Goal: Task Accomplishment & Management: Use online tool/utility

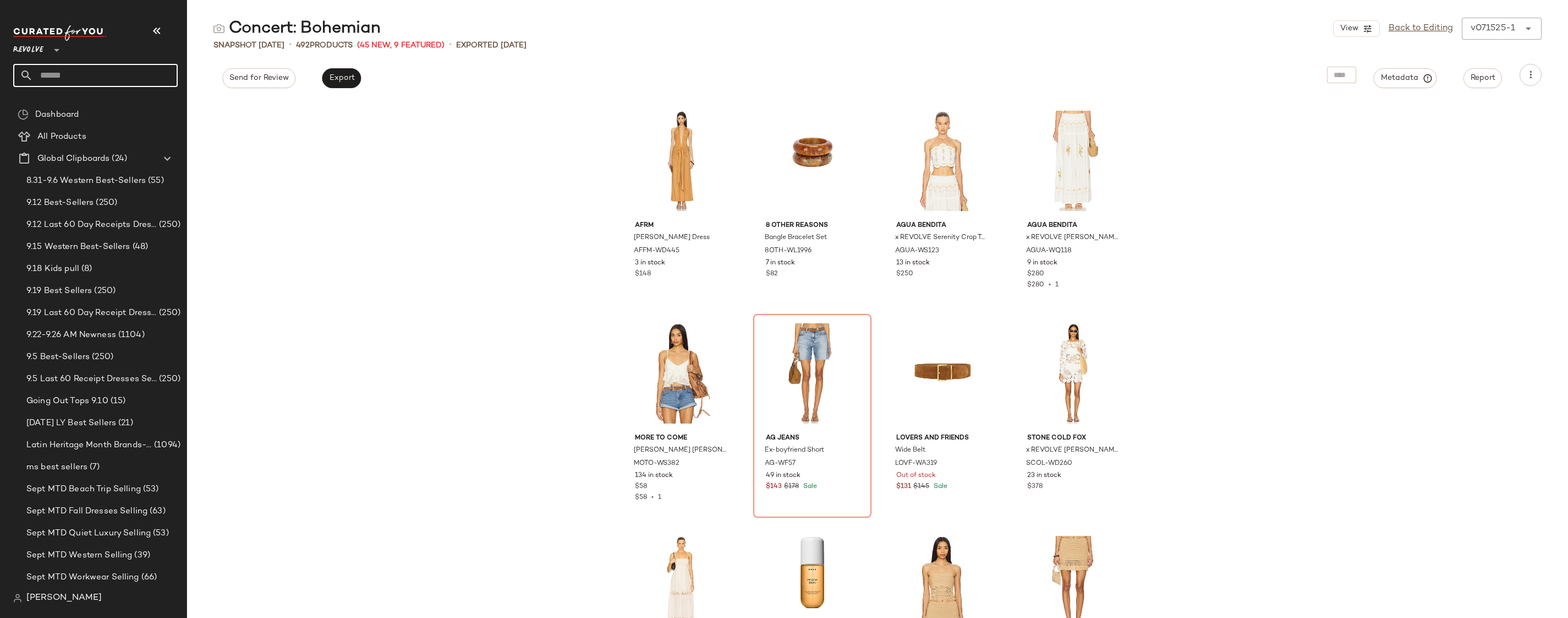
click at [109, 69] on input "text" at bounding box center [105, 75] width 145 height 23
type input "*******"
click at [92, 109] on b "Dancing" at bounding box center [77, 107] width 31 height 12
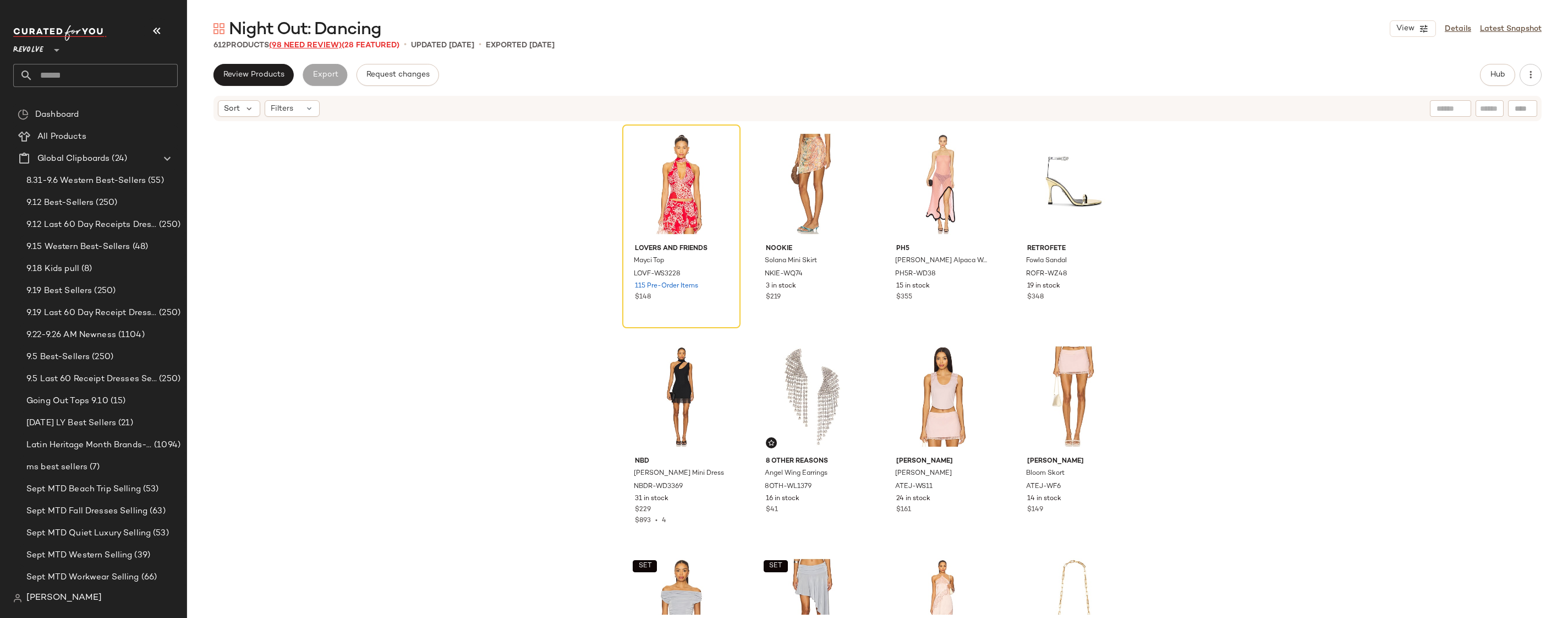
click at [320, 44] on span "(98 Need Review)" at bounding box center [305, 45] width 73 height 8
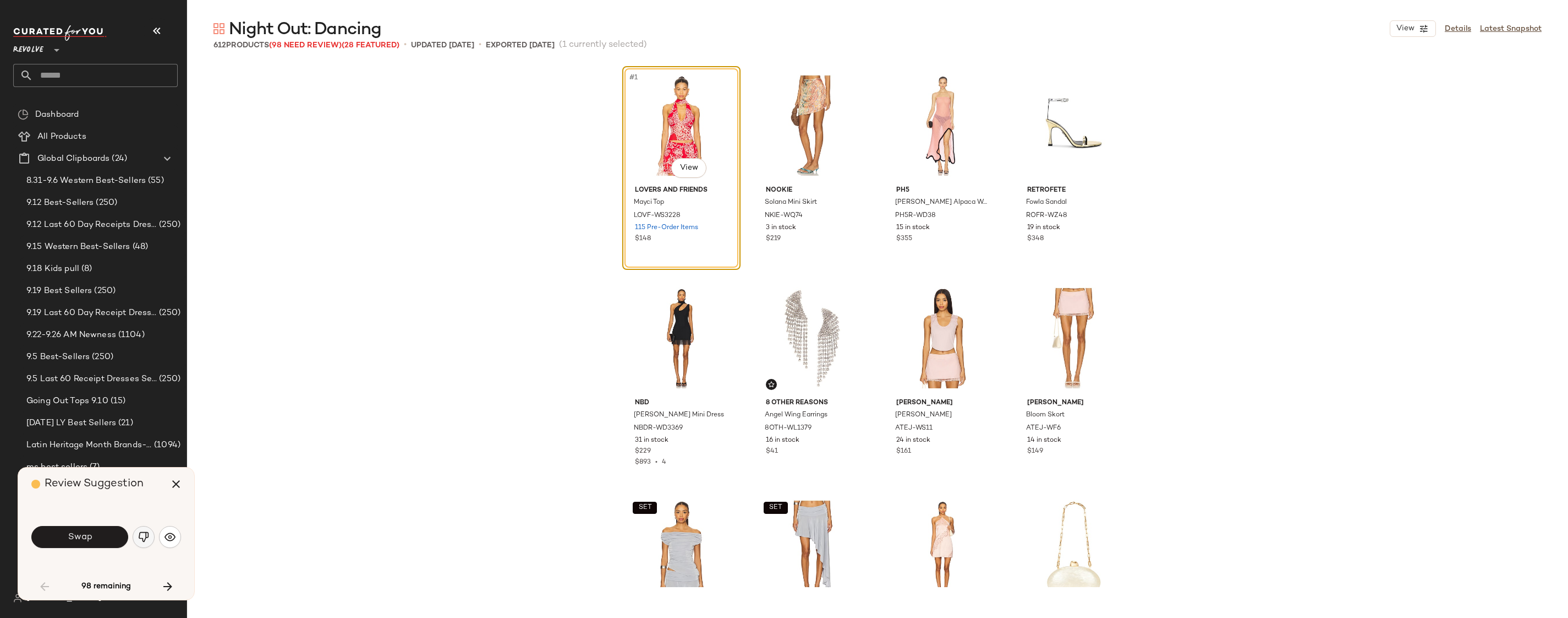
click at [147, 532] on img "button" at bounding box center [144, 537] width 11 height 11
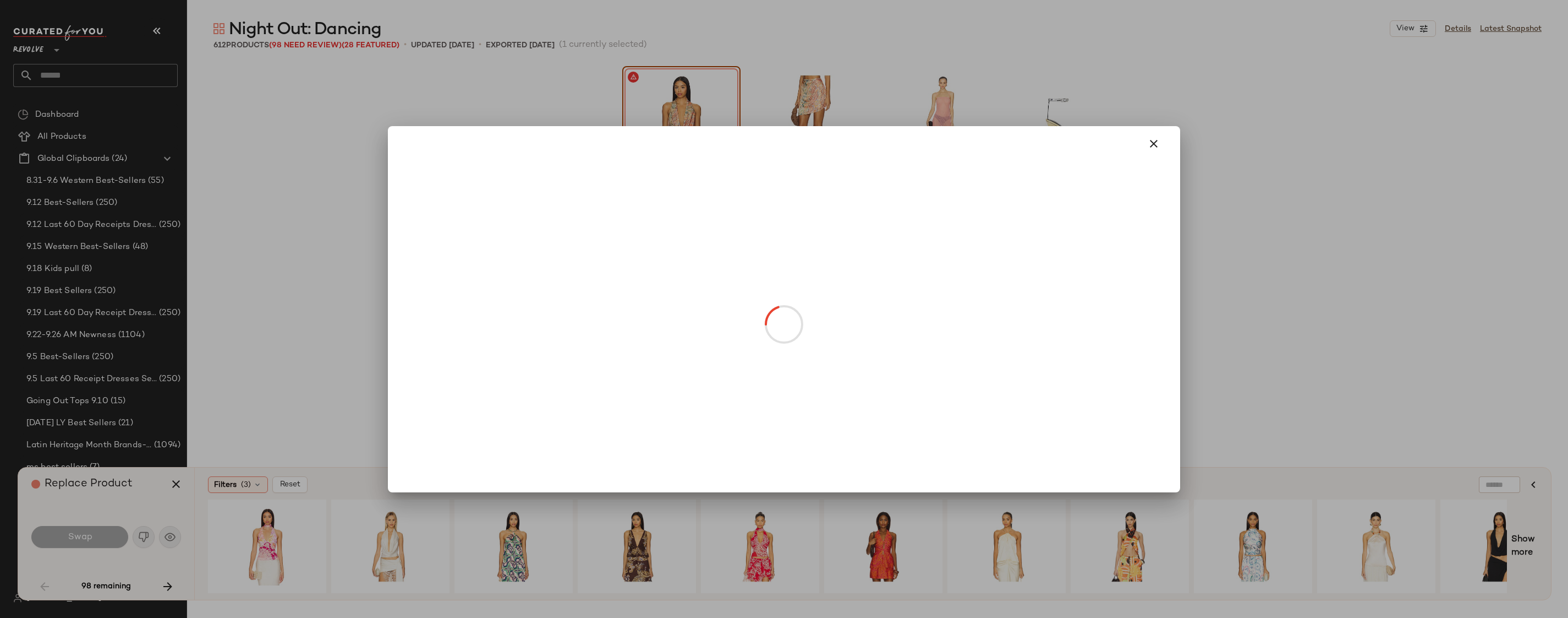
click at [681, 170] on body "Revolve ** Dashboard All Products Global Clipboards (24) 8.31-9.6 Western Best-…" at bounding box center [784, 309] width 1568 height 618
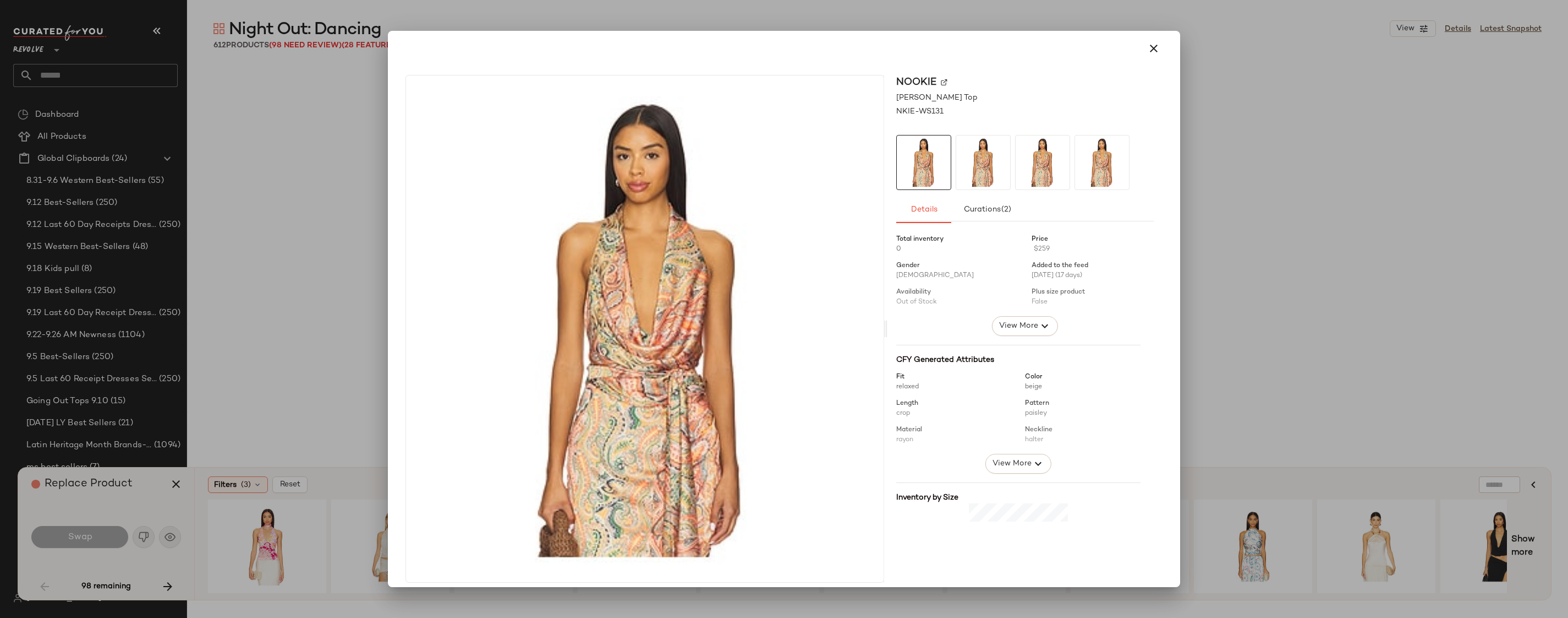
click at [941, 82] on img at bounding box center [944, 82] width 6 height 6
click at [1147, 49] on icon "button" at bounding box center [1153, 48] width 13 height 13
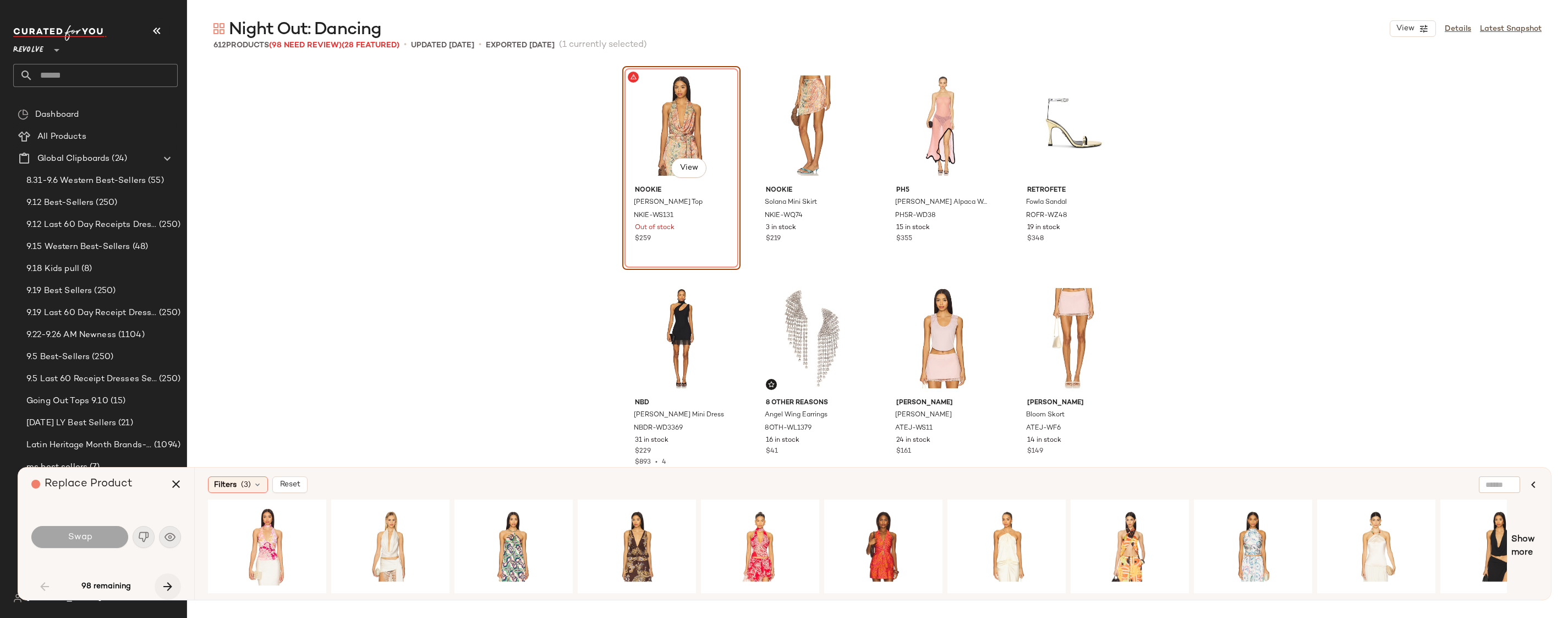
click at [169, 580] on icon "button" at bounding box center [168, 586] width 13 height 13
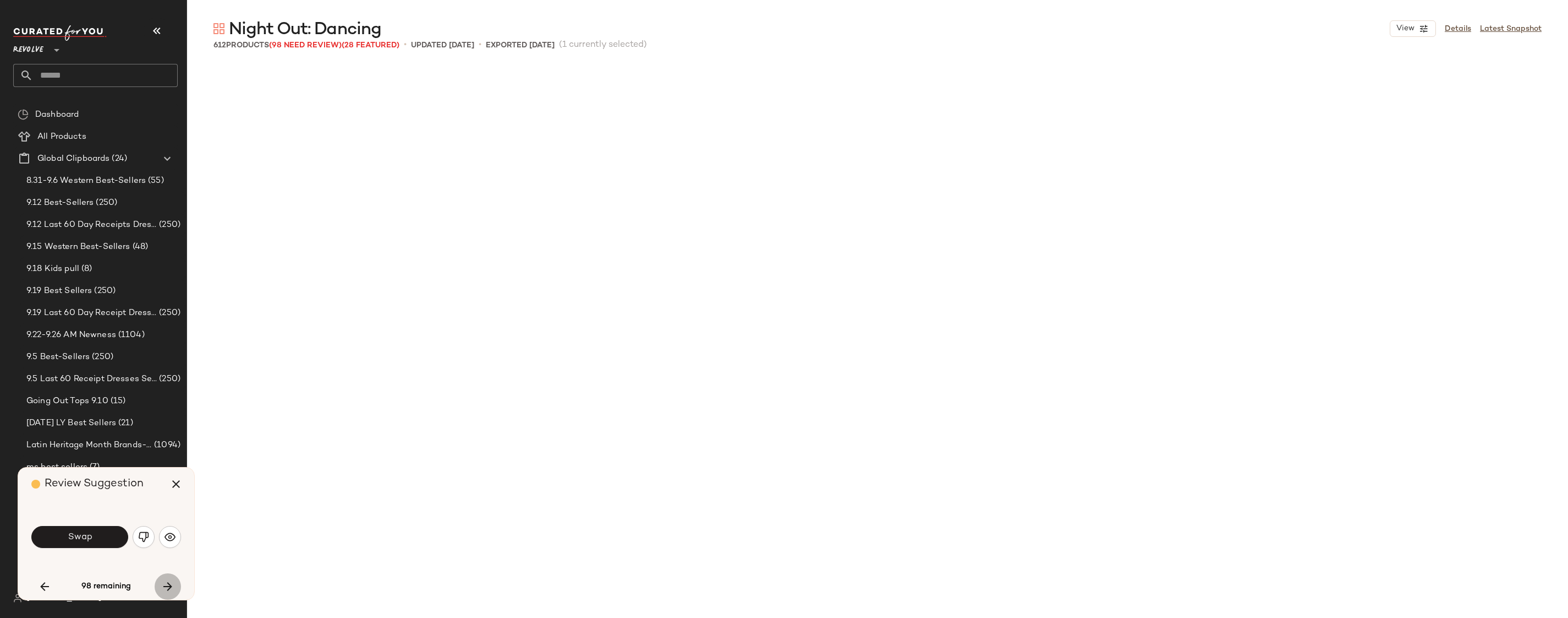
scroll to position [646, 0]
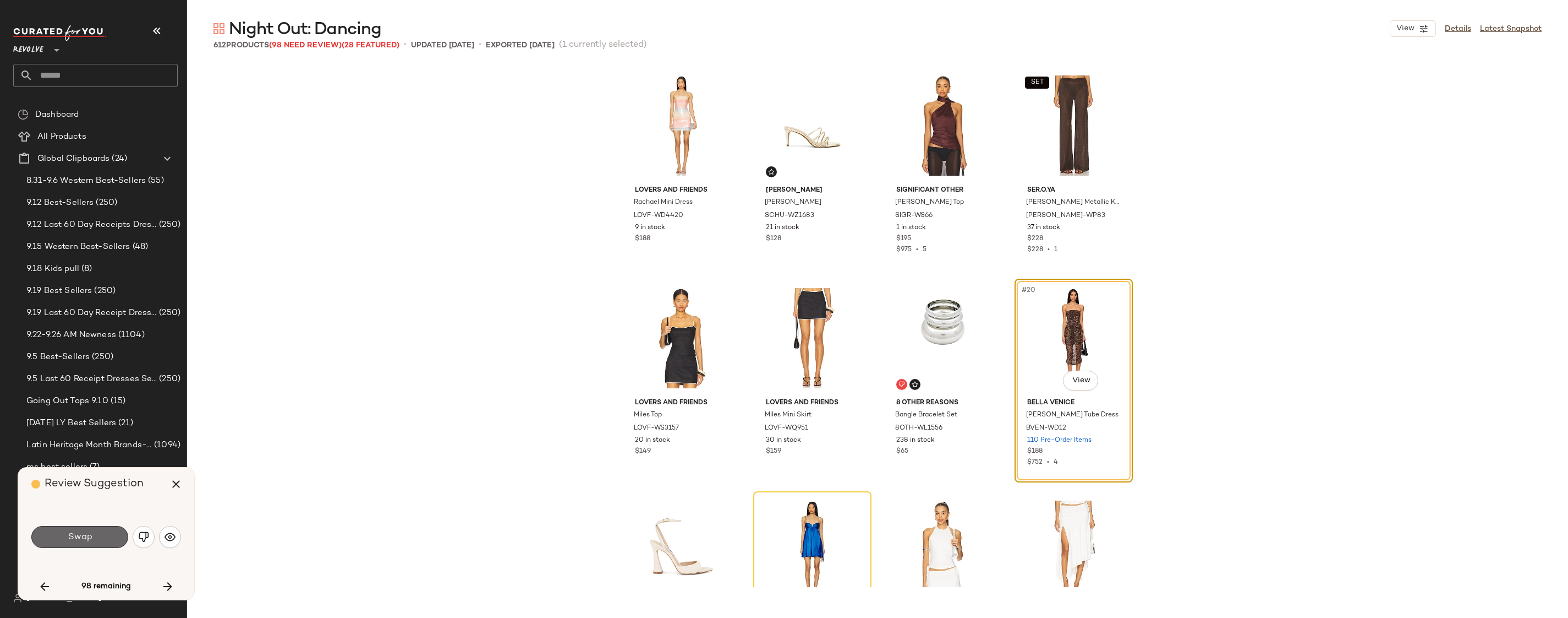
click at [77, 536] on span "Swap" at bounding box center [79, 536] width 25 height 10
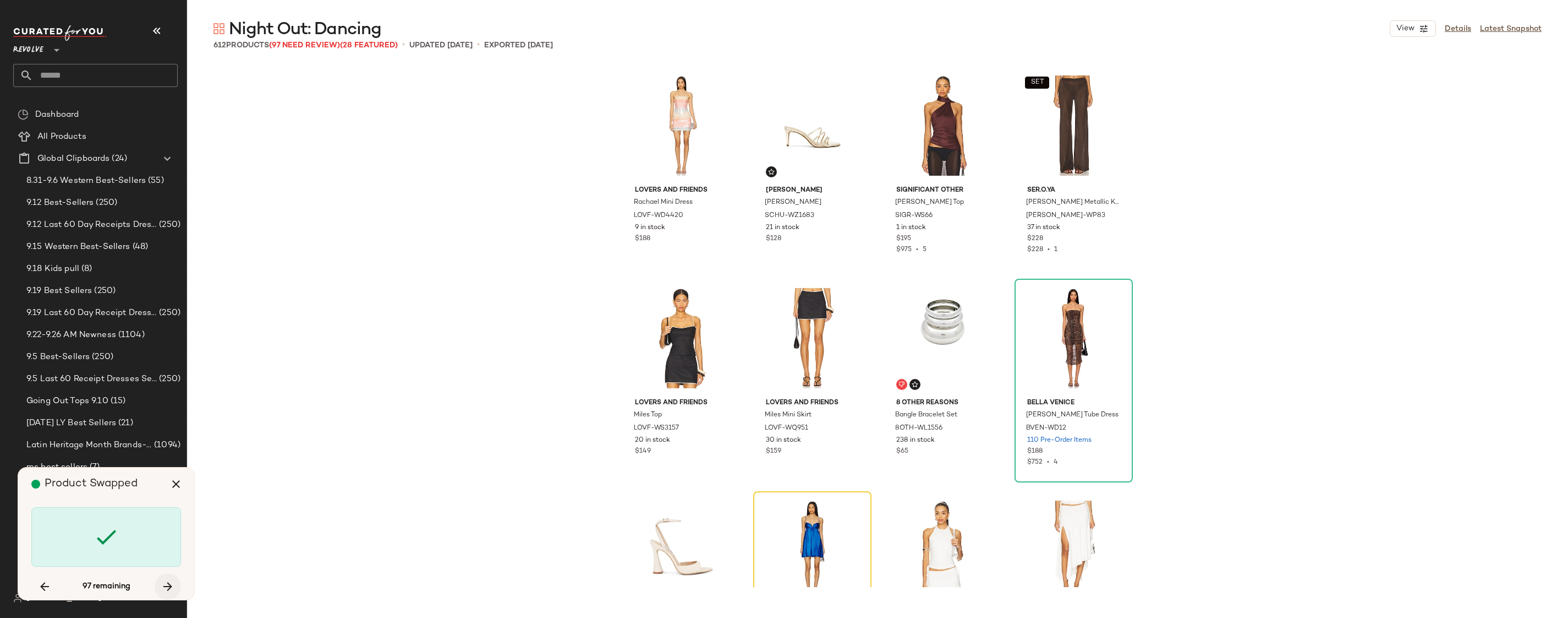
scroll to position [850, 0]
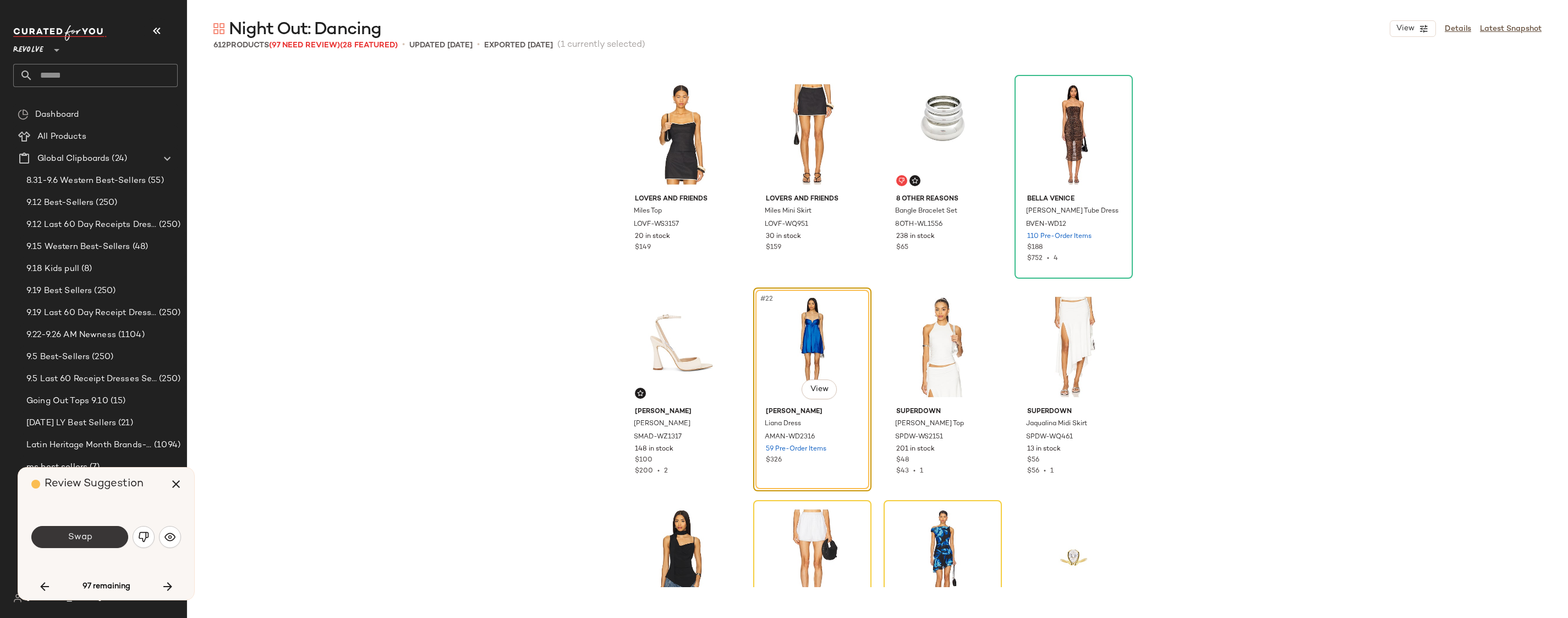
click at [112, 541] on button "Swap" at bounding box center [79, 537] width 97 height 22
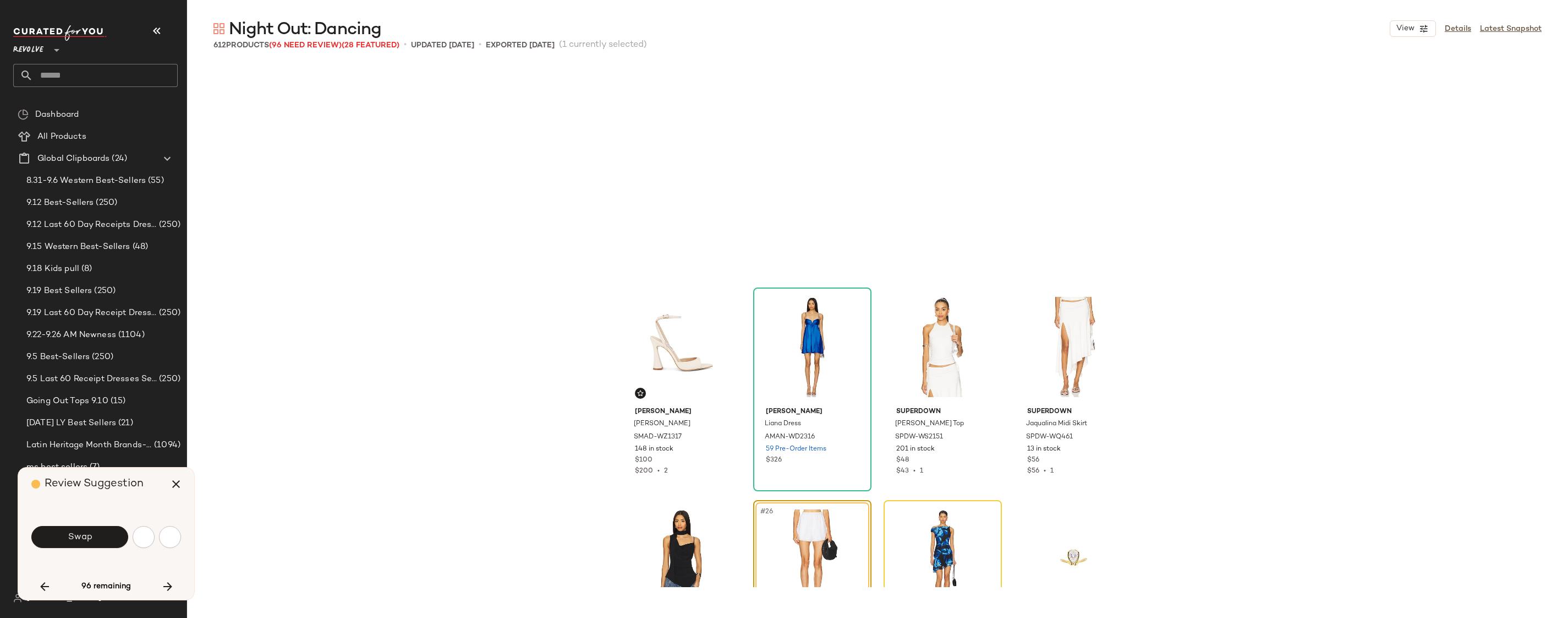
scroll to position [1063, 0]
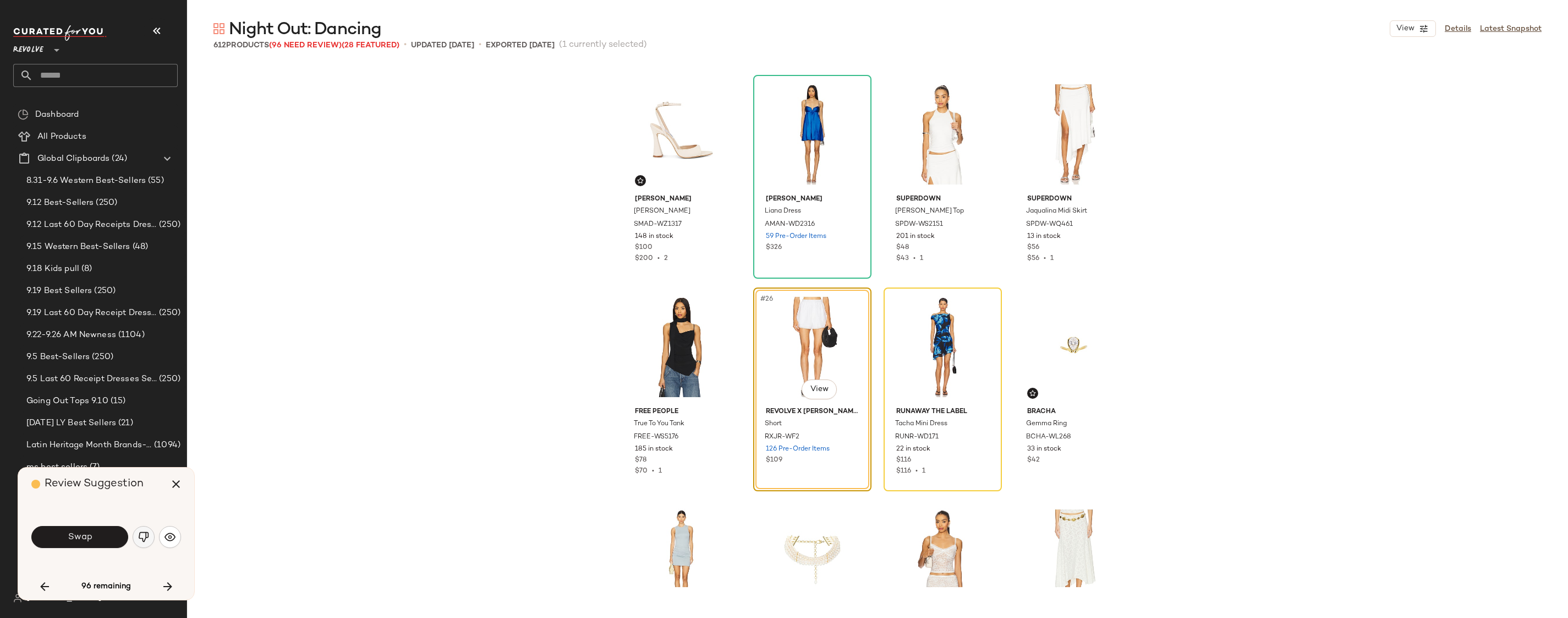
click at [148, 537] on img "button" at bounding box center [144, 537] width 11 height 11
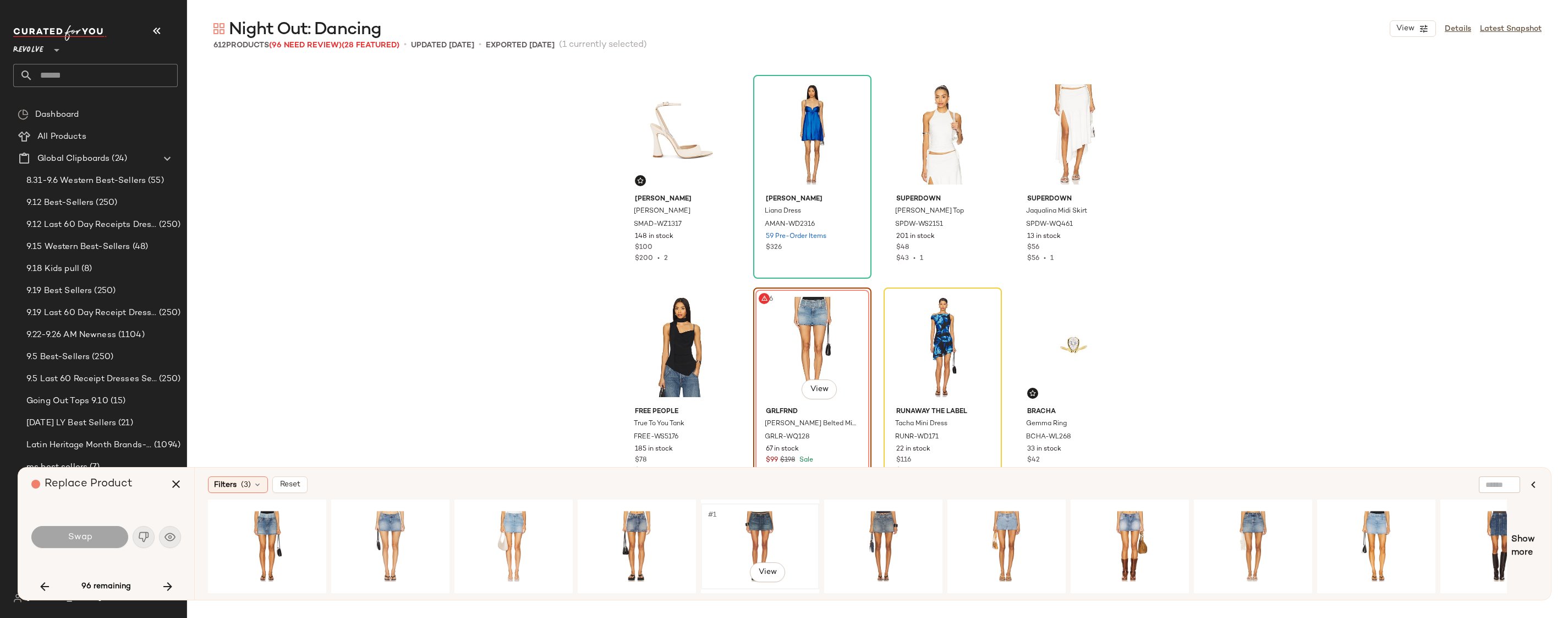
click at [754, 524] on div "#1 View" at bounding box center [760, 546] width 110 height 78
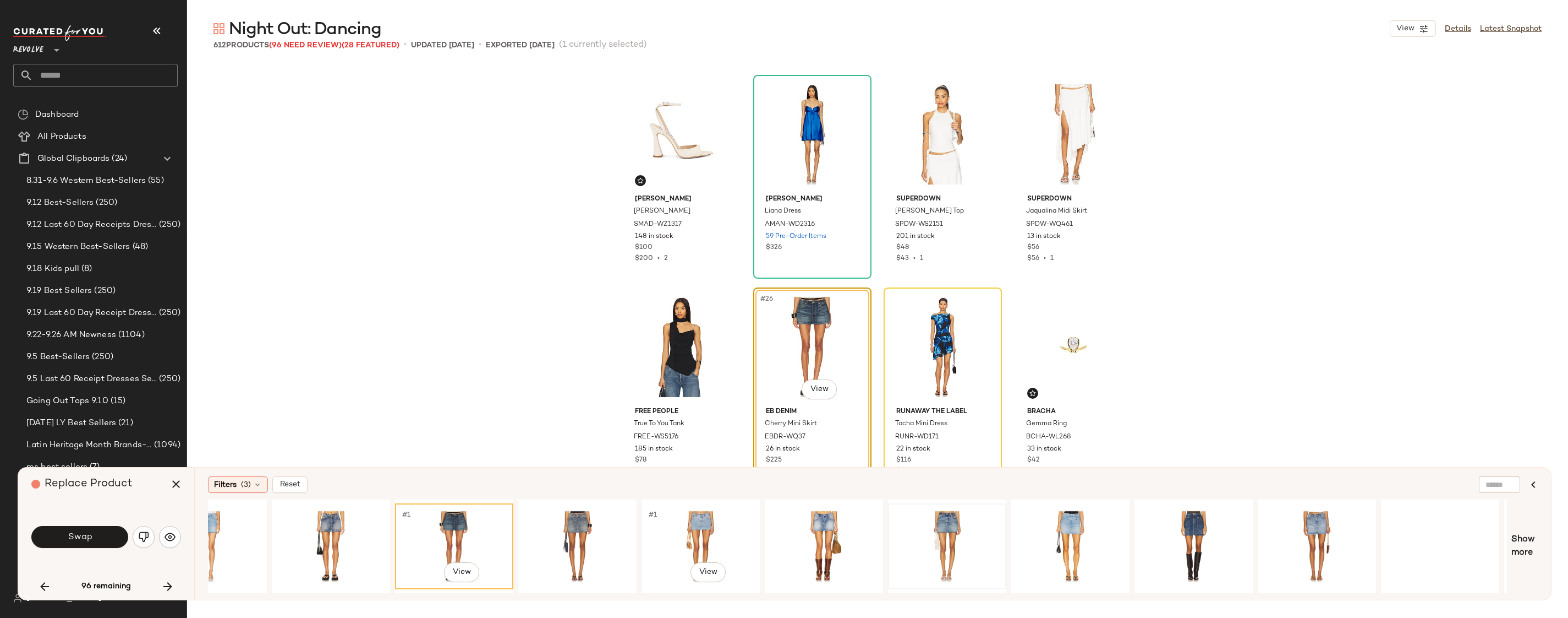
scroll to position [0, 321]
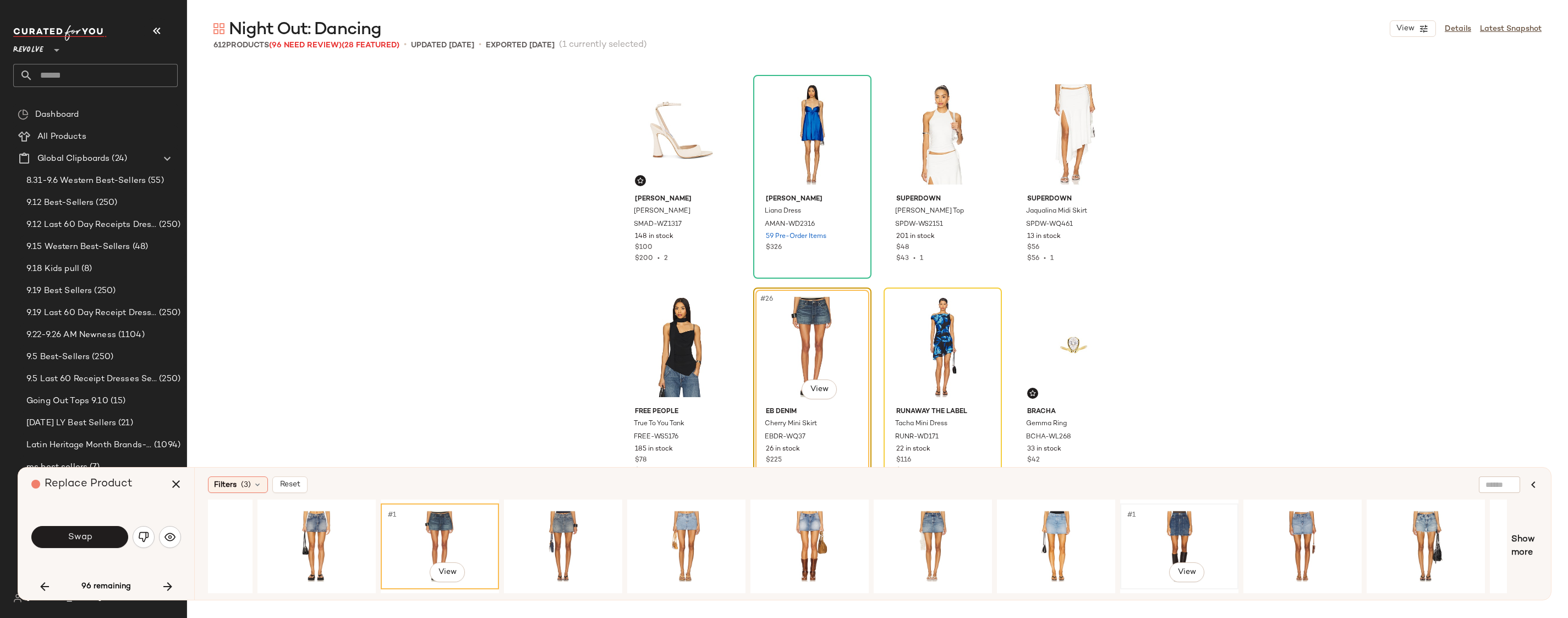
click at [1143, 539] on div "#1 View" at bounding box center [1179, 546] width 110 height 78
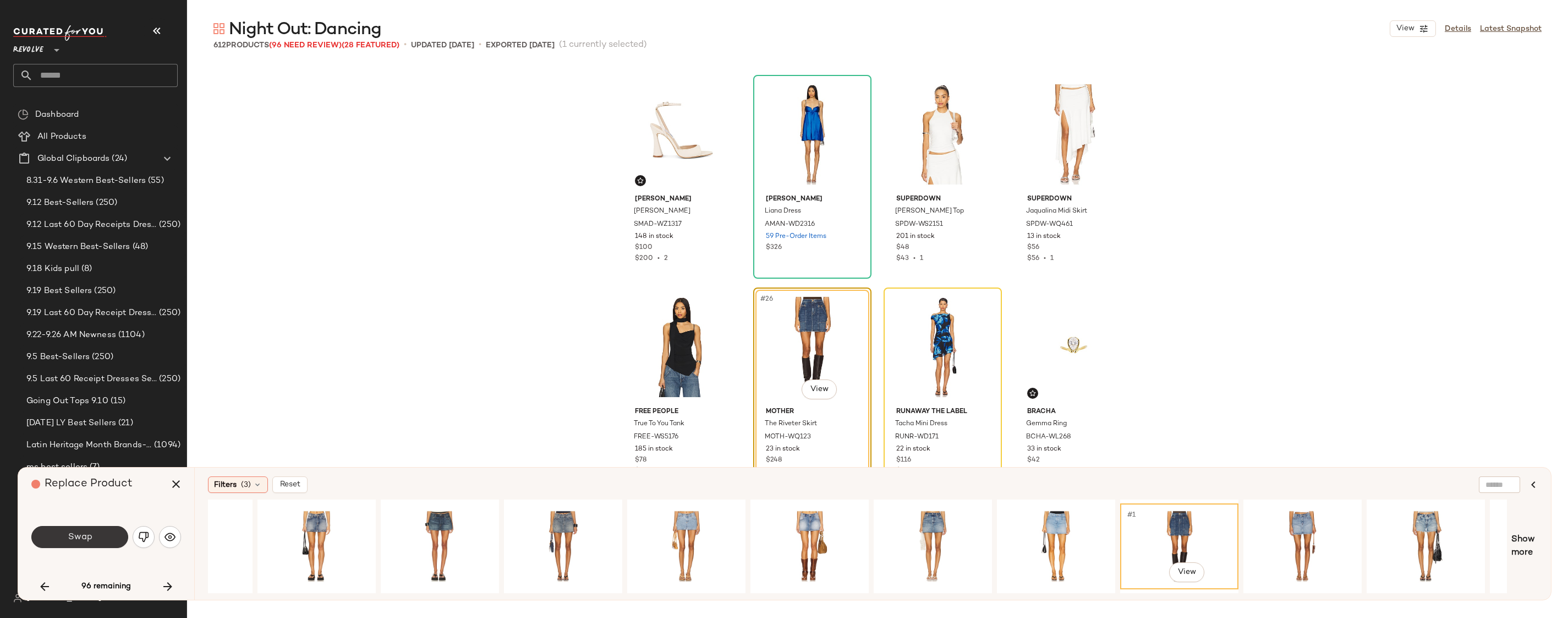
click at [76, 531] on span "Swap" at bounding box center [79, 536] width 25 height 10
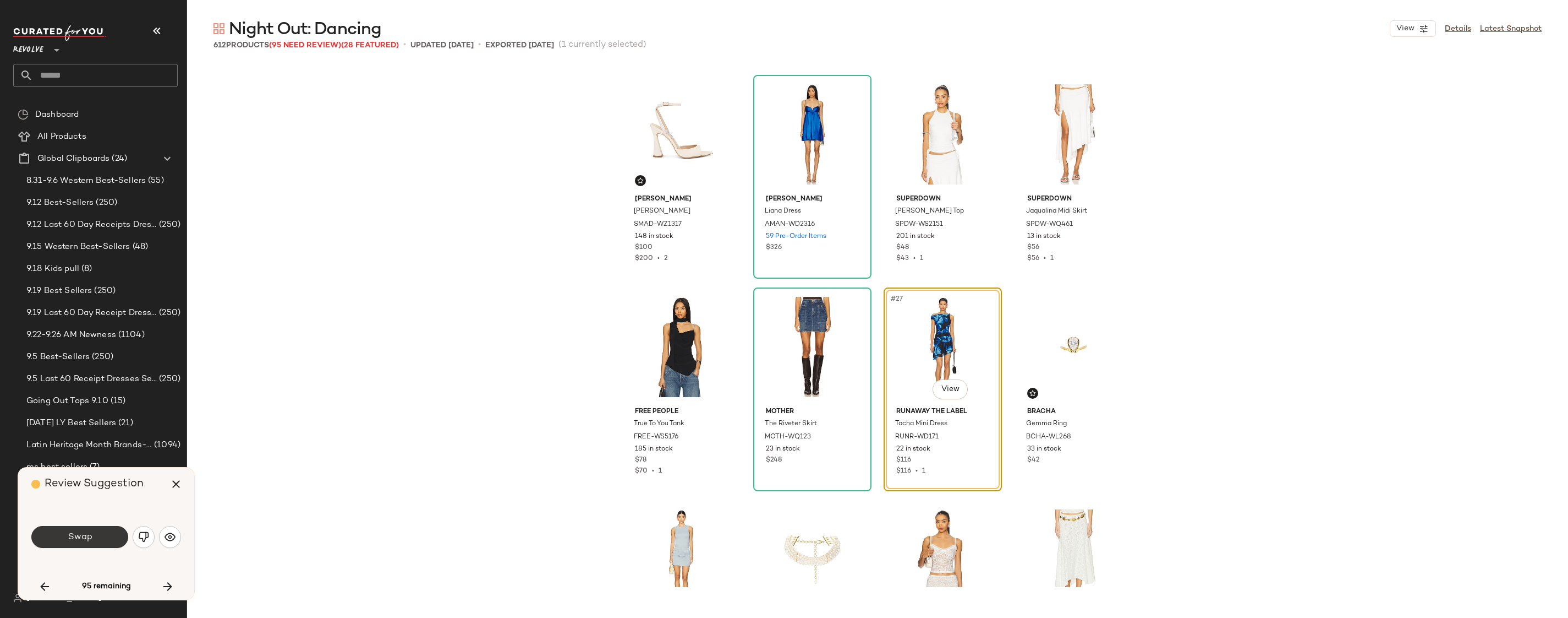
click at [100, 544] on button "Swap" at bounding box center [79, 537] width 97 height 22
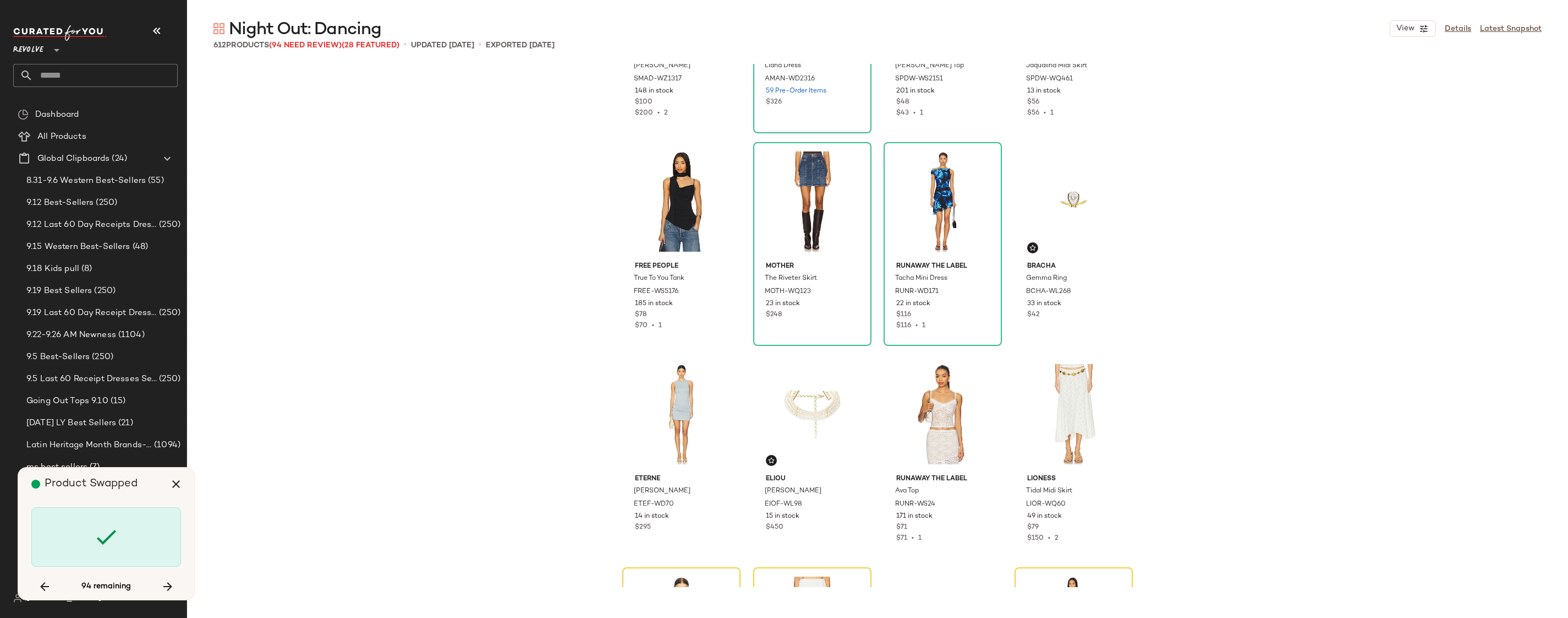
scroll to position [1309, 0]
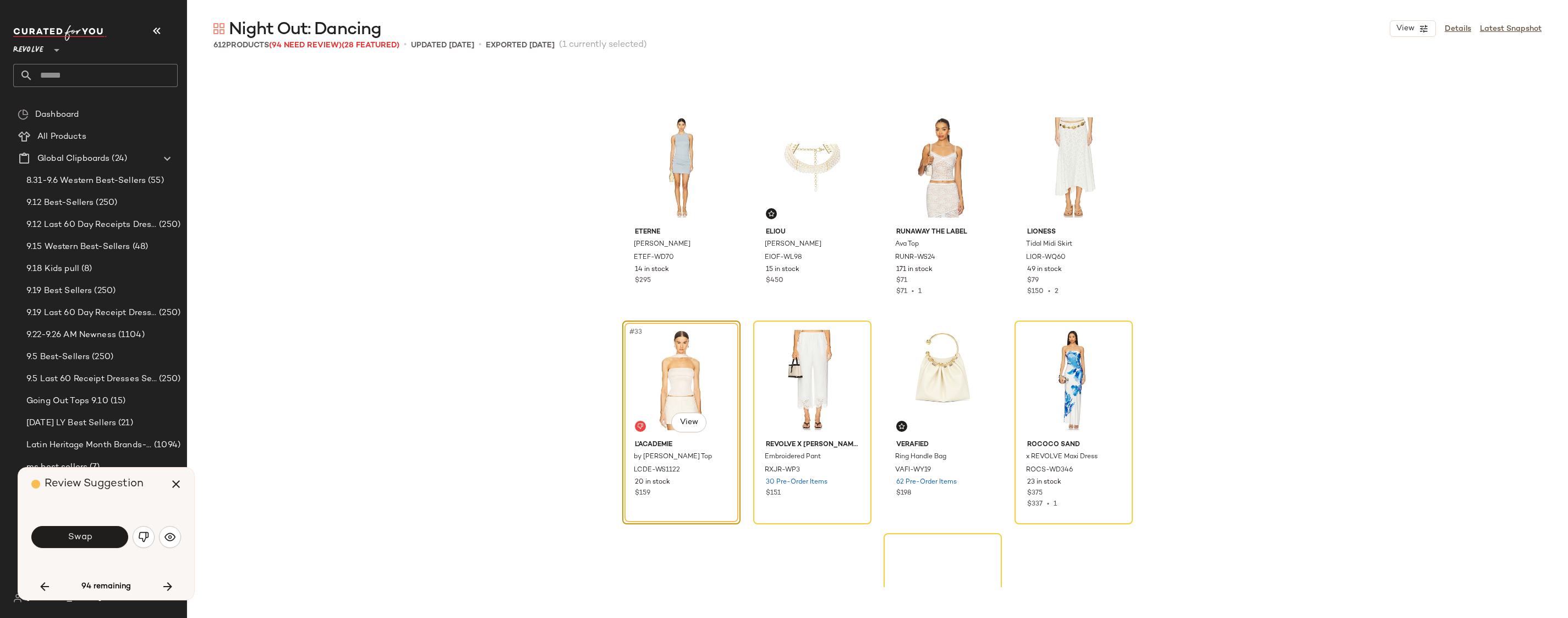
scroll to position [1488, 0]
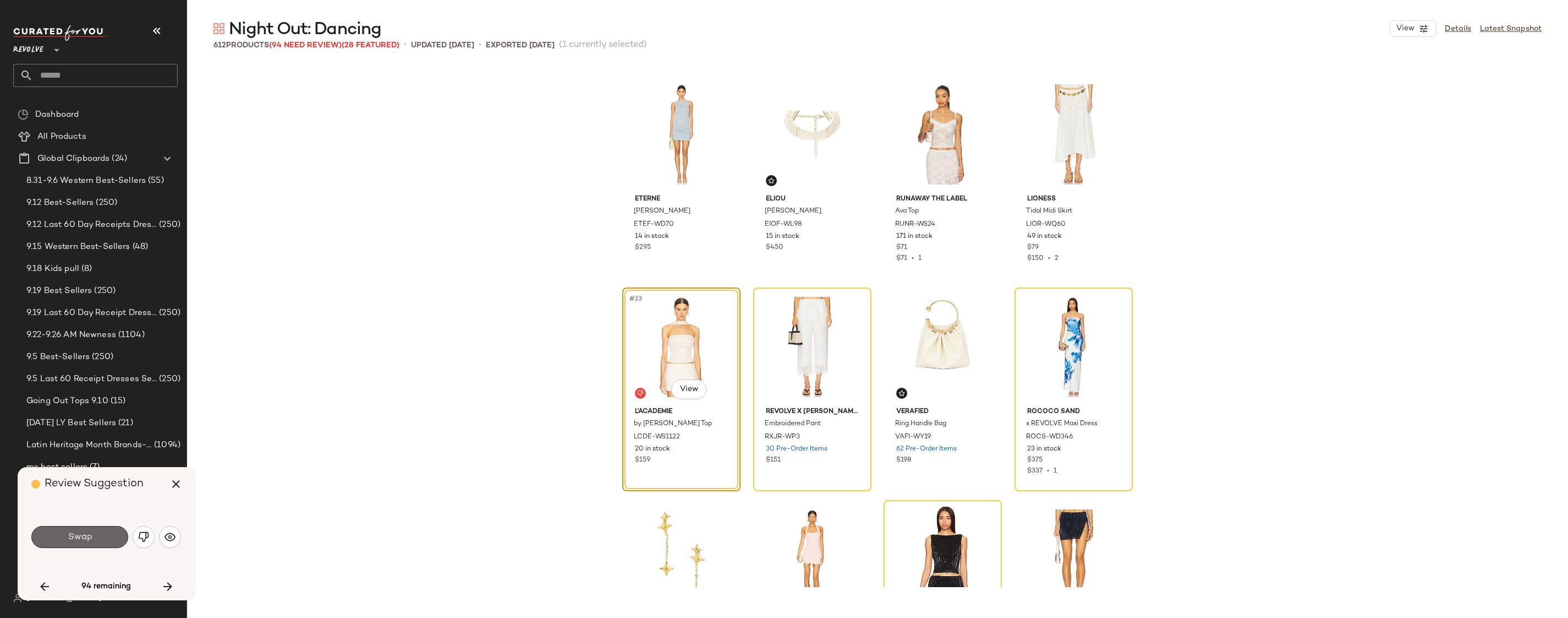
click at [98, 536] on button "Swap" at bounding box center [79, 537] width 97 height 22
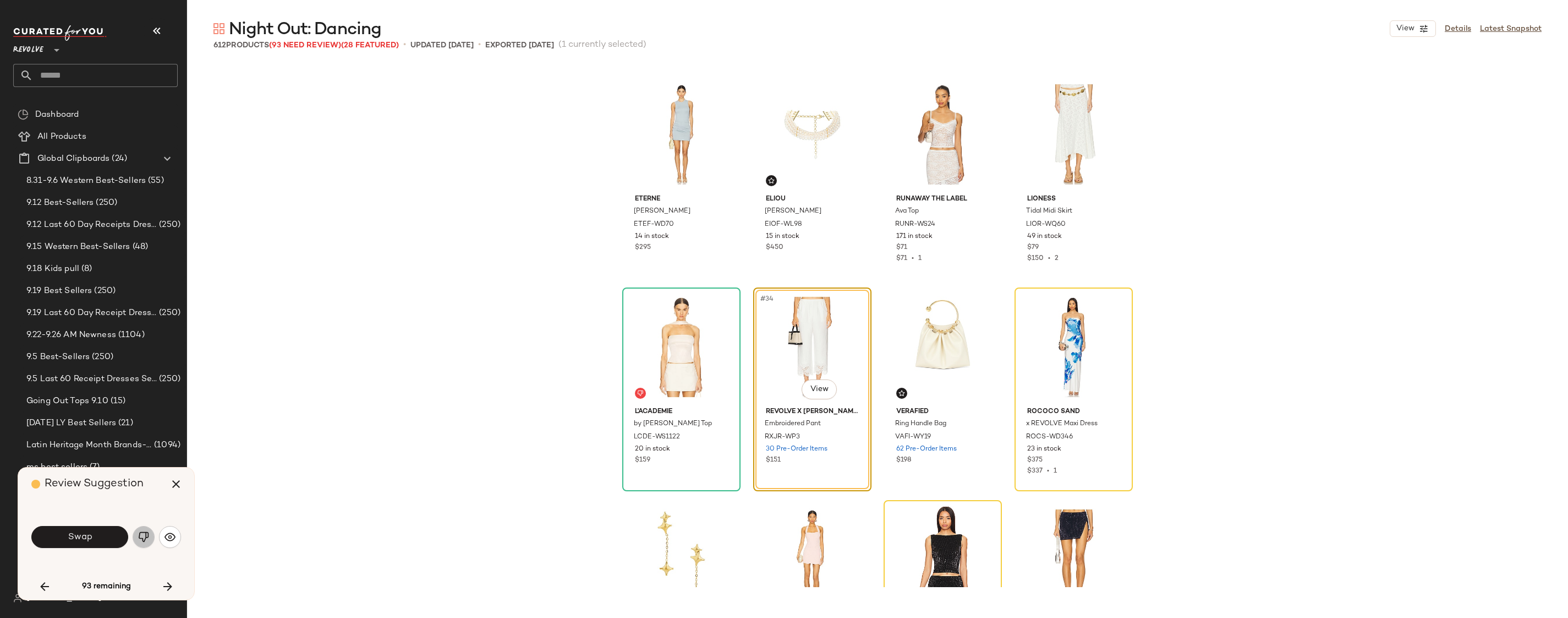
click at [143, 541] on img "button" at bounding box center [144, 537] width 11 height 11
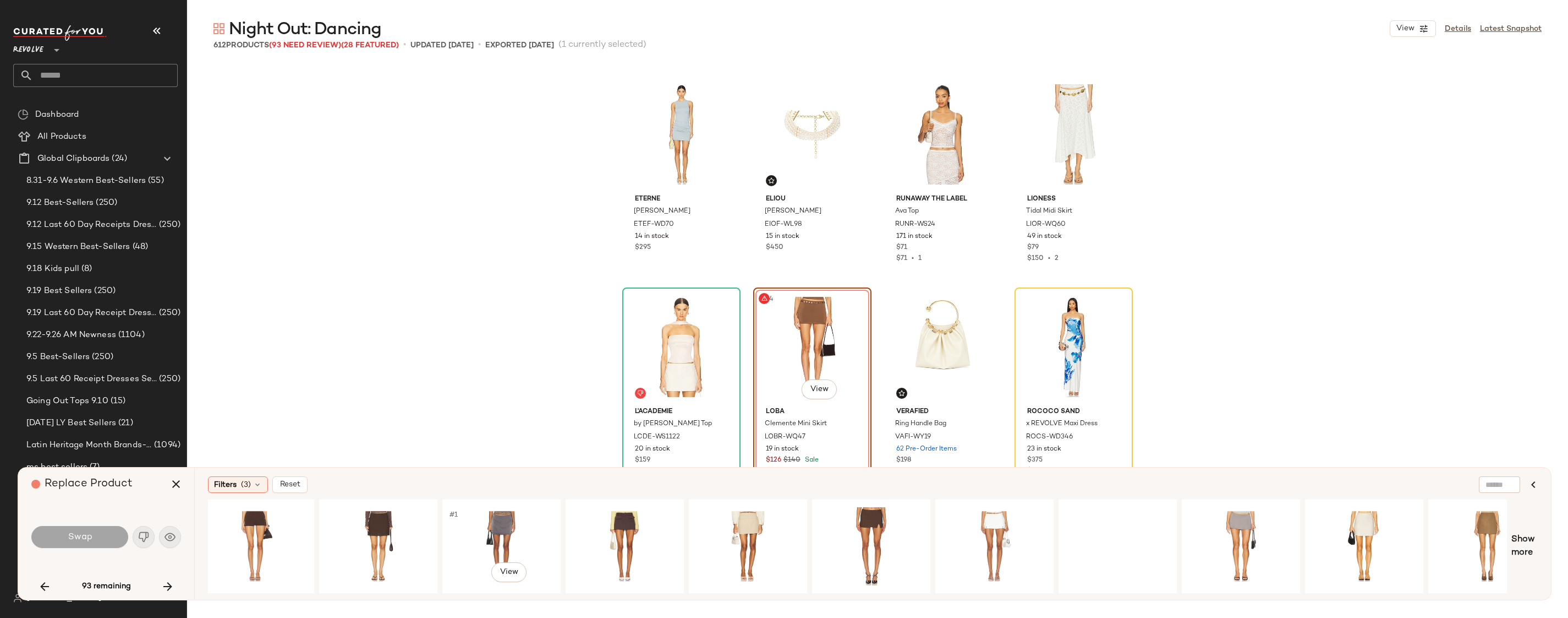
scroll to position [0, 973]
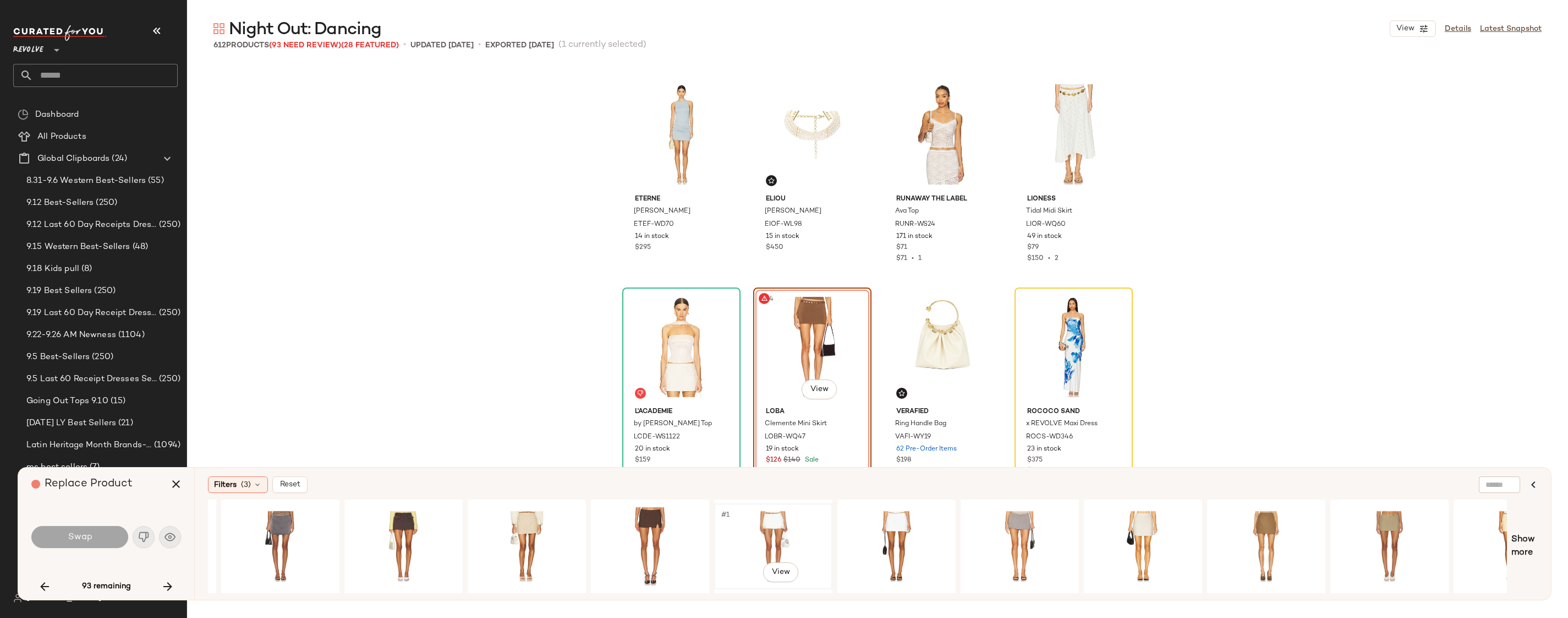
click at [756, 530] on div "#1 View" at bounding box center [773, 546] width 110 height 78
click at [871, 528] on div "#1 View" at bounding box center [896, 546] width 110 height 78
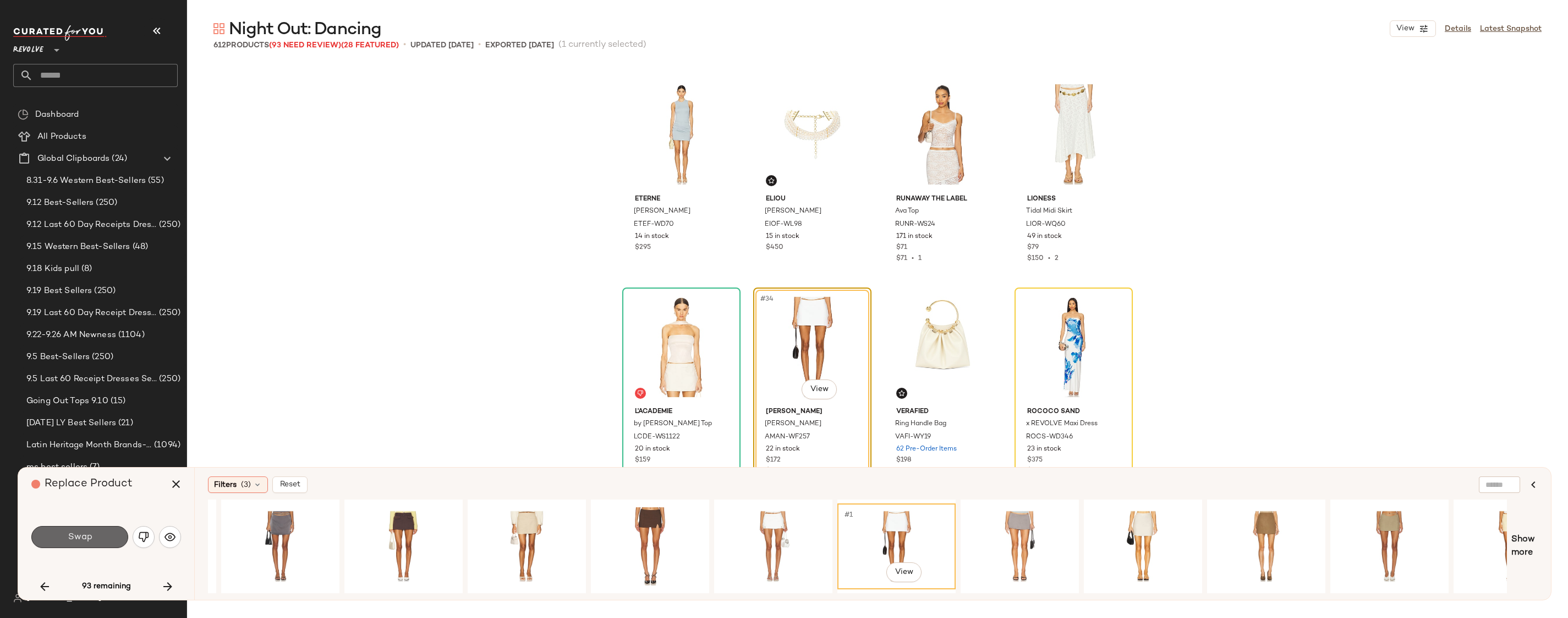
click at [73, 543] on button "Swap" at bounding box center [79, 537] width 97 height 22
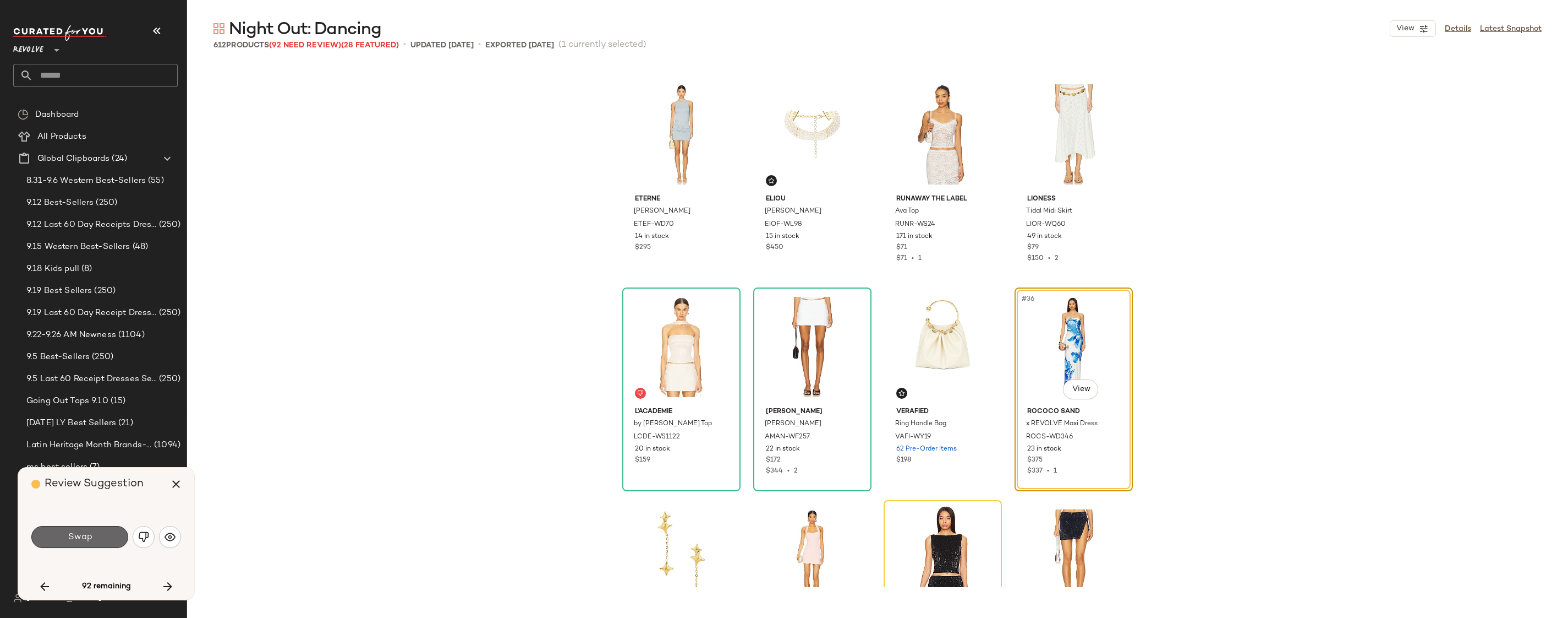
click at [103, 539] on button "Swap" at bounding box center [79, 537] width 97 height 22
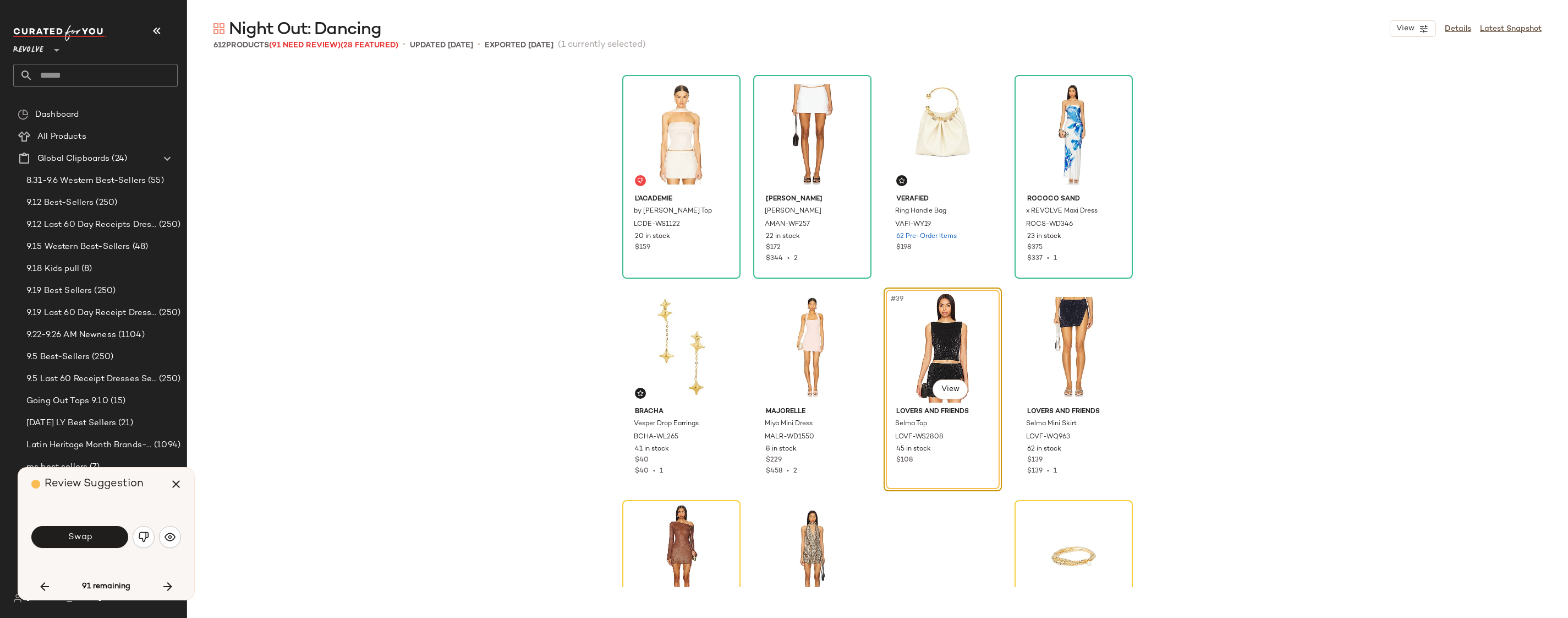
scroll to position [1768, 0]
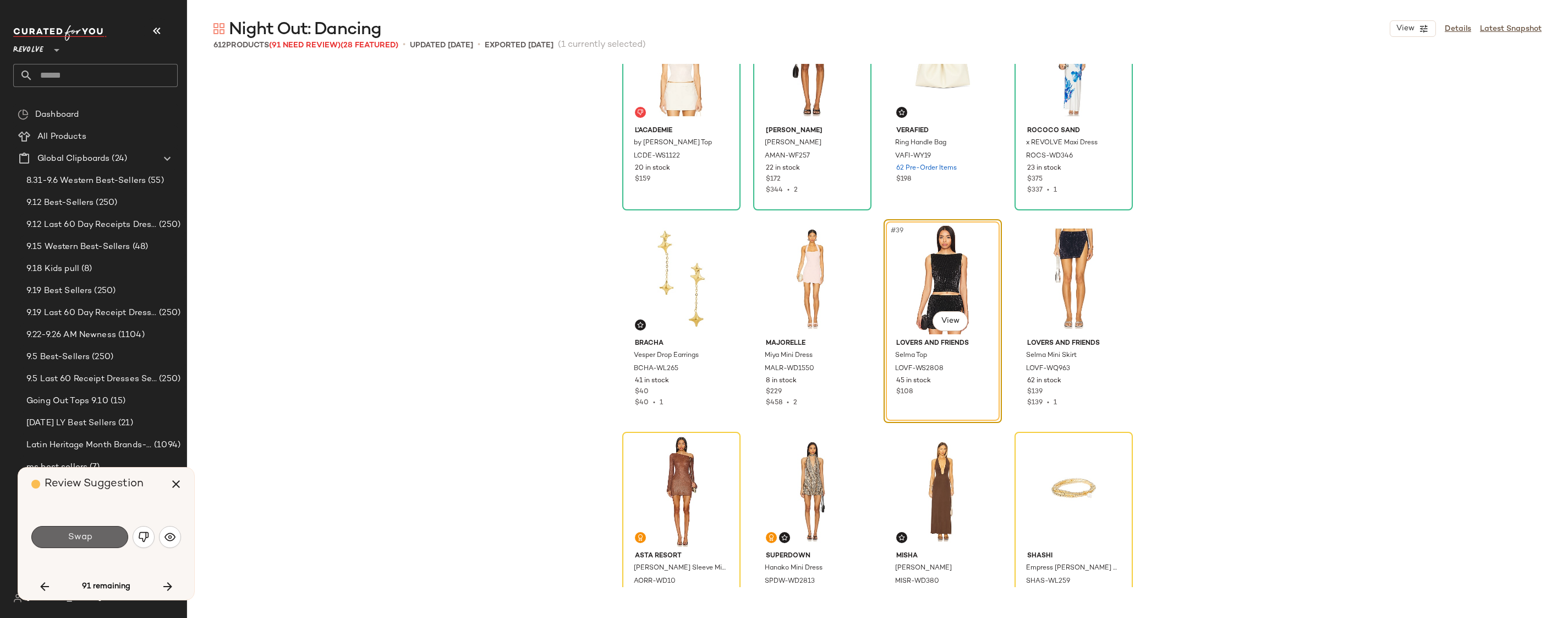
click at [73, 544] on button "Swap" at bounding box center [79, 537] width 97 height 22
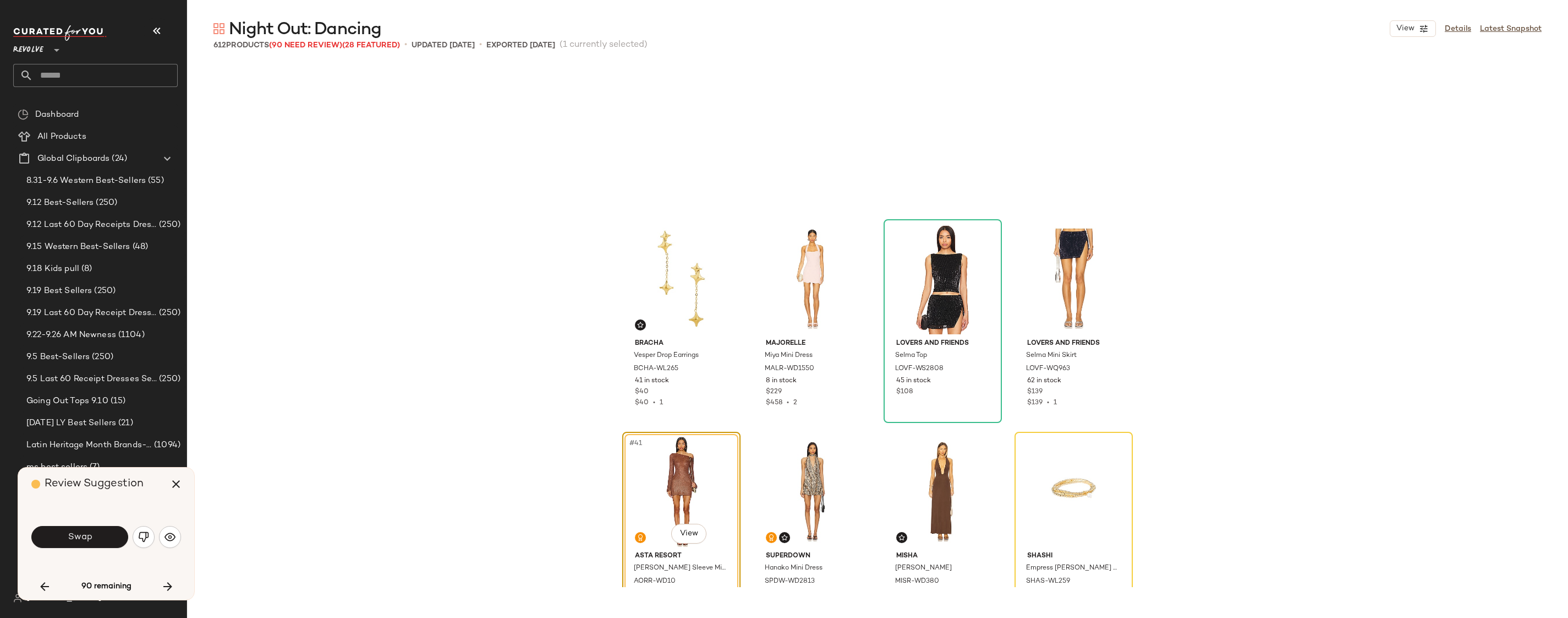
scroll to position [1912, 0]
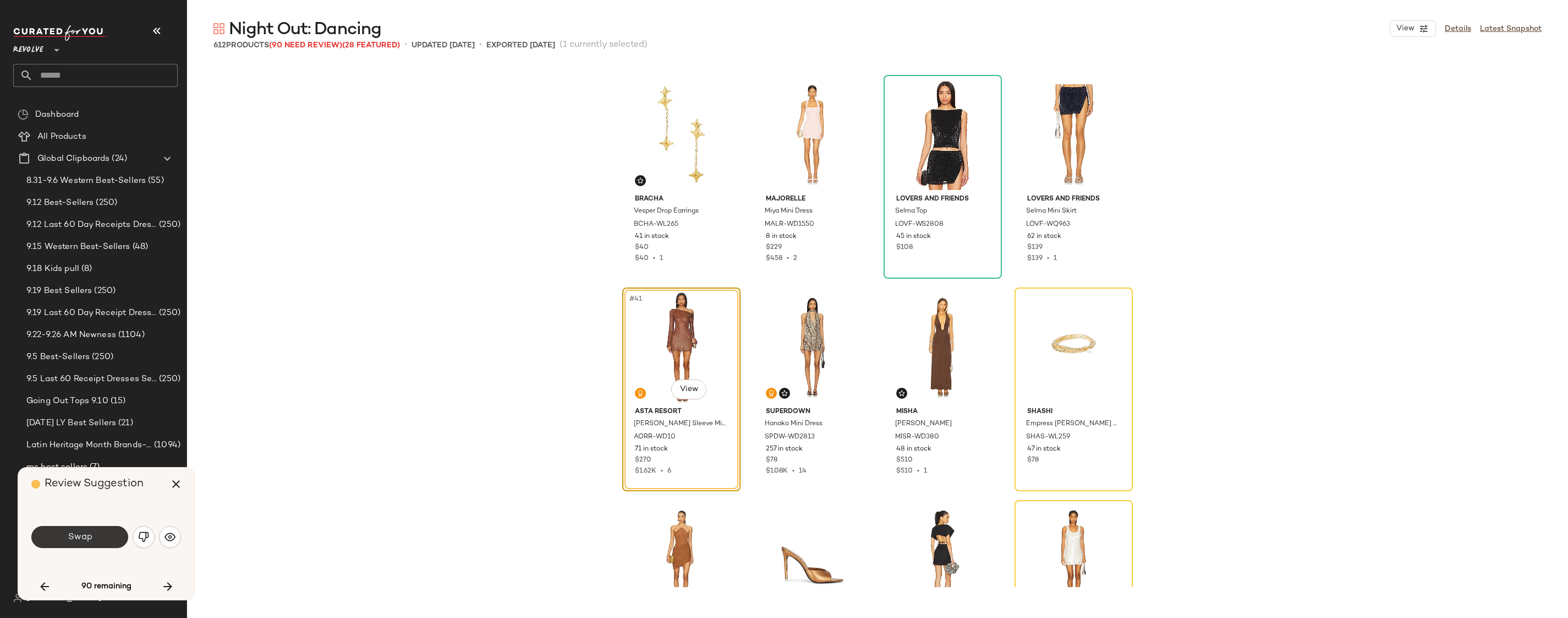
click at [102, 542] on button "Swap" at bounding box center [79, 537] width 97 height 22
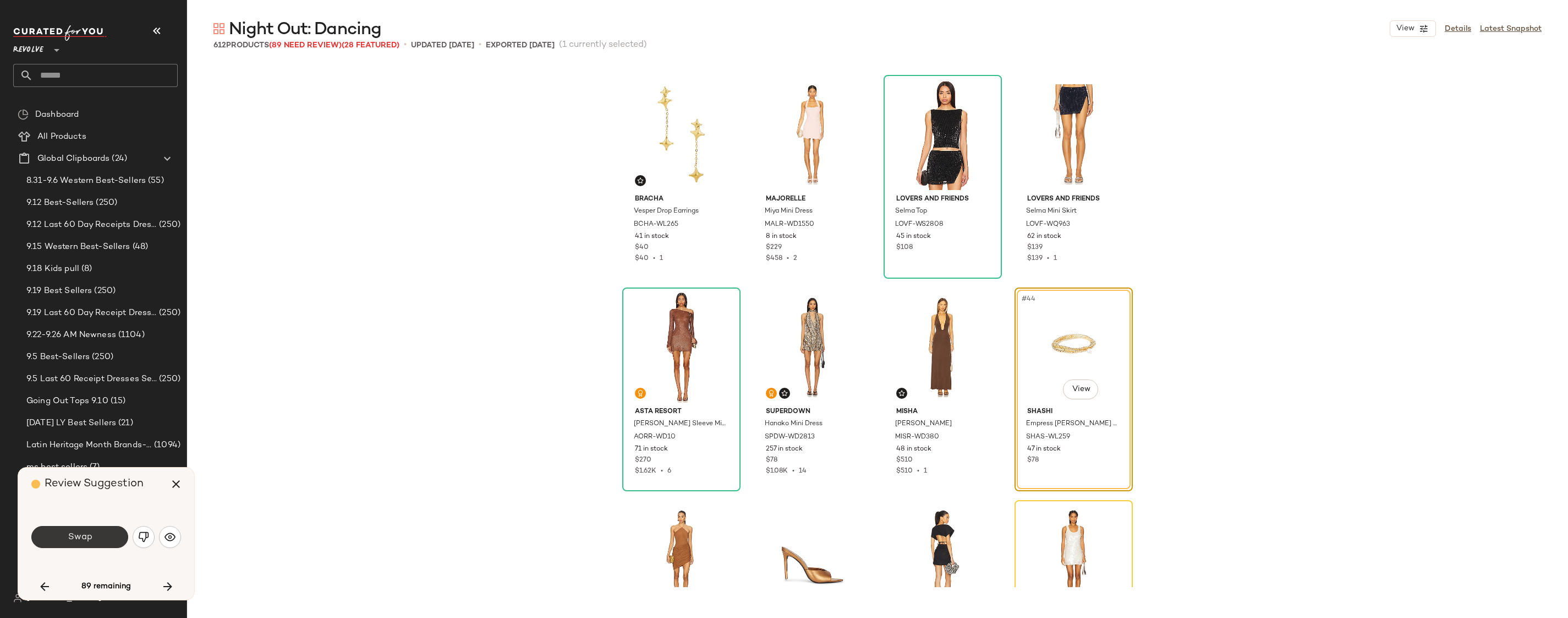
click at [109, 539] on button "Swap" at bounding box center [79, 537] width 97 height 22
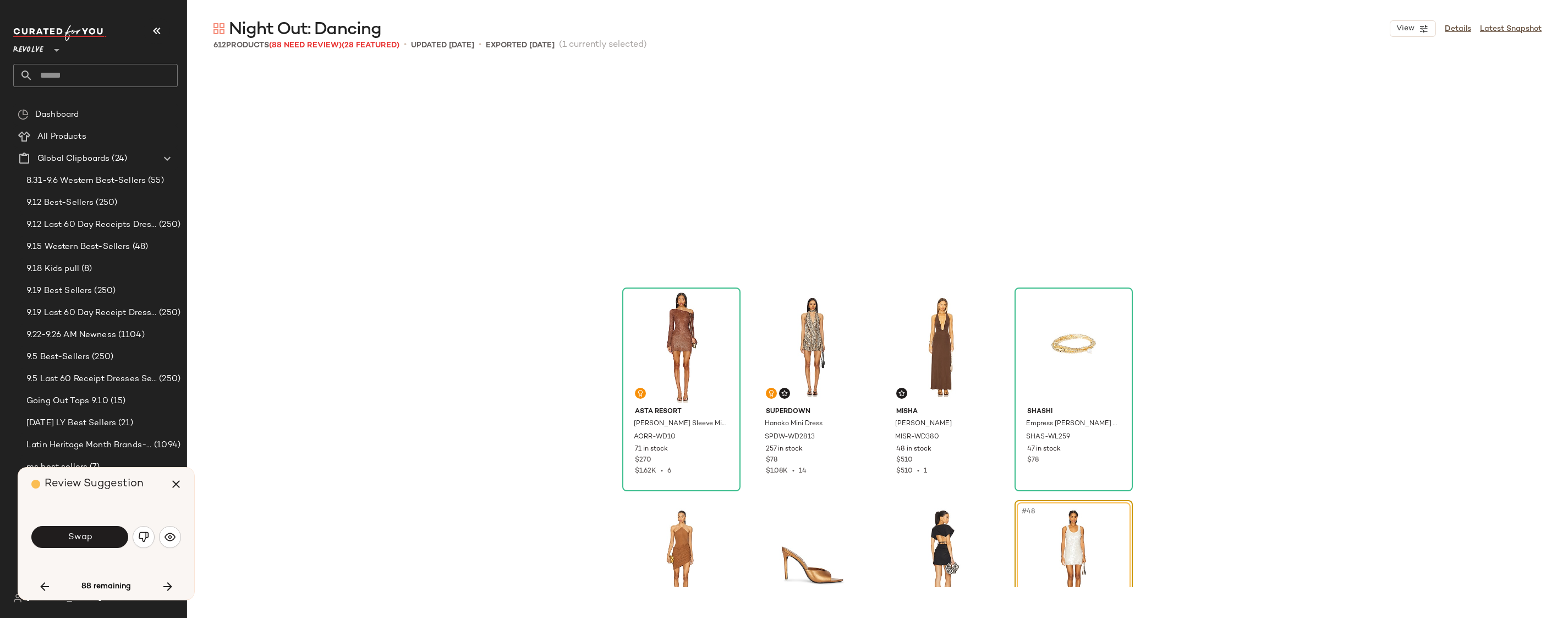
scroll to position [2125, 0]
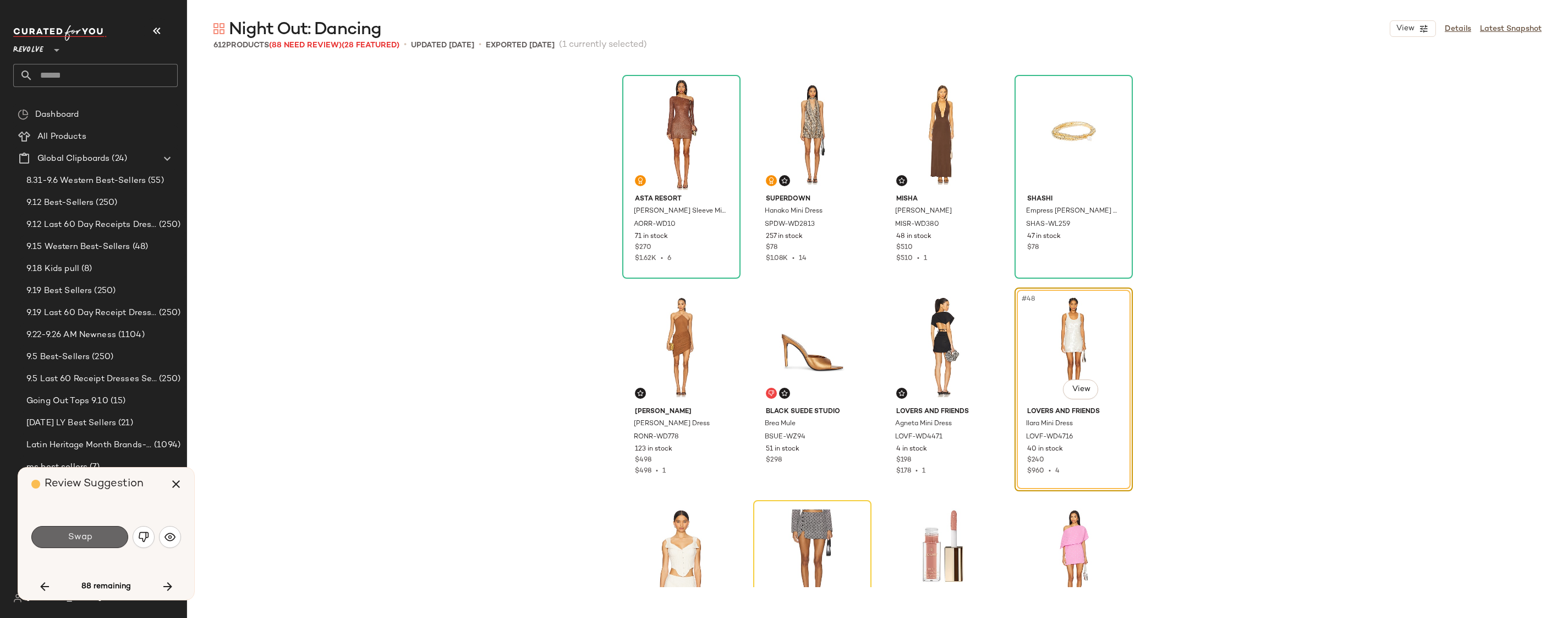
click at [108, 537] on button "Swap" at bounding box center [79, 537] width 97 height 22
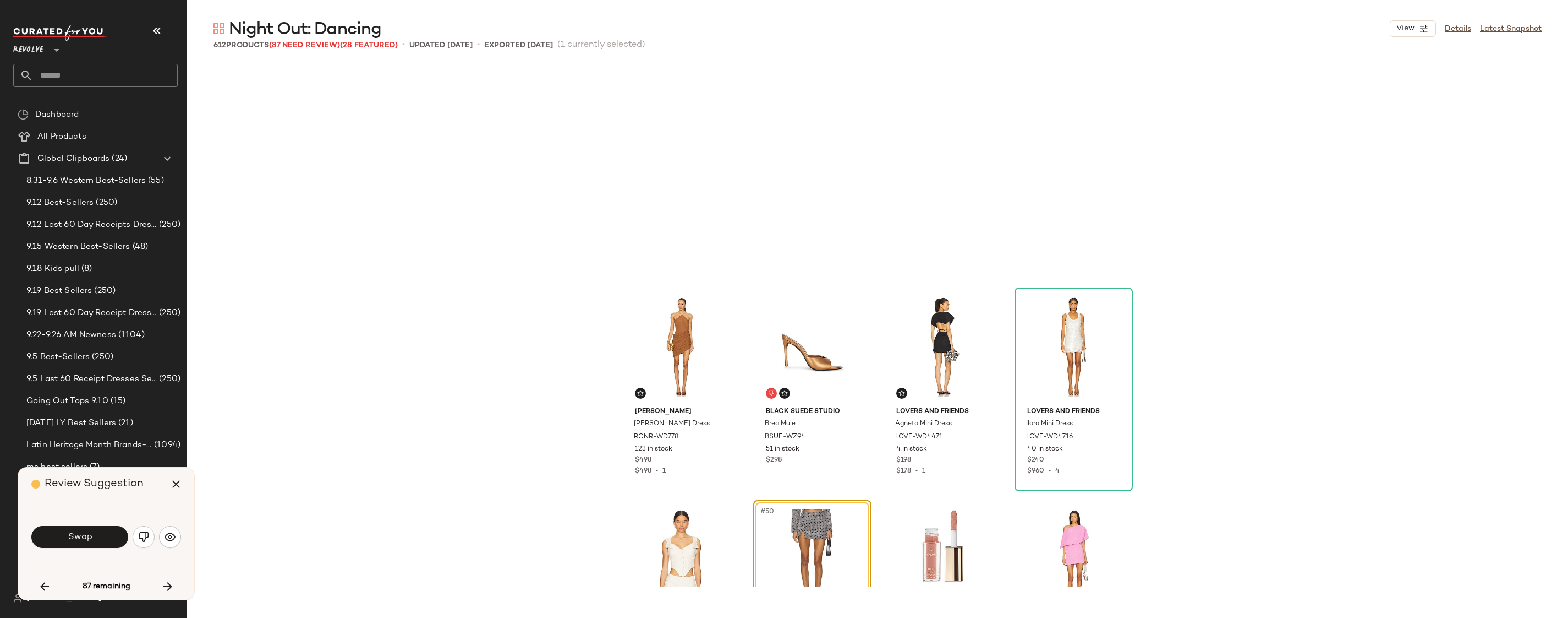
scroll to position [2337, 0]
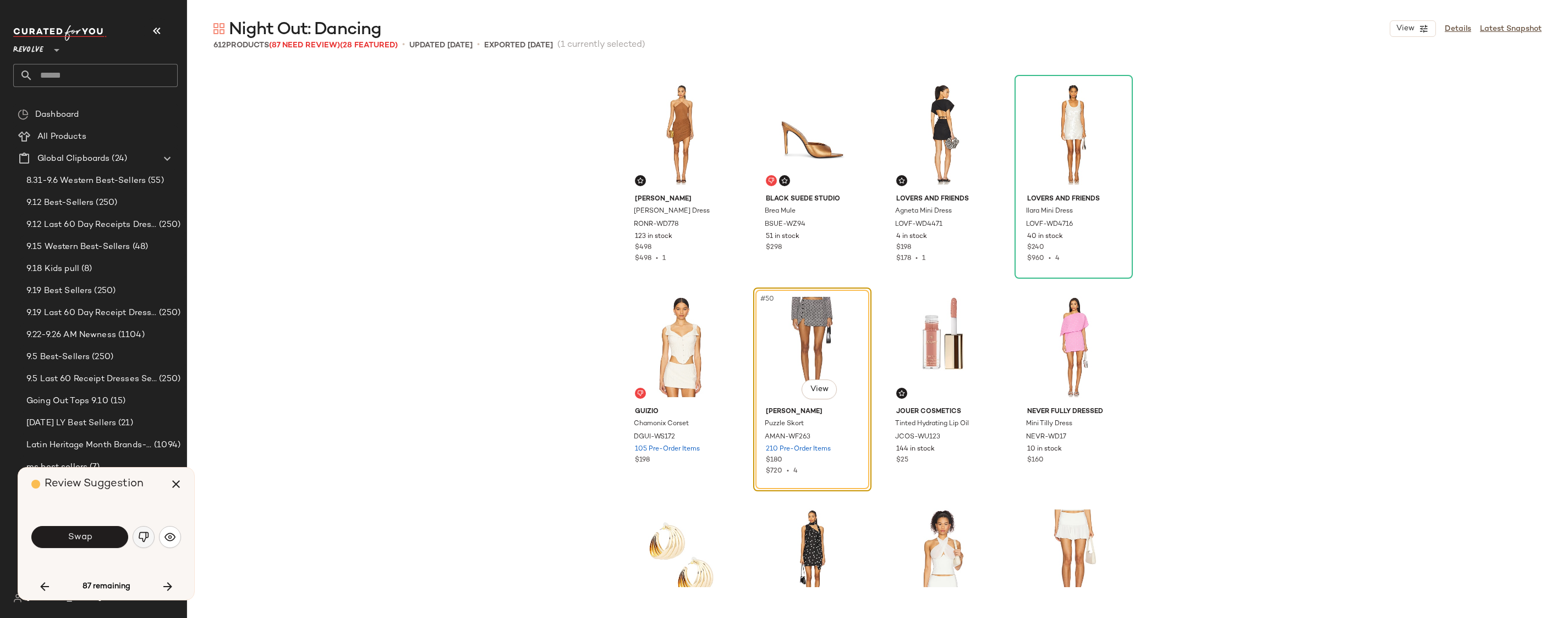
click at [142, 537] on img "button" at bounding box center [144, 537] width 11 height 11
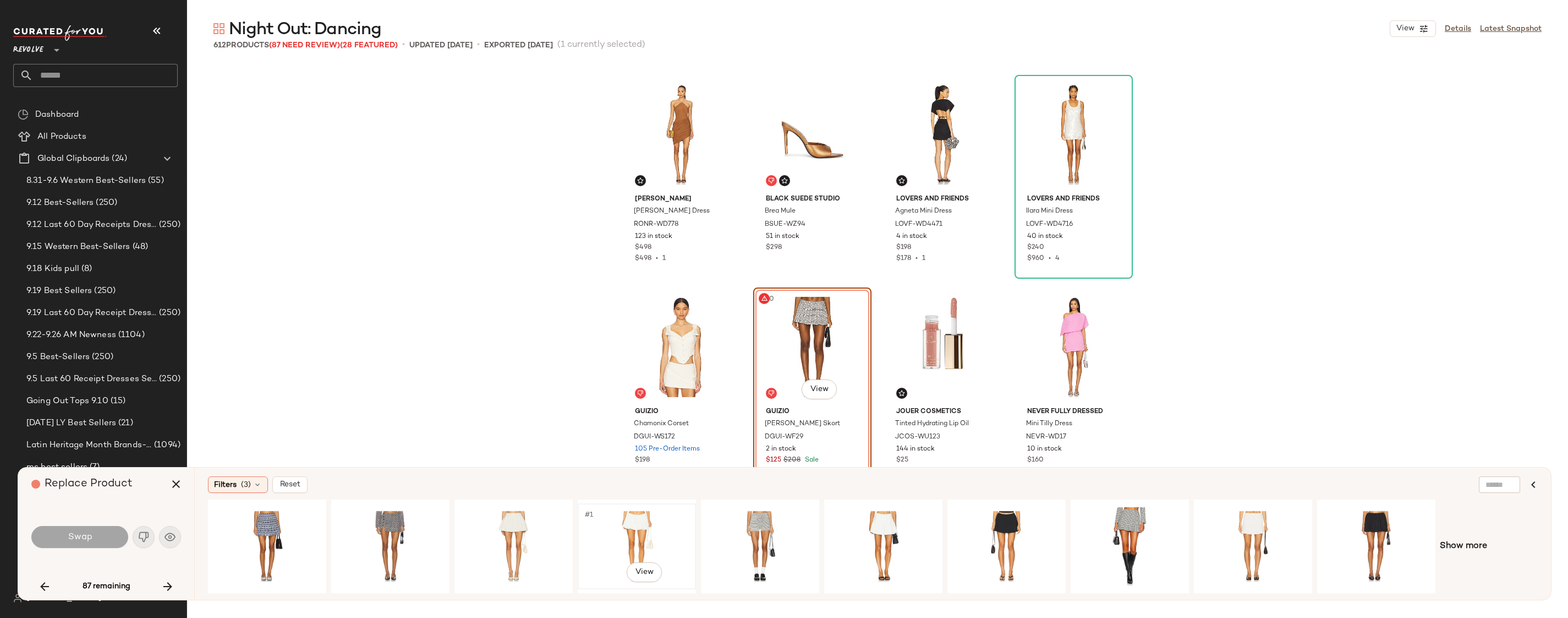
click at [589, 533] on div "#1 View" at bounding box center [636, 546] width 110 height 78
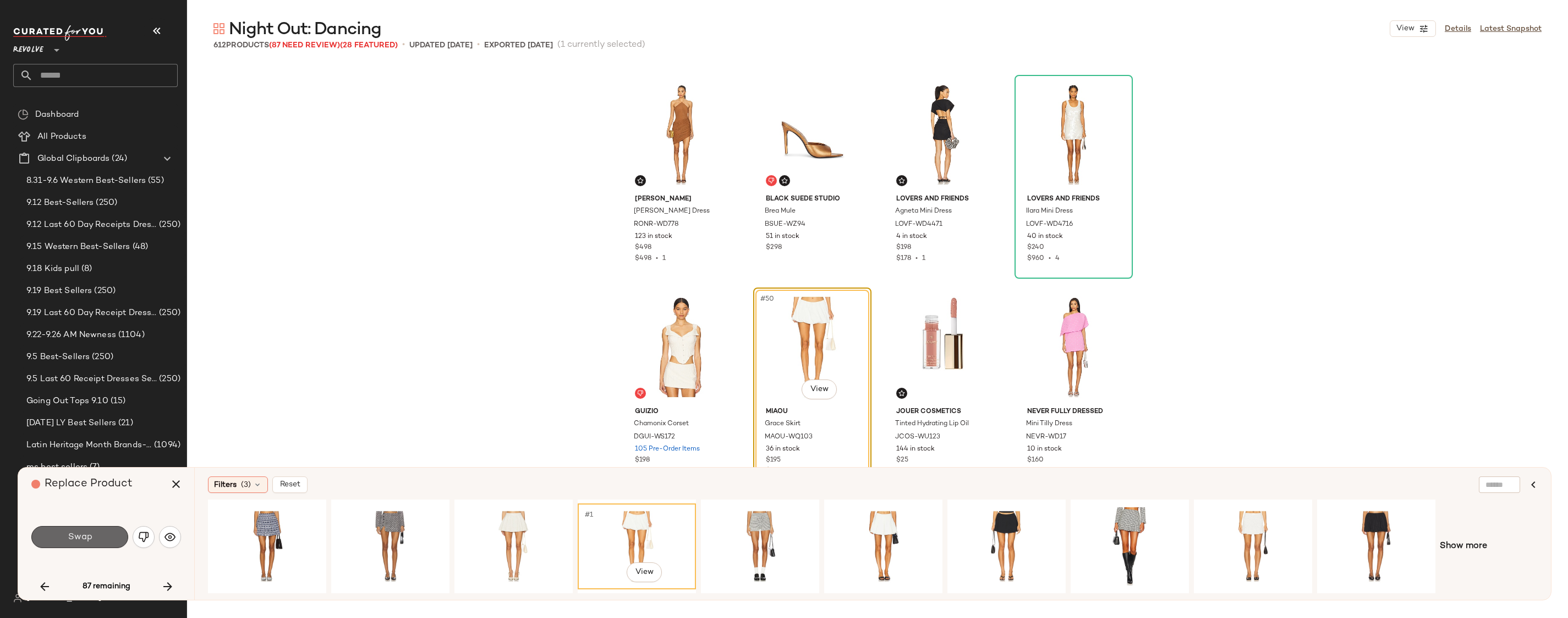
click at [49, 539] on button "Swap" at bounding box center [79, 537] width 97 height 22
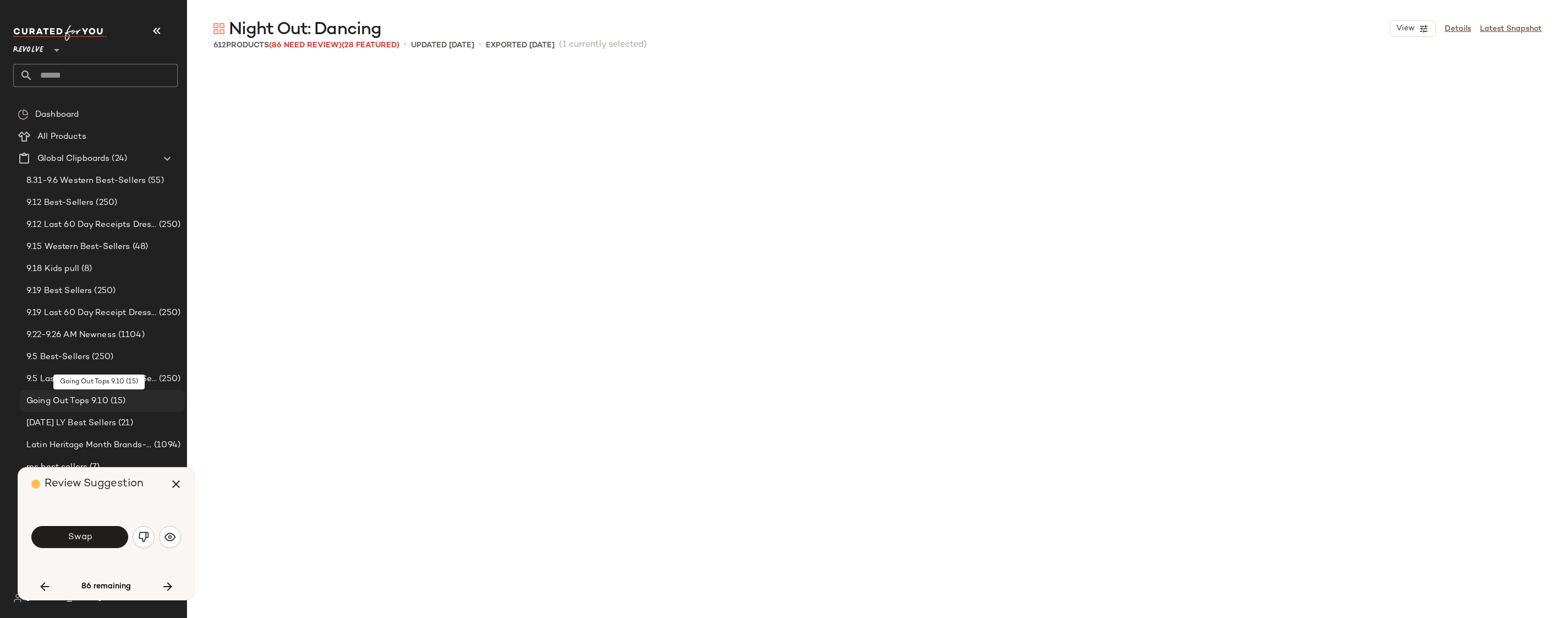
scroll to position [2975, 0]
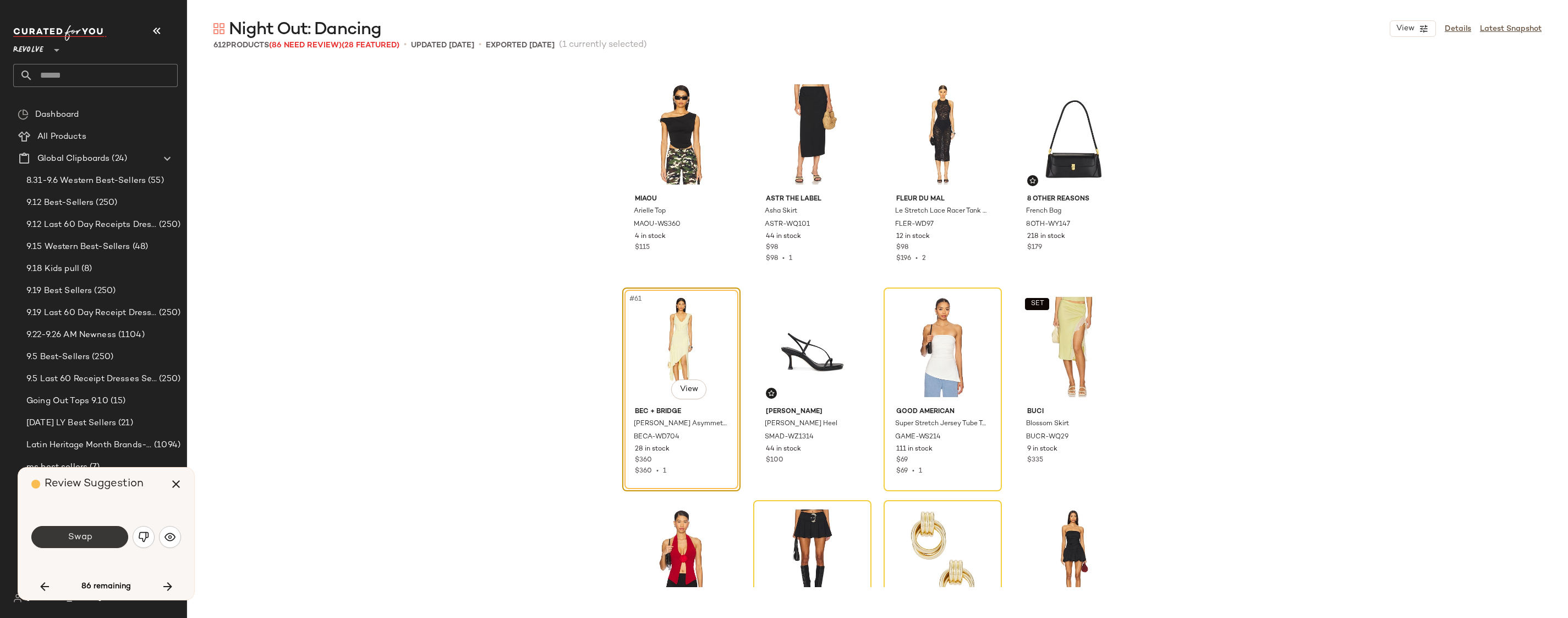
click at [109, 534] on button "Swap" at bounding box center [79, 537] width 97 height 22
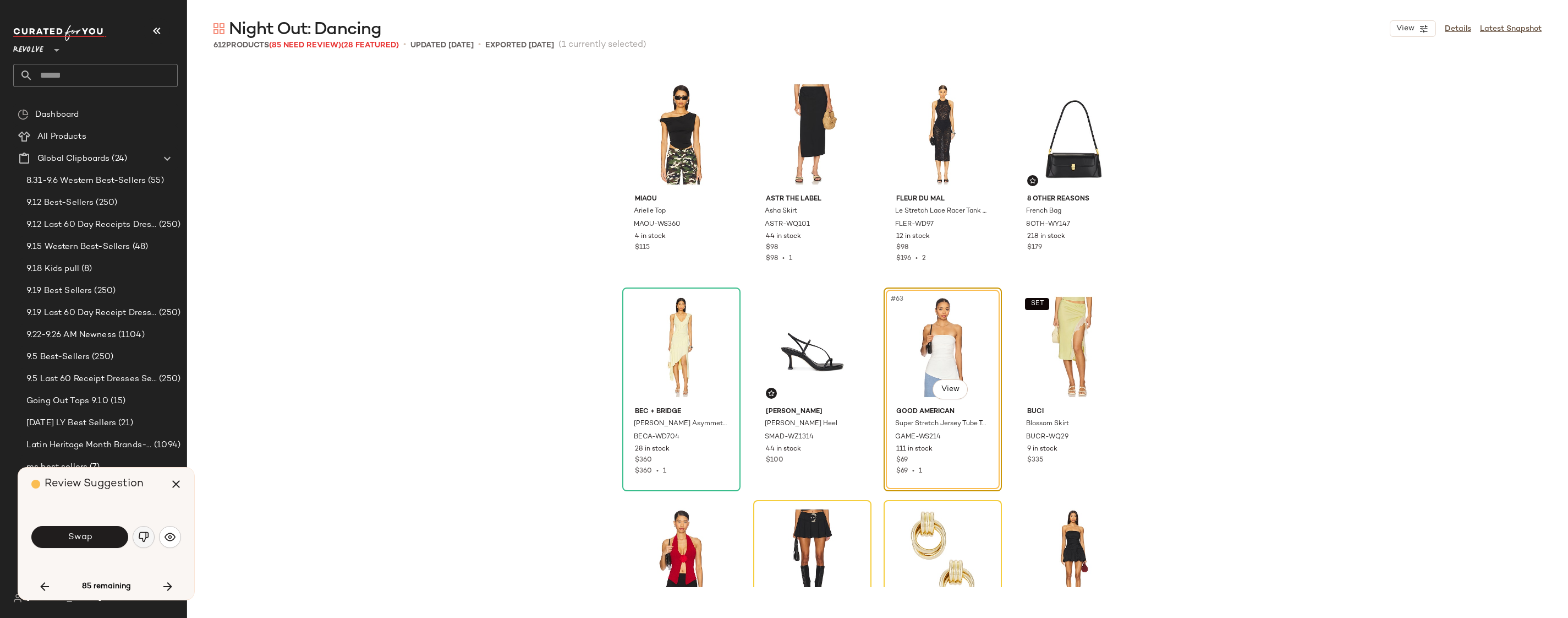
click at [139, 537] on img "button" at bounding box center [144, 537] width 11 height 11
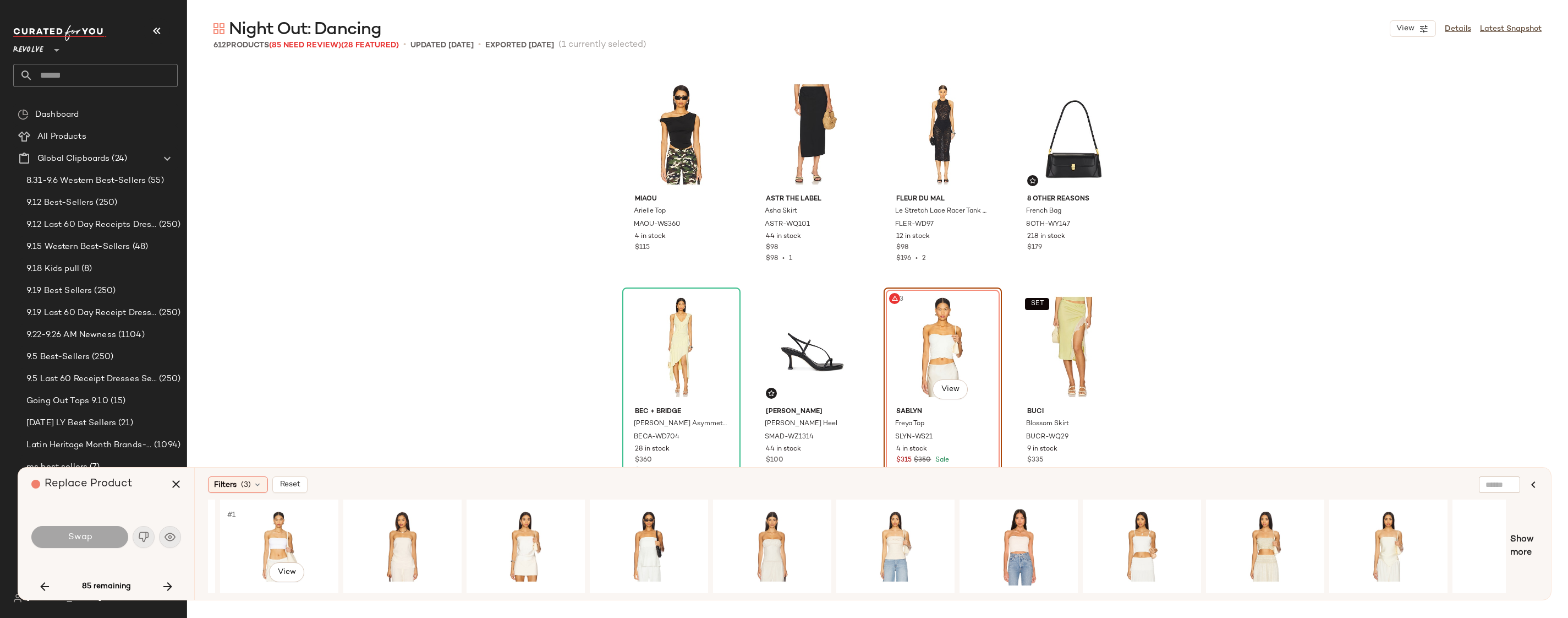
scroll to position [0, 915]
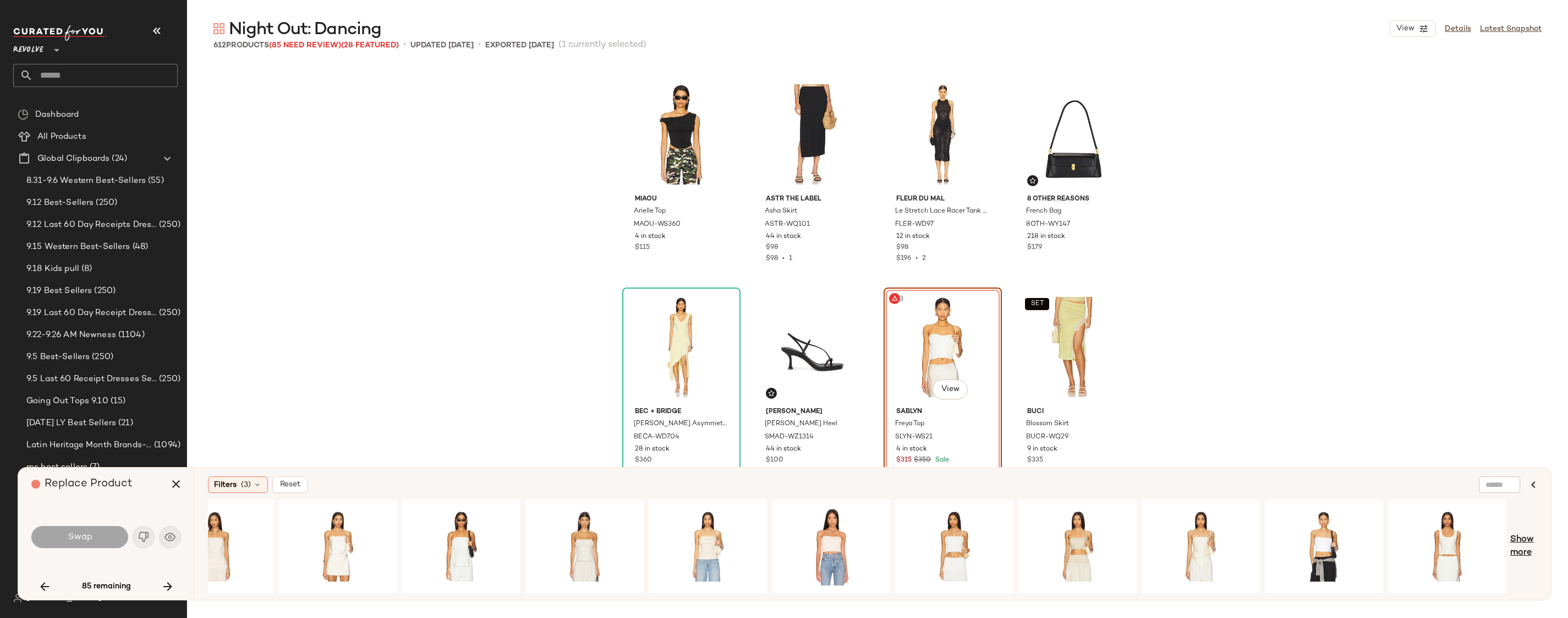
click at [1519, 552] on span "Show more" at bounding box center [1524, 546] width 27 height 26
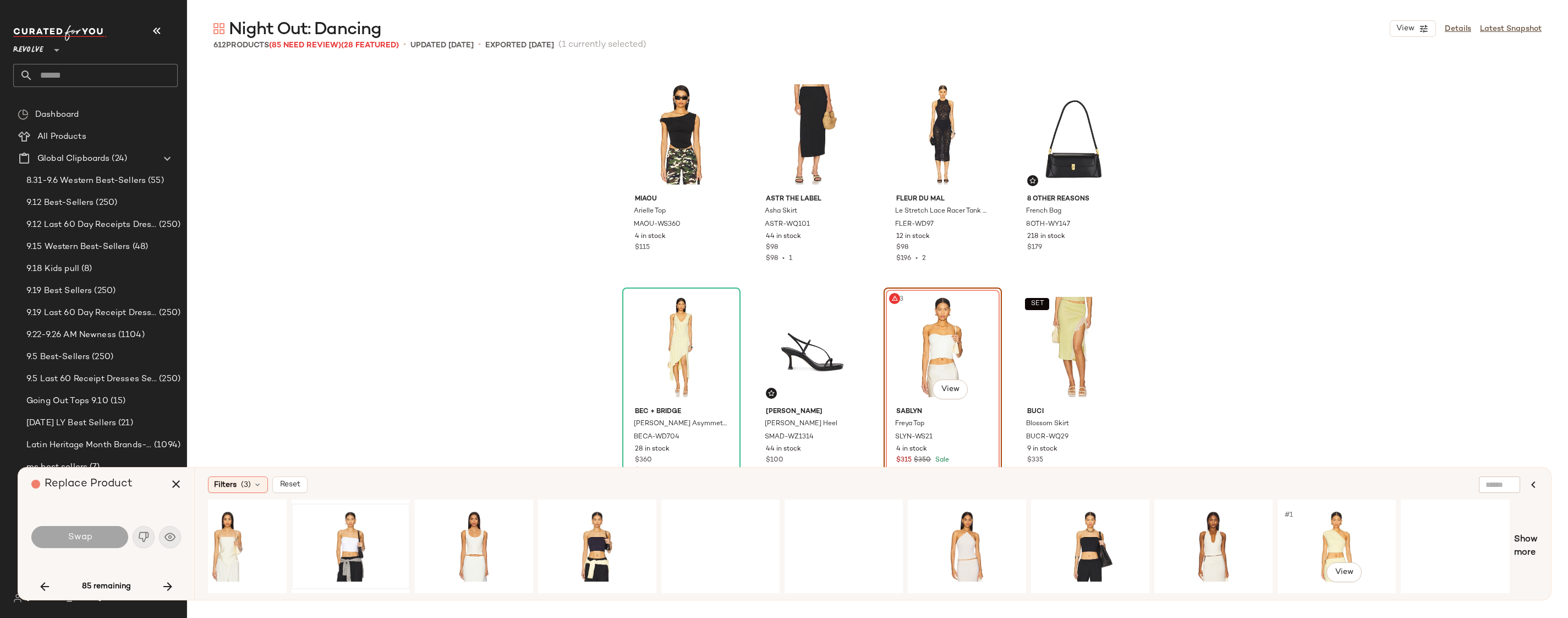
scroll to position [0, 2143]
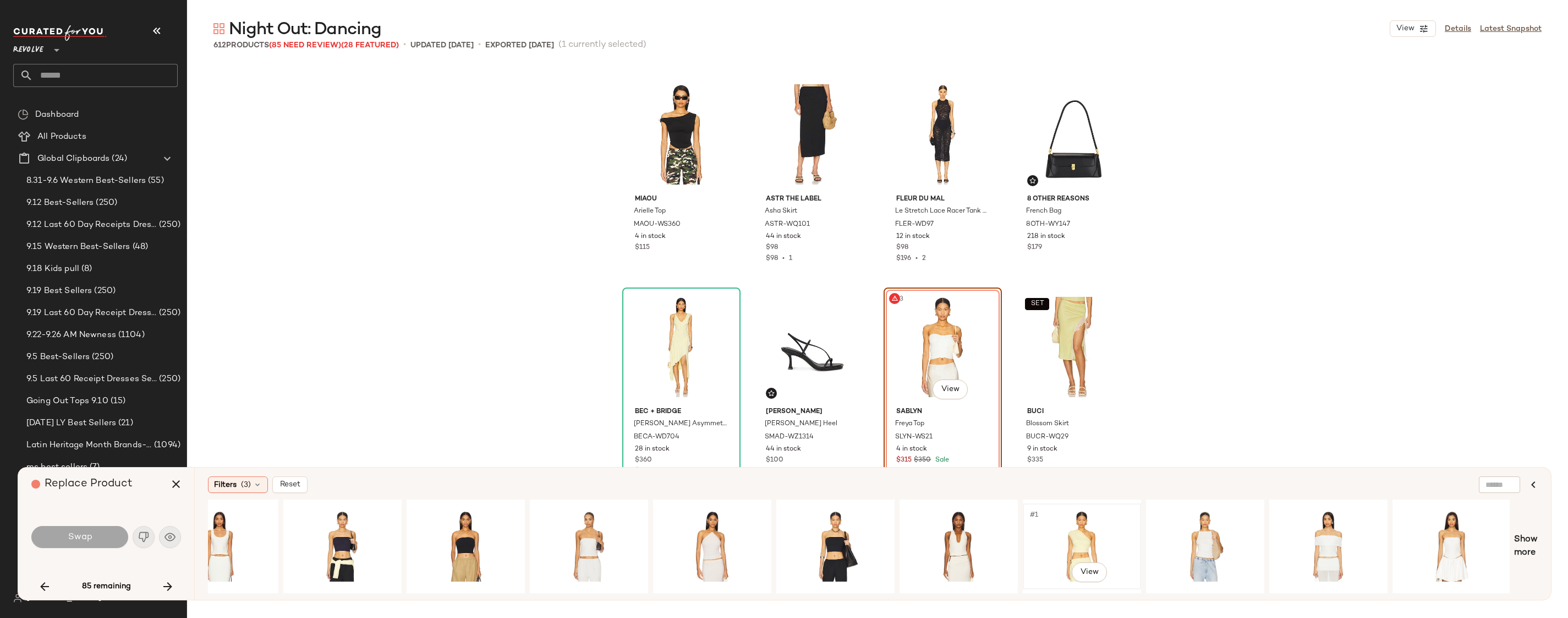
click at [1083, 539] on div "#1 View" at bounding box center [1081, 546] width 110 height 78
click at [1513, 544] on div "#1 View Show more" at bounding box center [873, 546] width 1330 height 94
click at [1528, 544] on span "Show more" at bounding box center [1526, 546] width 24 height 26
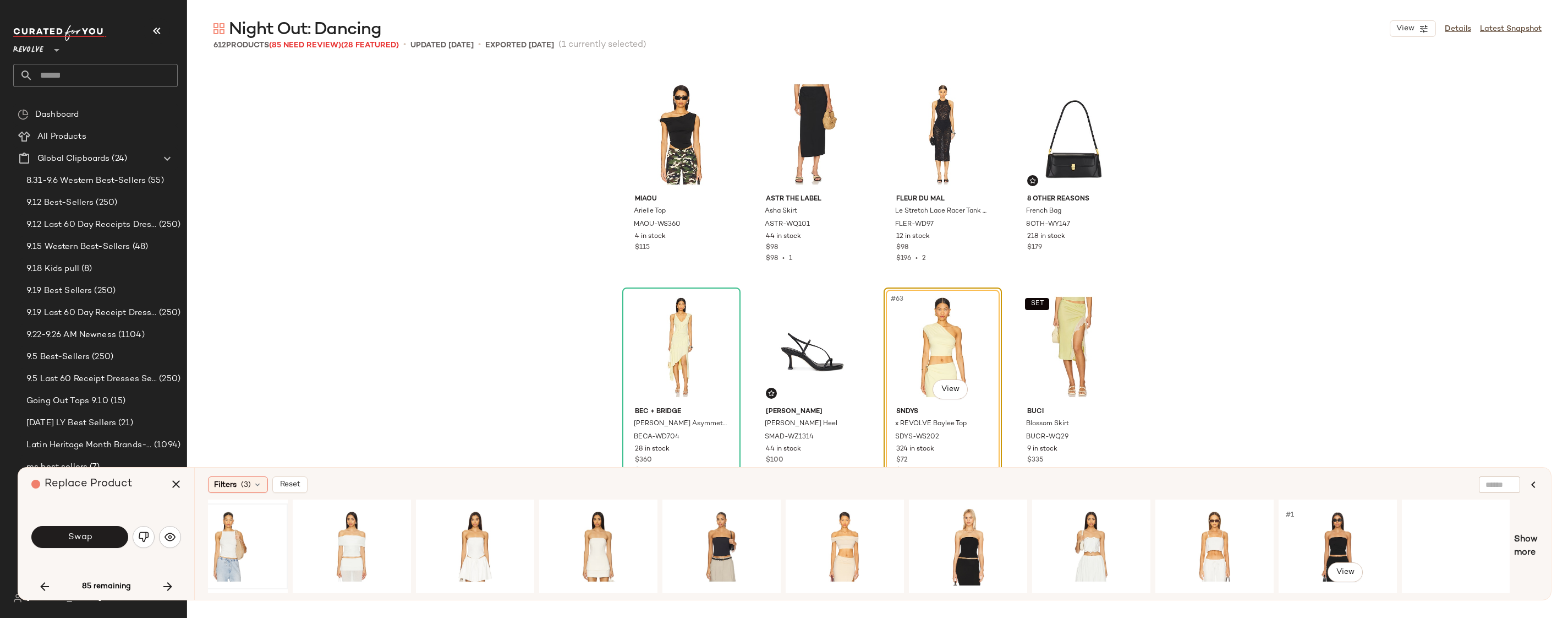
scroll to position [0, 3253]
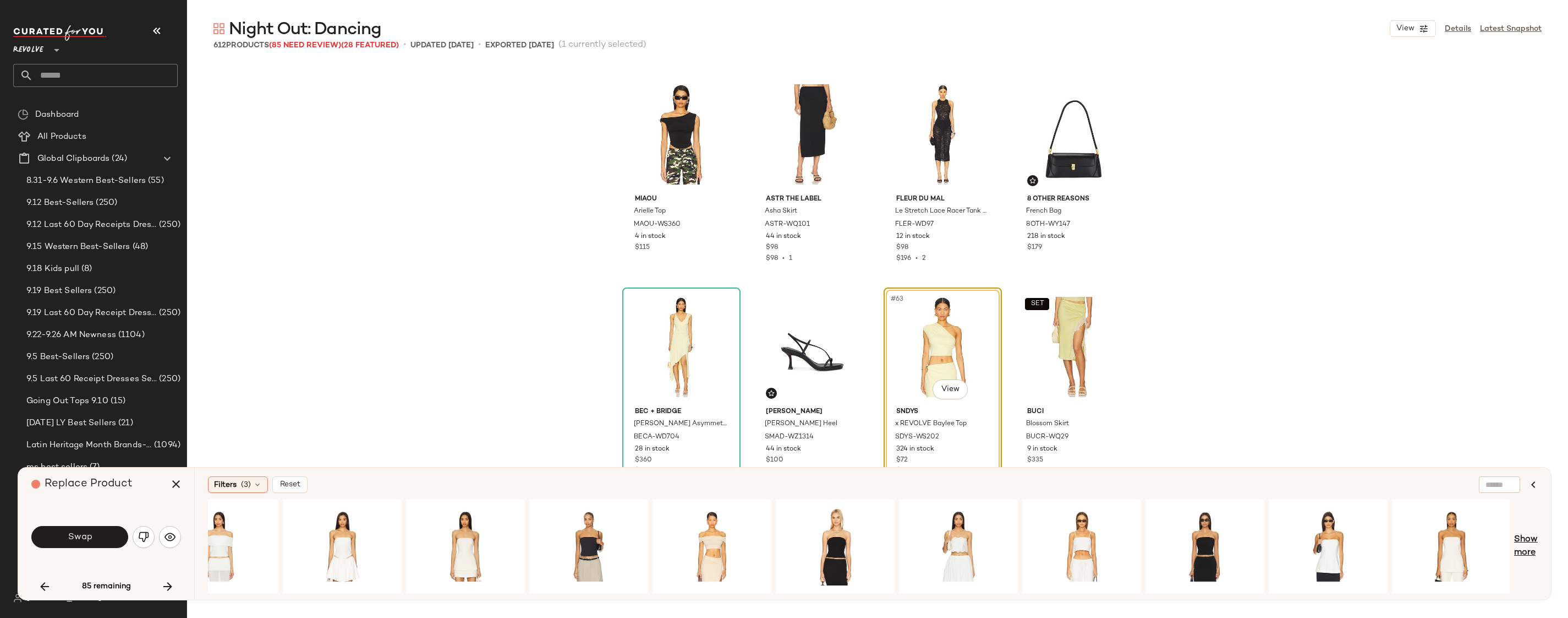
click at [1522, 541] on span "Show more" at bounding box center [1526, 546] width 24 height 26
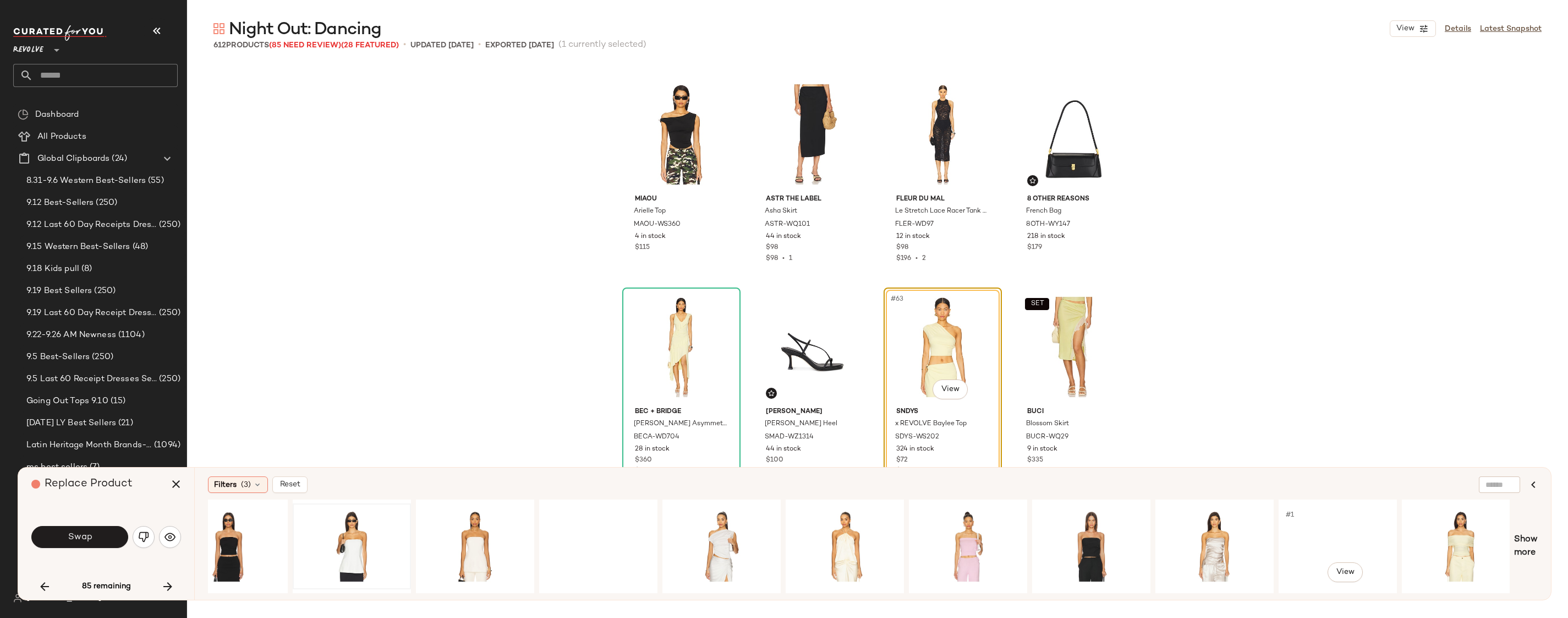
scroll to position [0, 4485]
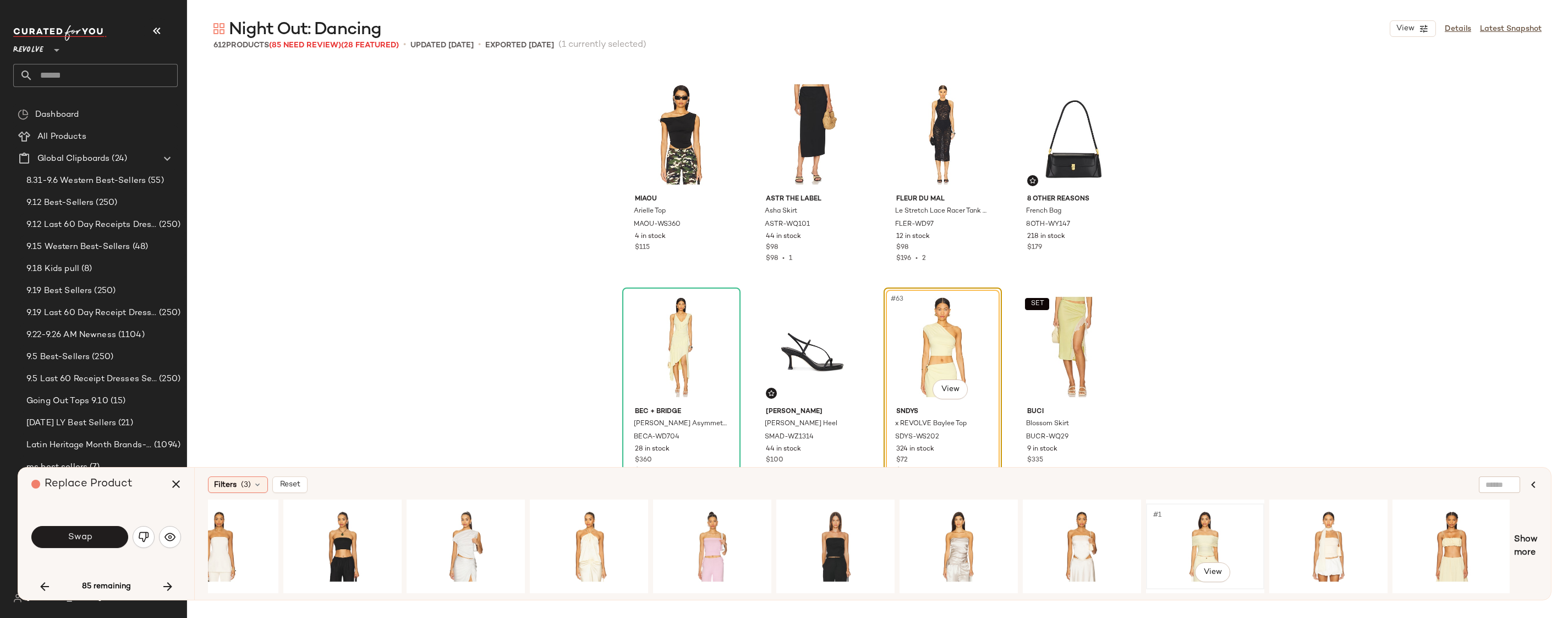
click at [1204, 520] on div "#1 View" at bounding box center [1204, 546] width 110 height 78
click at [1425, 531] on div "#1 View" at bounding box center [1451, 546] width 110 height 78
click at [107, 532] on button "Swap" at bounding box center [79, 537] width 97 height 22
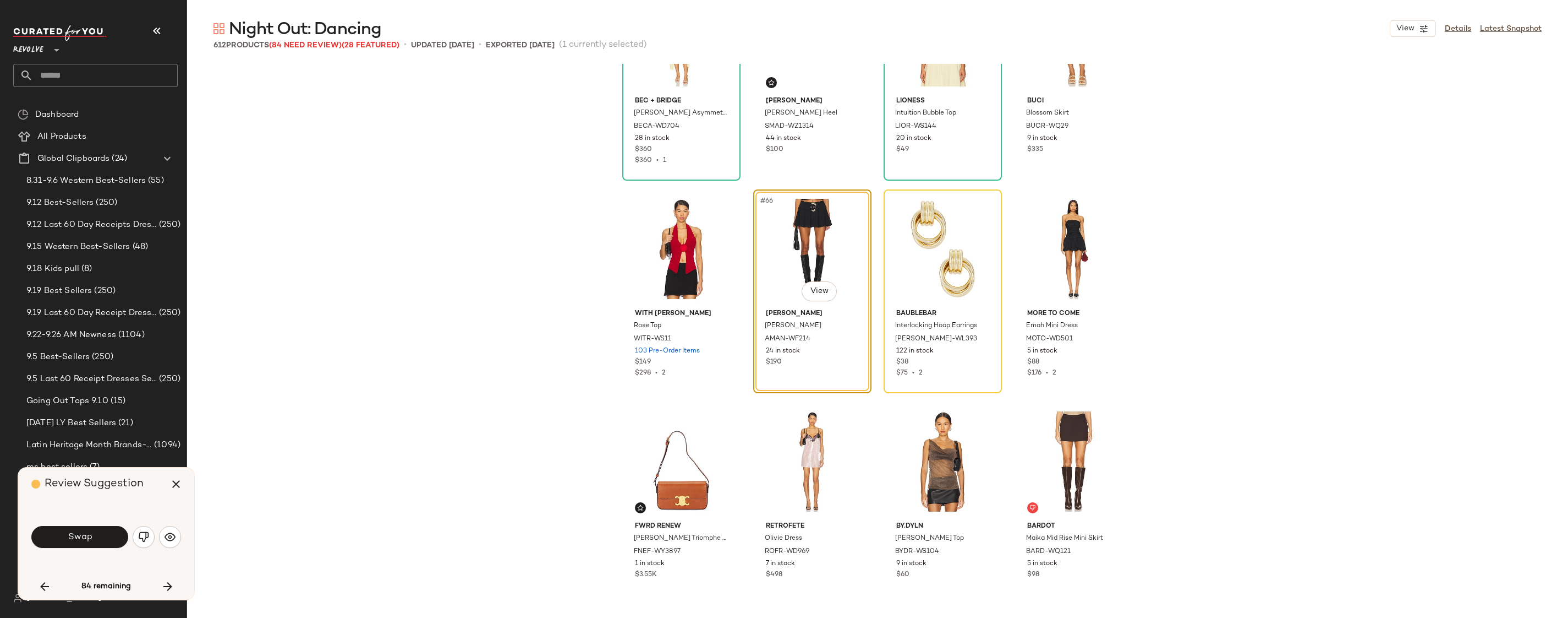
scroll to position [3336, 0]
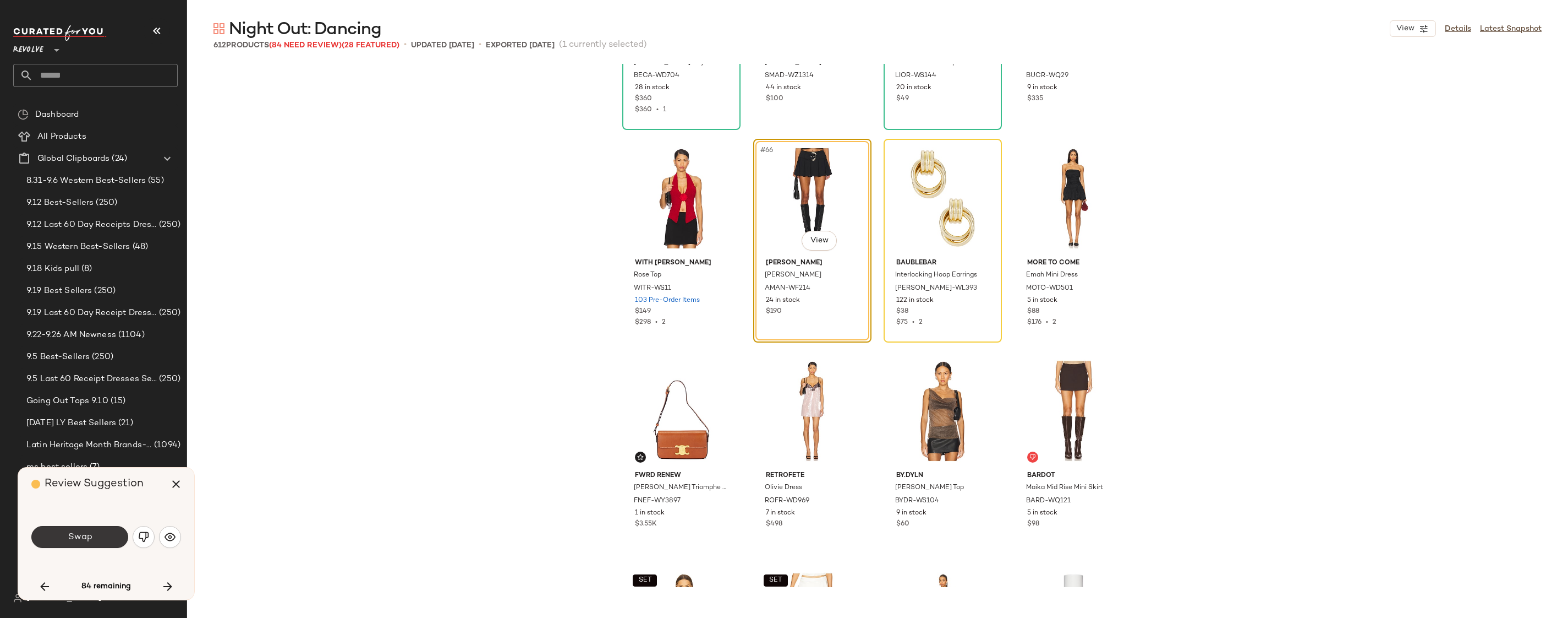
click at [92, 526] on button "Swap" at bounding box center [79, 537] width 97 height 22
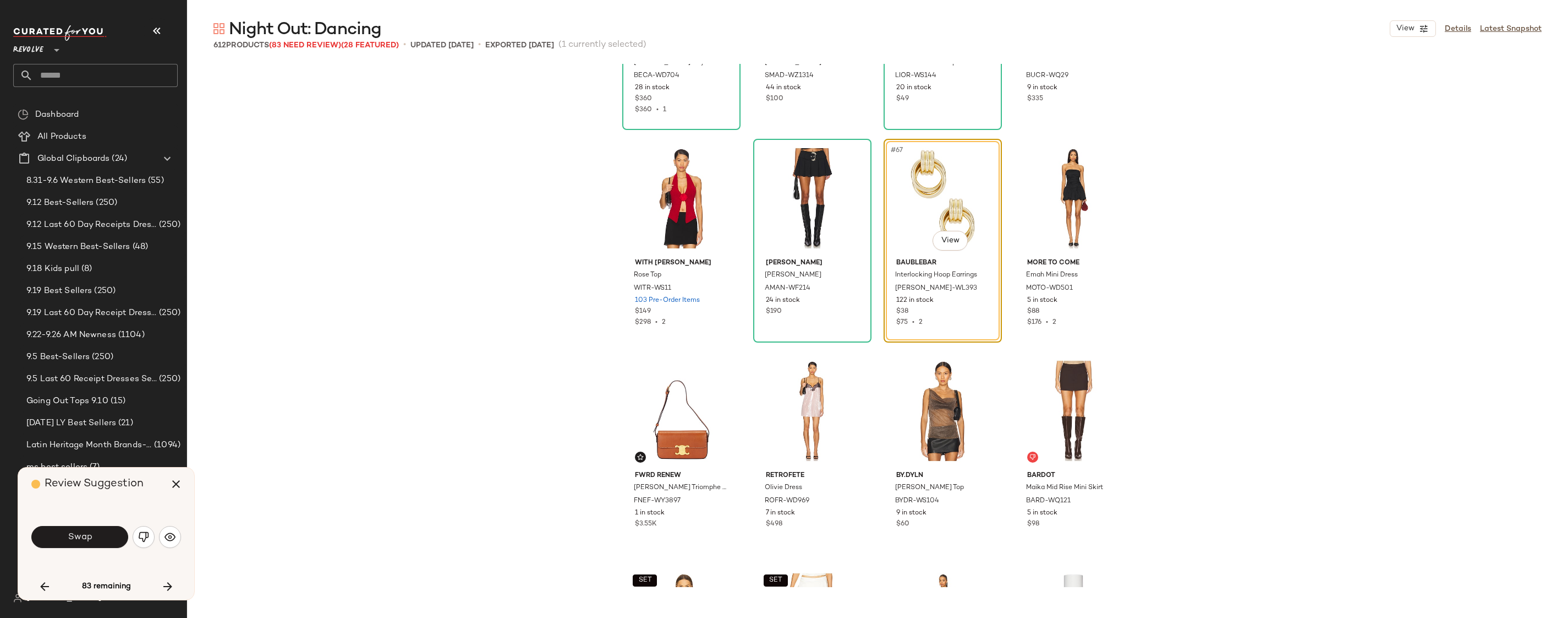
scroll to position [3188, 0]
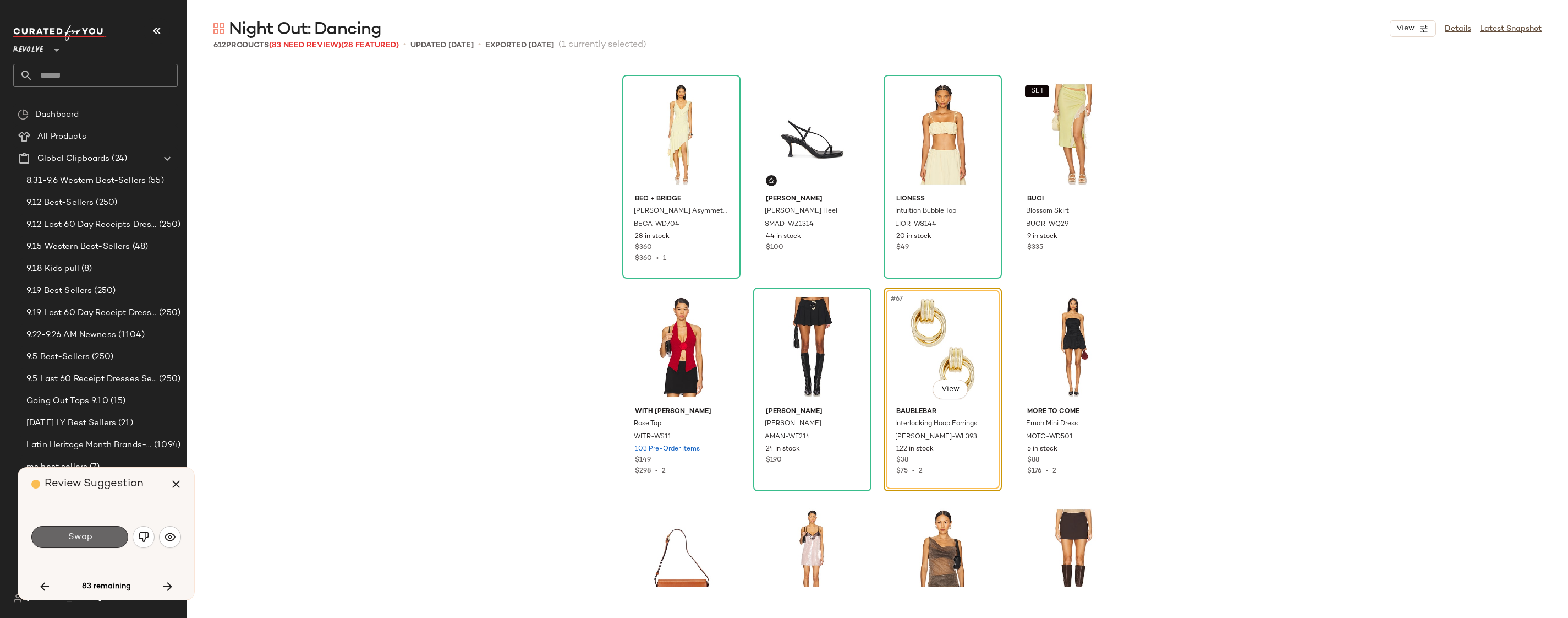
click at [103, 540] on button "Swap" at bounding box center [79, 537] width 97 height 22
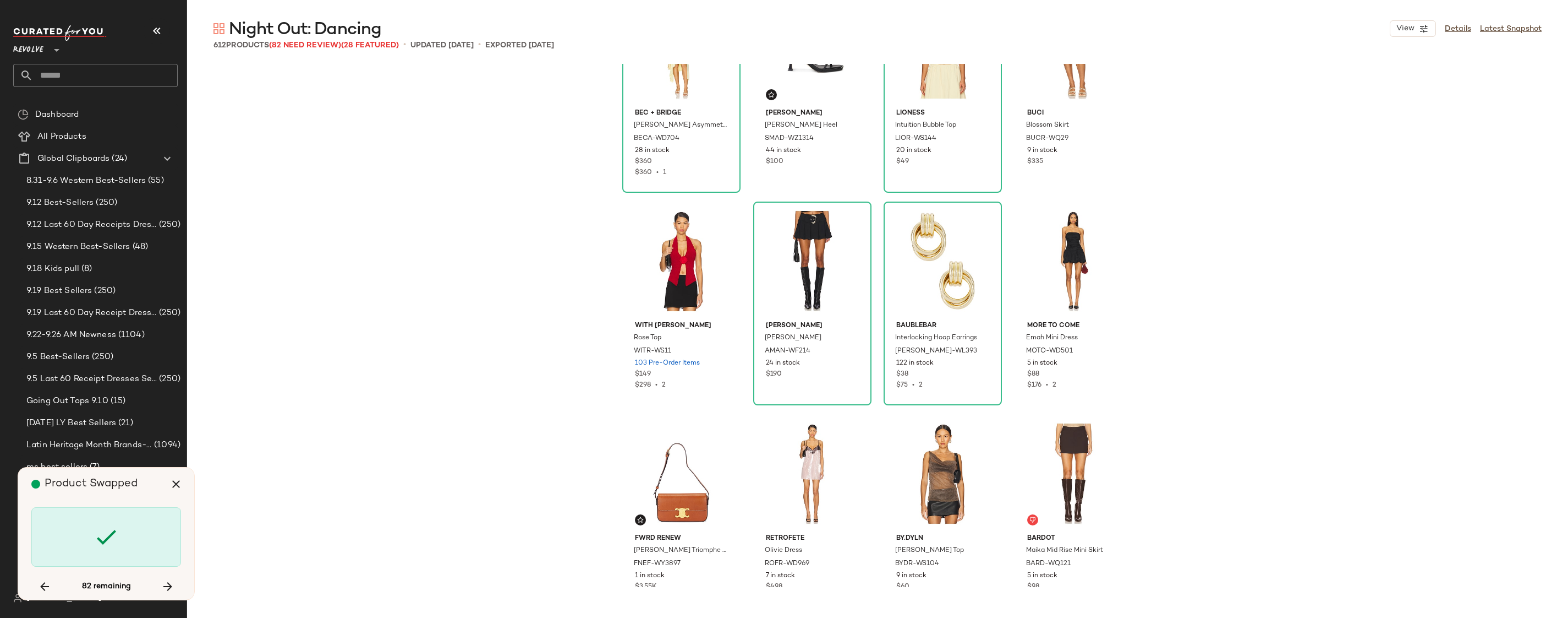
scroll to position [3346, 0]
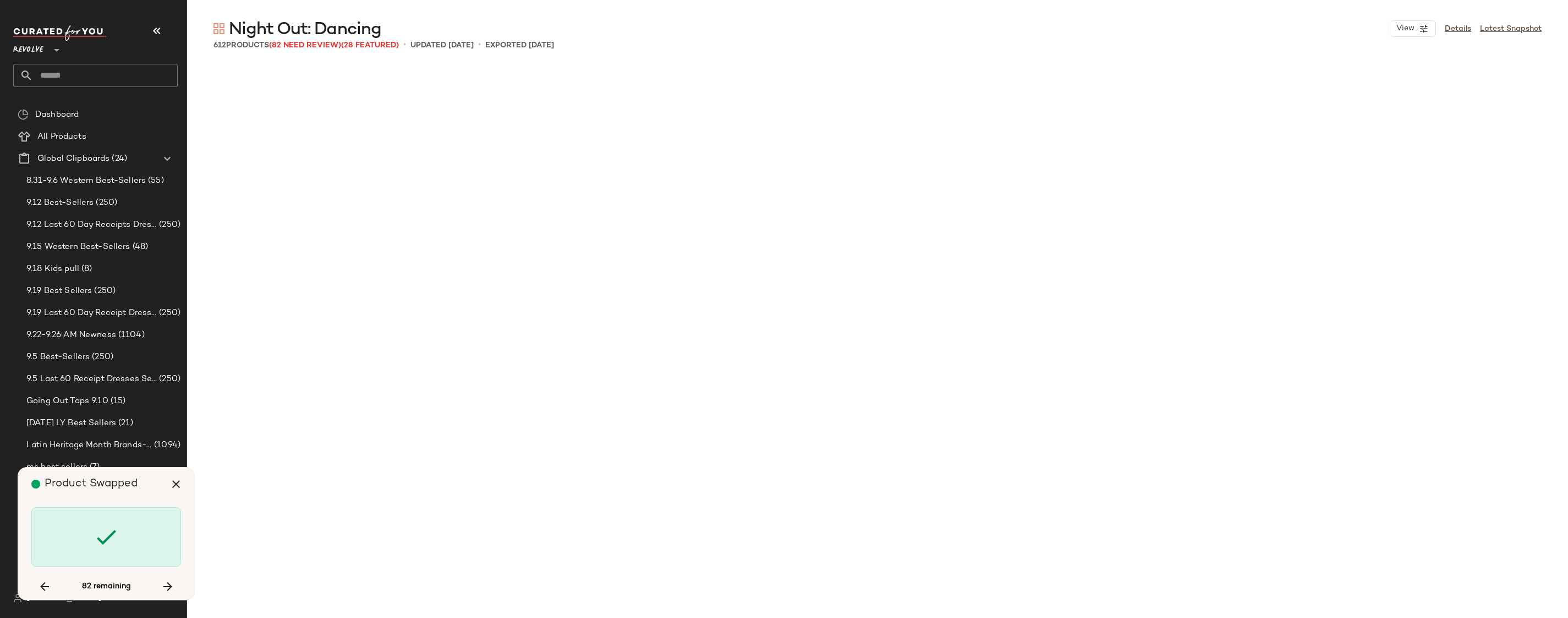
scroll to position [4037, 0]
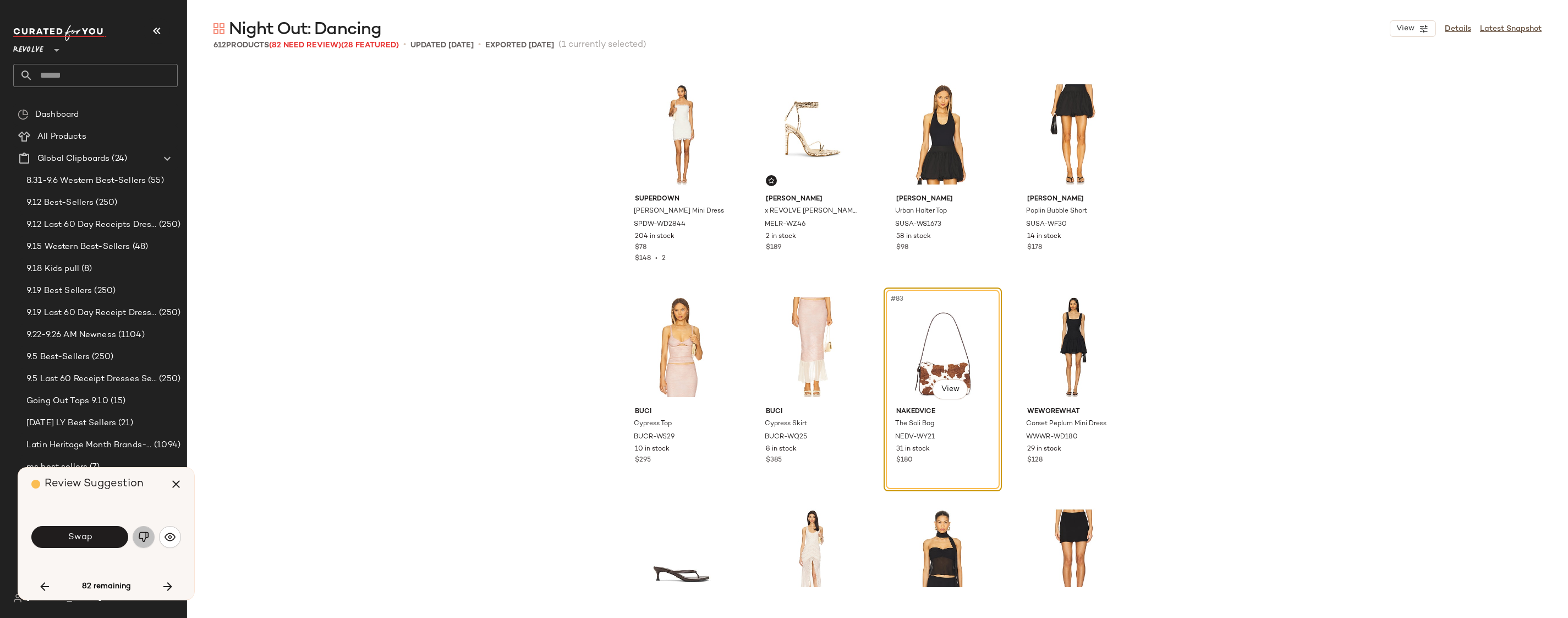
click at [150, 530] on button "button" at bounding box center [144, 537] width 22 height 22
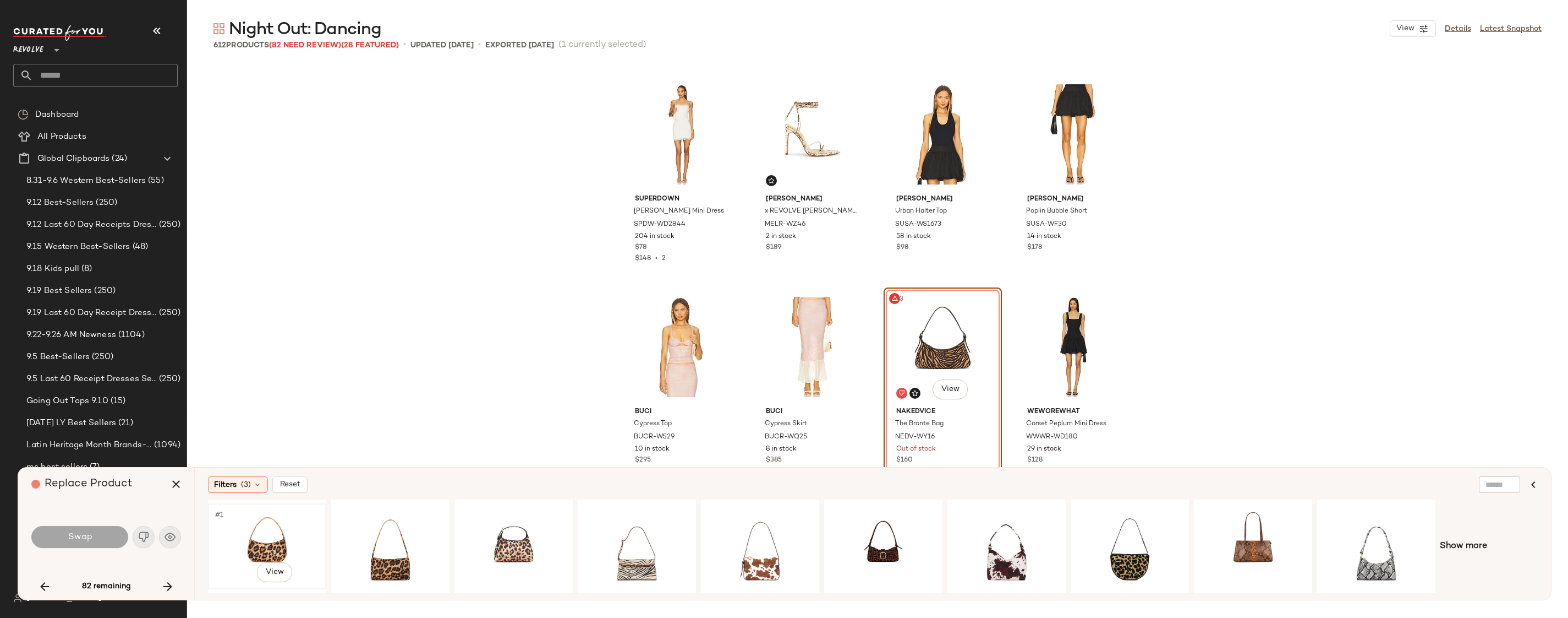
click at [274, 543] on div "#1 View" at bounding box center [267, 546] width 110 height 78
click at [105, 540] on button "Swap" at bounding box center [79, 537] width 97 height 22
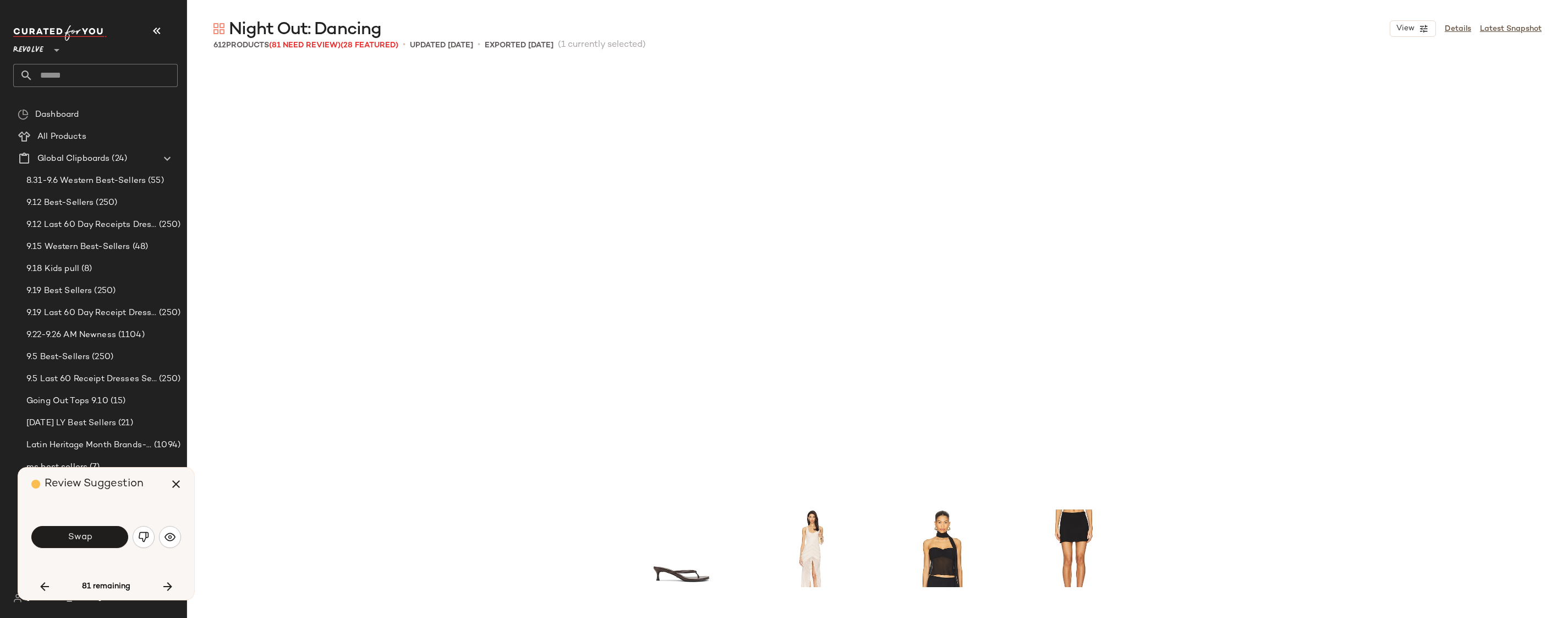
scroll to position [4463, 0]
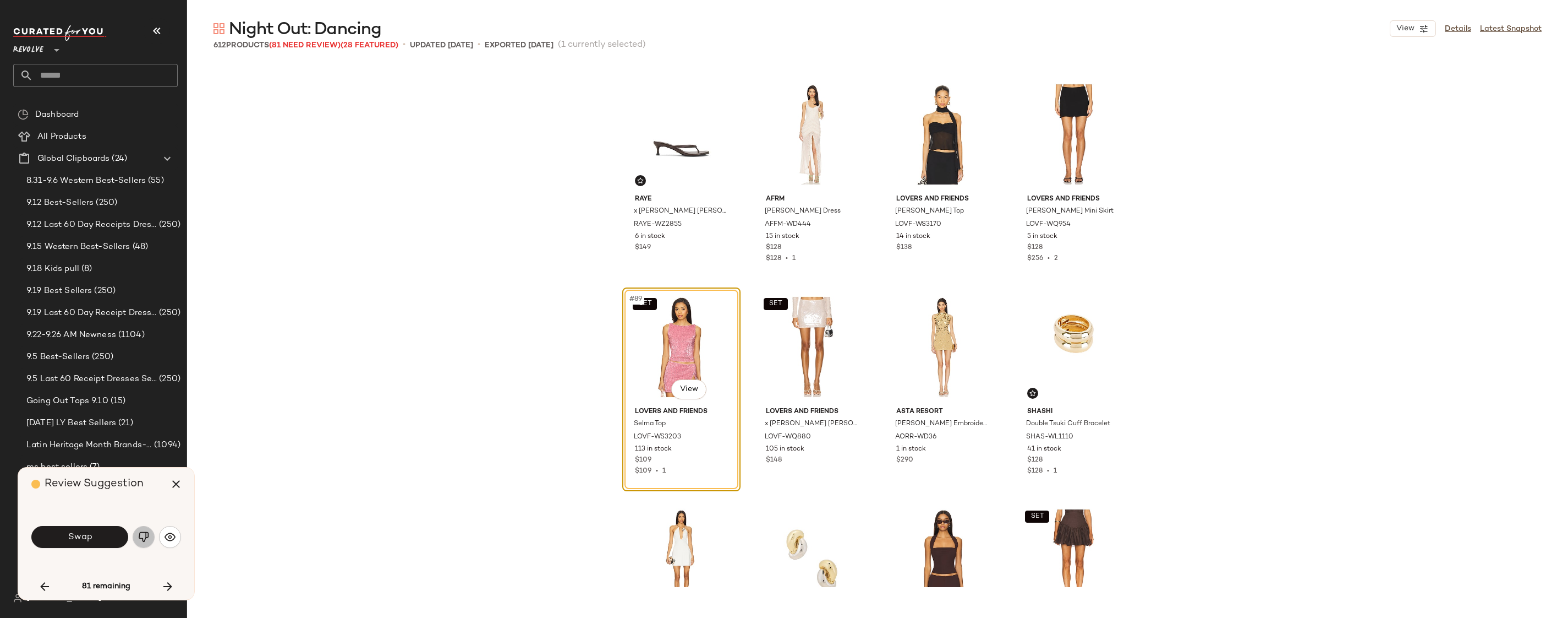
click at [141, 540] on img "button" at bounding box center [144, 537] width 11 height 11
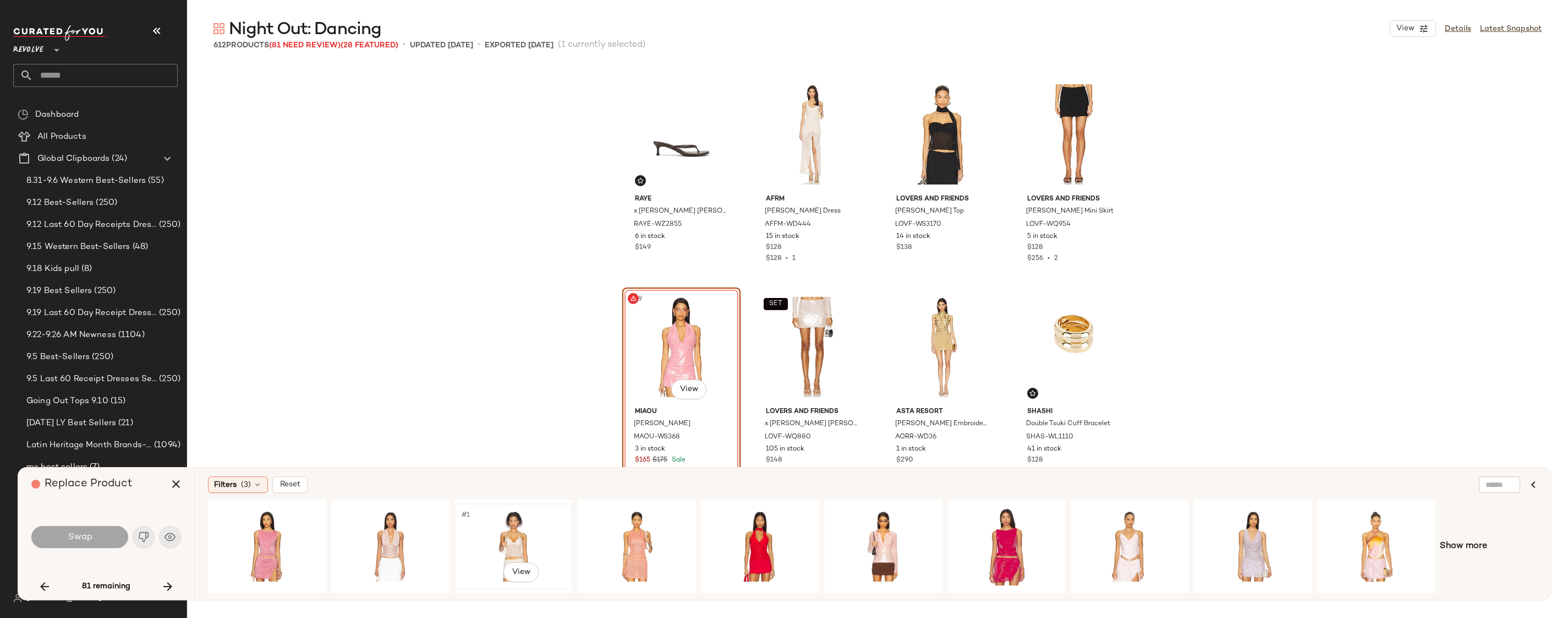
click at [487, 533] on div "#1 View" at bounding box center [513, 546] width 110 height 78
click at [101, 537] on button "Swap" at bounding box center [79, 537] width 97 height 22
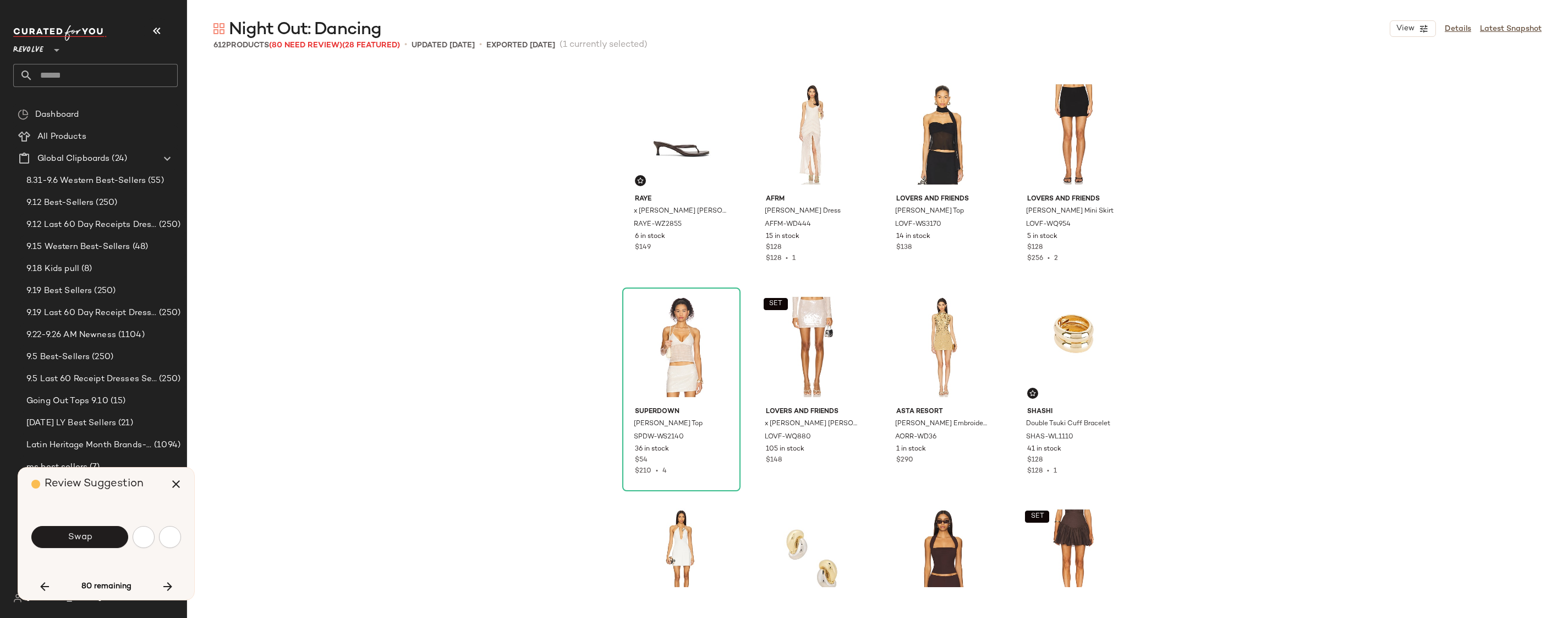
scroll to position [5100, 0]
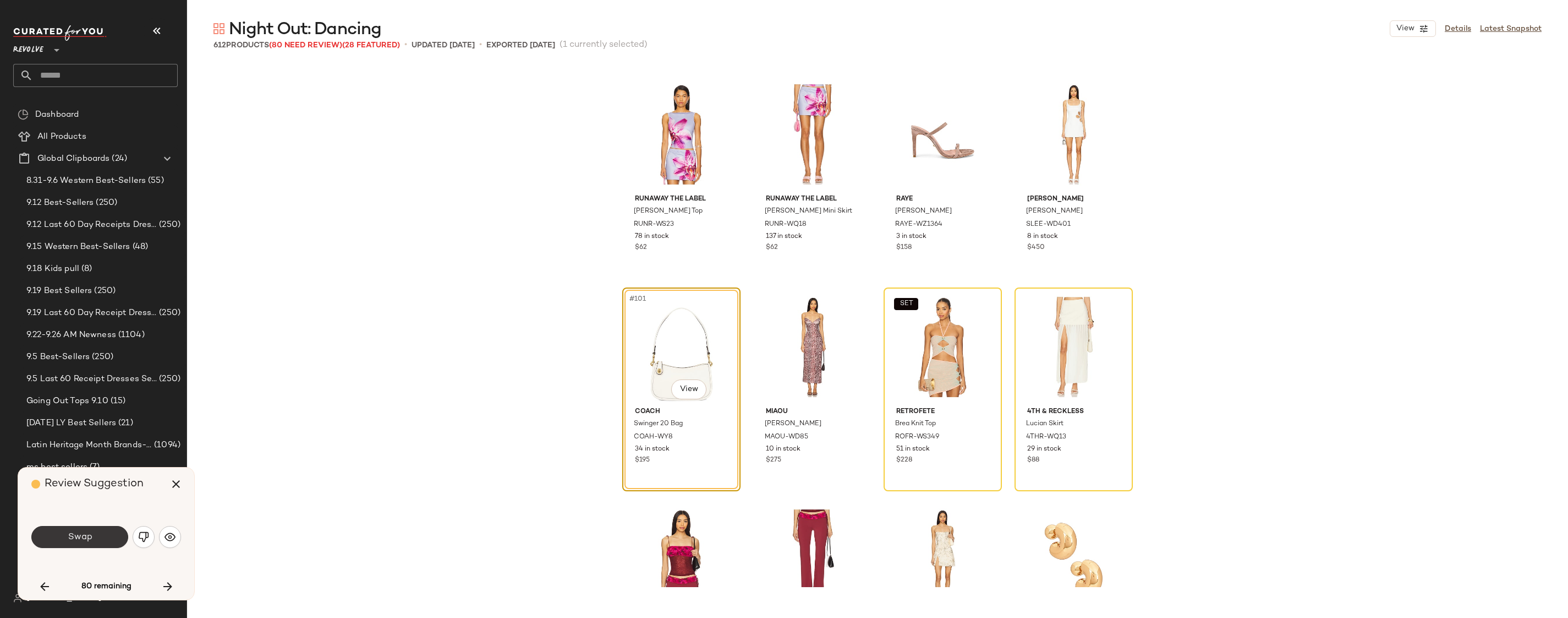
click at [103, 536] on button "Swap" at bounding box center [79, 537] width 97 height 22
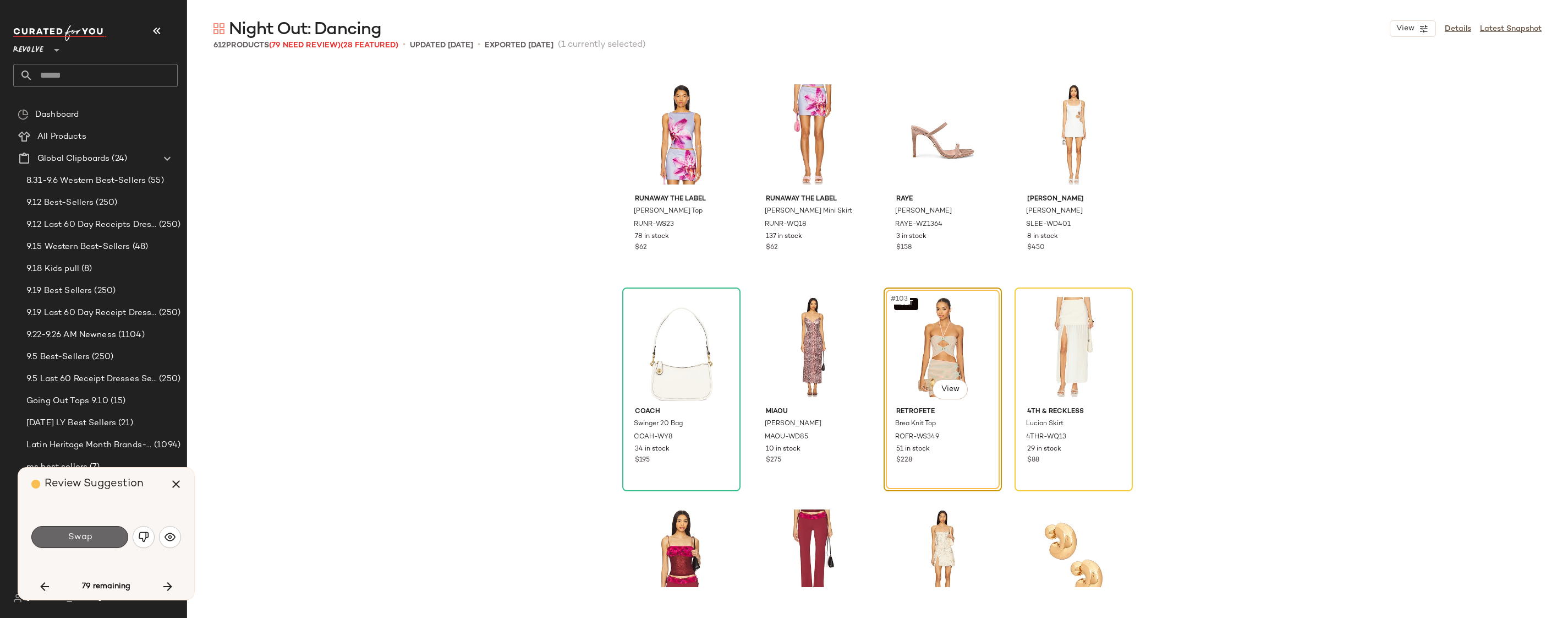
click at [105, 542] on button "Swap" at bounding box center [79, 537] width 97 height 22
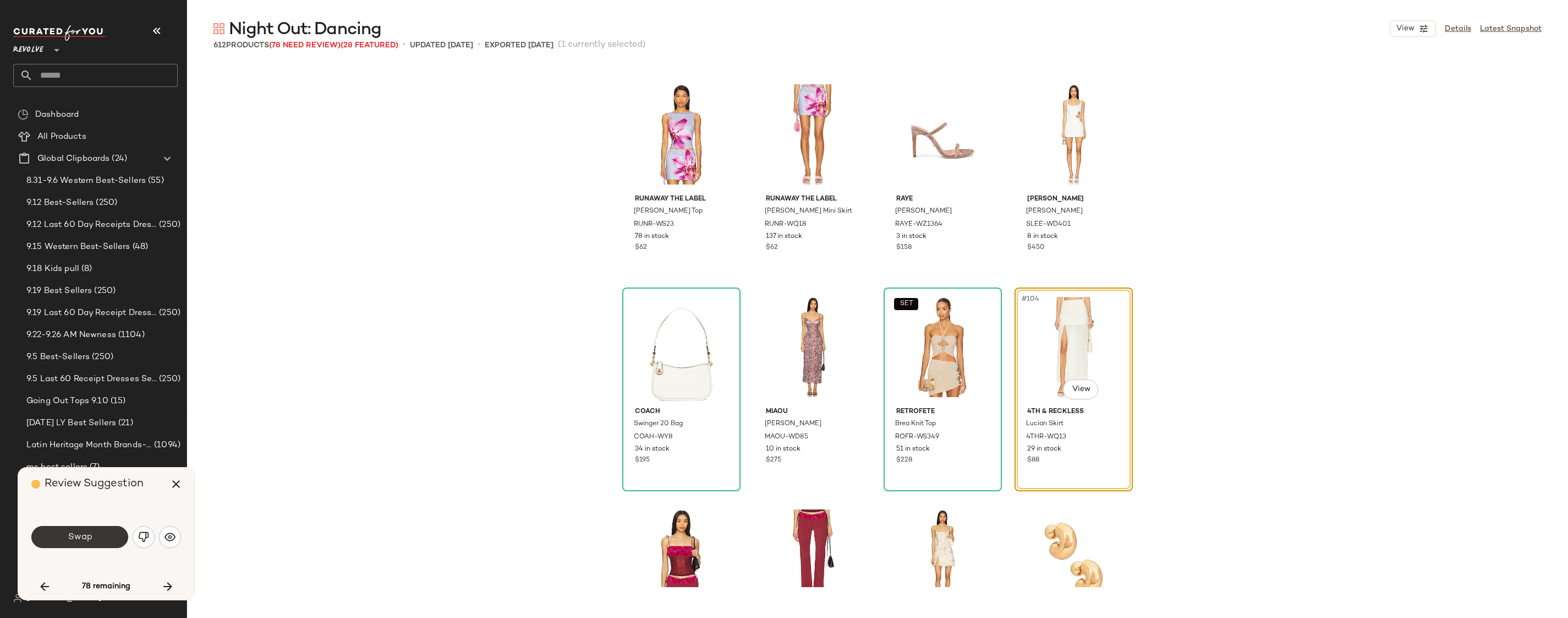
click at [115, 536] on button "Swap" at bounding box center [79, 537] width 97 height 22
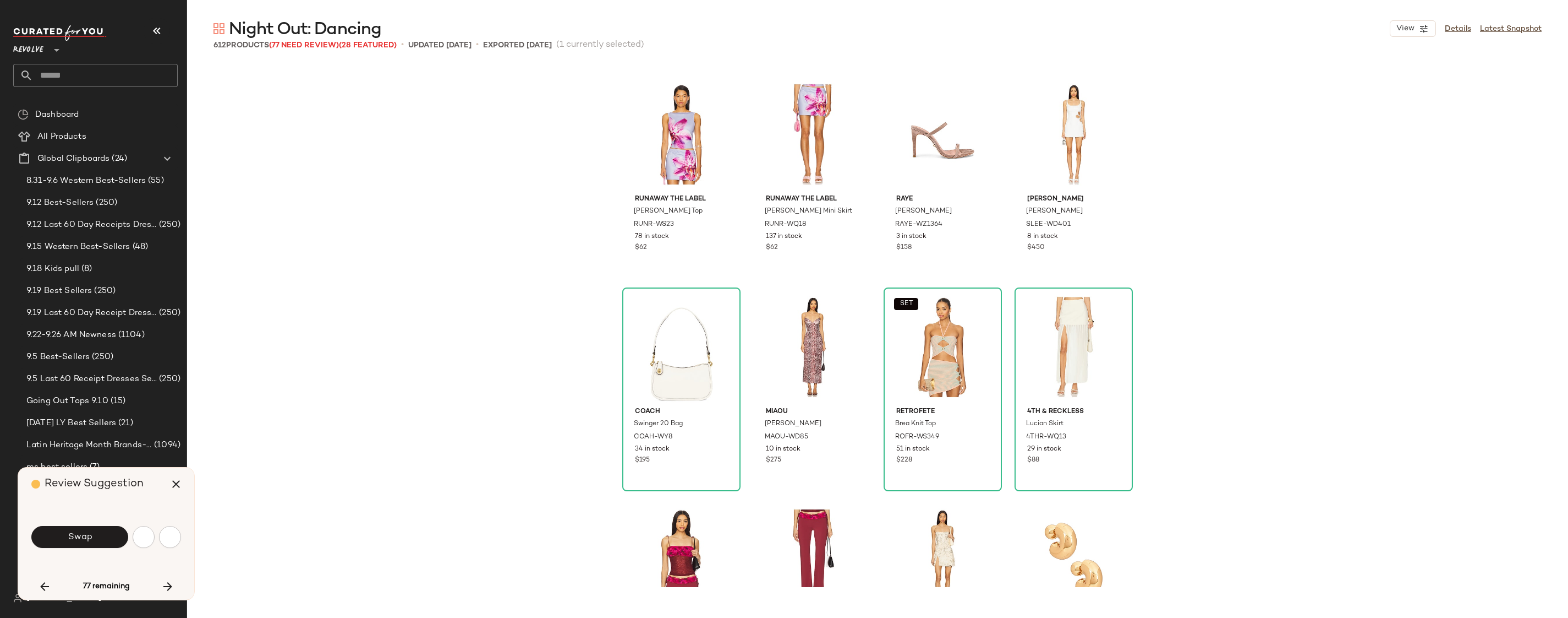
scroll to position [5525, 0]
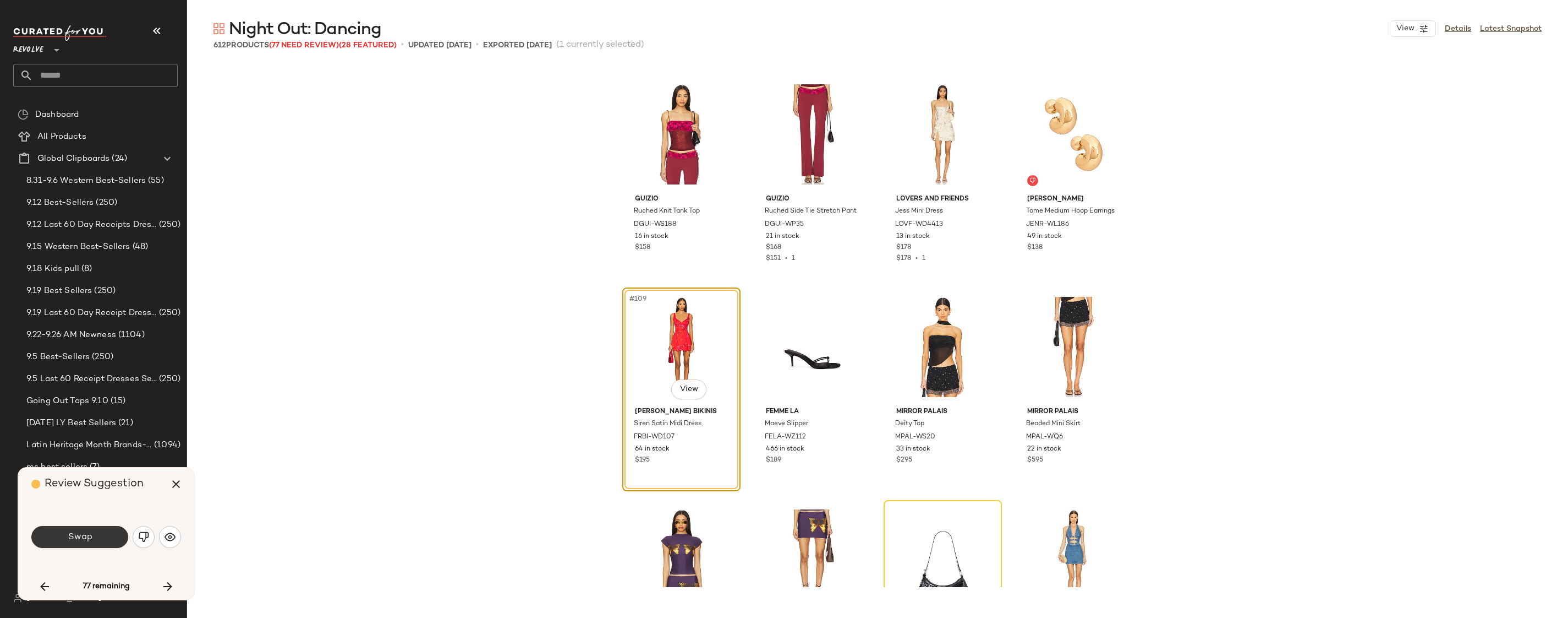
click at [113, 532] on button "Swap" at bounding box center [79, 537] width 97 height 22
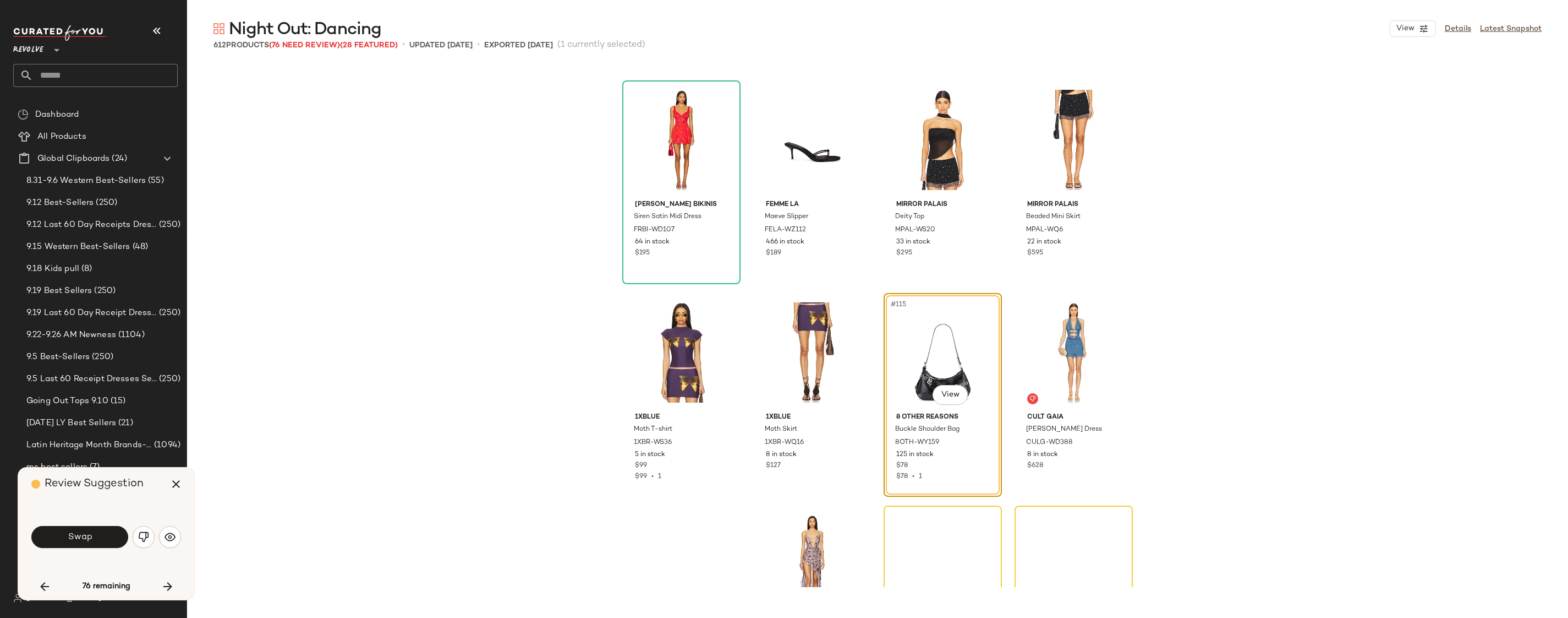
scroll to position [5737, 0]
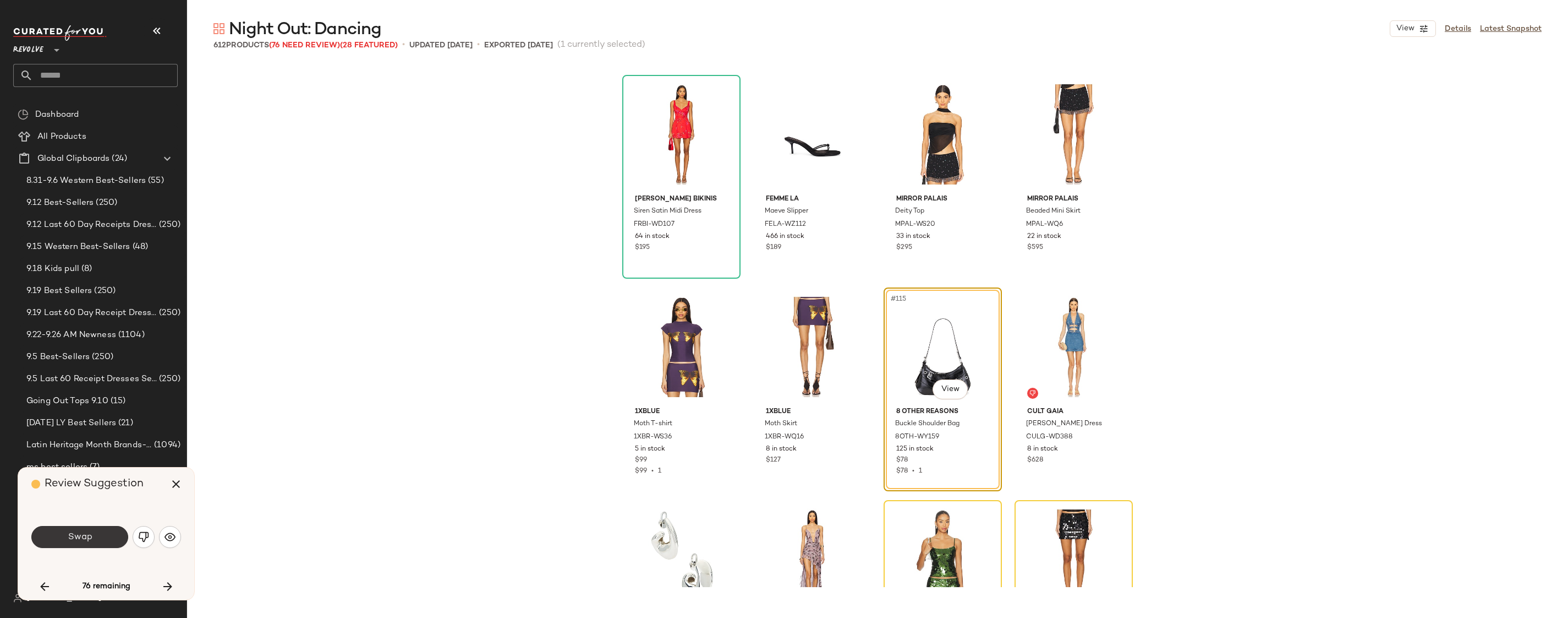
click at [92, 536] on button "Swap" at bounding box center [79, 537] width 97 height 22
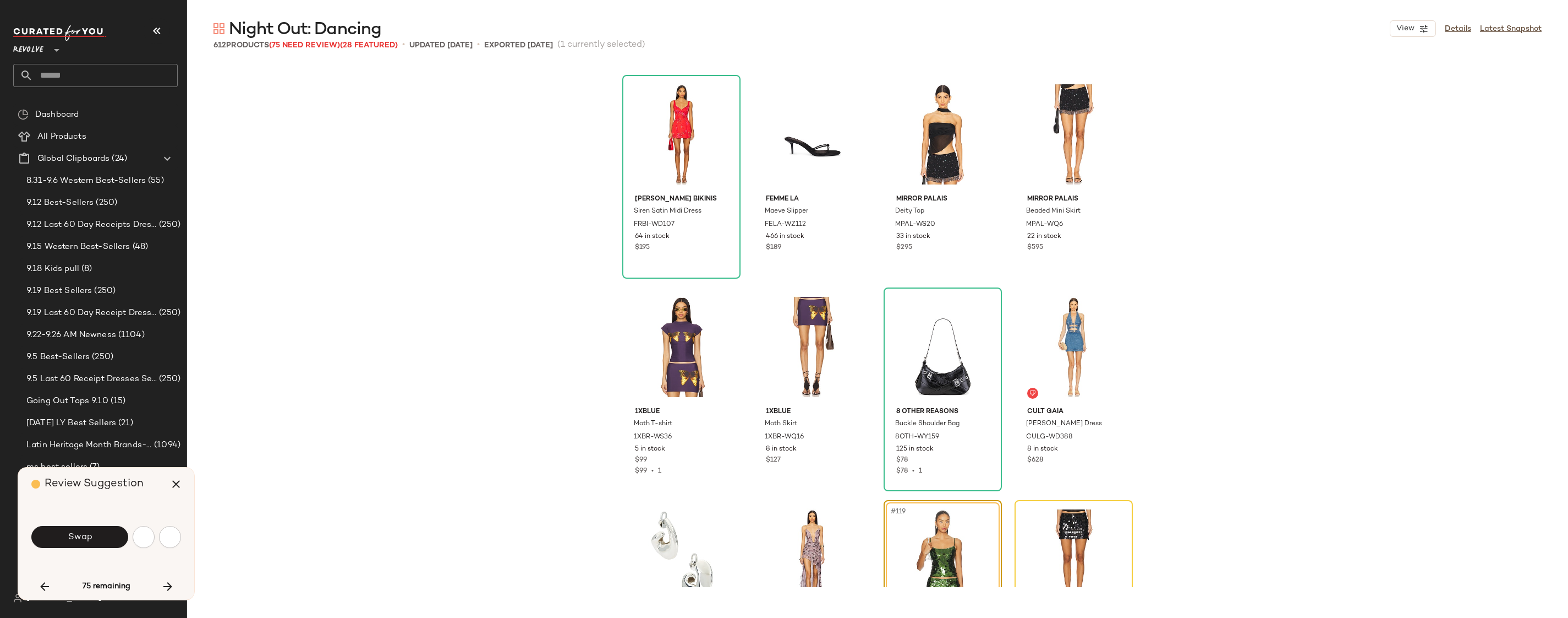
scroll to position [5950, 0]
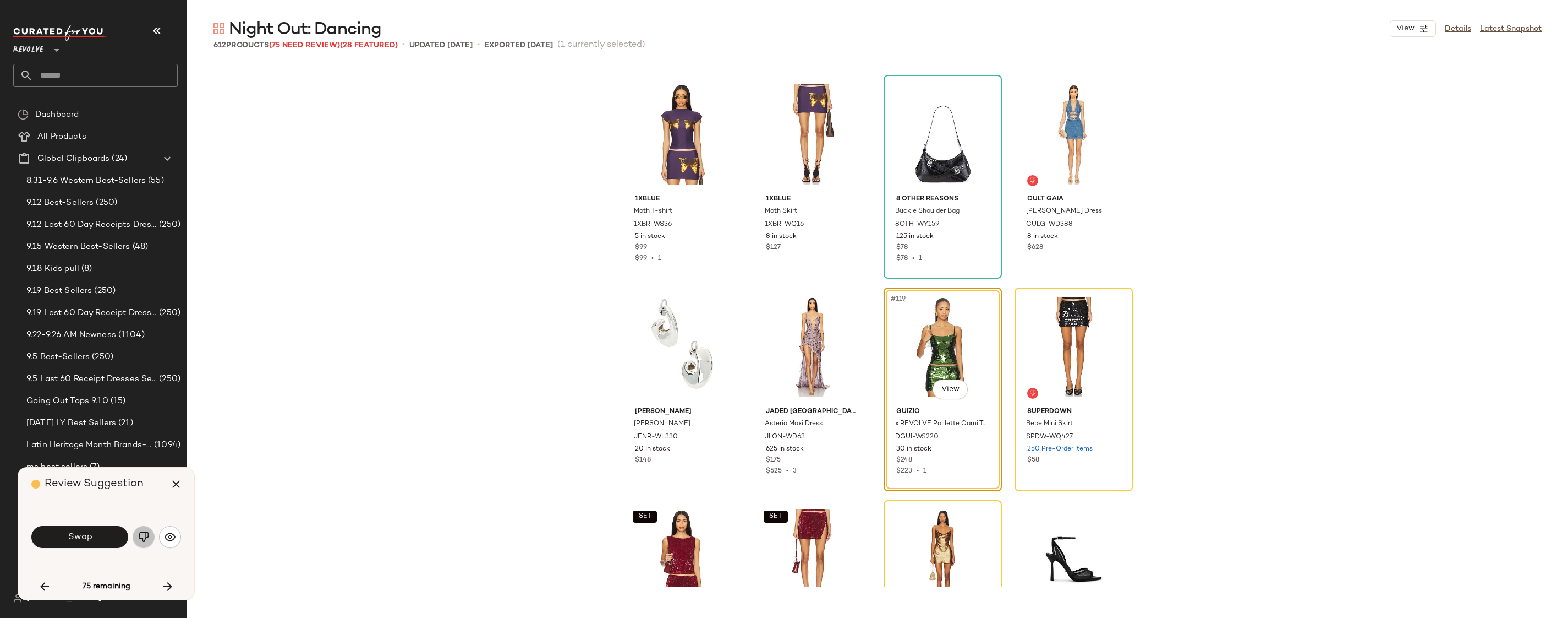
click at [144, 540] on img "button" at bounding box center [144, 537] width 11 height 11
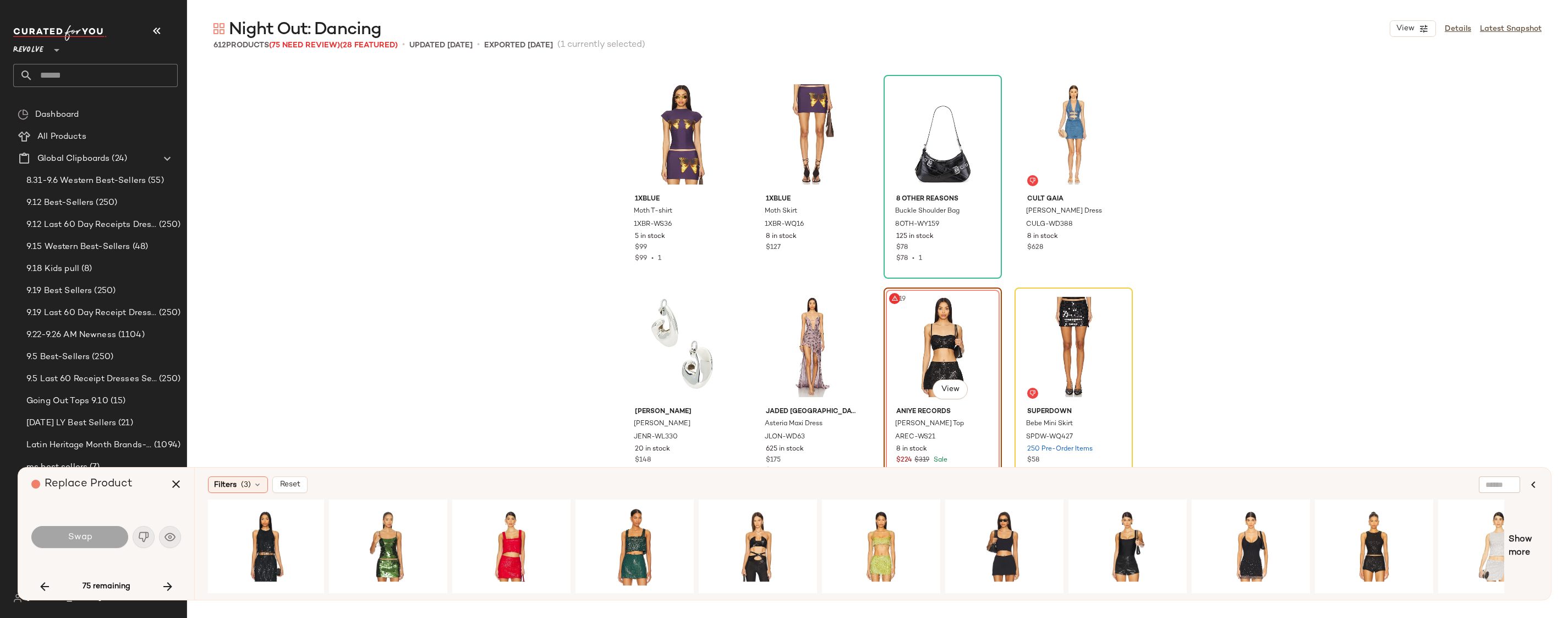
scroll to position [0, 0]
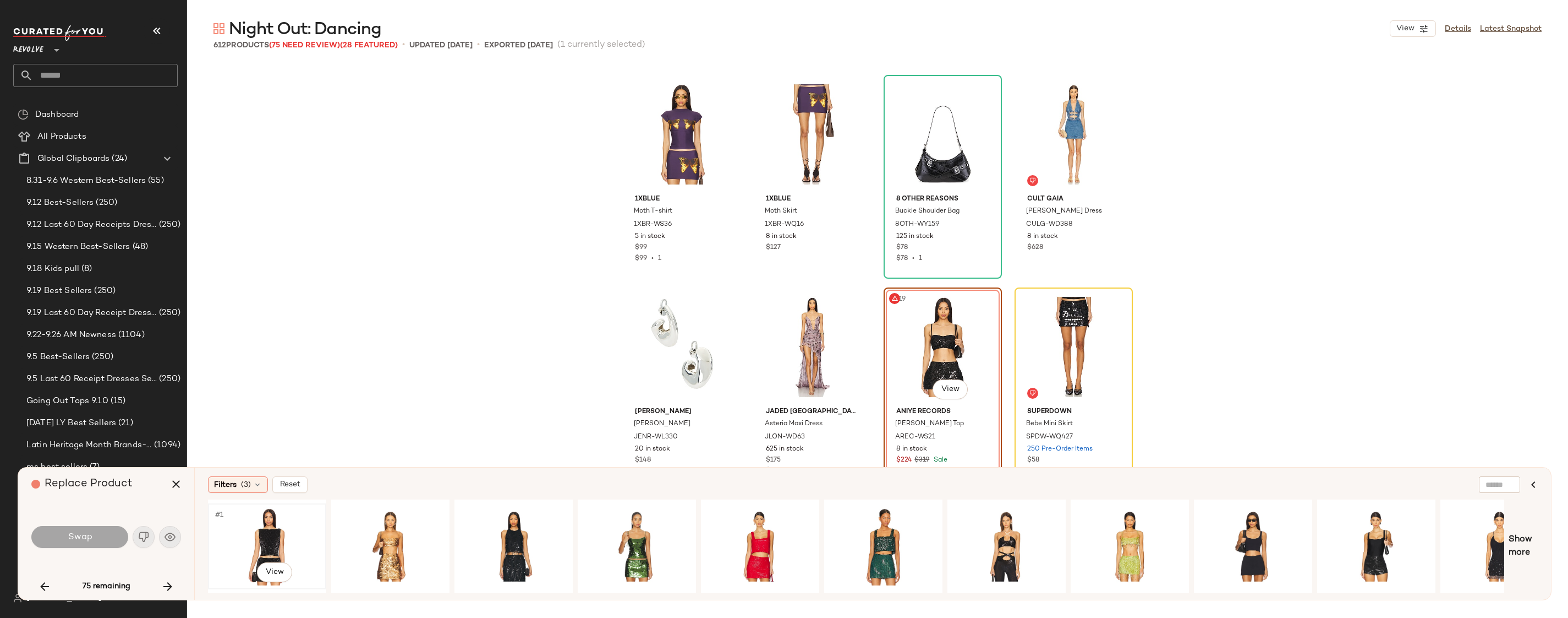
click at [257, 541] on div "#1 View" at bounding box center [267, 546] width 110 height 78
click at [102, 536] on button "Swap" at bounding box center [79, 537] width 97 height 22
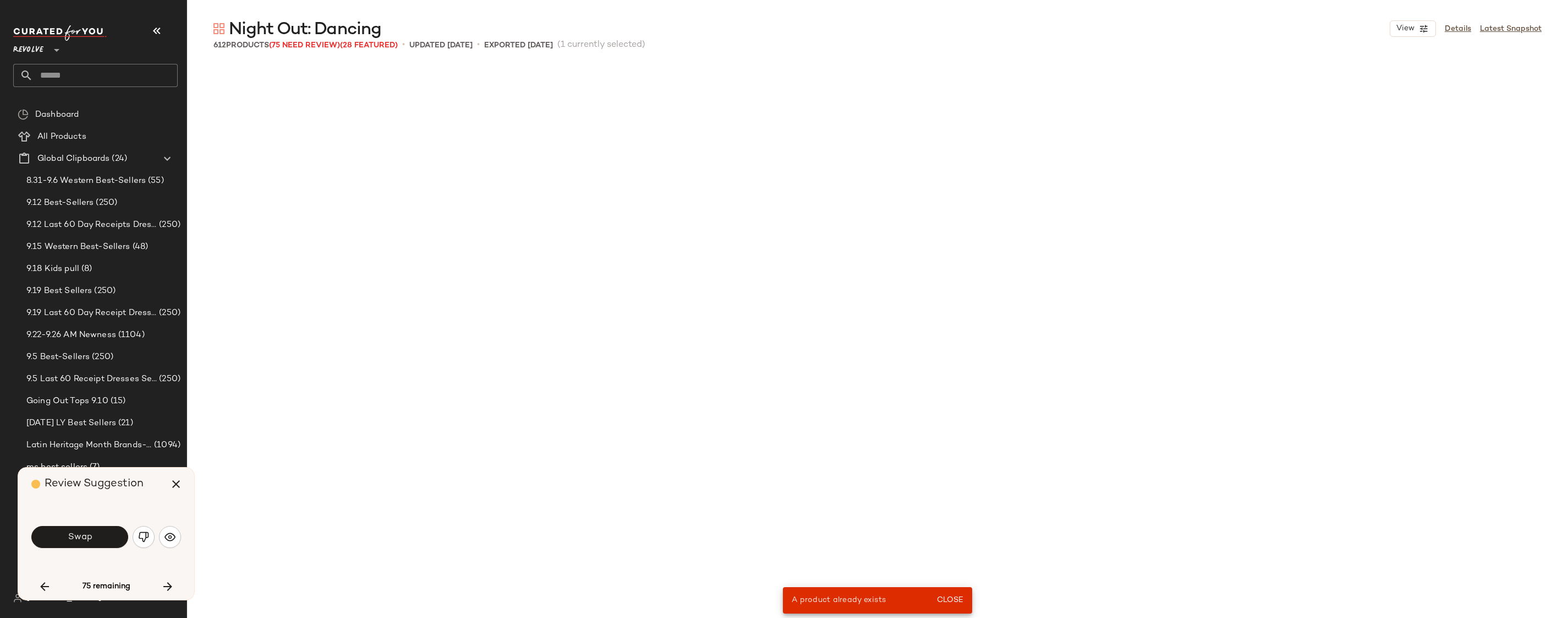
scroll to position [1700, 0]
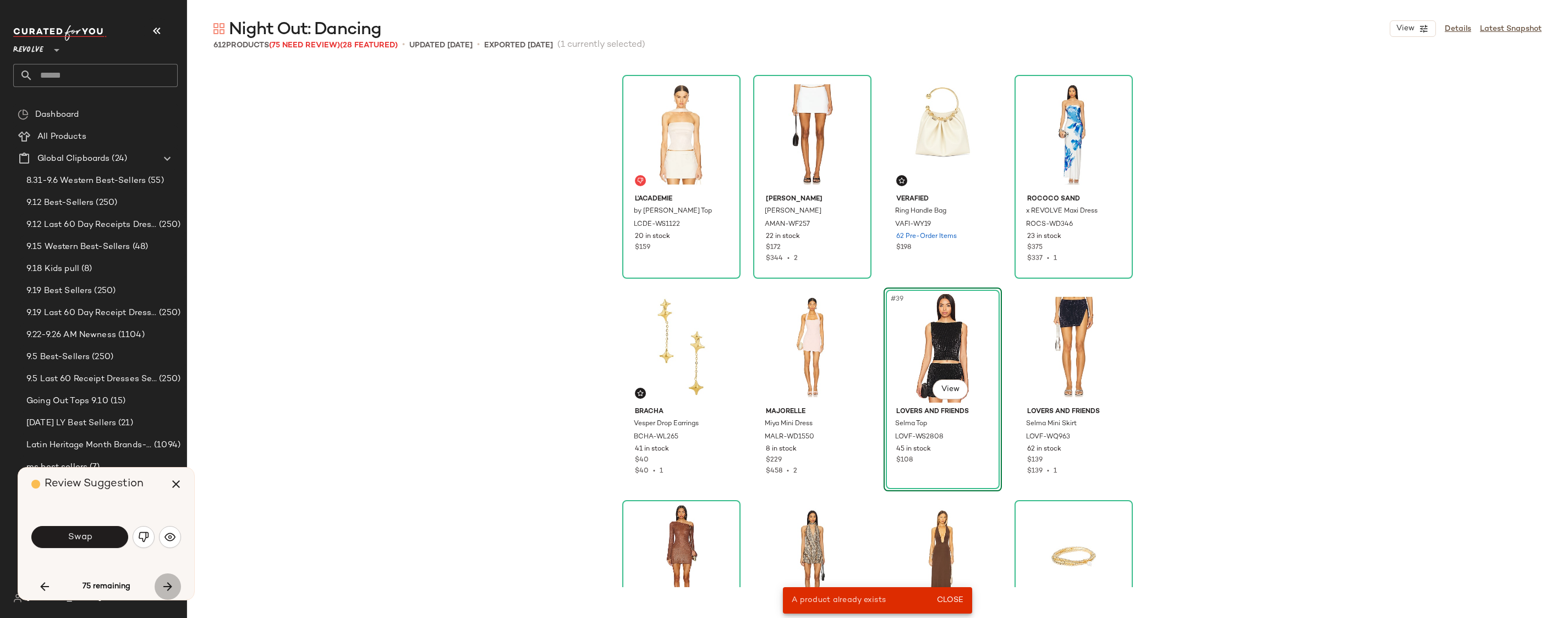
click at [169, 593] on button "button" at bounding box center [168, 586] width 26 height 26
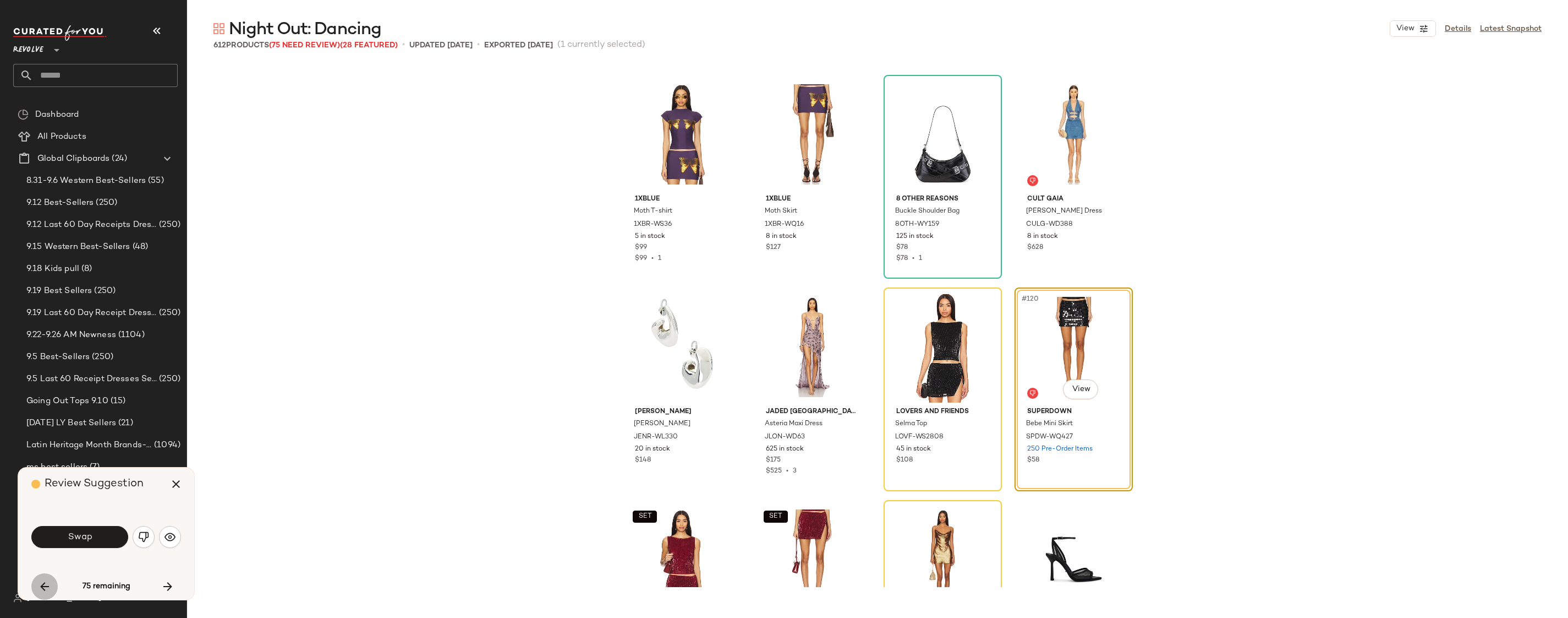
click at [46, 581] on icon "button" at bounding box center [45, 586] width 13 height 13
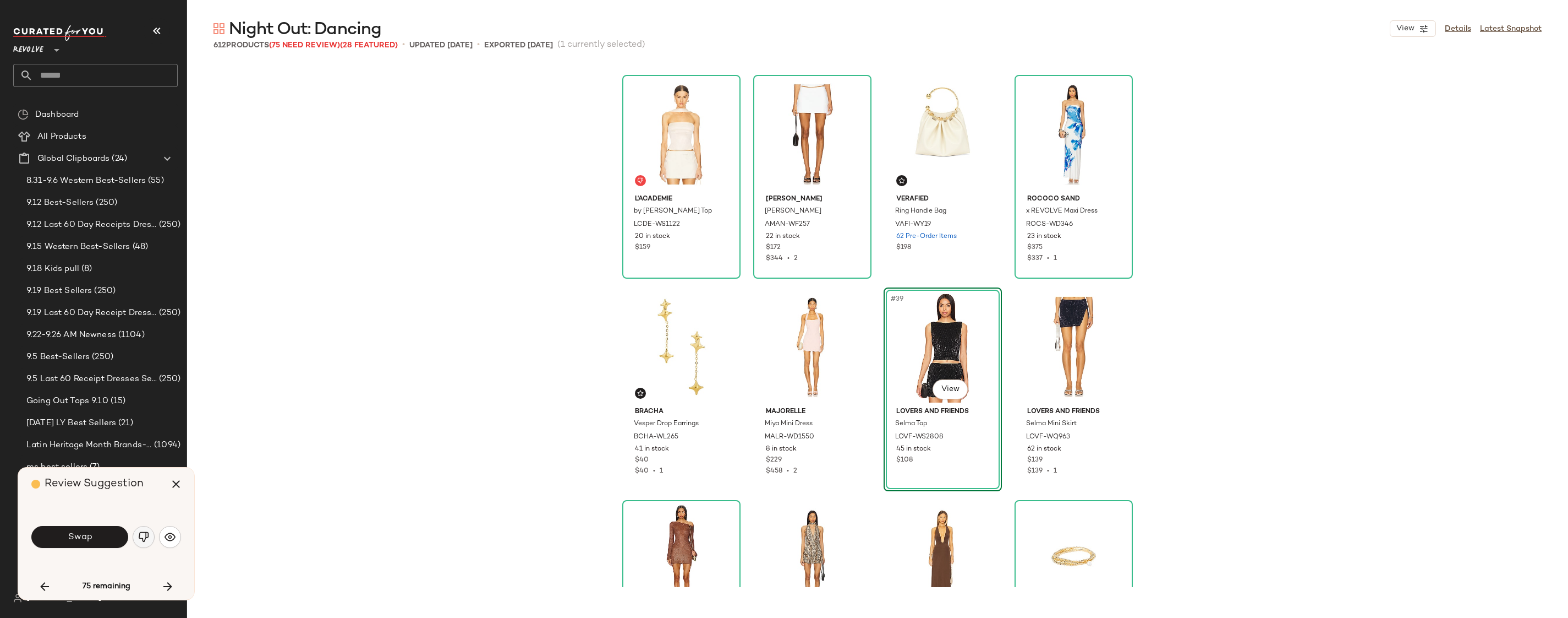
click at [141, 539] on img "button" at bounding box center [144, 537] width 11 height 11
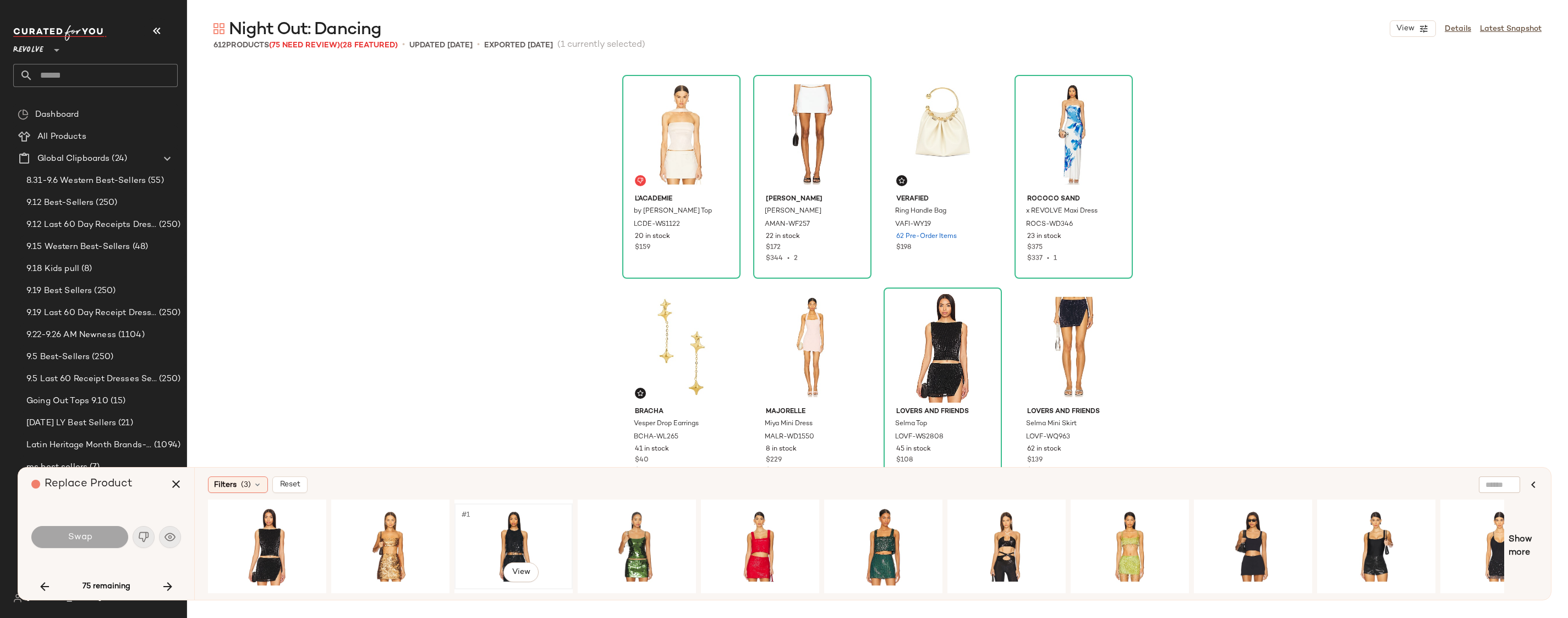
click at [489, 531] on div "#1 View" at bounding box center [513, 546] width 110 height 78
click at [87, 539] on span "Swap" at bounding box center [79, 536] width 25 height 10
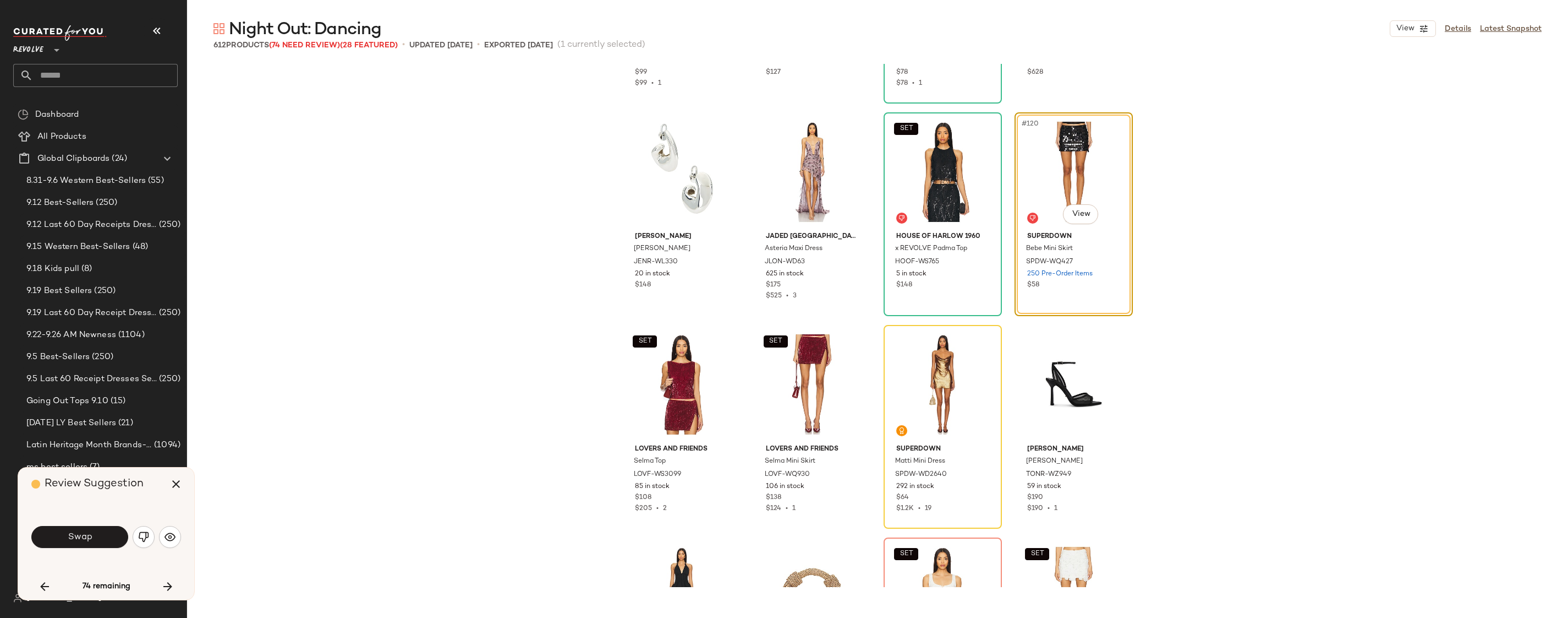
scroll to position [6122, 0]
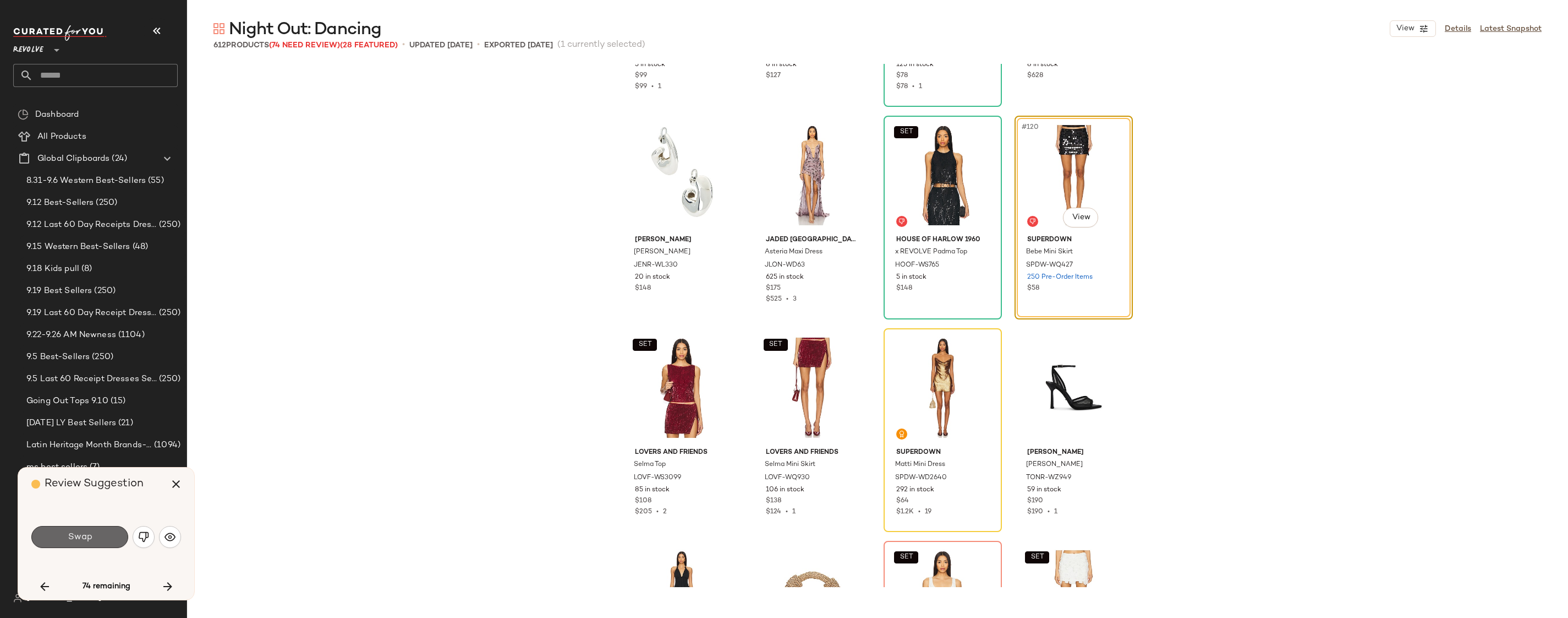
click at [92, 540] on button "Swap" at bounding box center [79, 537] width 97 height 22
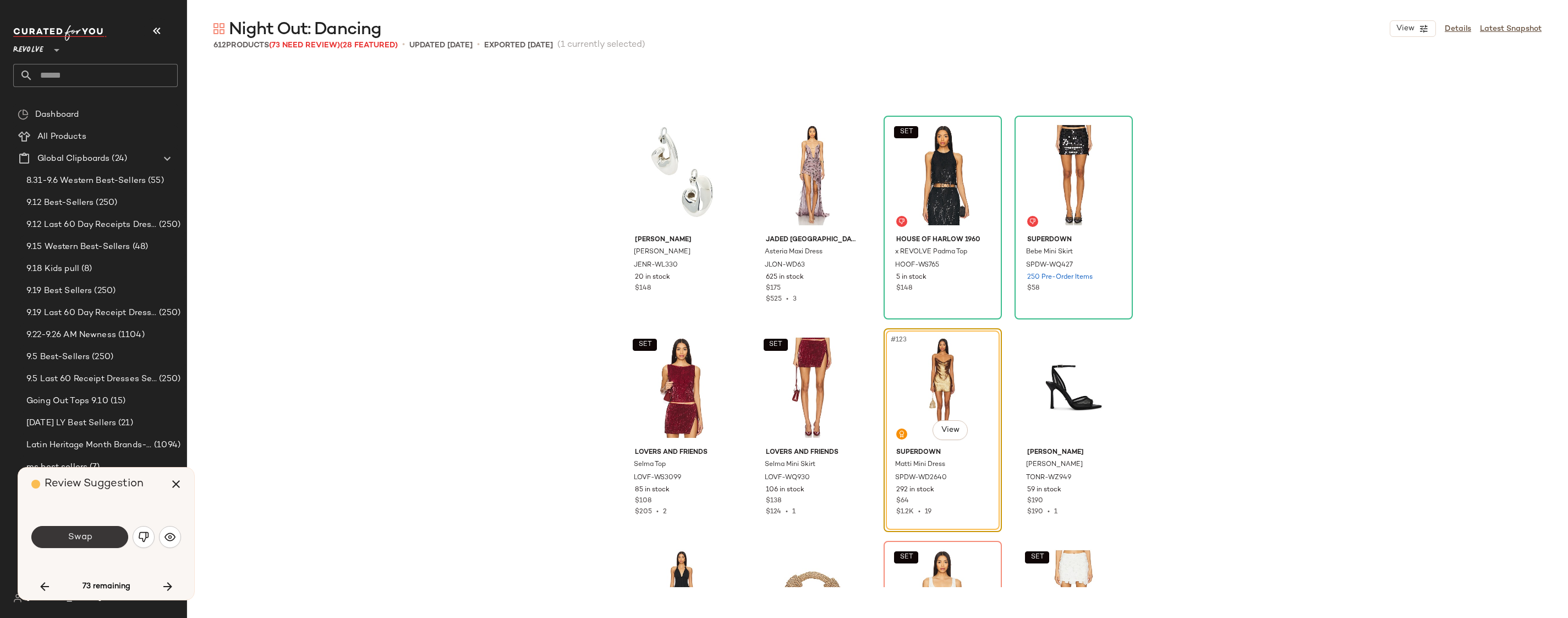
scroll to position [6163, 0]
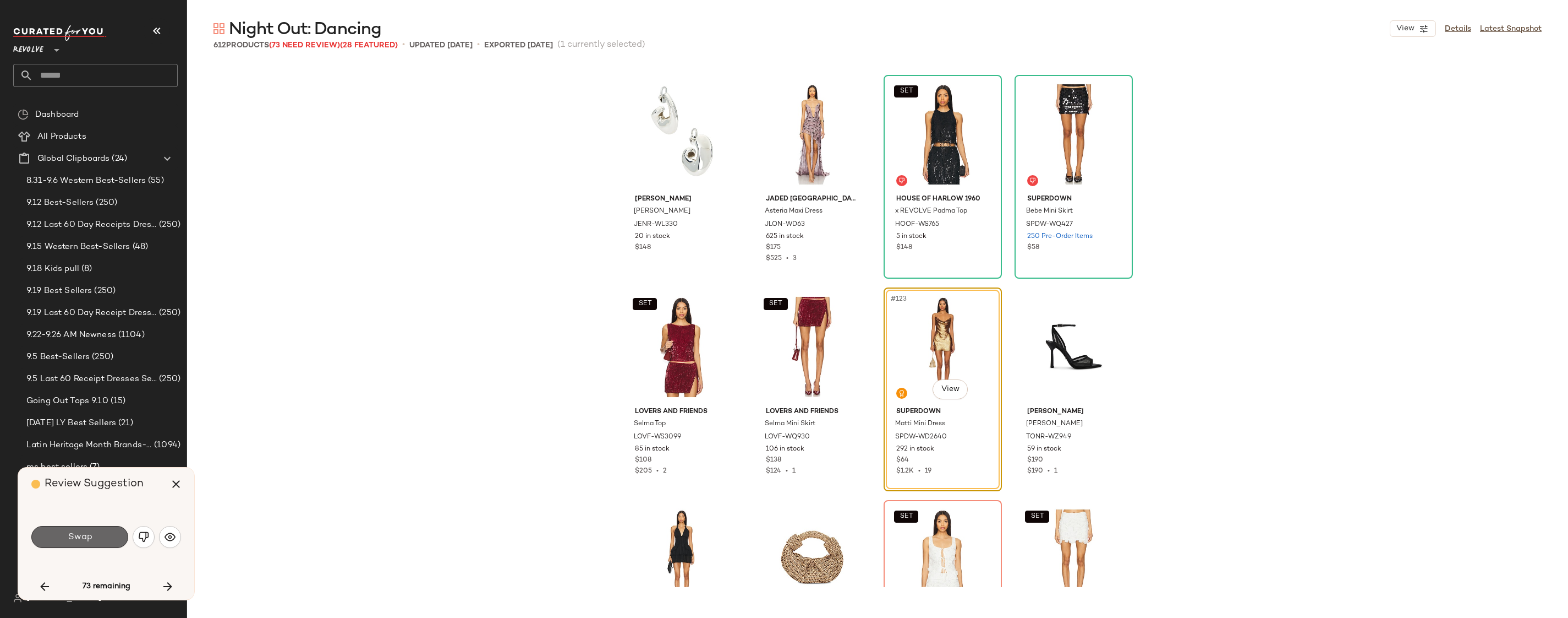
click at [95, 540] on button "Swap" at bounding box center [79, 537] width 97 height 22
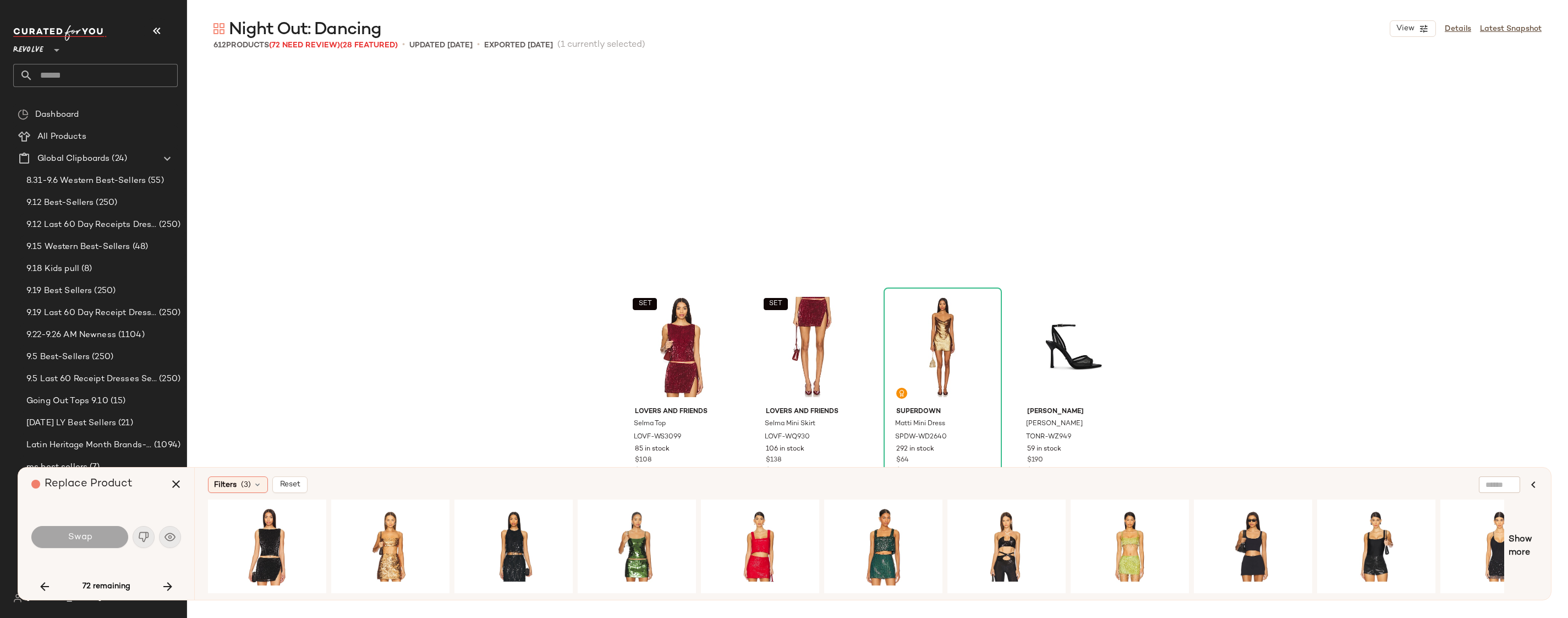
scroll to position [6375, 0]
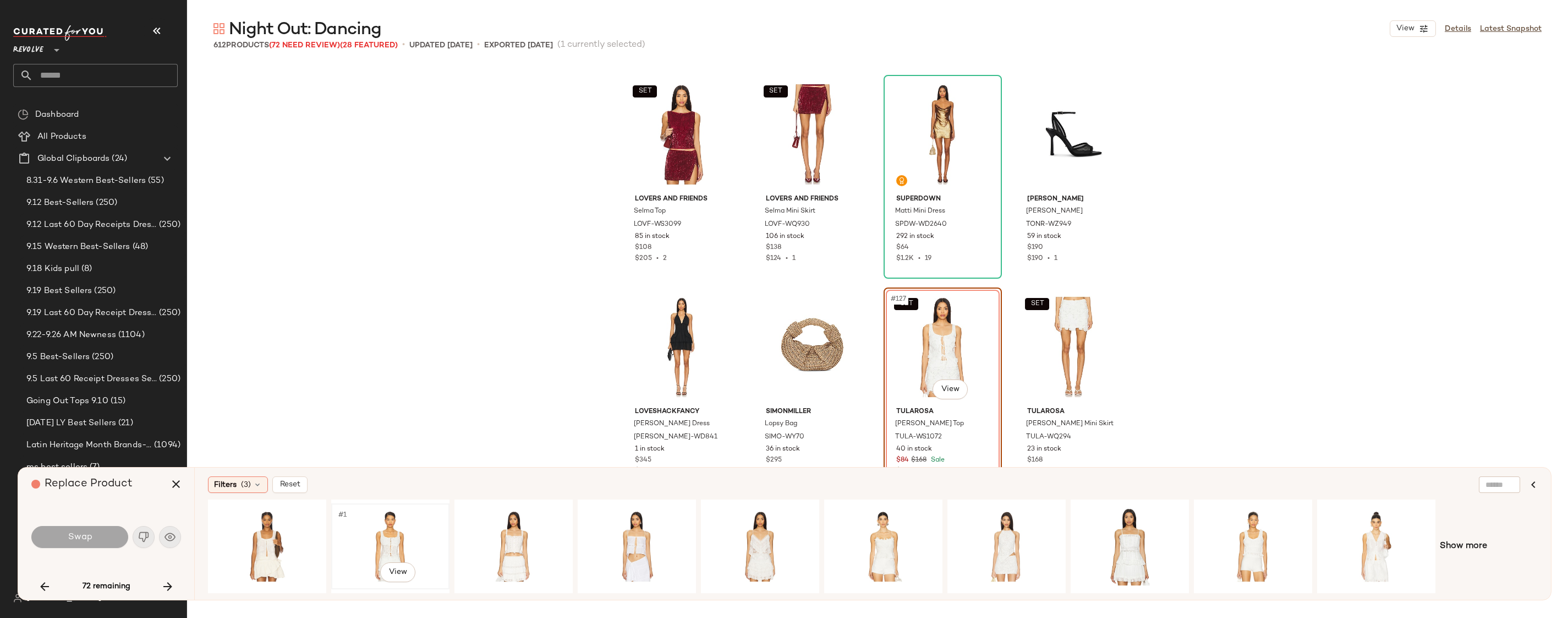
click at [382, 539] on div "#1 View" at bounding box center [390, 546] width 110 height 78
click at [78, 539] on span "Swap" at bounding box center [79, 536] width 25 height 10
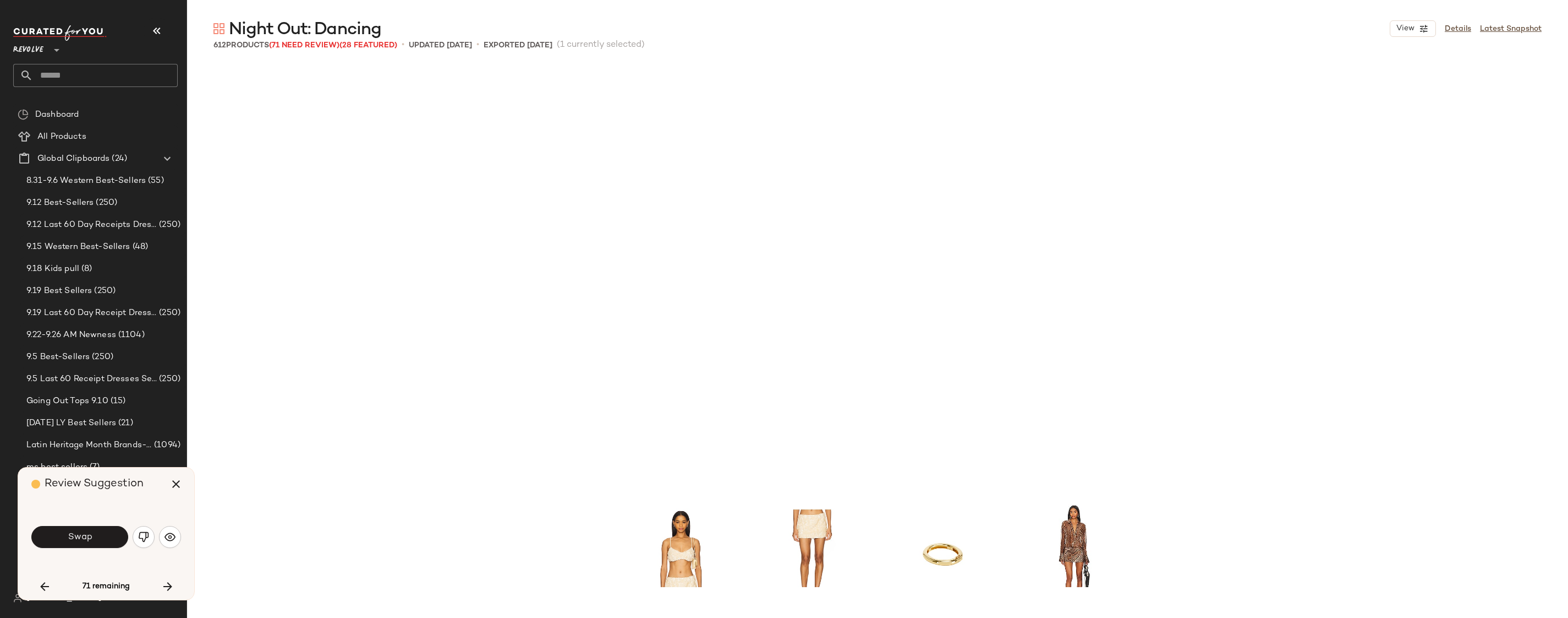
scroll to position [6800, 0]
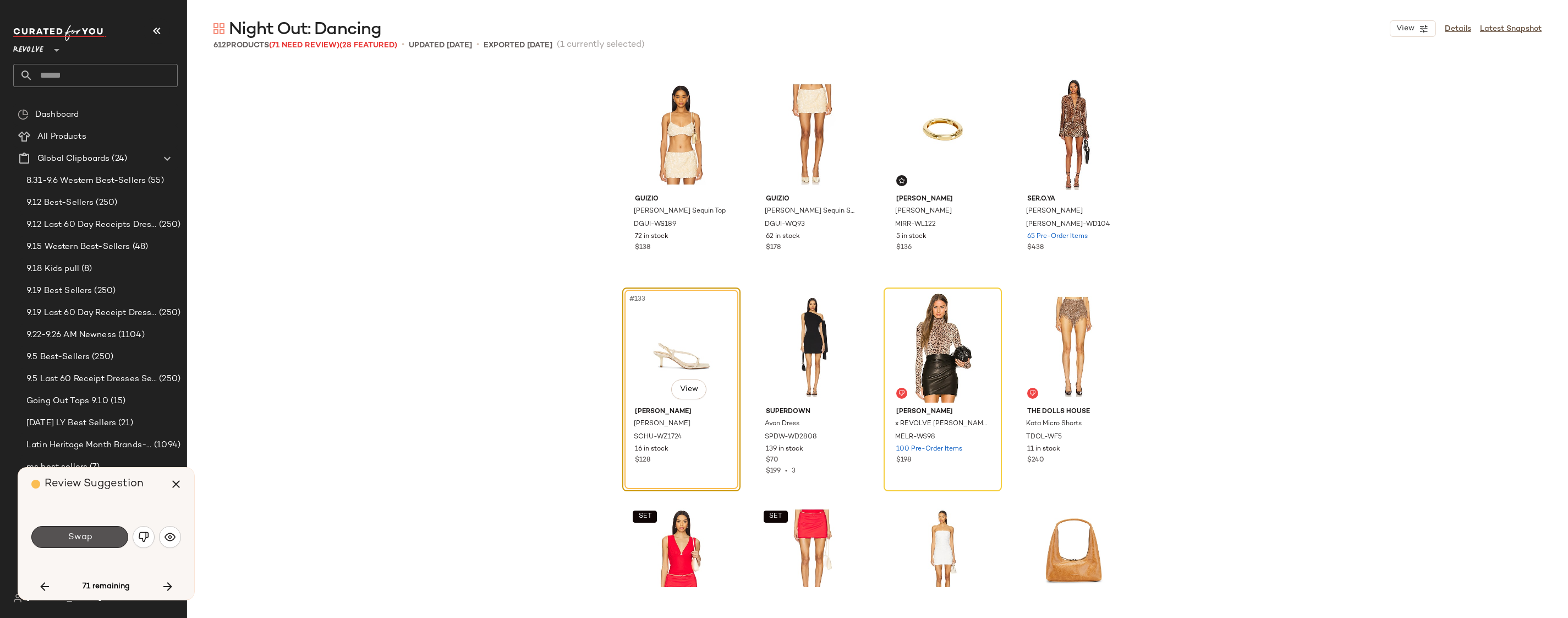
click at [78, 539] on span "Swap" at bounding box center [79, 536] width 25 height 10
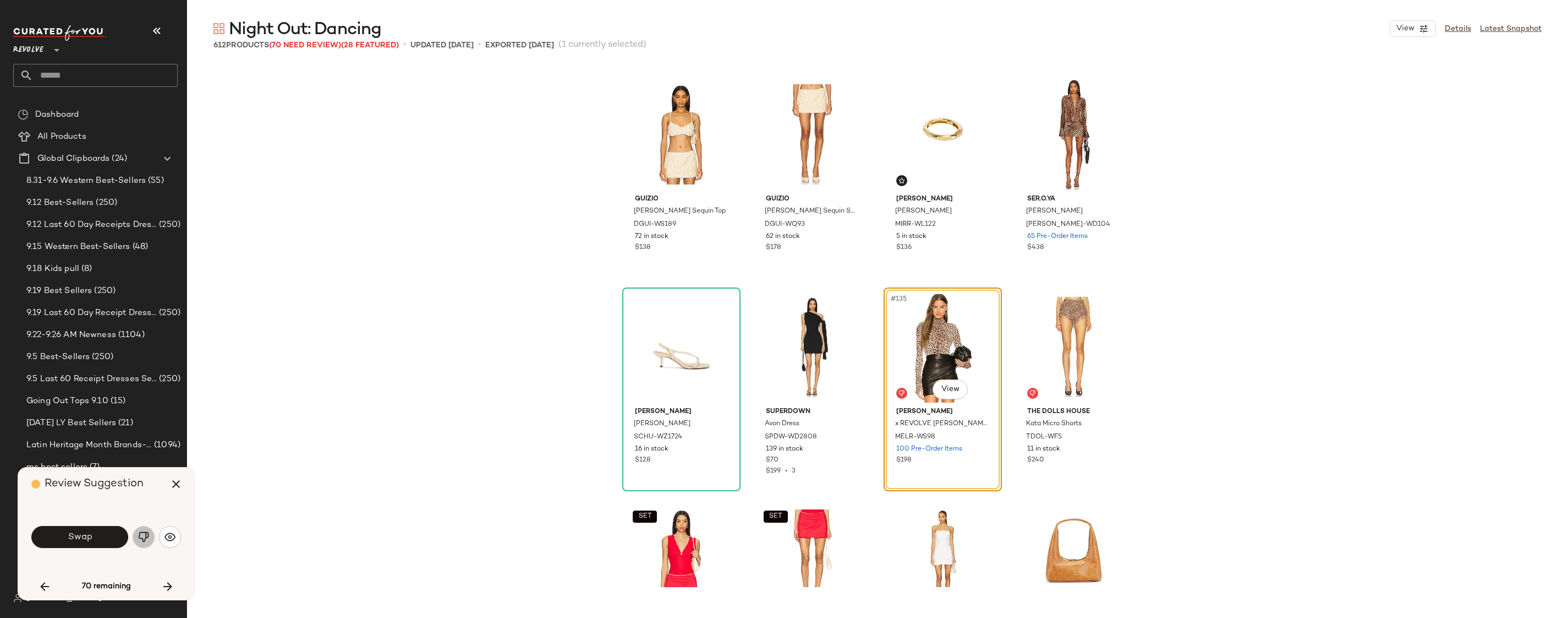
click at [141, 535] on img "button" at bounding box center [144, 537] width 11 height 11
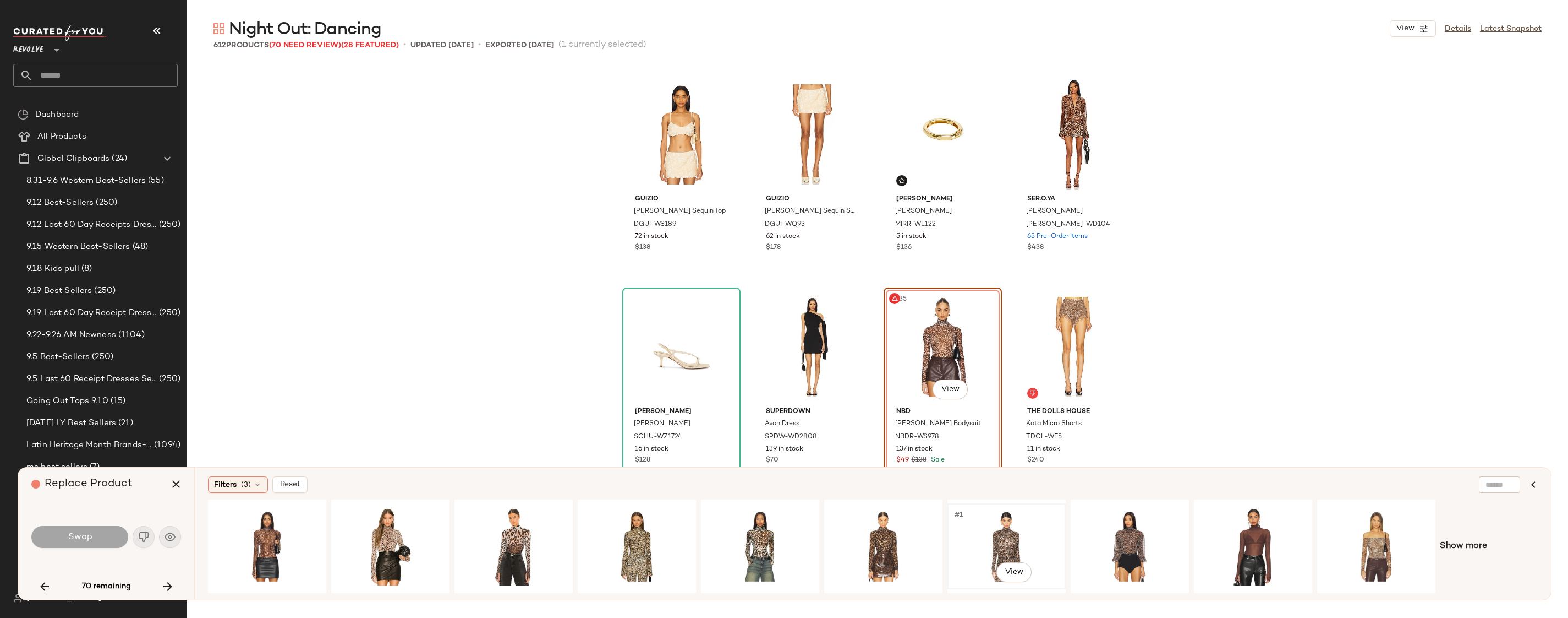
click at [999, 542] on div "#1 View" at bounding box center [1006, 546] width 110 height 78
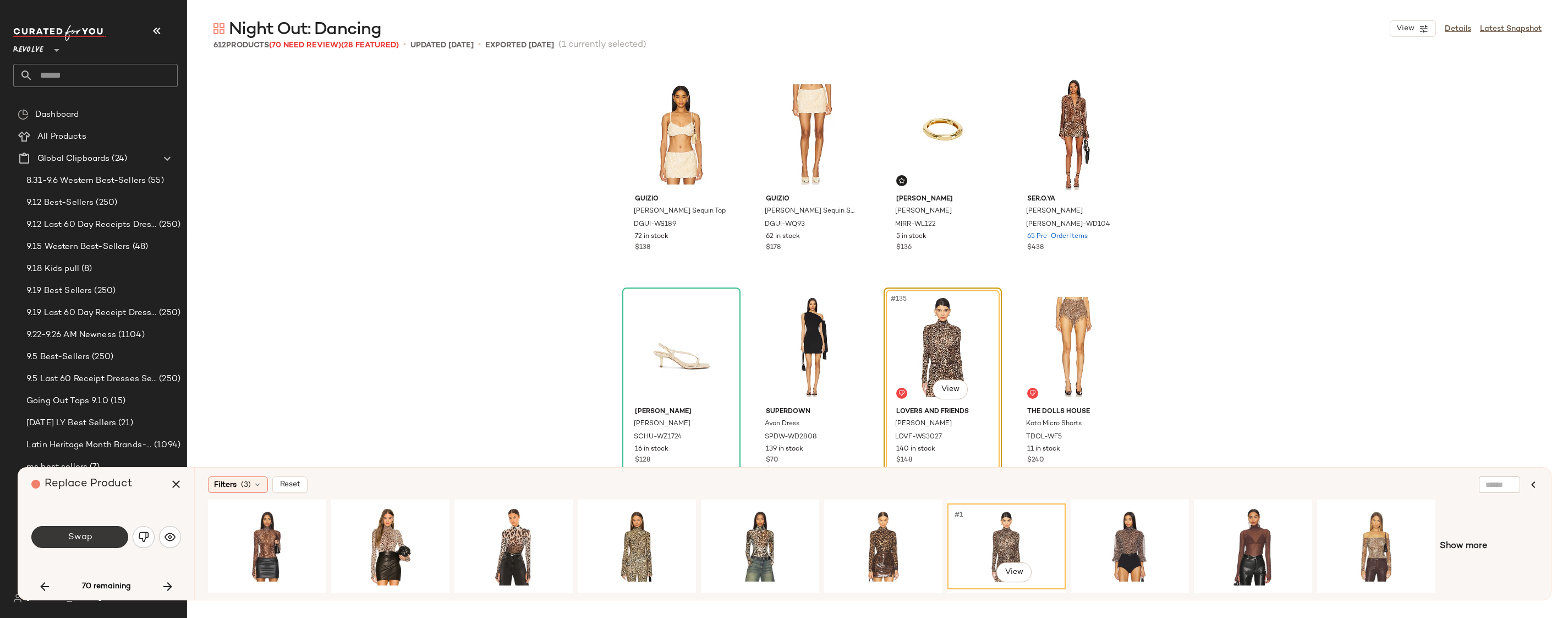
click at [99, 545] on button "Swap" at bounding box center [79, 537] width 97 height 22
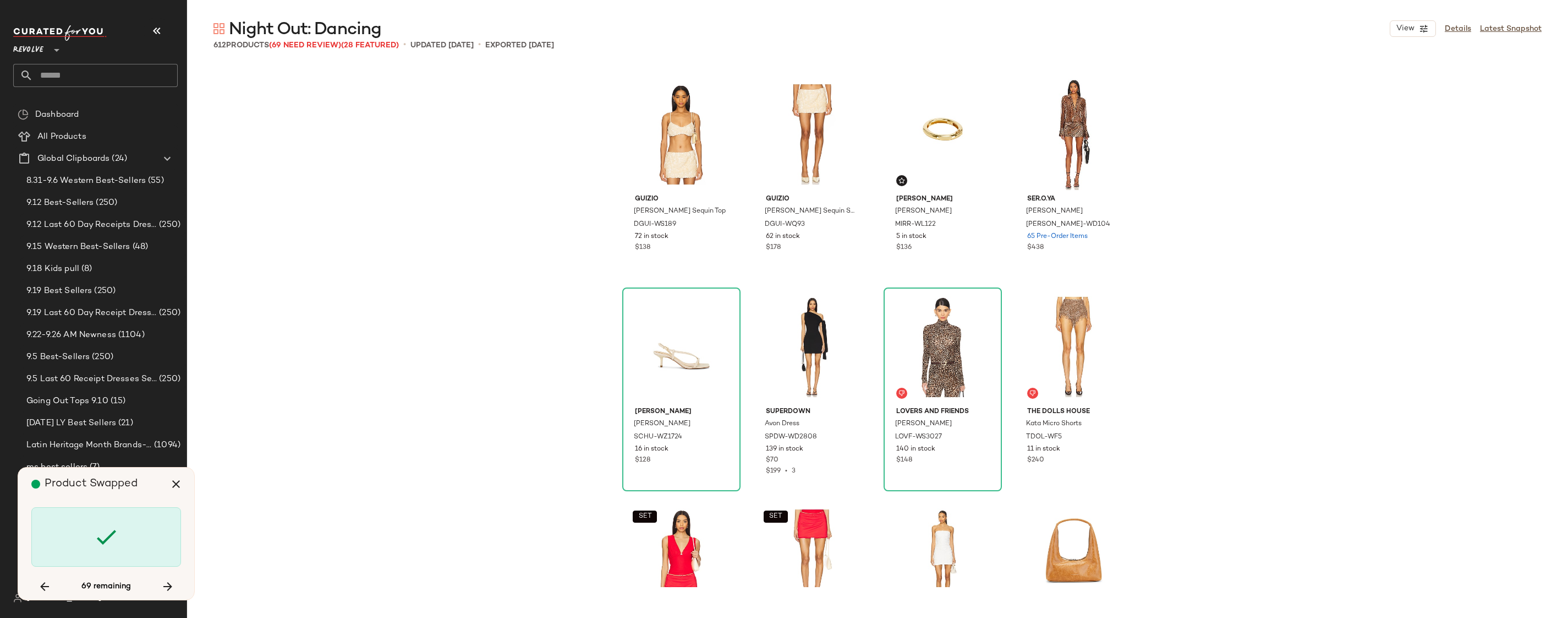
scroll to position [7225, 0]
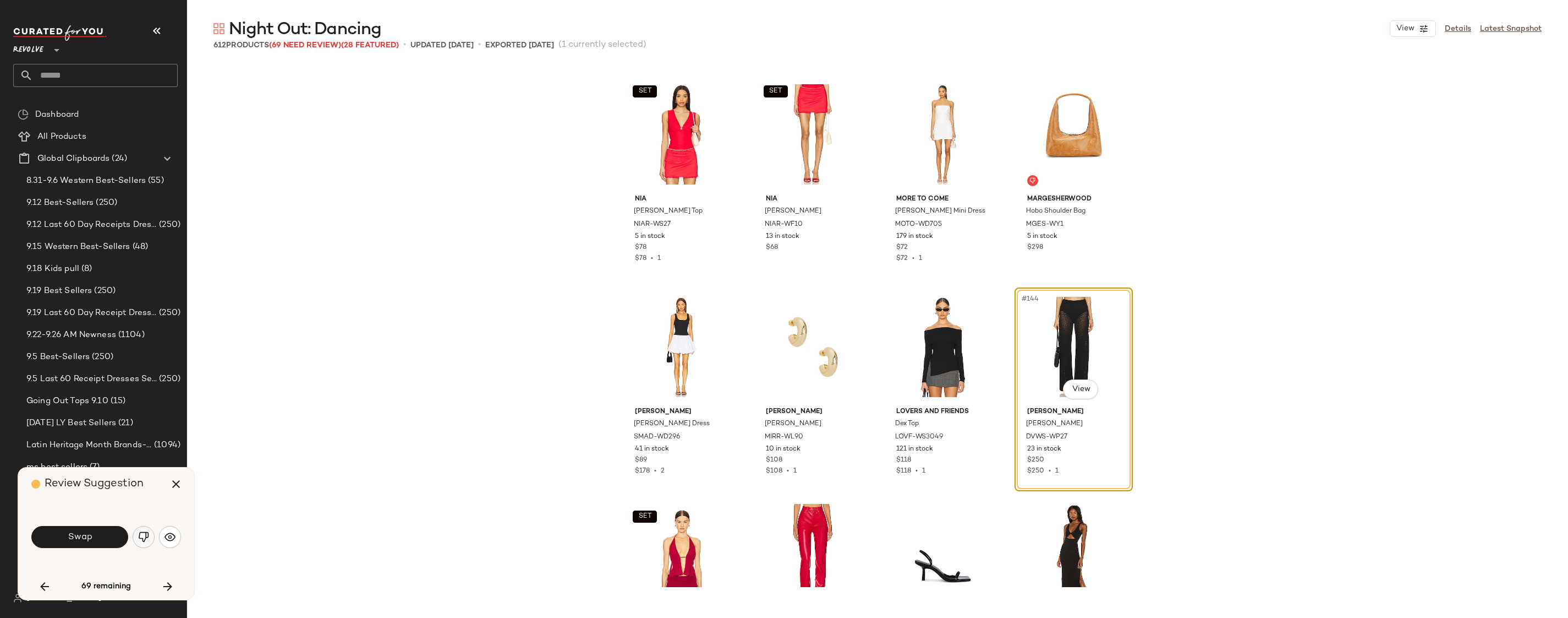
click at [149, 540] on button "button" at bounding box center [144, 537] width 22 height 22
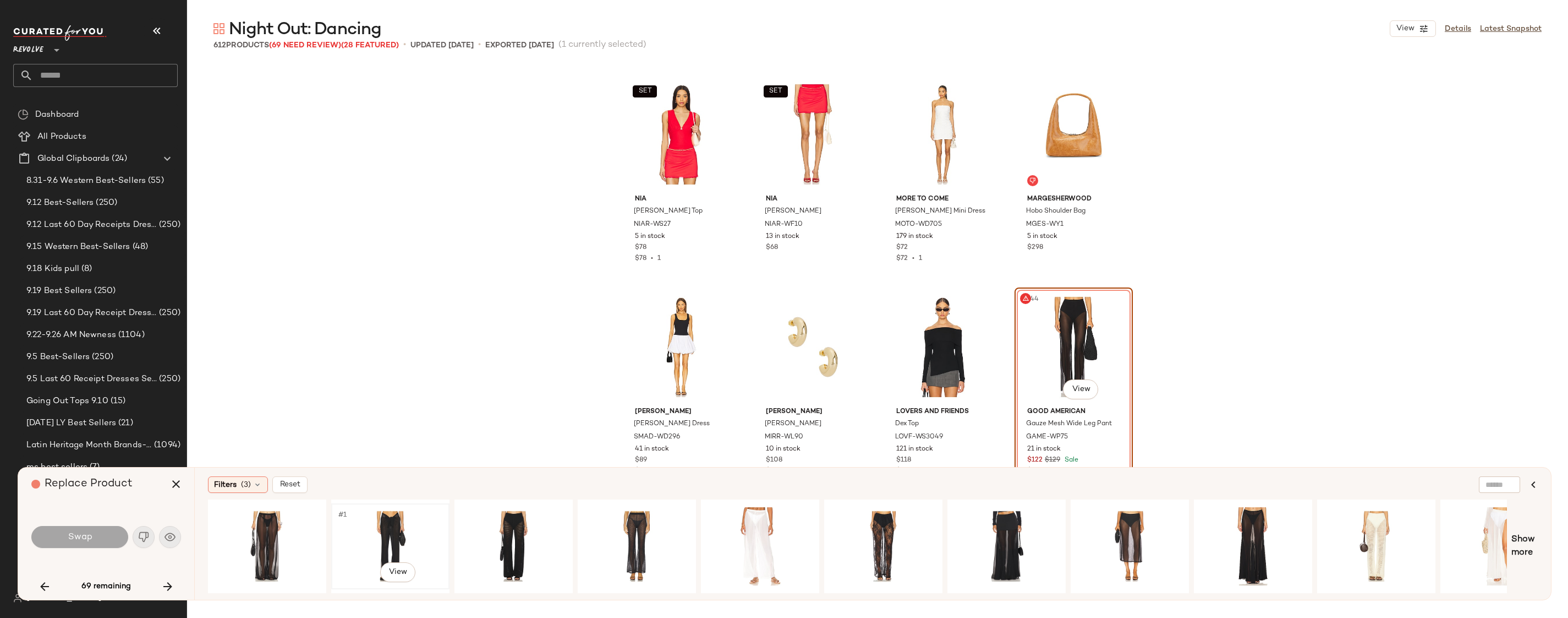
click at [402, 520] on div "#1 View" at bounding box center [390, 546] width 110 height 78
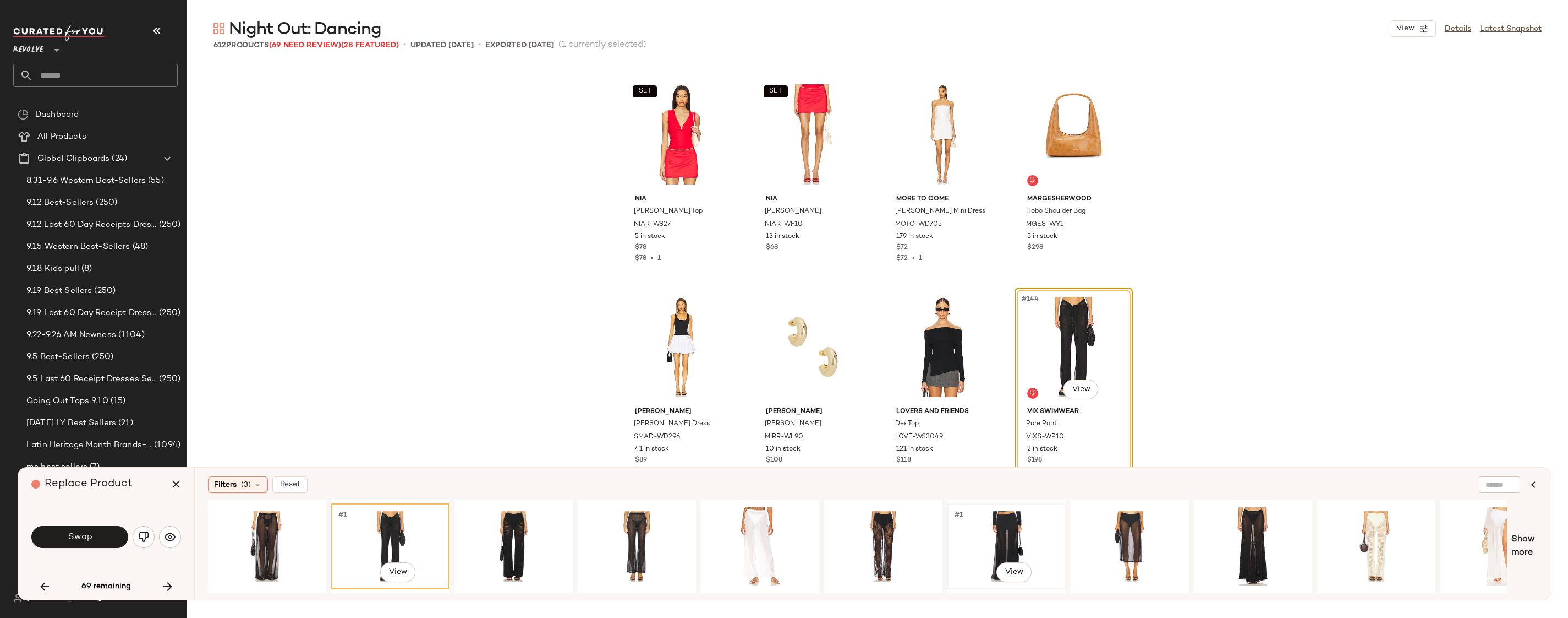
click at [986, 541] on div "#1 View" at bounding box center [1006, 546] width 110 height 78
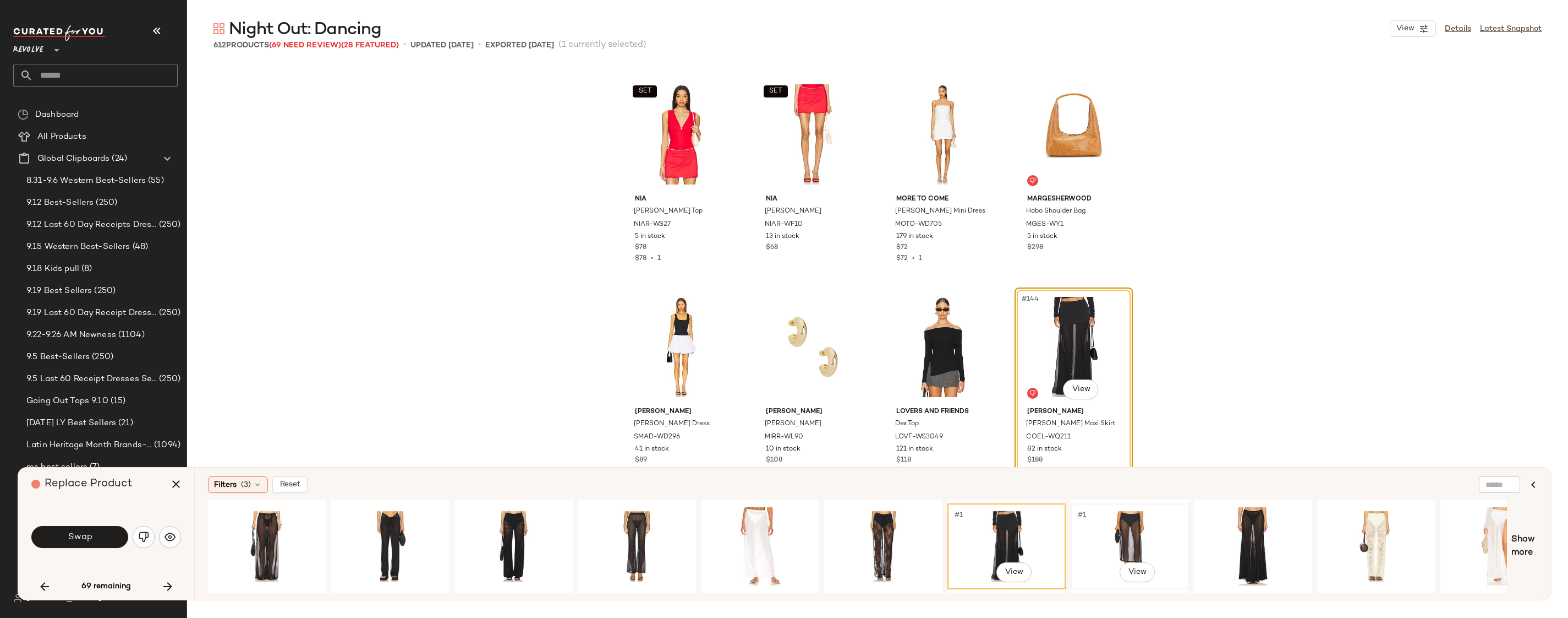
click at [1110, 530] on div "#1 View" at bounding box center [1130, 546] width 110 height 78
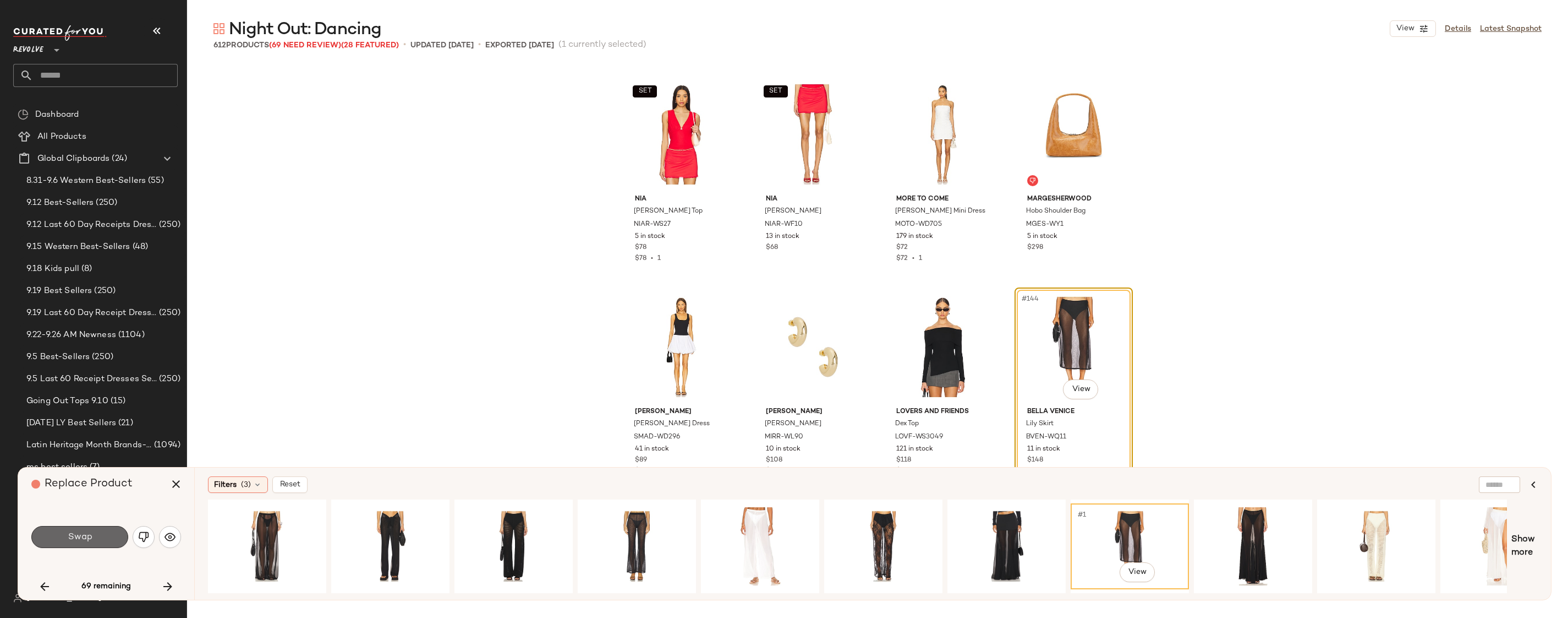
click at [77, 544] on button "Swap" at bounding box center [79, 537] width 97 height 22
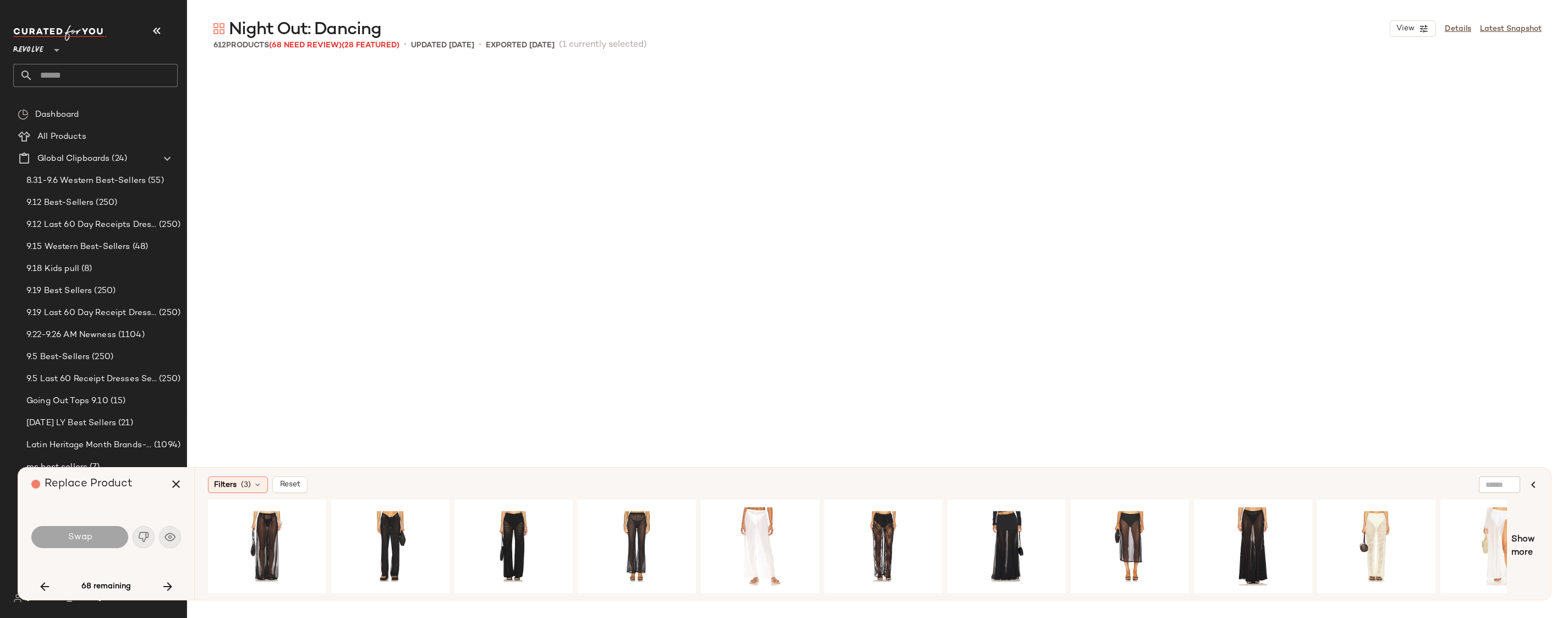
scroll to position [7650, 0]
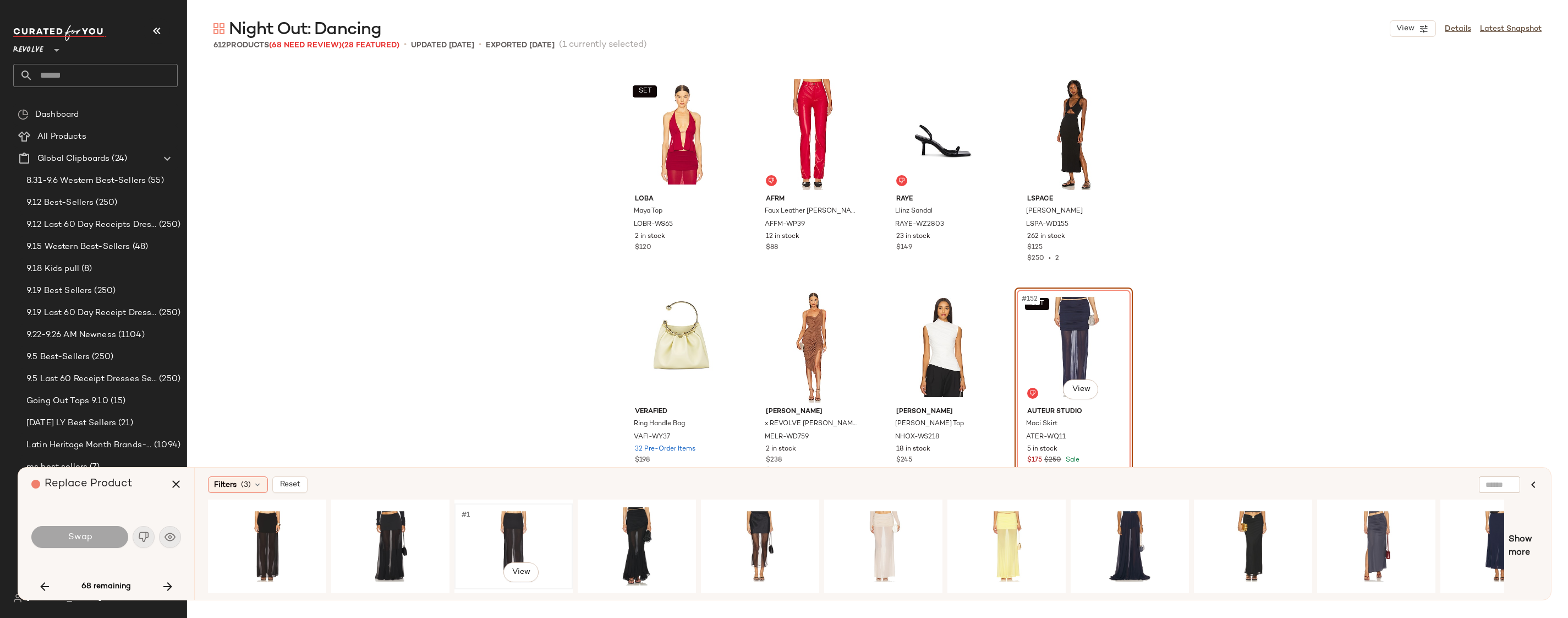
click at [498, 550] on div "#1 View" at bounding box center [513, 546] width 110 height 78
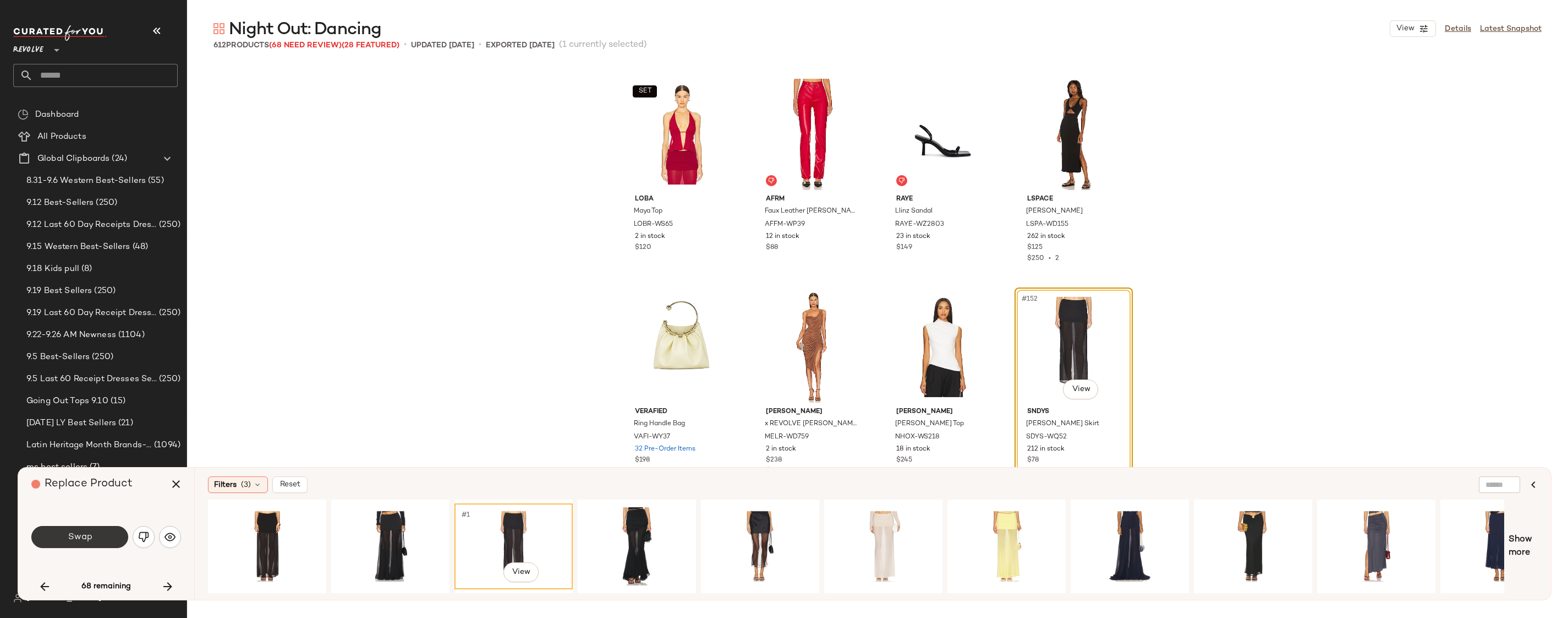
click at [98, 544] on button "Swap" at bounding box center [79, 537] width 97 height 22
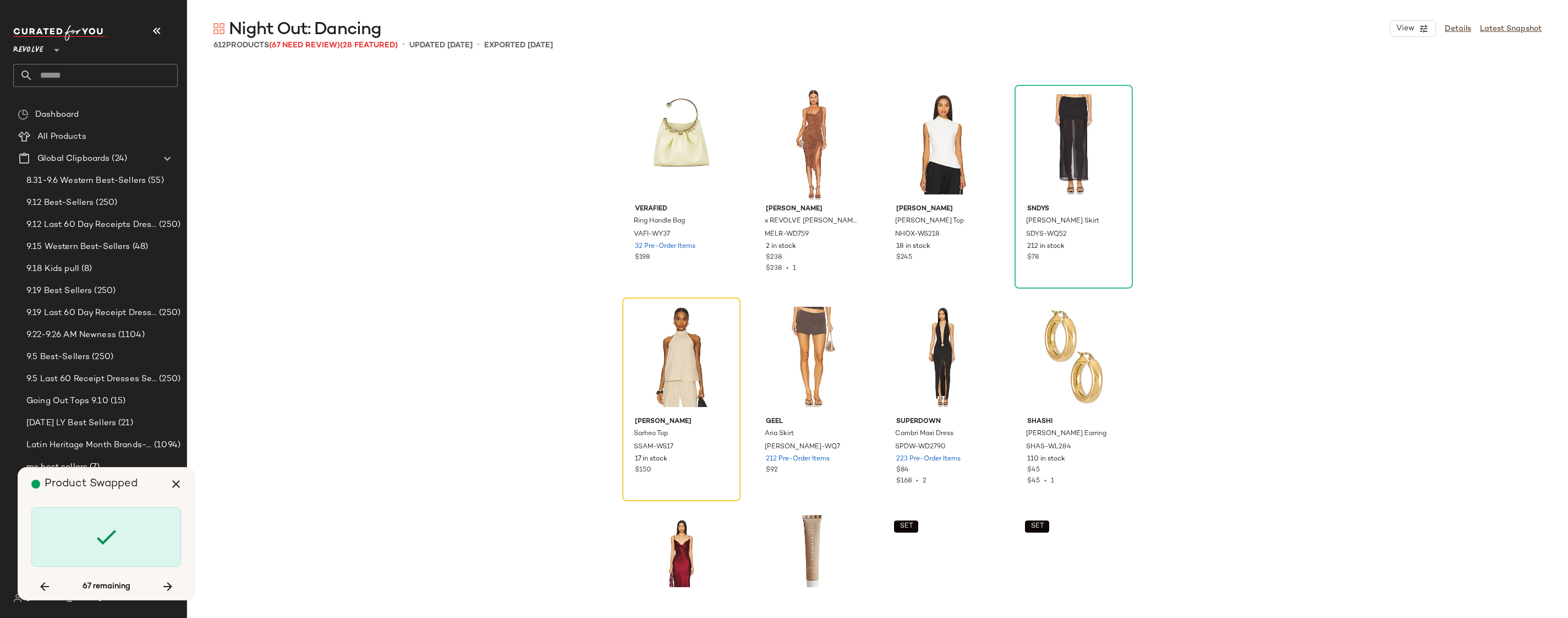
scroll to position [7863, 0]
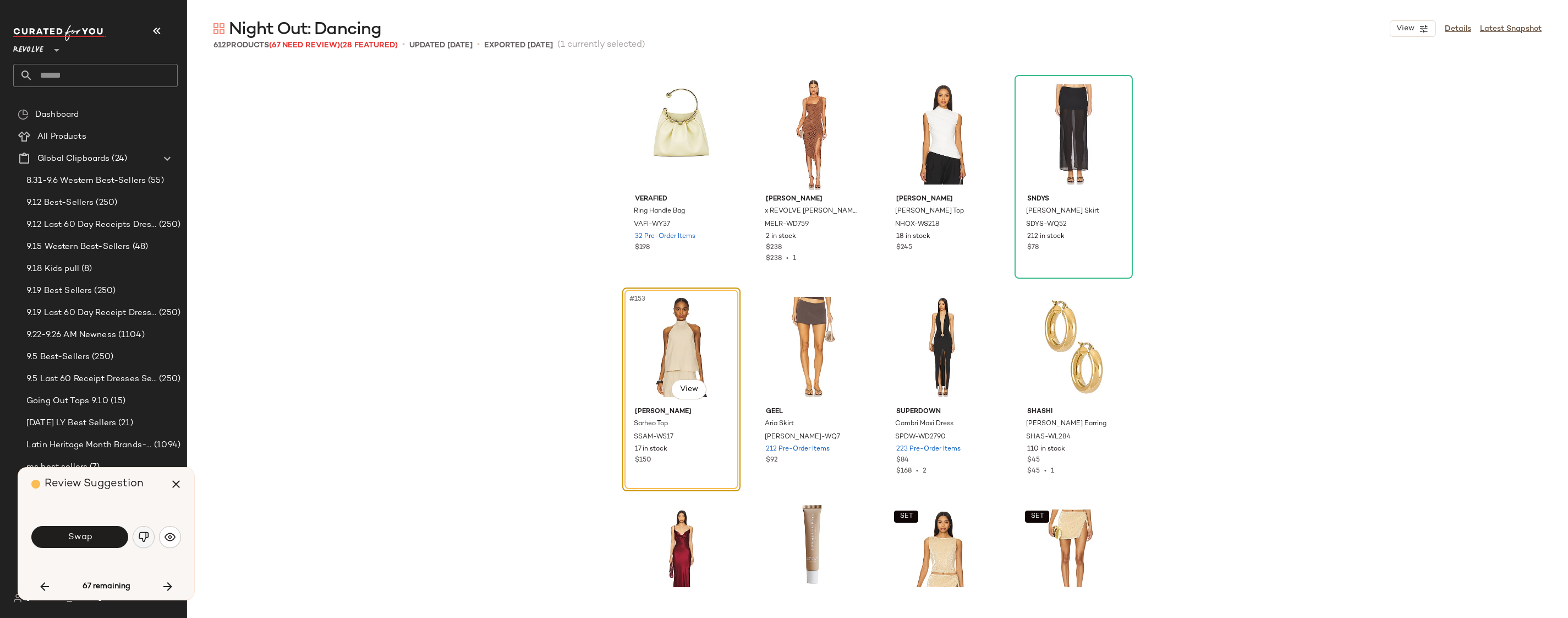
click at [139, 537] on img "button" at bounding box center [144, 537] width 11 height 11
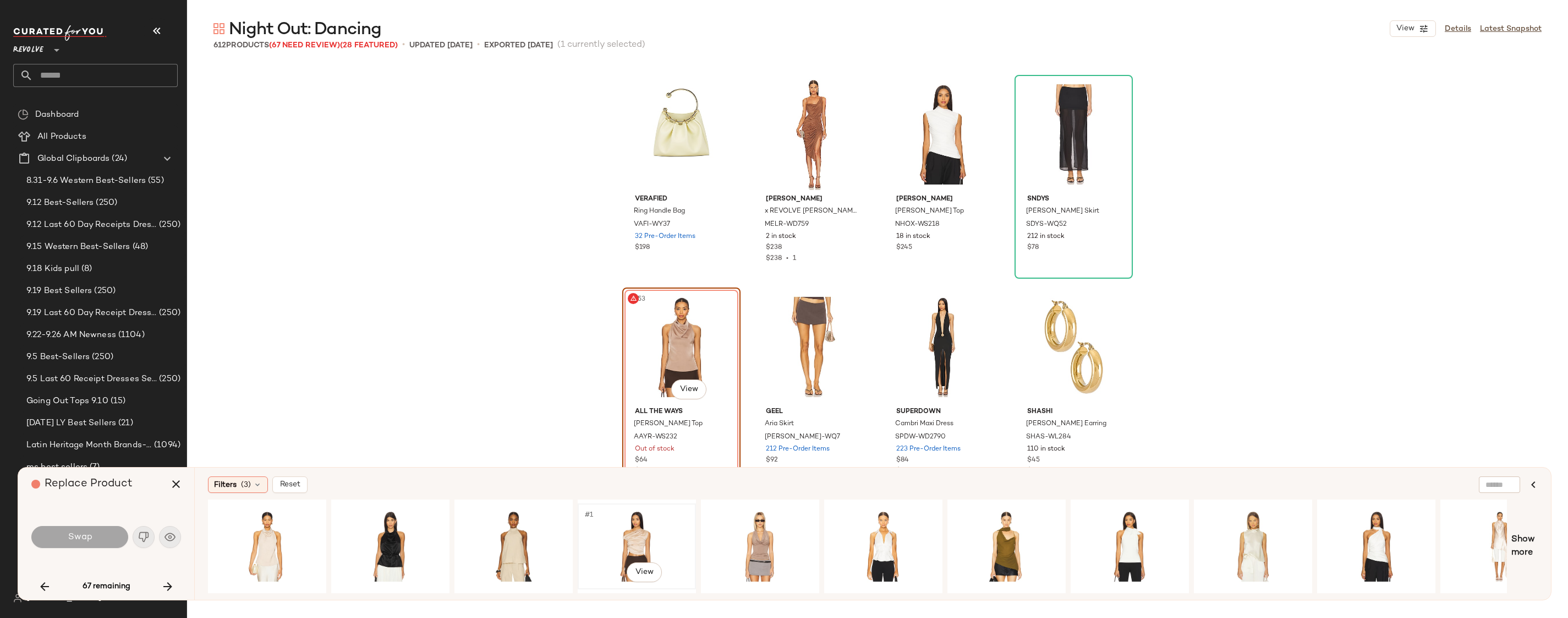
click at [641, 517] on div "#1 View" at bounding box center [636, 546] width 110 height 78
click at [115, 536] on button "Swap" at bounding box center [79, 537] width 97 height 22
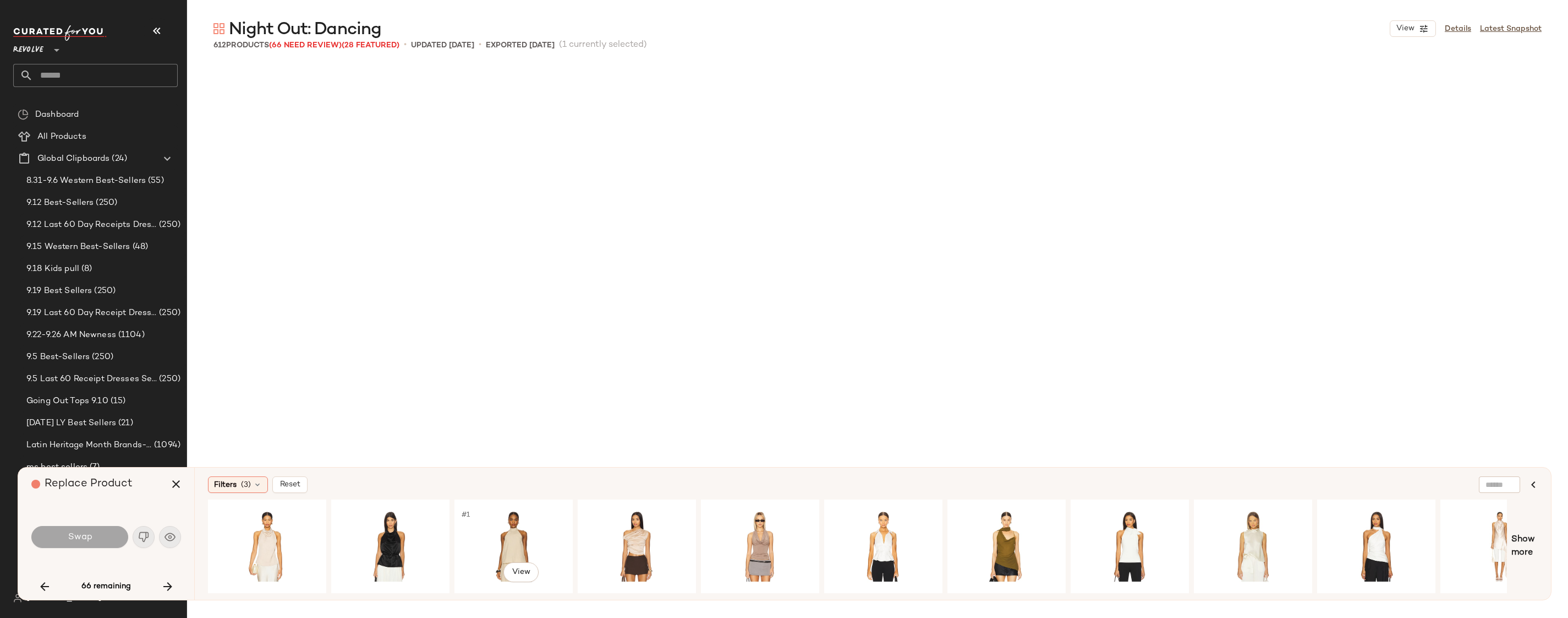
scroll to position [8287, 0]
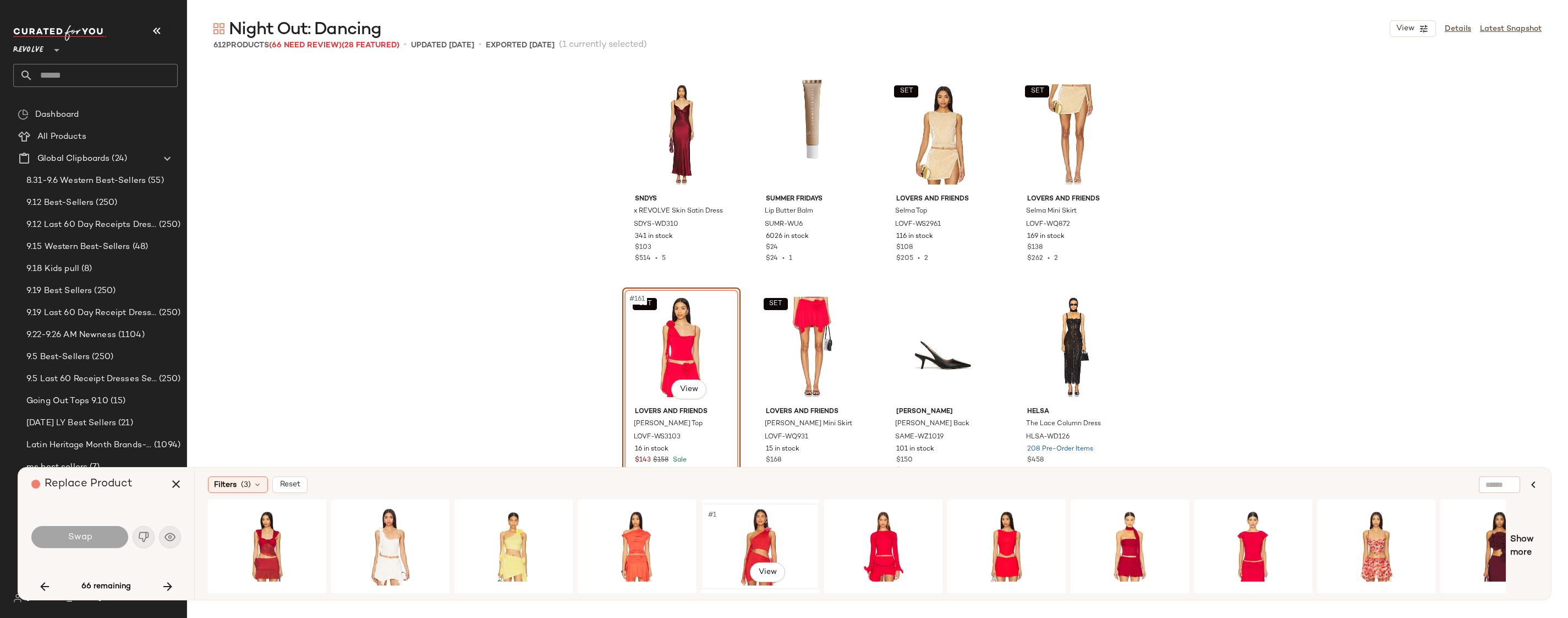
click at [753, 515] on div "#1 View" at bounding box center [760, 546] width 110 height 78
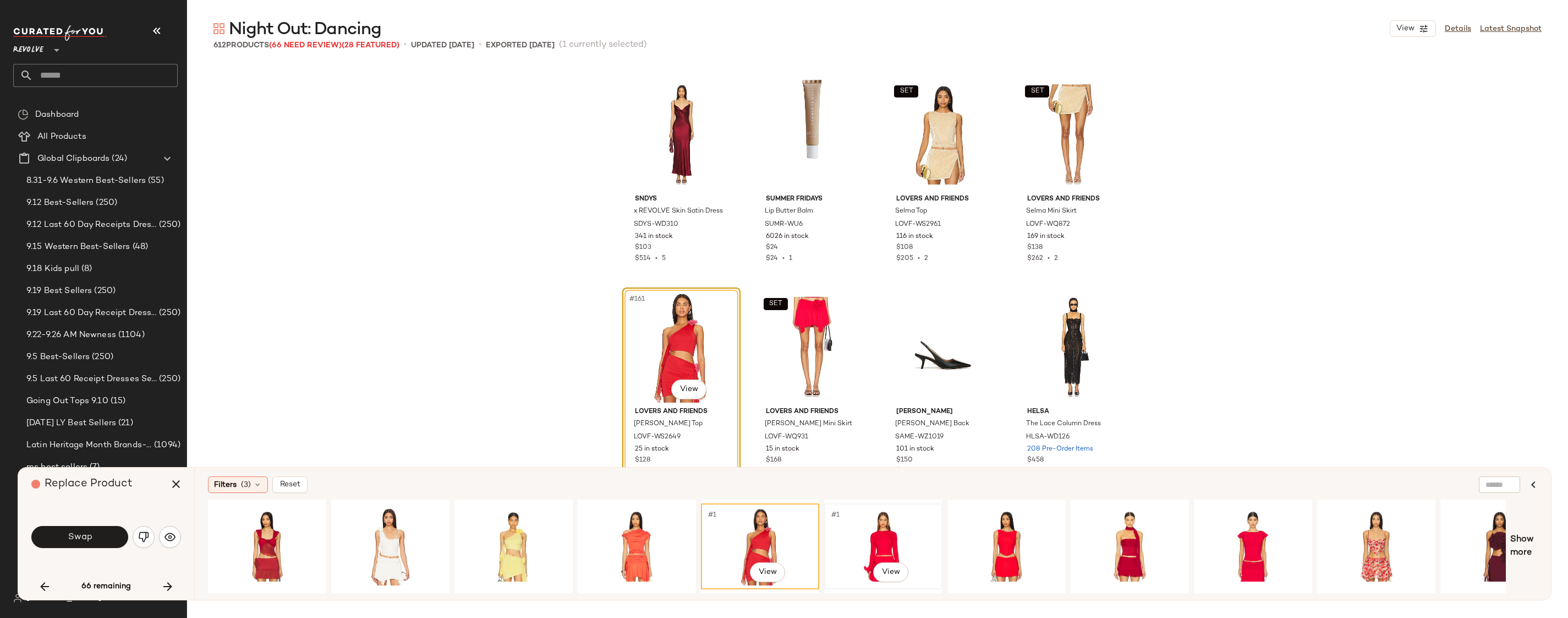
click at [848, 520] on div "#1 View" at bounding box center [883, 546] width 110 height 78
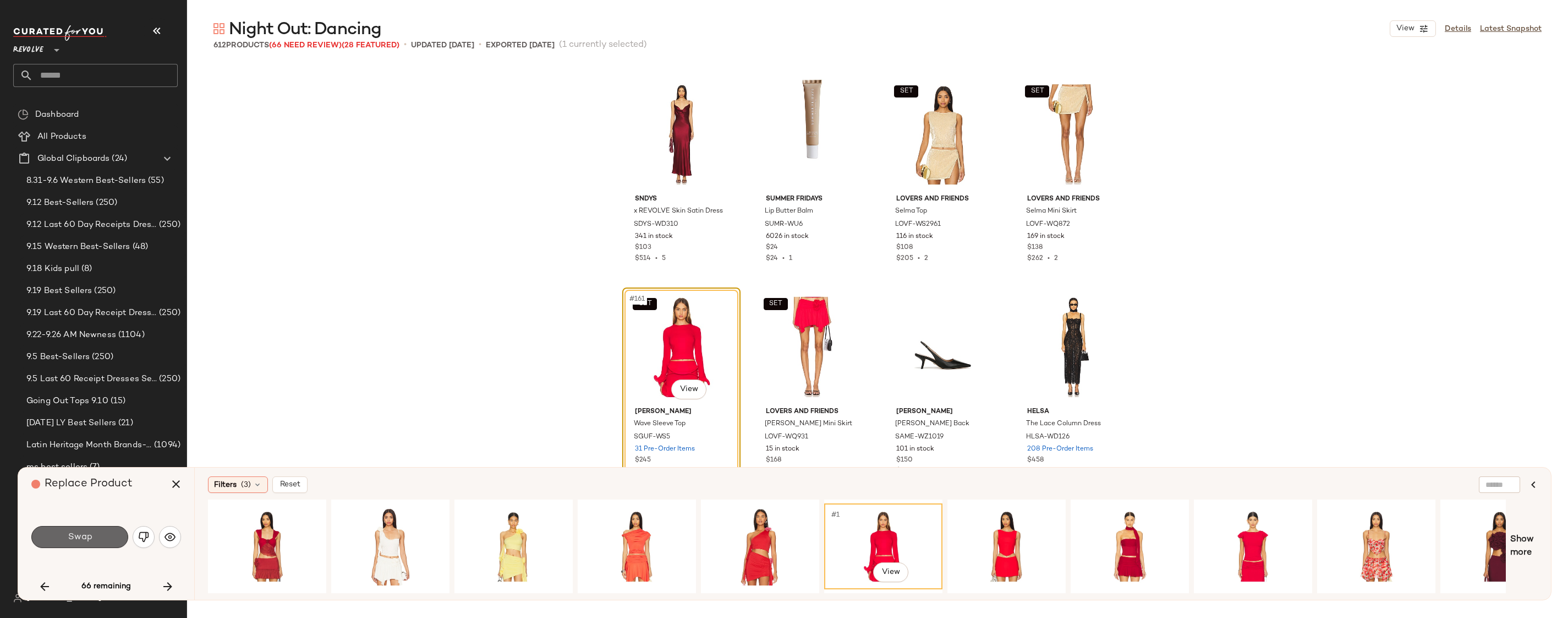
click at [106, 531] on button "Swap" at bounding box center [79, 537] width 97 height 22
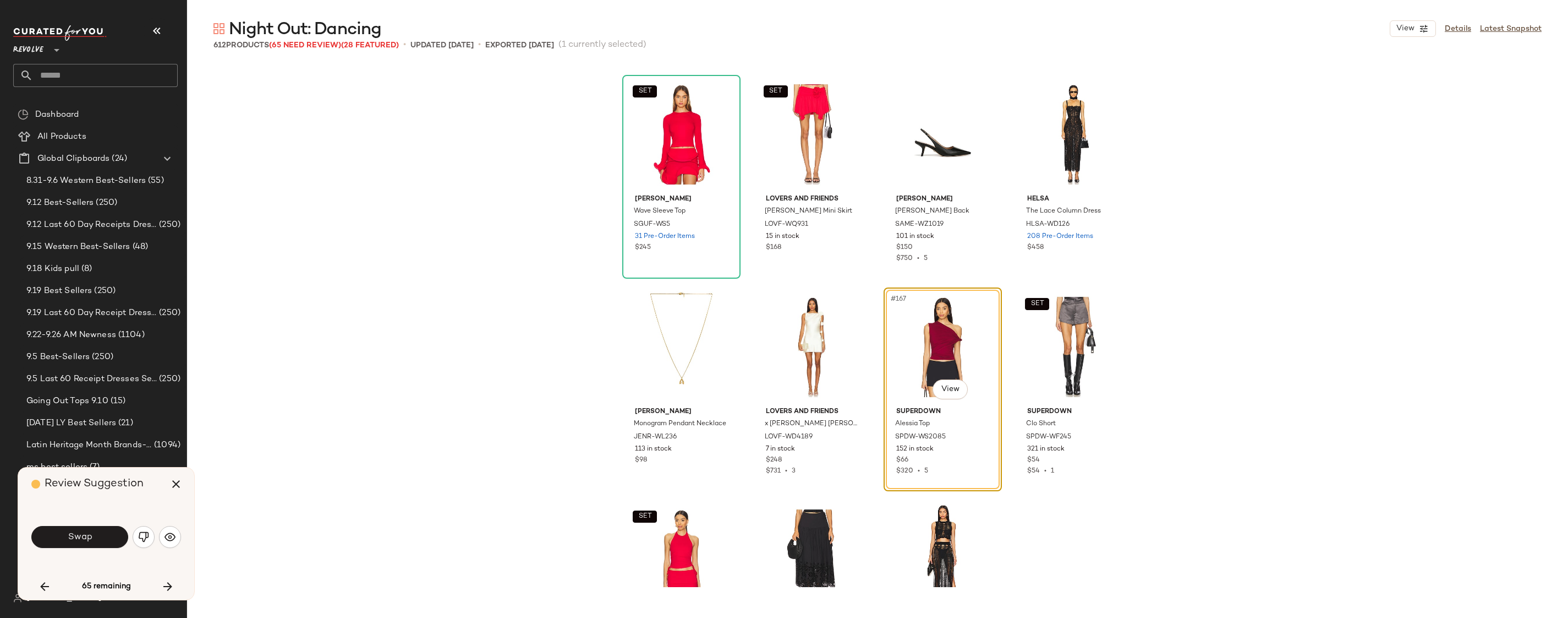
scroll to position [8638, 0]
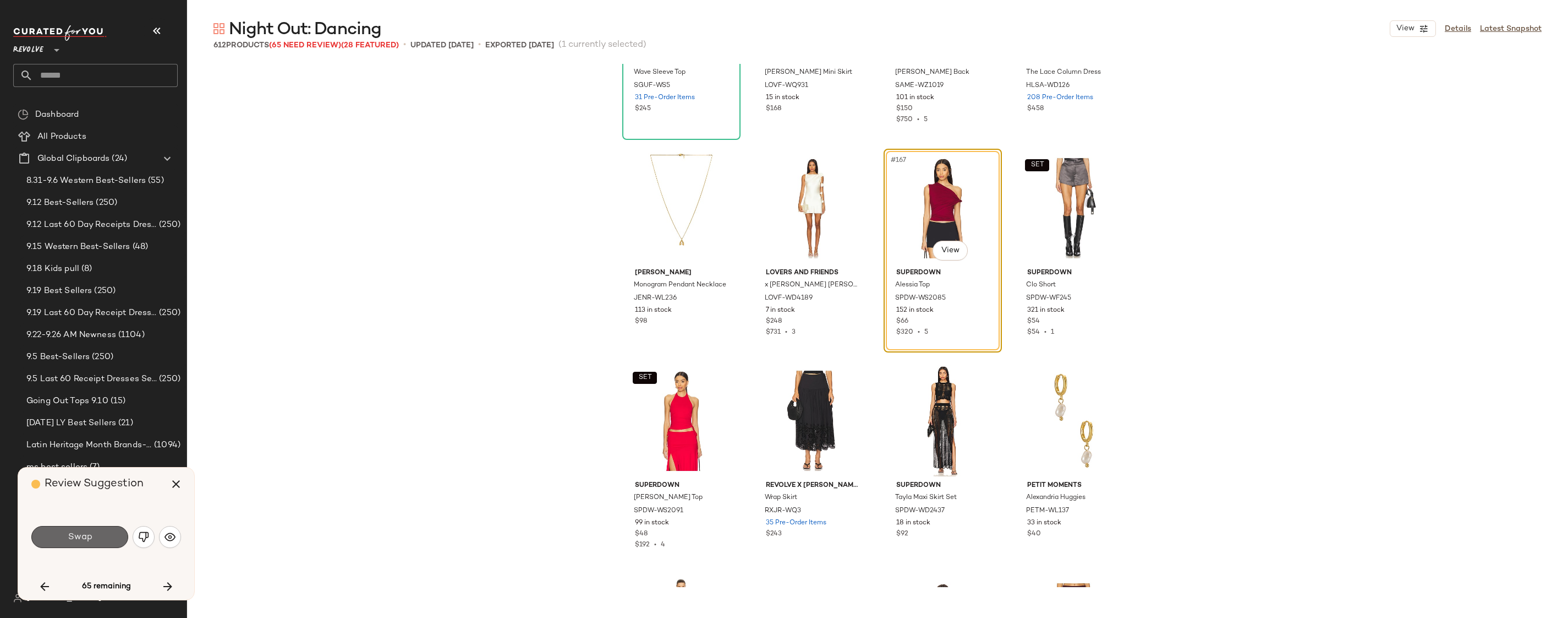
click at [68, 541] on span "Swap" at bounding box center [79, 536] width 25 height 10
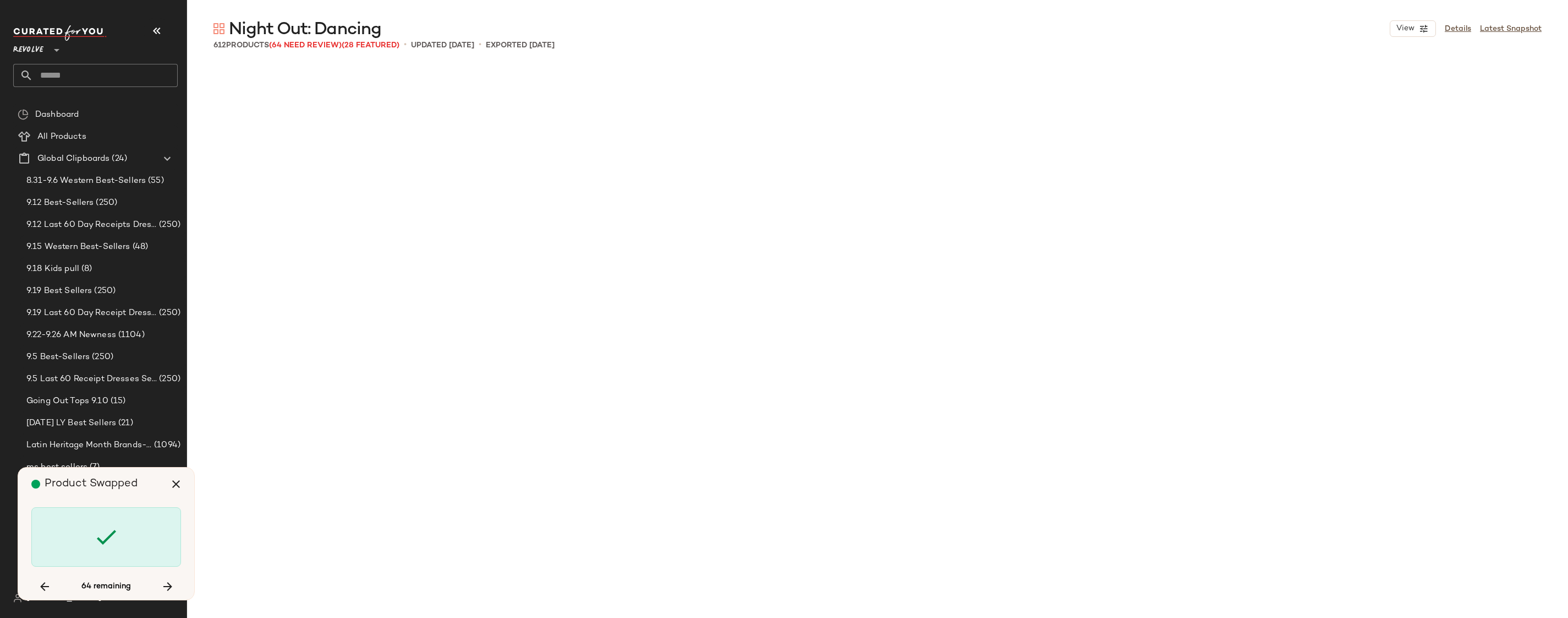
scroll to position [10837, 0]
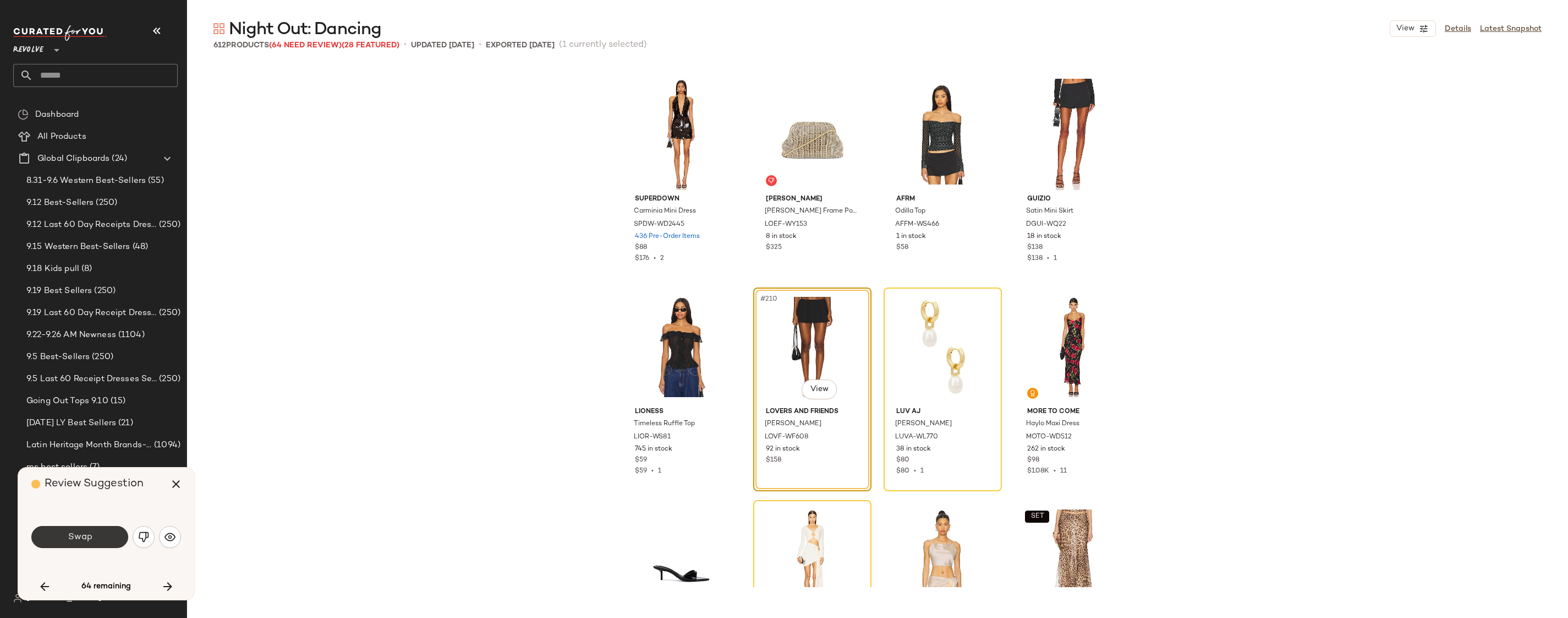
click at [85, 540] on span "Swap" at bounding box center [79, 536] width 25 height 10
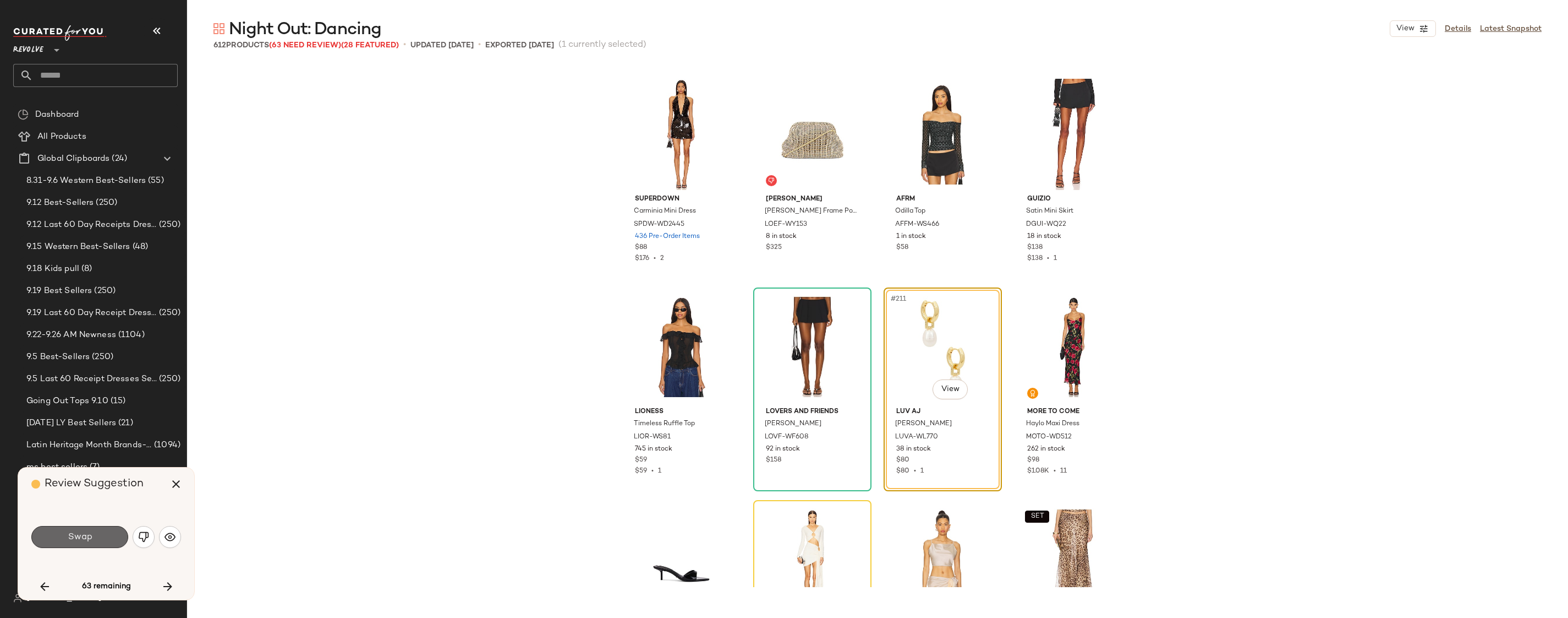
click at [102, 537] on button "Swap" at bounding box center [79, 537] width 97 height 22
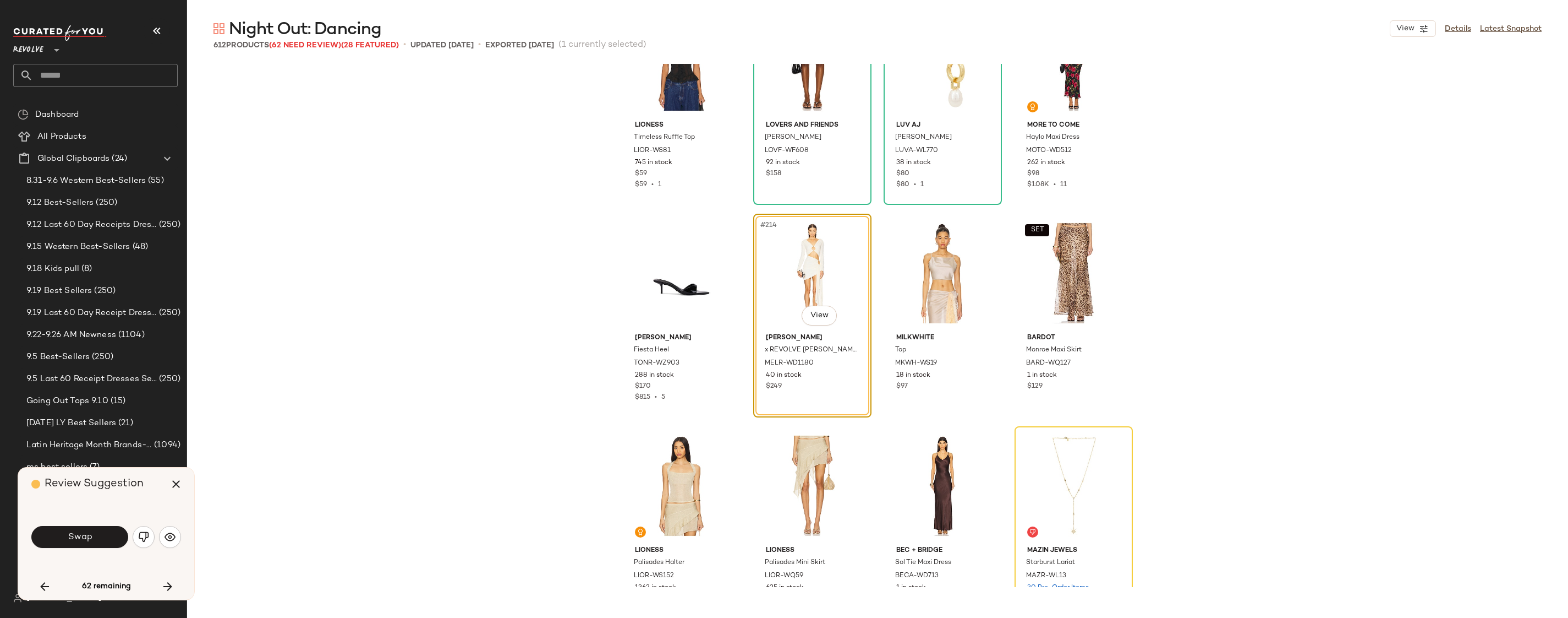
scroll to position [11050, 0]
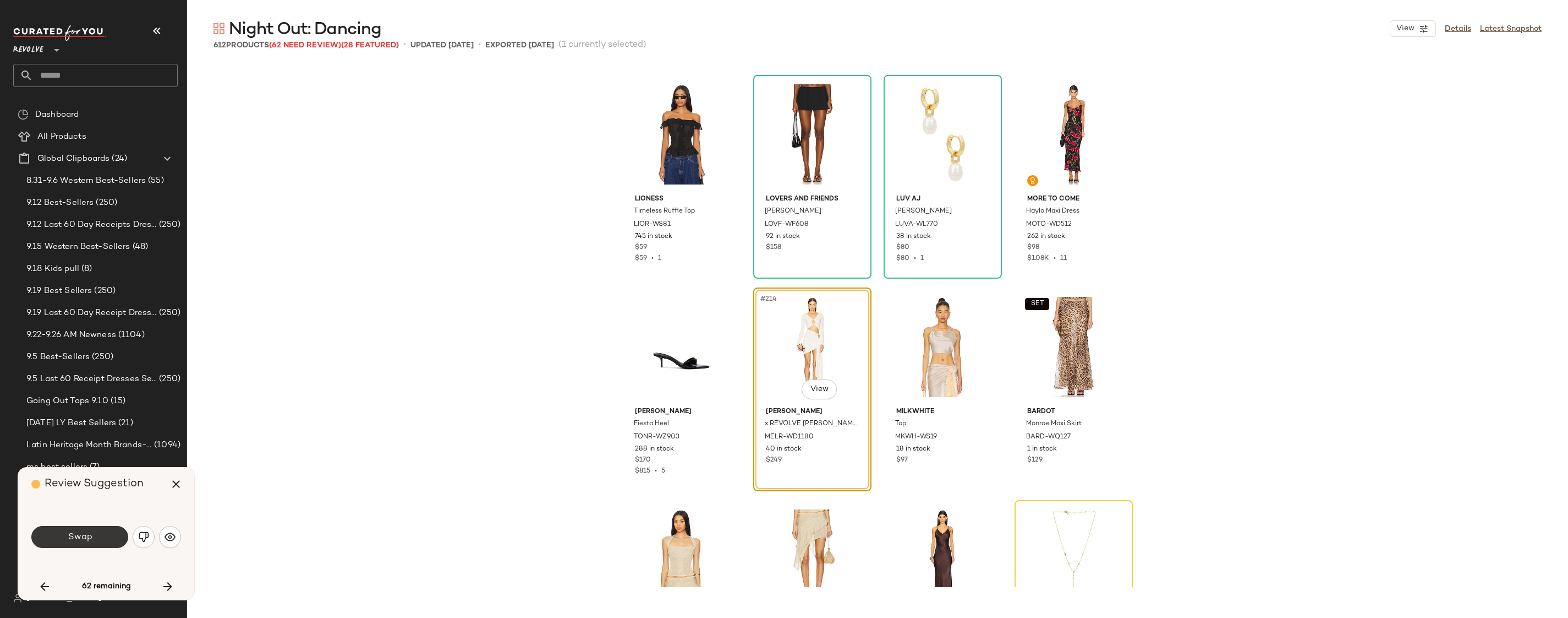
click at [63, 526] on button "Swap" at bounding box center [79, 537] width 97 height 22
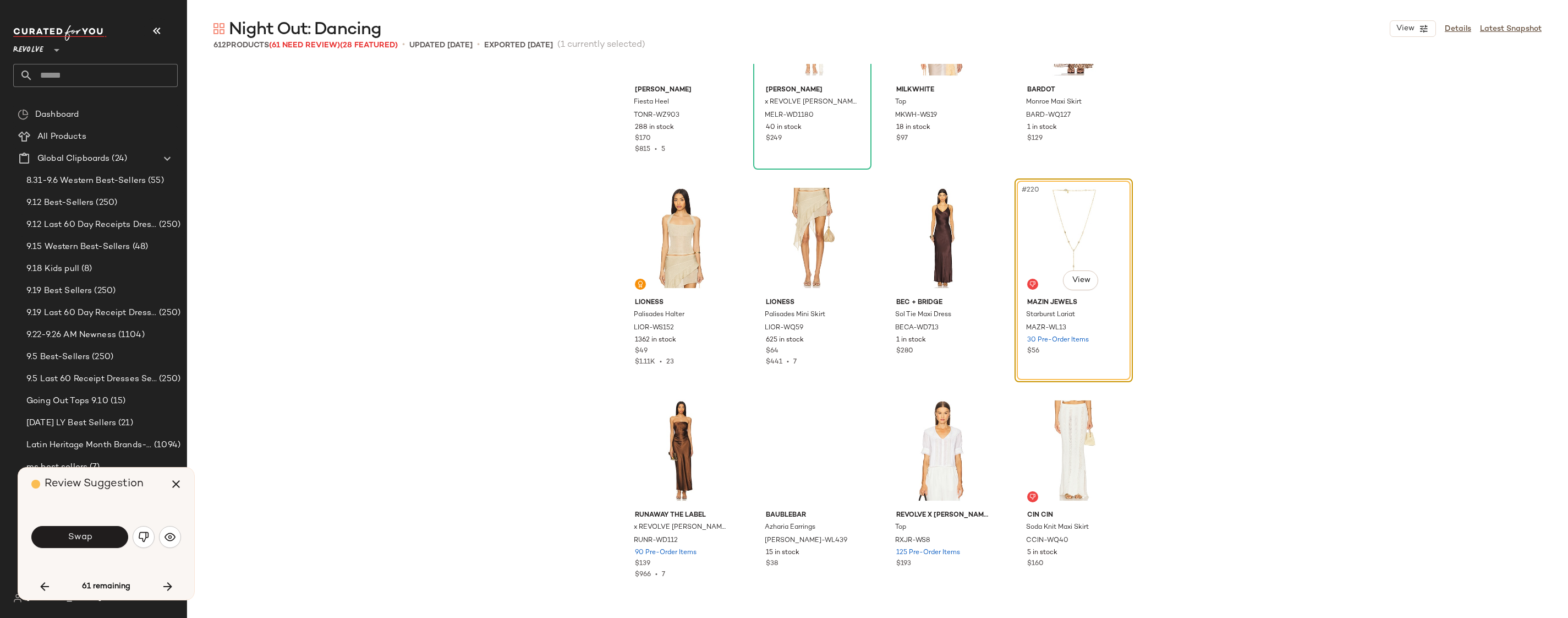
scroll to position [11437, 0]
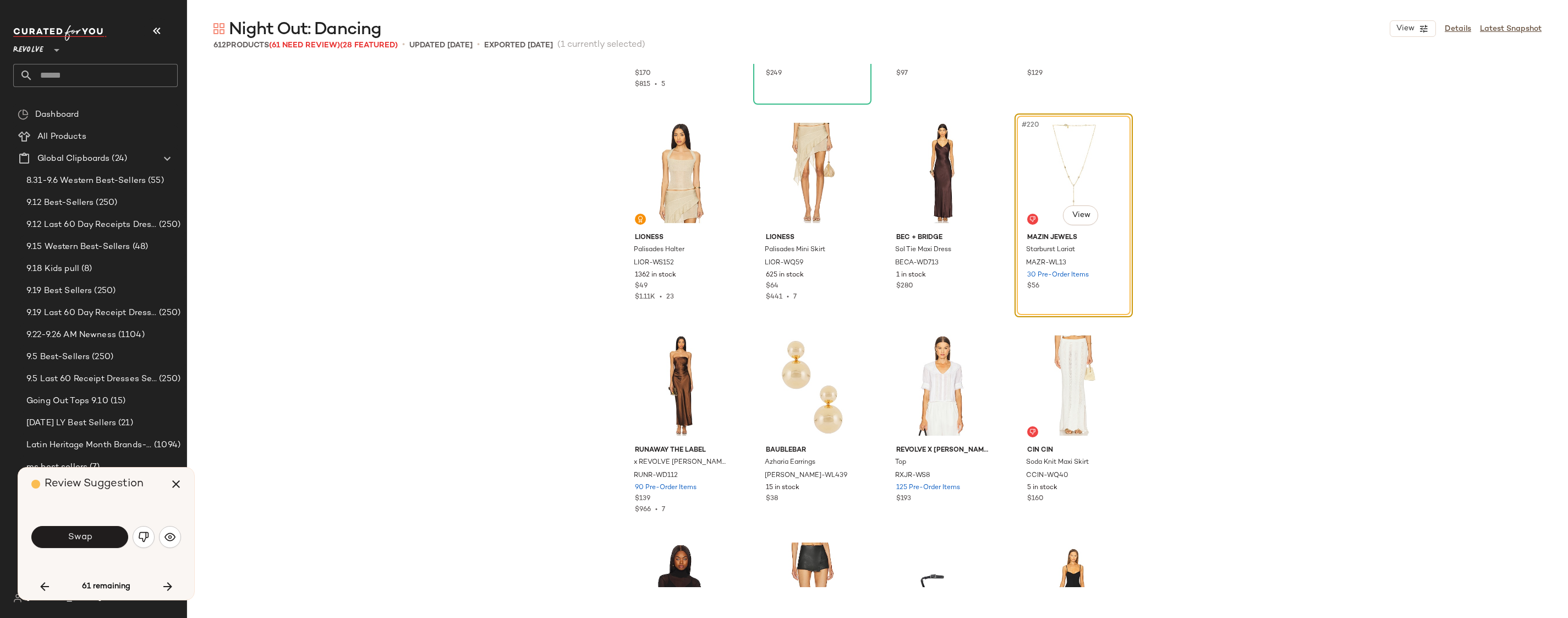
click at [108, 522] on div "Swap" at bounding box center [106, 536] width 149 height 59
click at [108, 526] on button "Swap" at bounding box center [79, 537] width 97 height 22
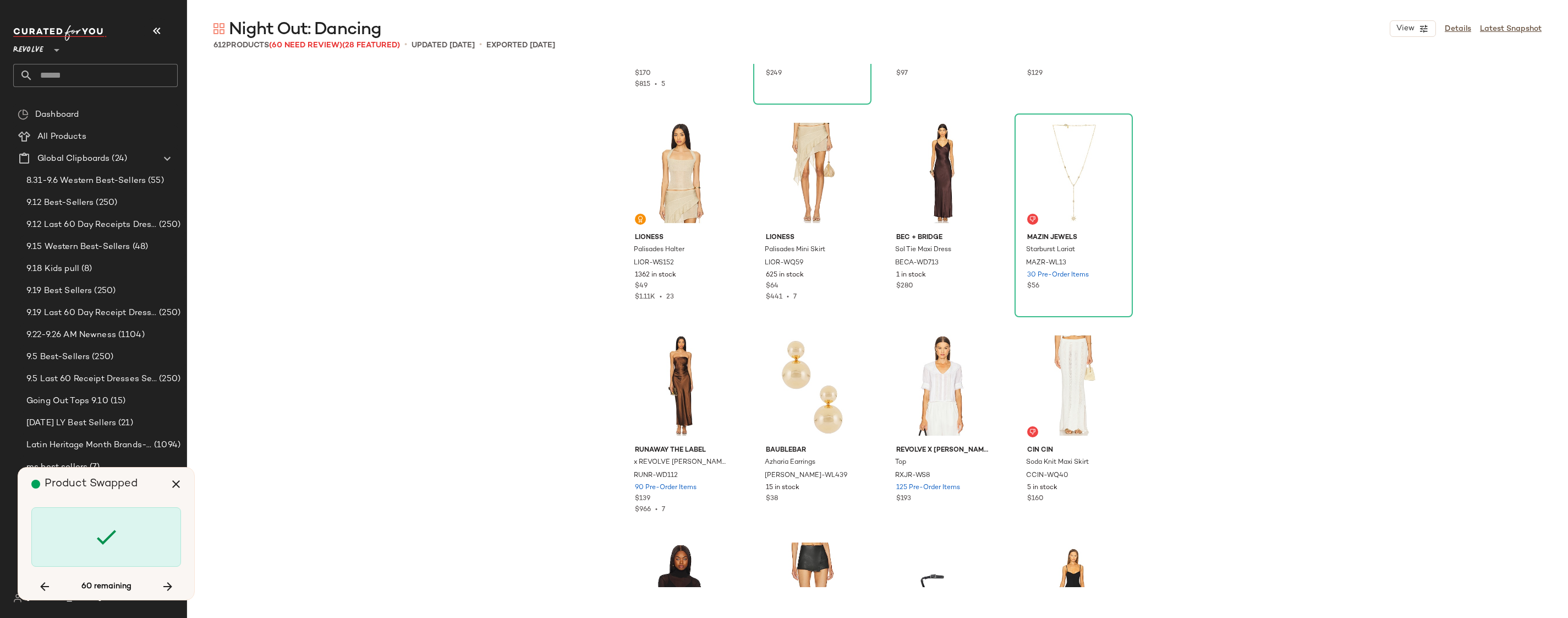
scroll to position [12112, 0]
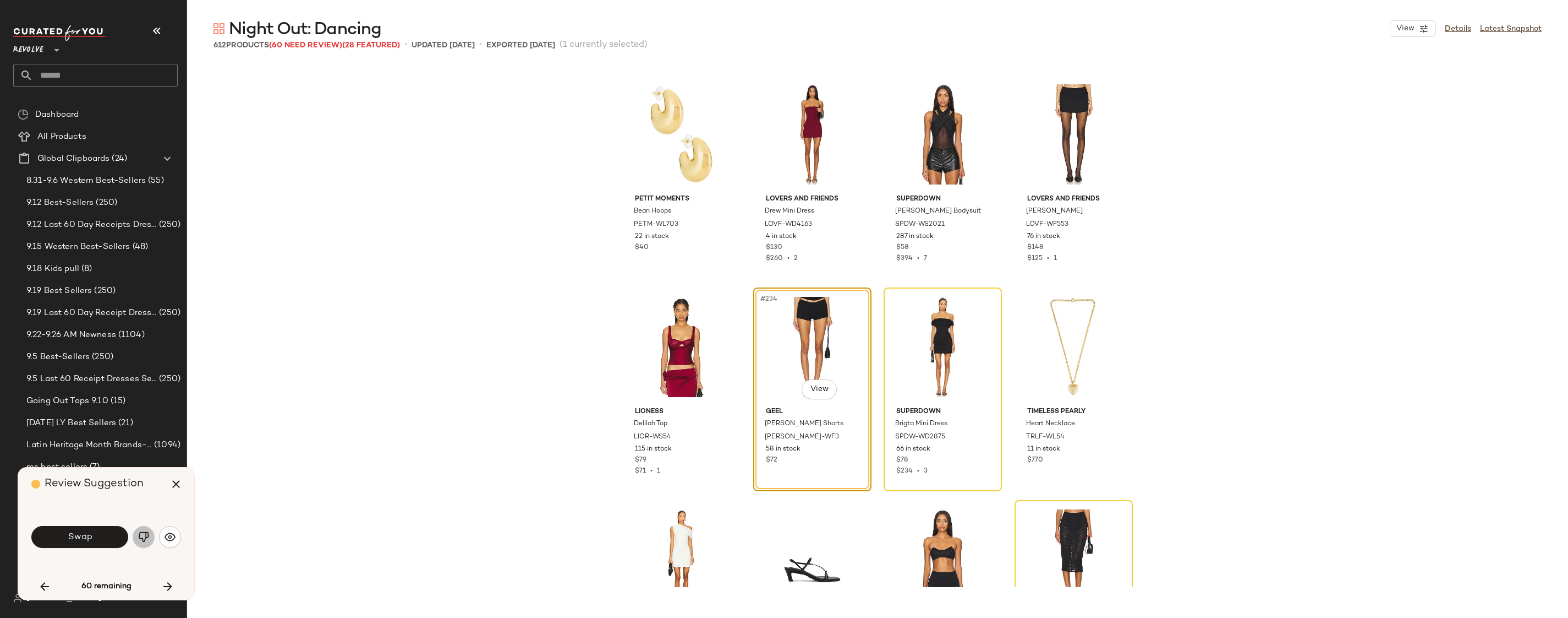
click at [149, 532] on button "button" at bounding box center [144, 537] width 22 height 22
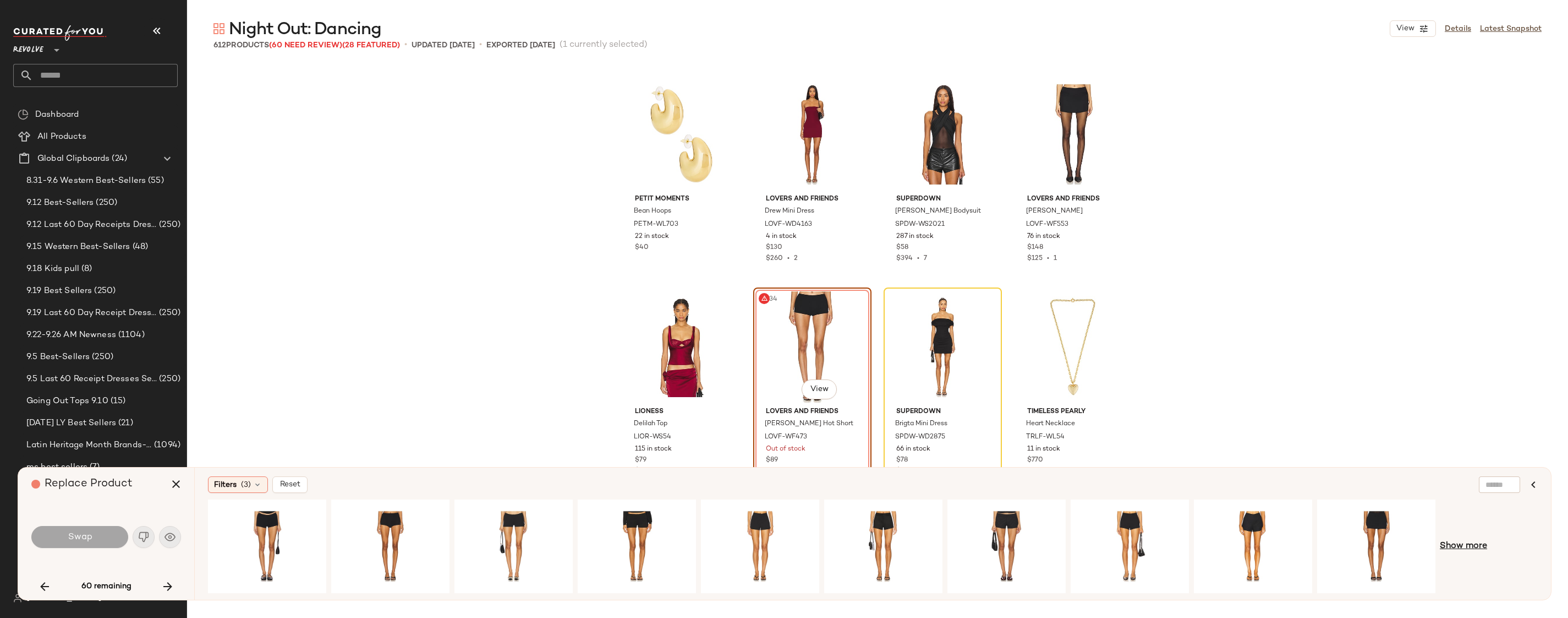
click at [1452, 547] on span "Show more" at bounding box center [1464, 546] width 47 height 13
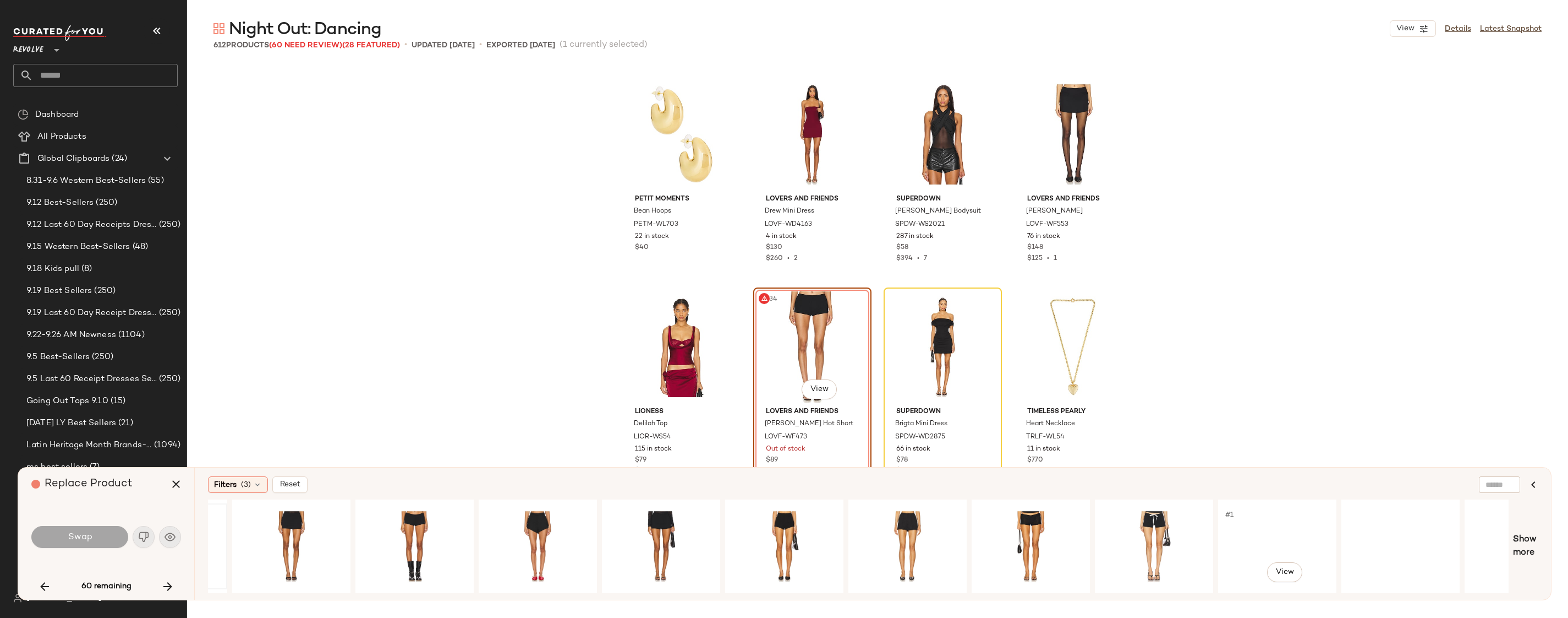
scroll to position [0, 1160]
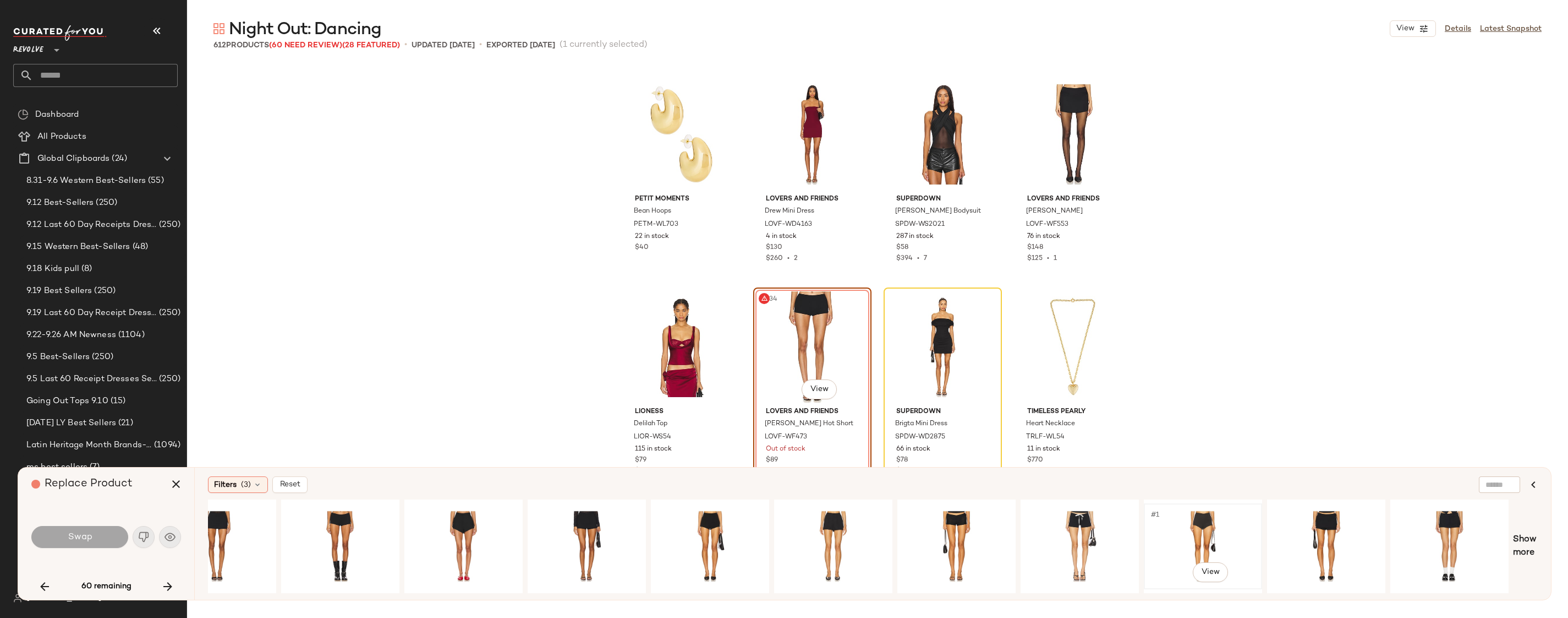
click at [1196, 526] on div "#1 View" at bounding box center [1203, 546] width 110 height 78
click at [108, 530] on button "Swap" at bounding box center [79, 537] width 97 height 22
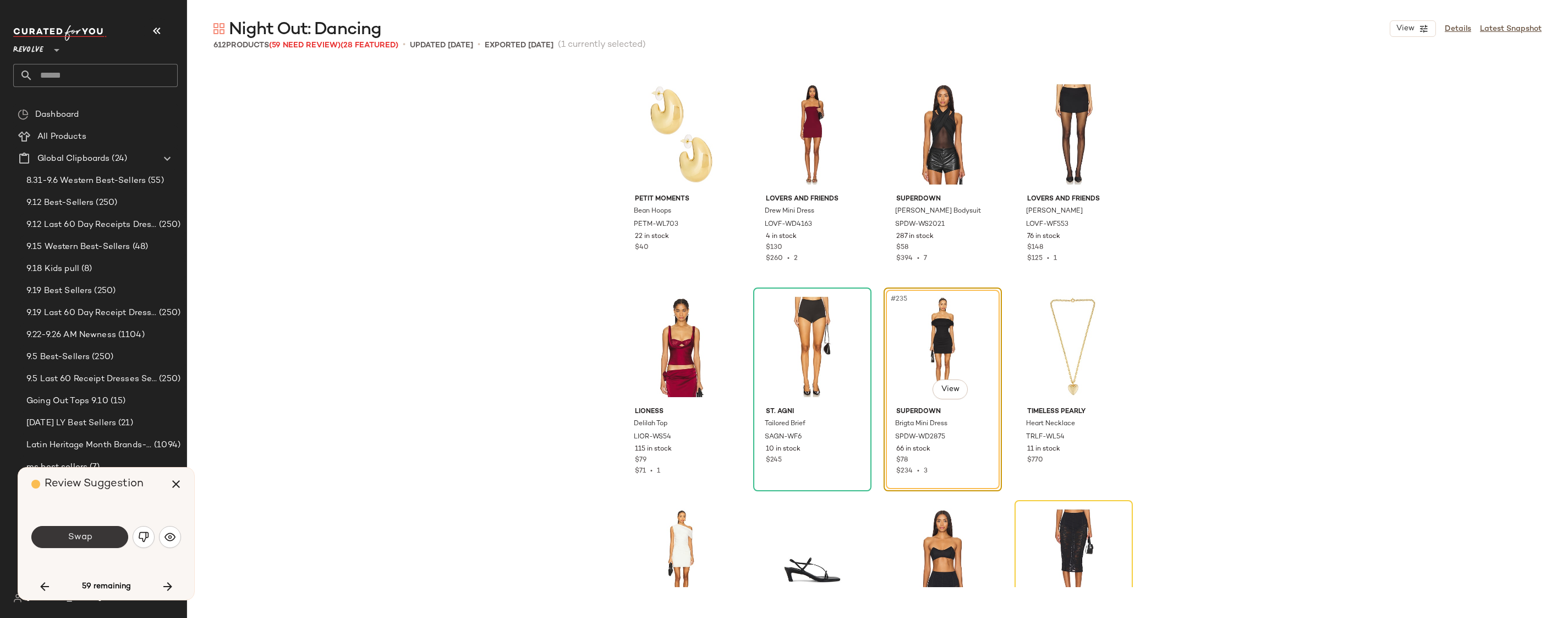
click at [102, 534] on button "Swap" at bounding box center [79, 537] width 97 height 22
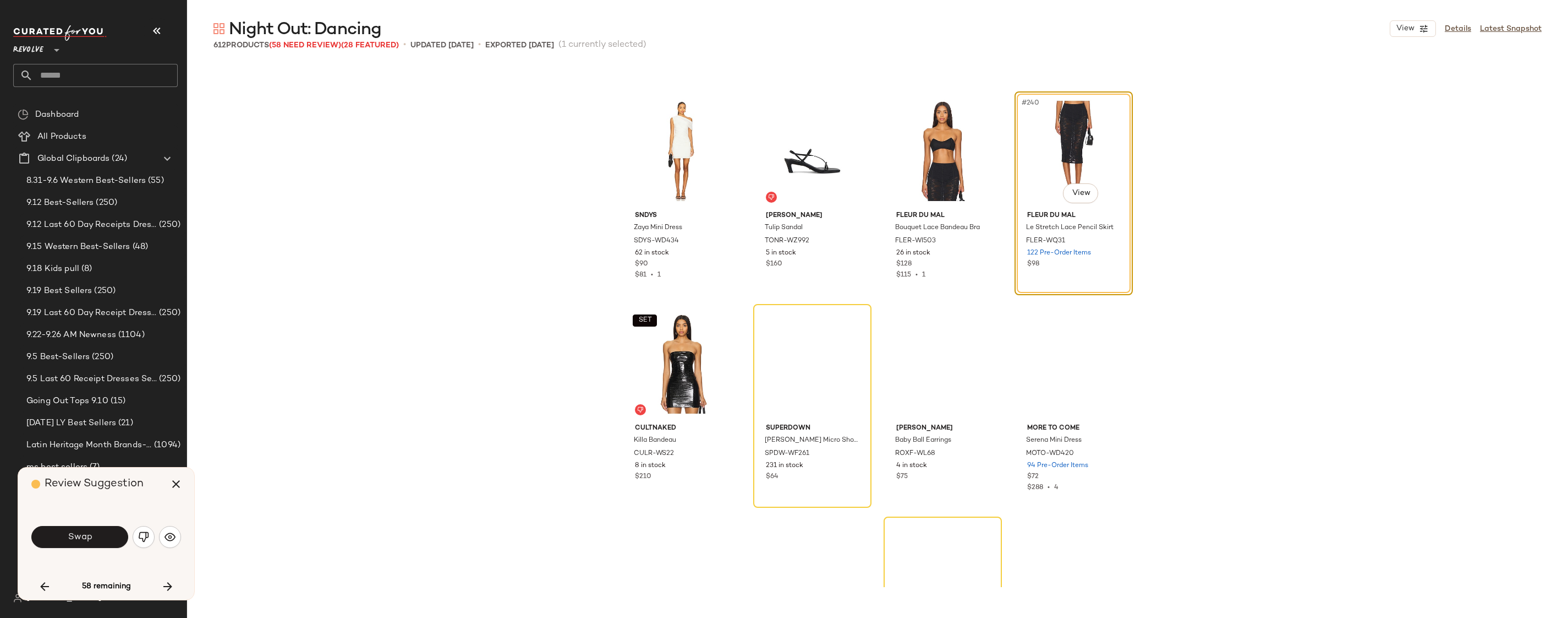
scroll to position [12578, 0]
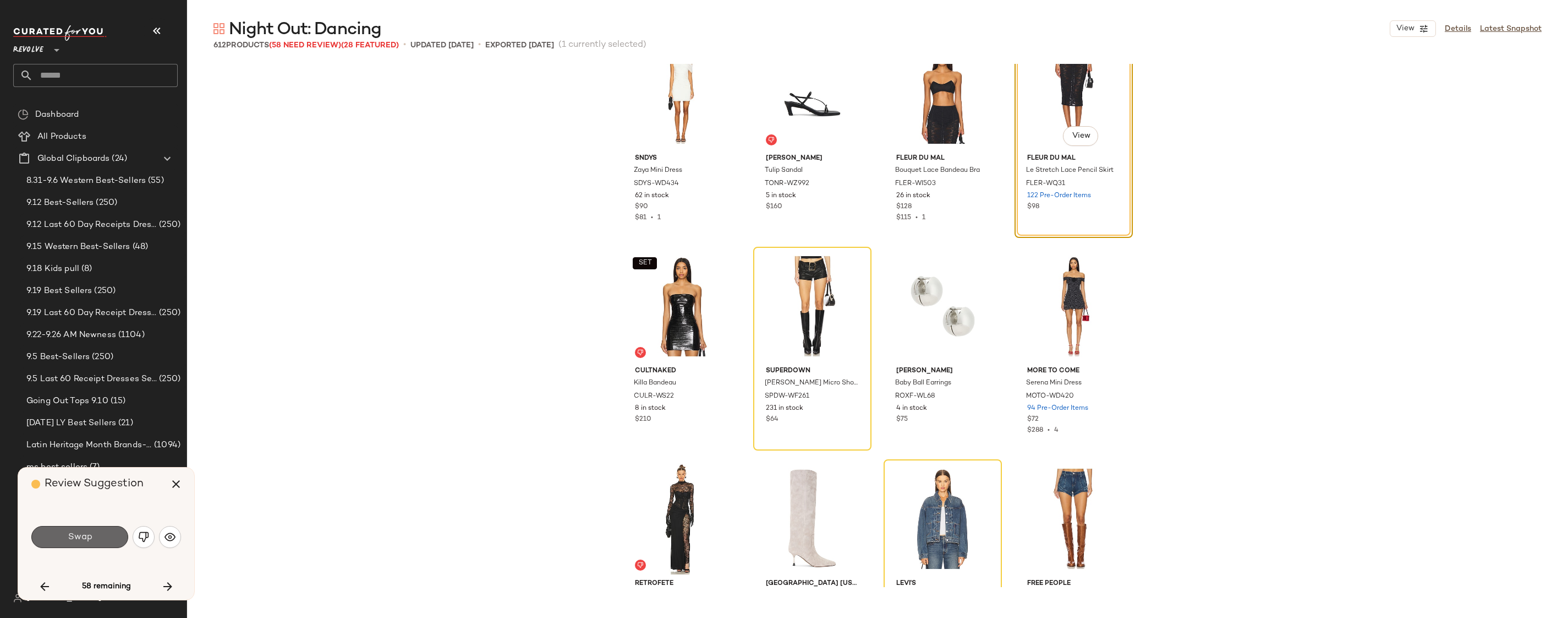
click at [98, 526] on button "Swap" at bounding box center [79, 537] width 97 height 22
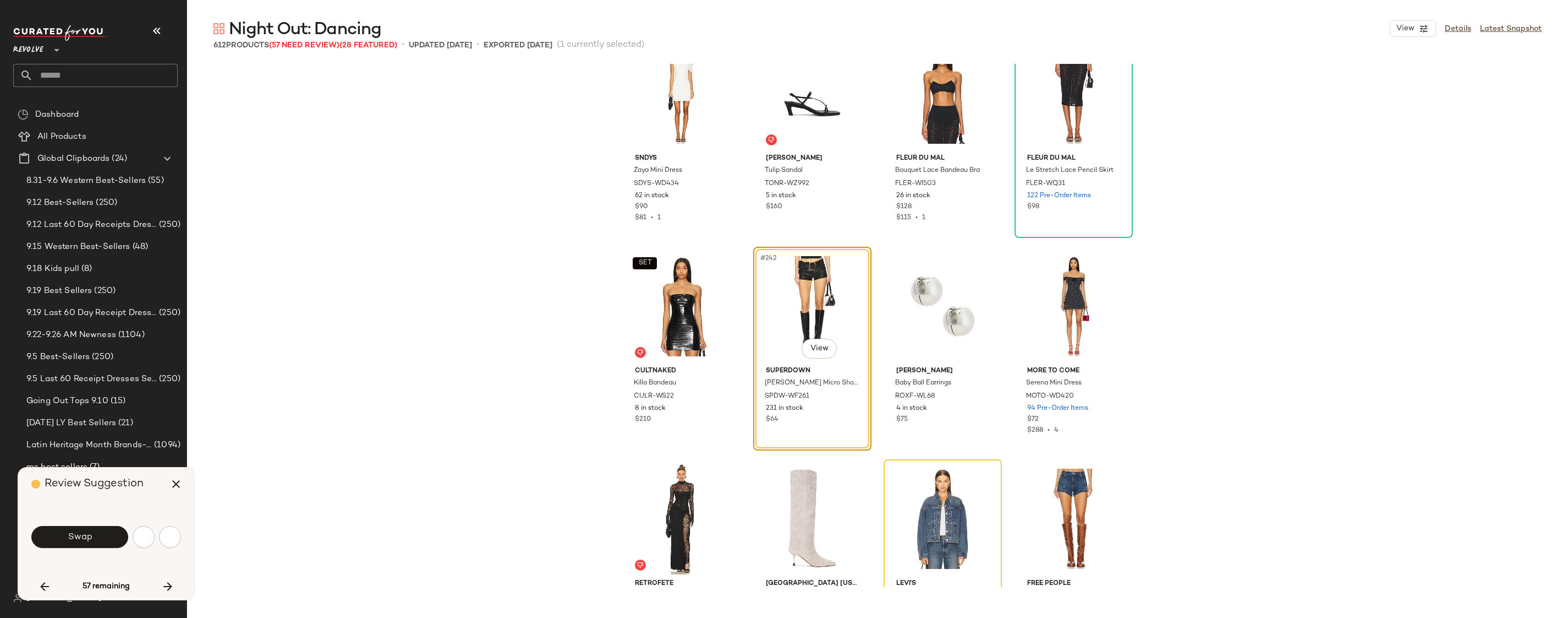
scroll to position [12537, 0]
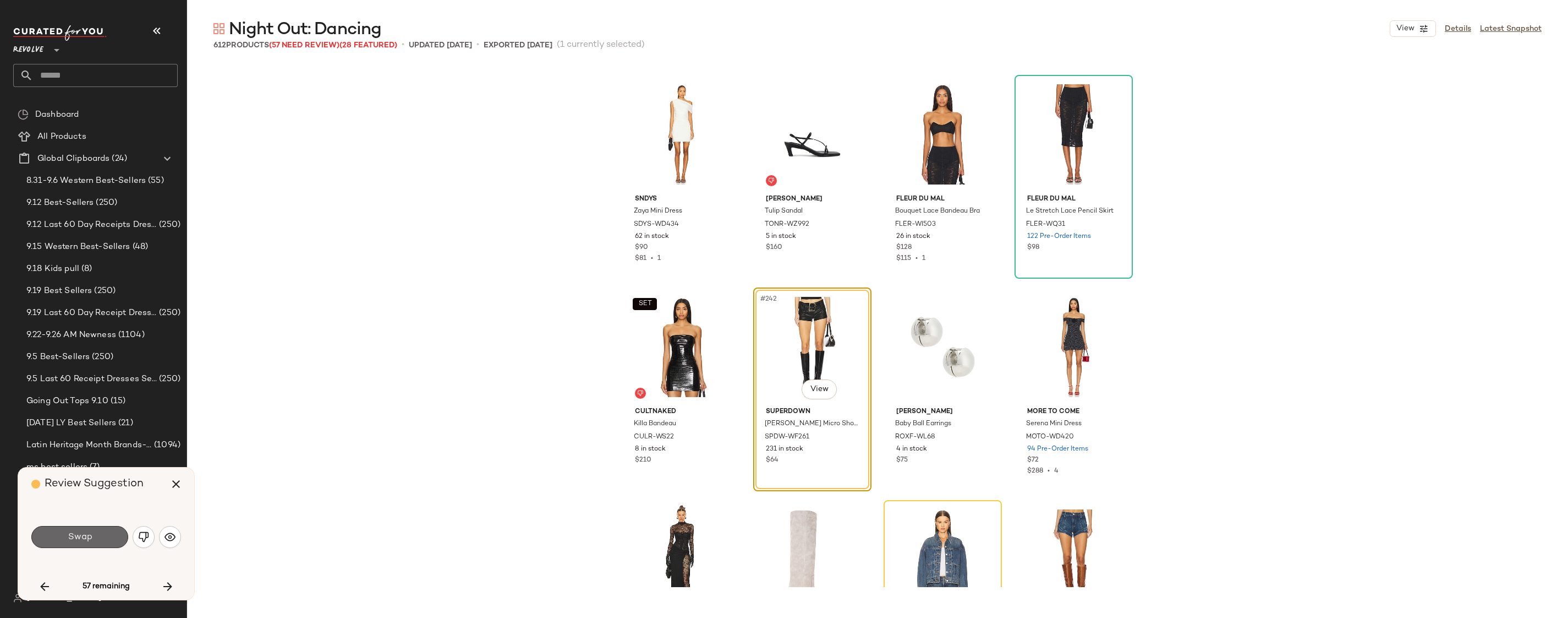
click at [46, 534] on button "Swap" at bounding box center [79, 537] width 97 height 22
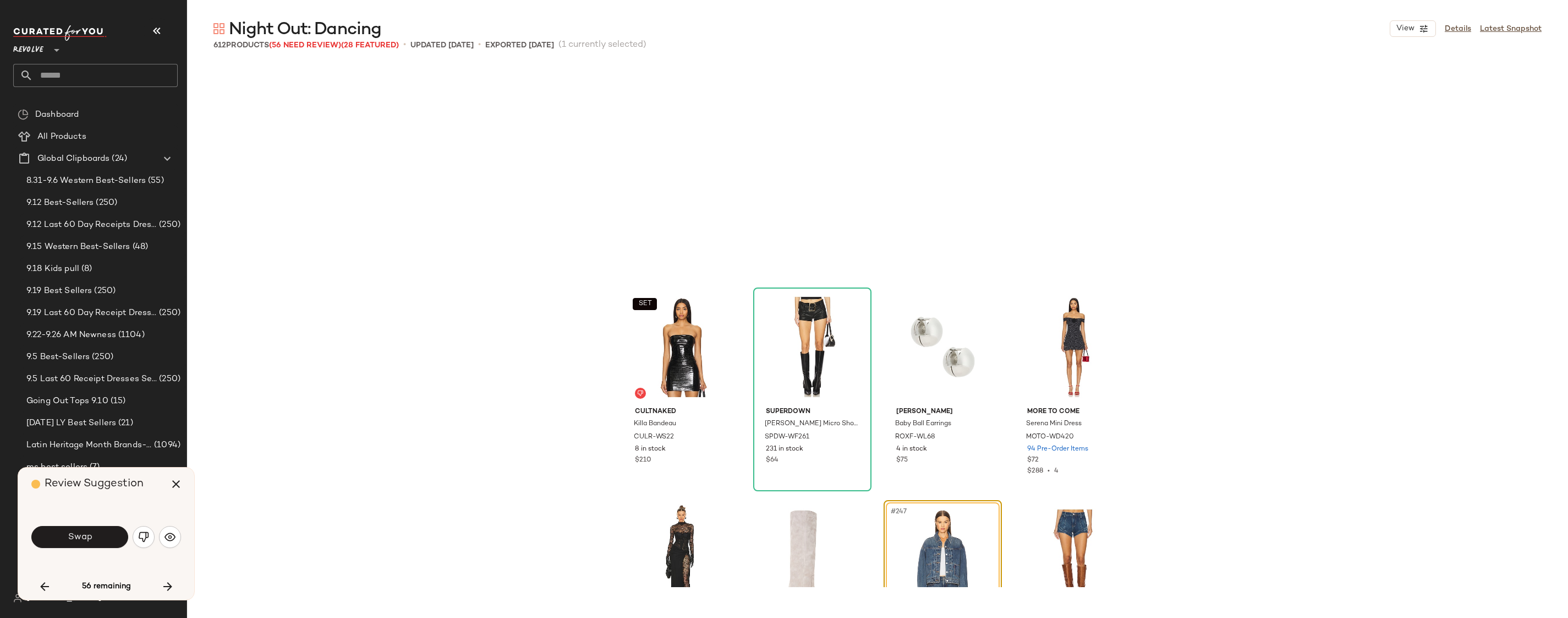
scroll to position [12750, 0]
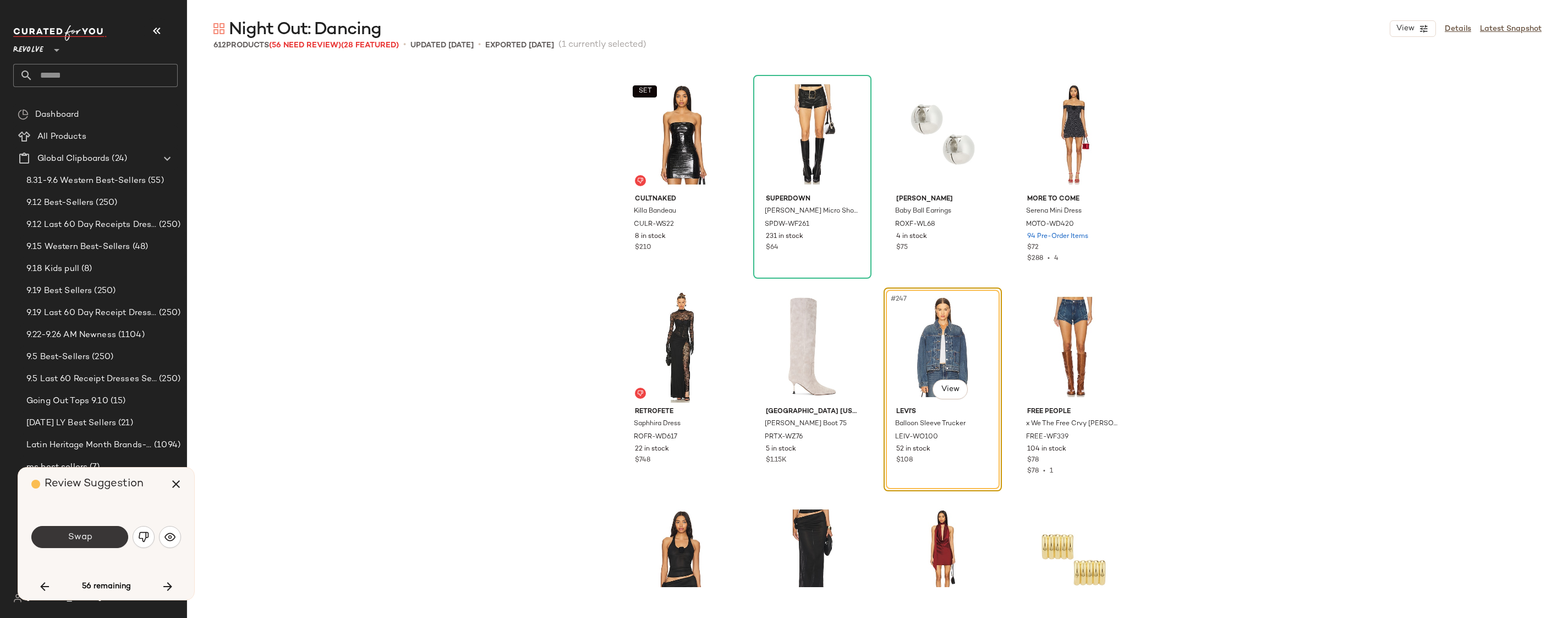
click at [98, 539] on button "Swap" at bounding box center [79, 537] width 97 height 22
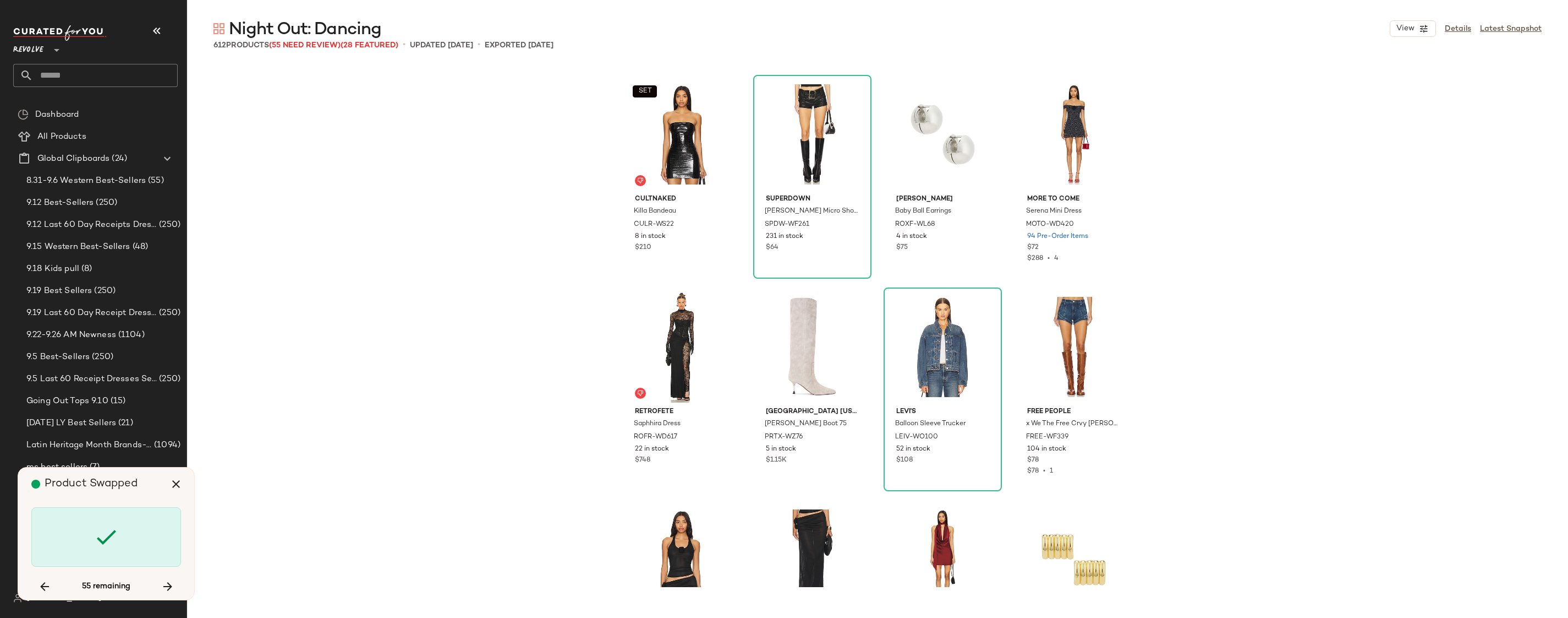
scroll to position [13175, 0]
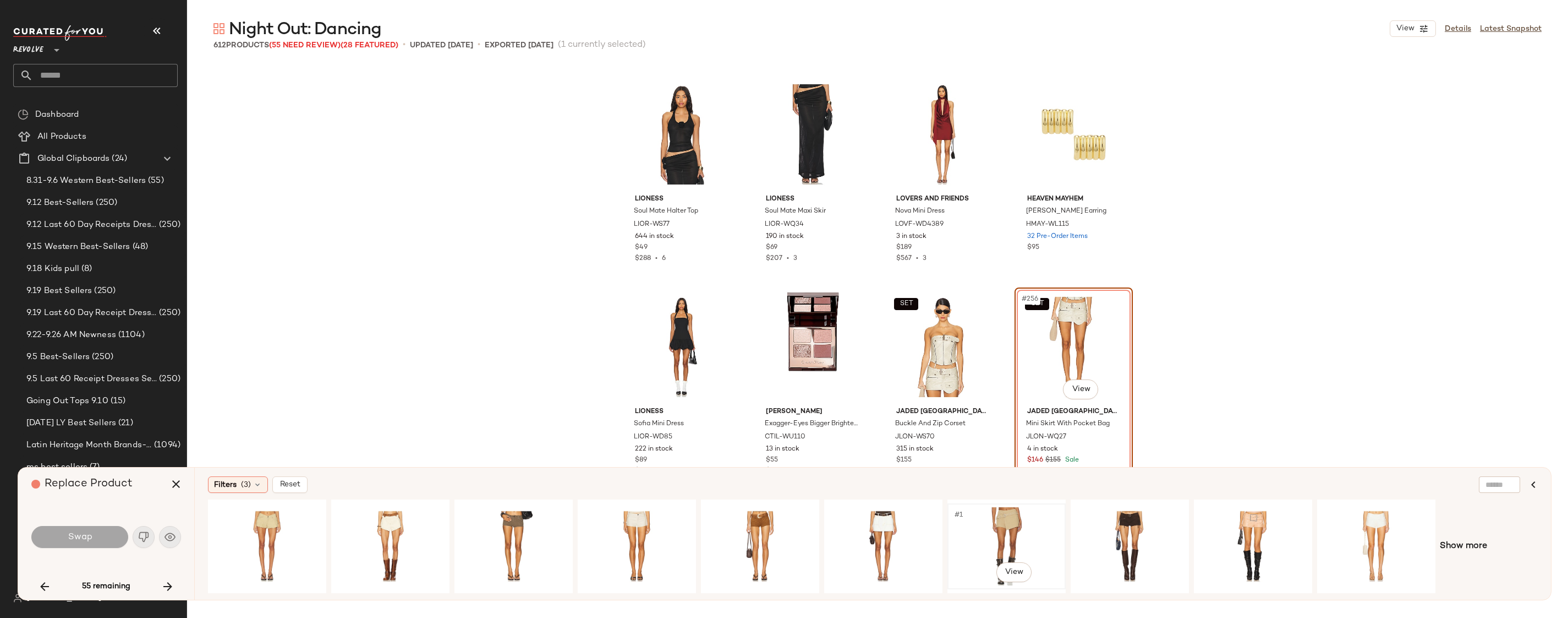
click at [978, 541] on div "#1 View" at bounding box center [1006, 546] width 110 height 78
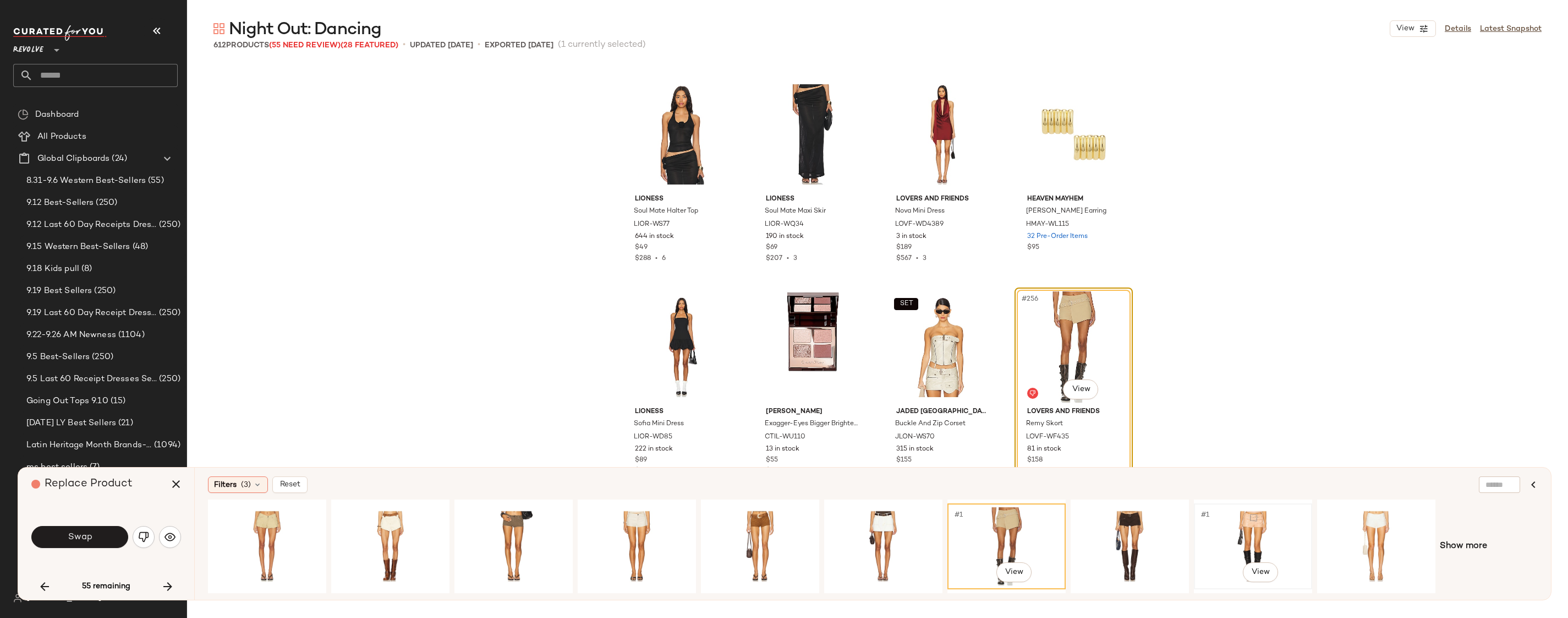
click at [1237, 529] on div "#1 View" at bounding box center [1253, 546] width 110 height 78
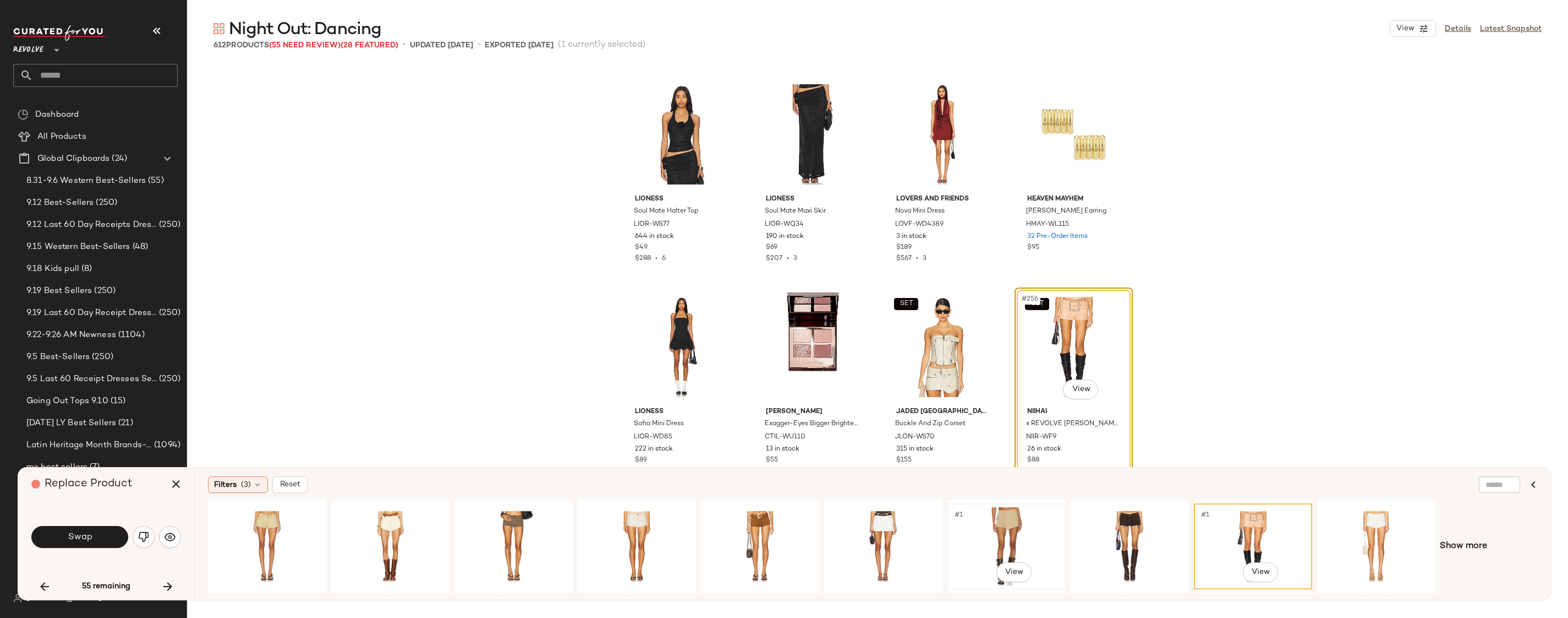
click at [1020, 519] on div "#1 View" at bounding box center [1006, 546] width 110 height 78
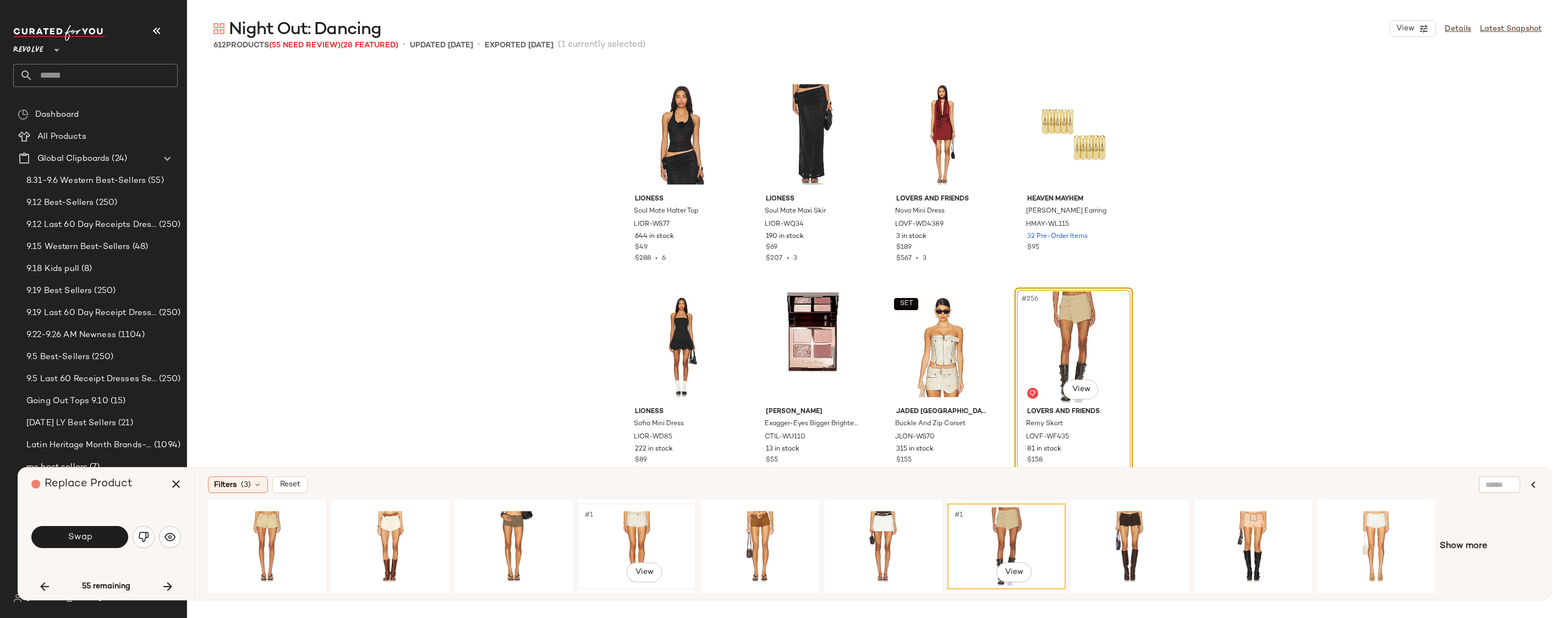
click at [638, 537] on div "#1 View" at bounding box center [636, 546] width 110 height 78
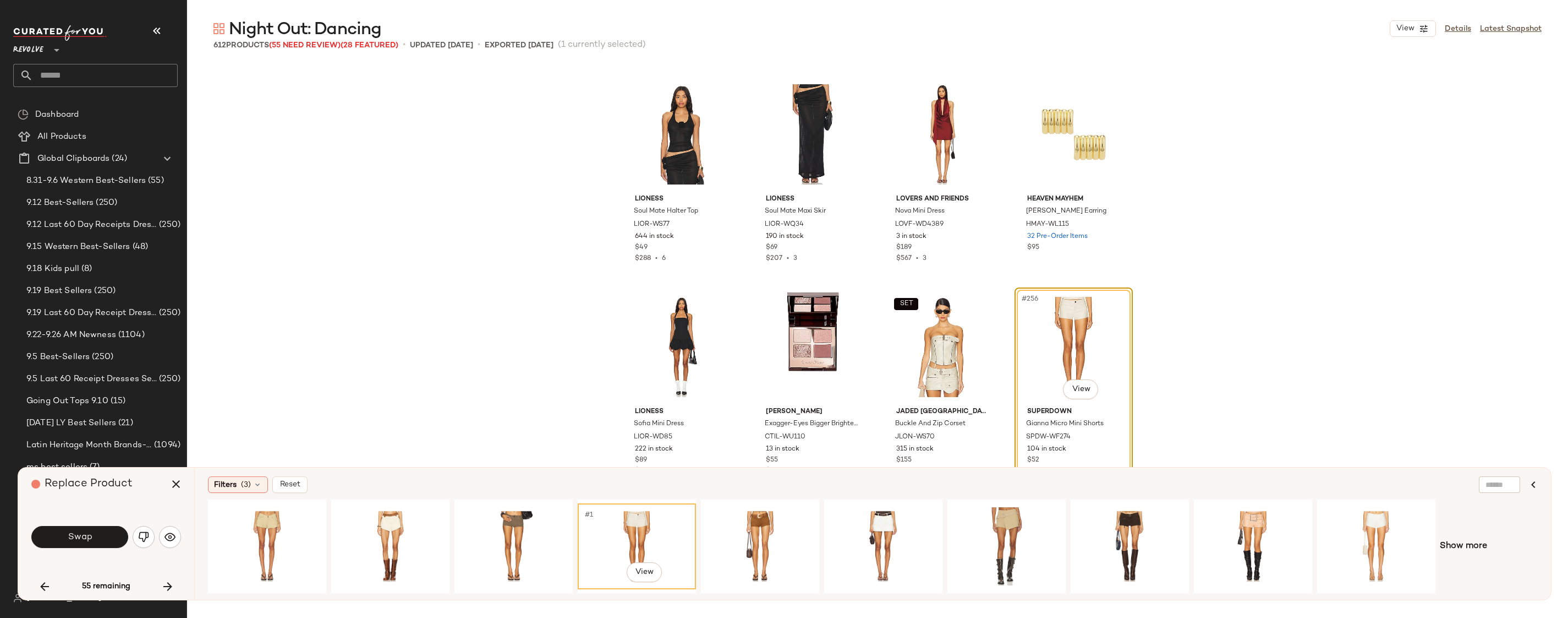
click at [1489, 541] on div "#1 View Show more" at bounding box center [873, 546] width 1330 height 94
click at [1481, 541] on span "Show more" at bounding box center [1464, 546] width 47 height 13
click at [86, 537] on span "Swap" at bounding box center [79, 536] width 25 height 10
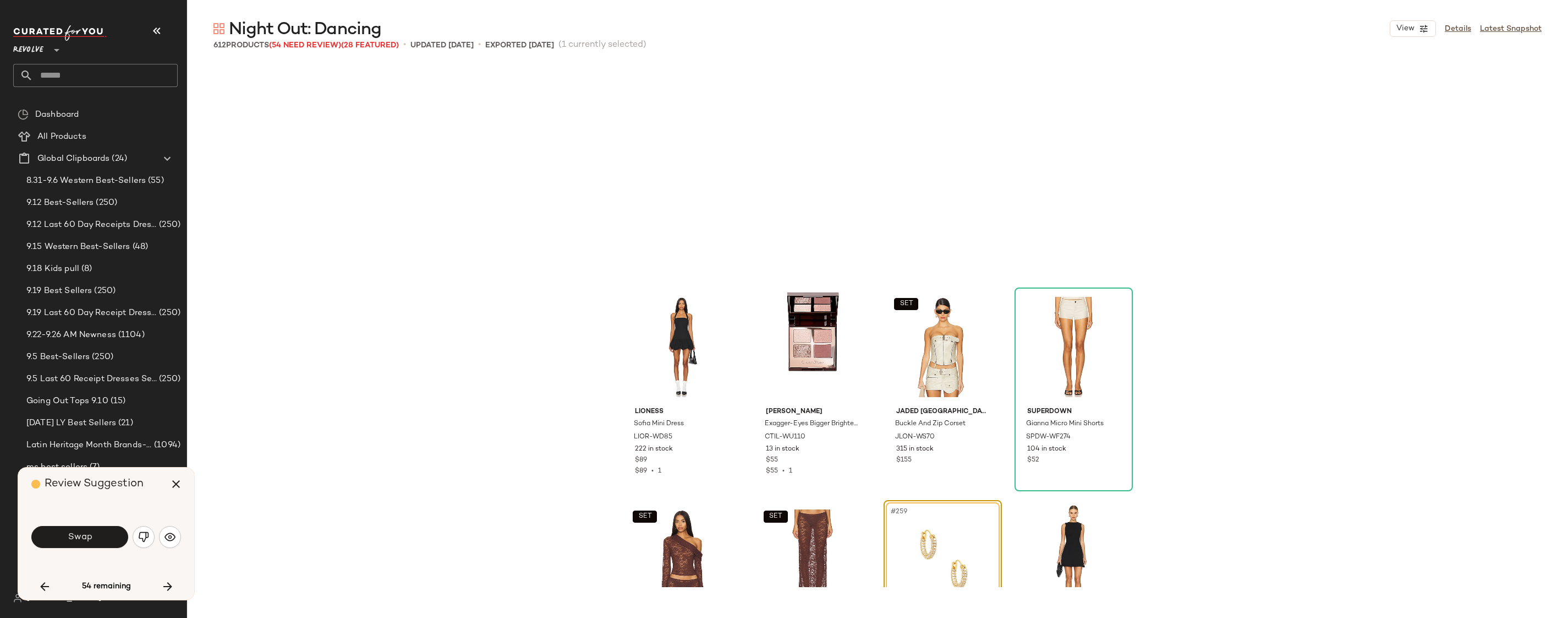
scroll to position [13387, 0]
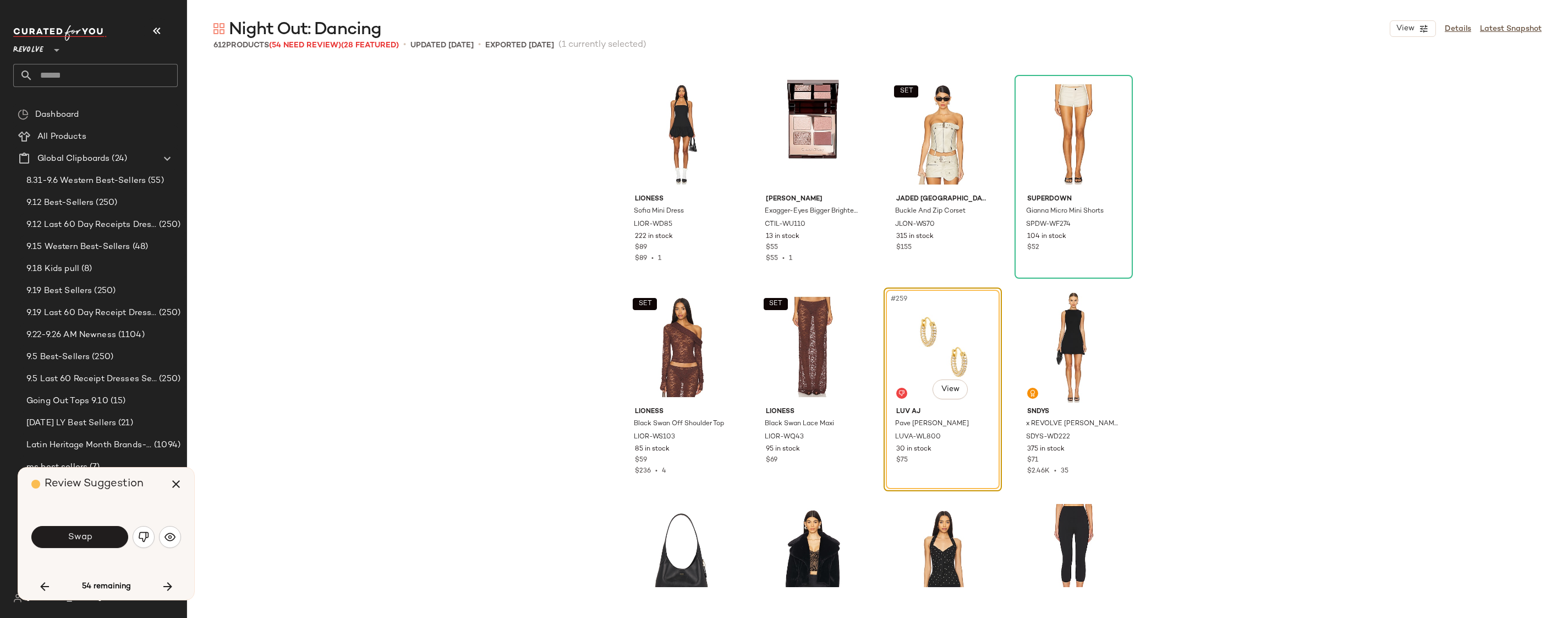
click at [83, 549] on div "Swap" at bounding box center [106, 536] width 149 height 26
click at [81, 538] on span "Swap" at bounding box center [79, 536] width 25 height 10
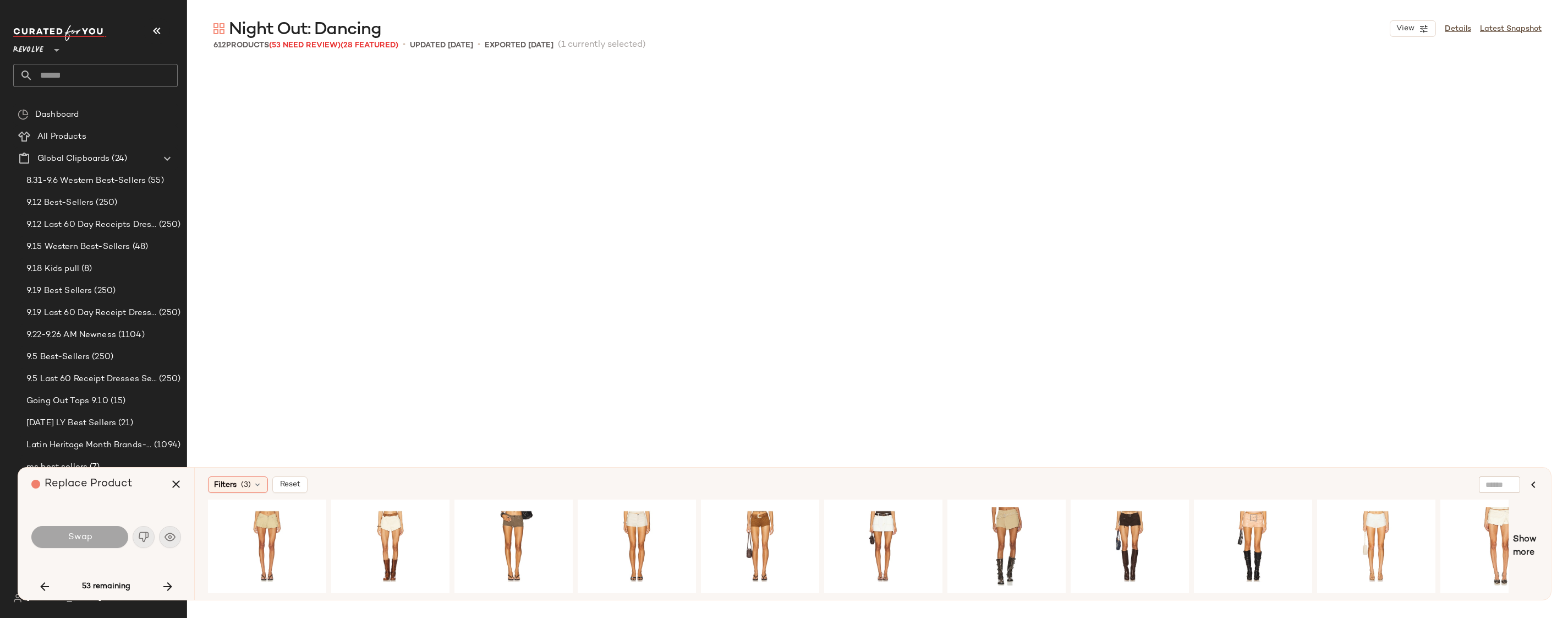
scroll to position [13812, 0]
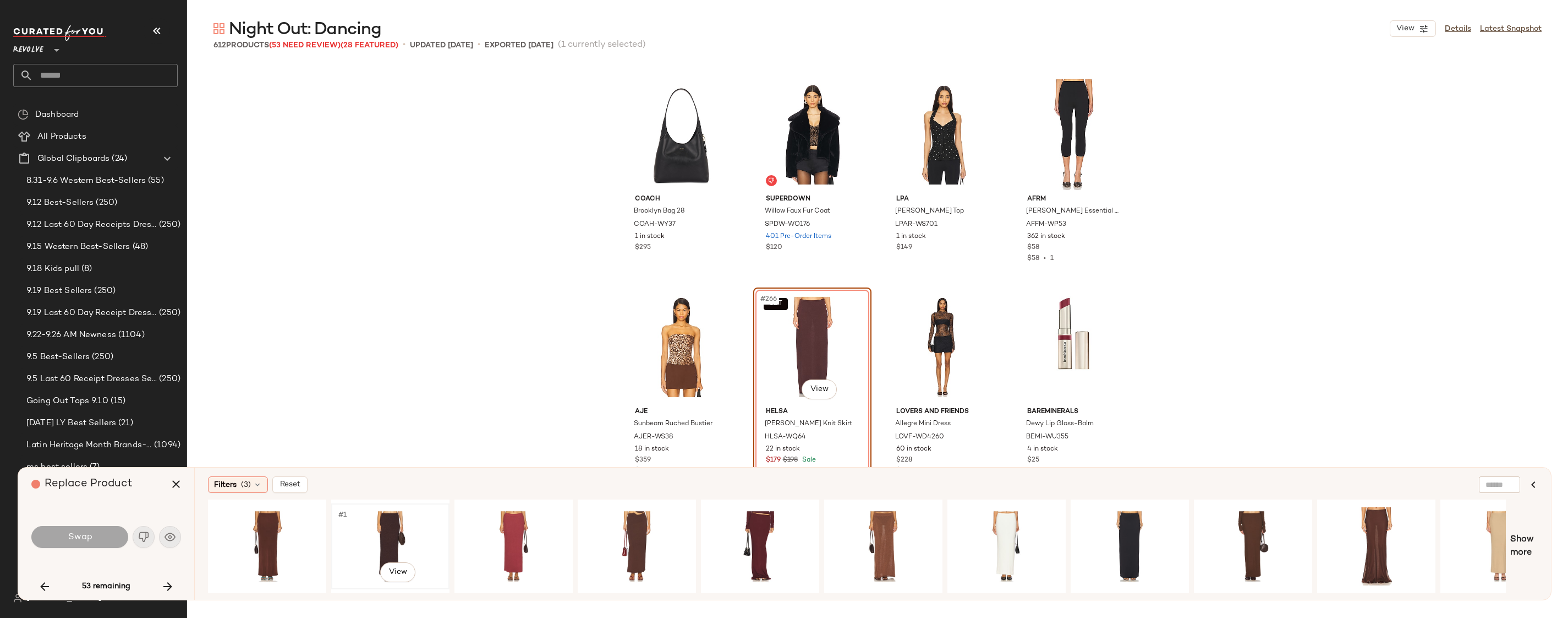
click at [356, 519] on div "#1 View" at bounding box center [390, 546] width 110 height 78
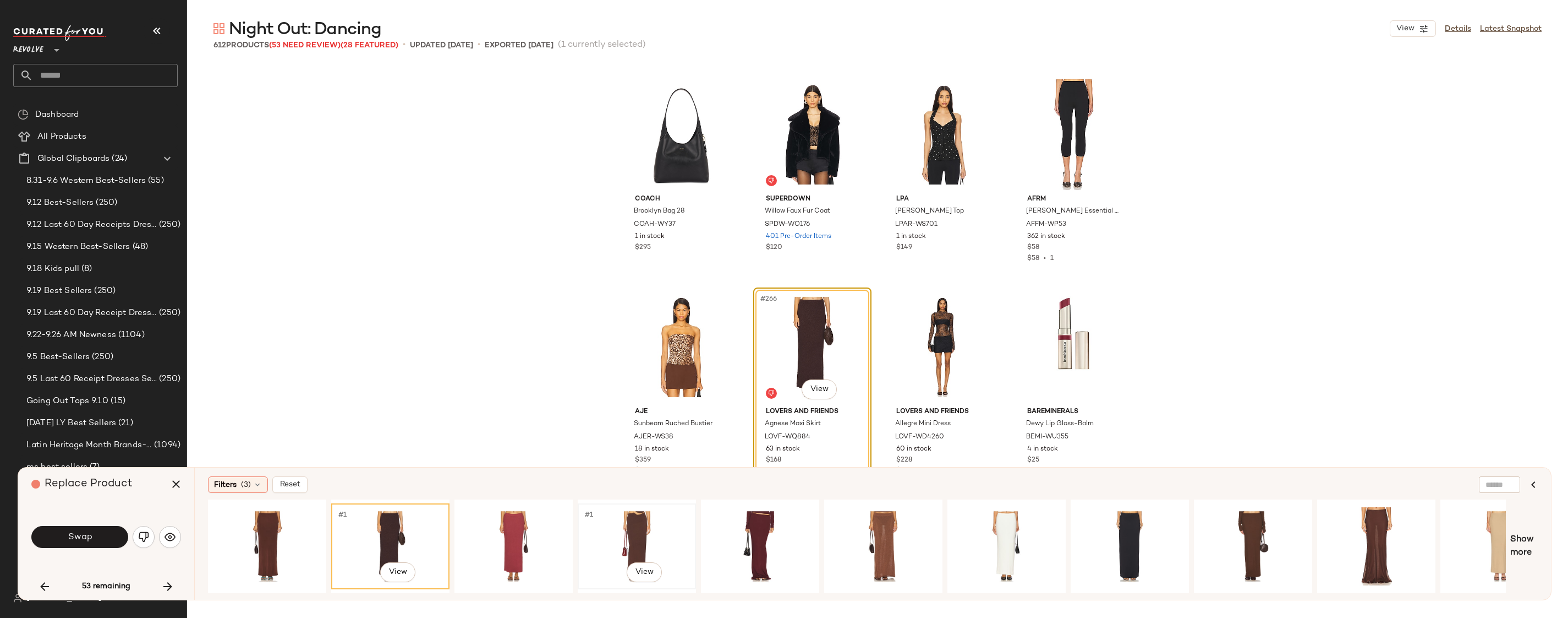
click at [641, 525] on div "#1 View" at bounding box center [636, 546] width 110 height 78
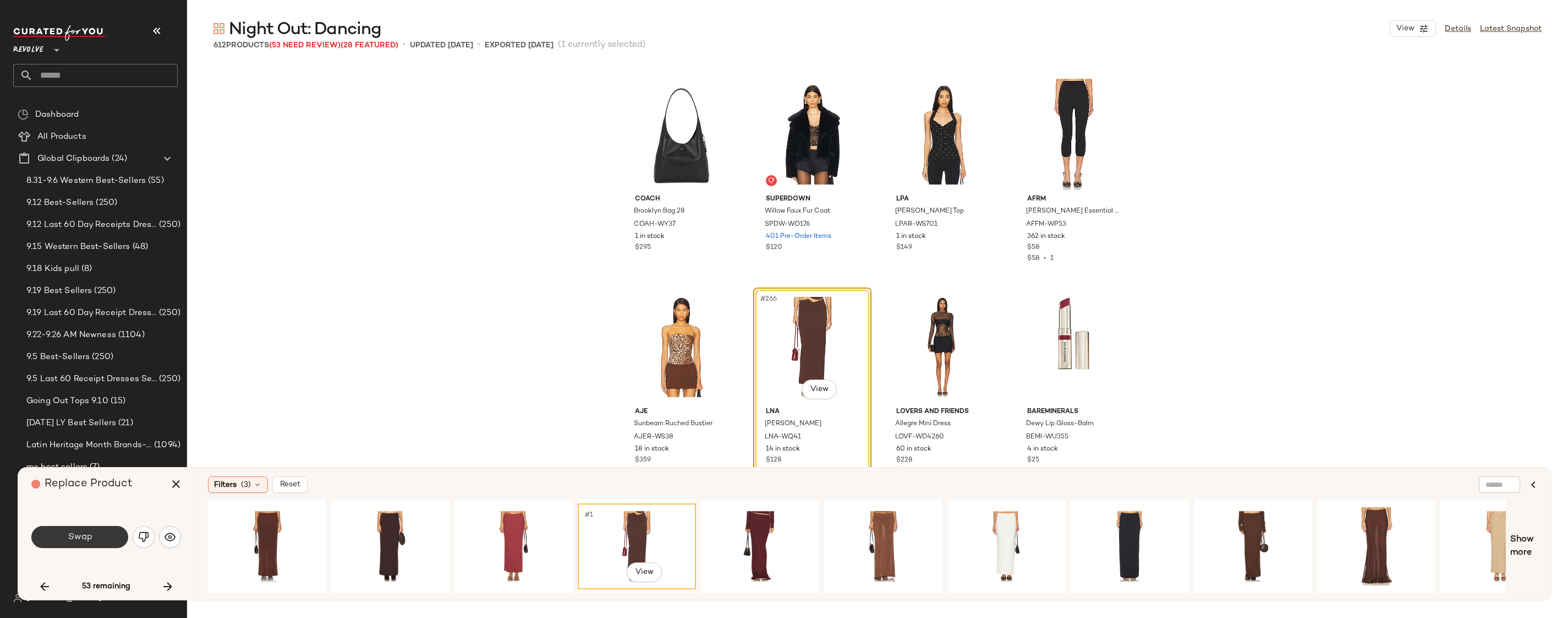
click at [77, 533] on span "Swap" at bounding box center [79, 536] width 25 height 10
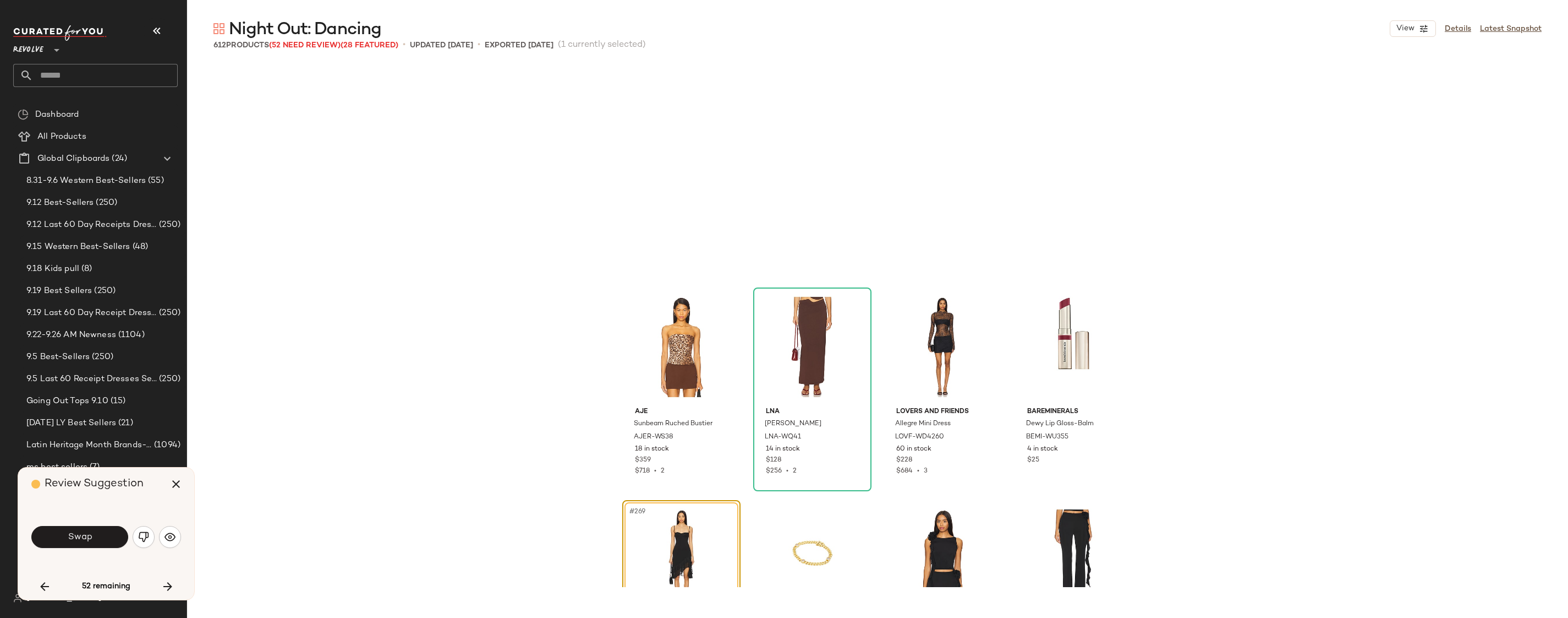
scroll to position [14024, 0]
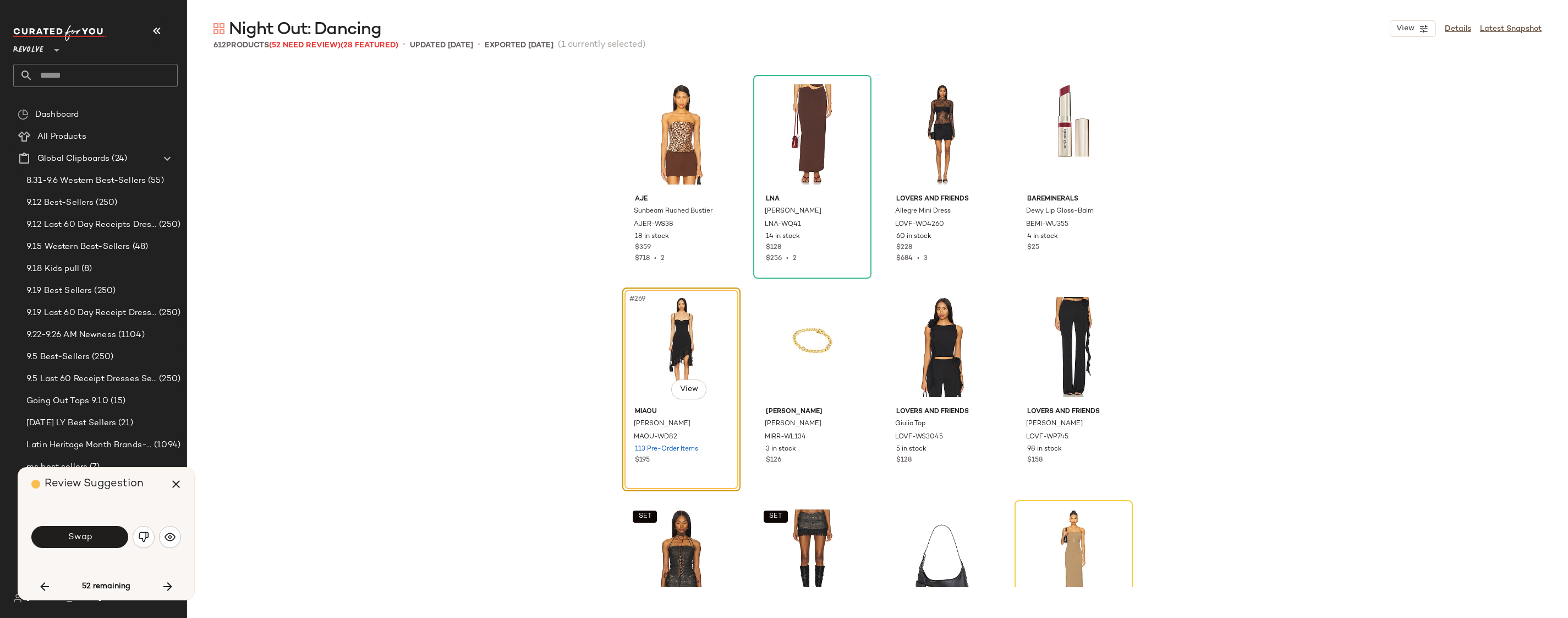
click at [98, 523] on div "Swap" at bounding box center [106, 536] width 149 height 26
click at [99, 531] on button "Swap" at bounding box center [79, 537] width 97 height 22
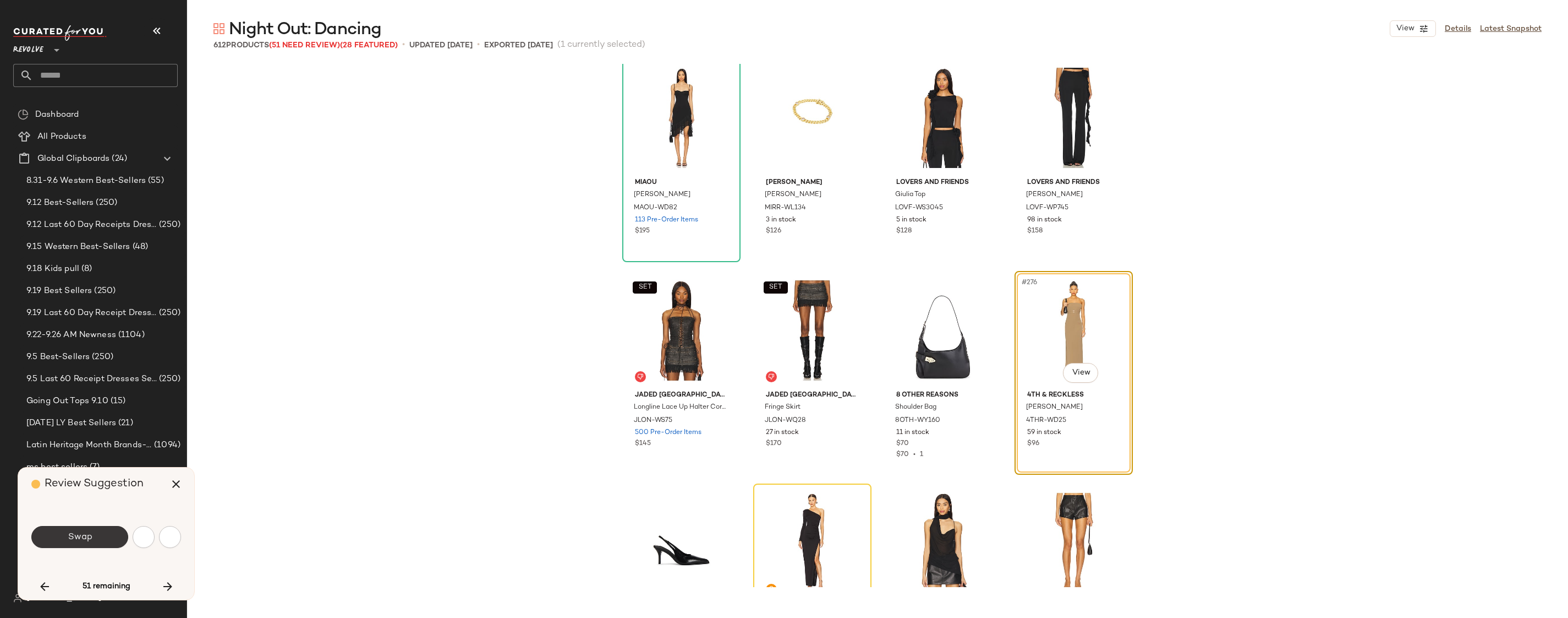
scroll to position [14237, 0]
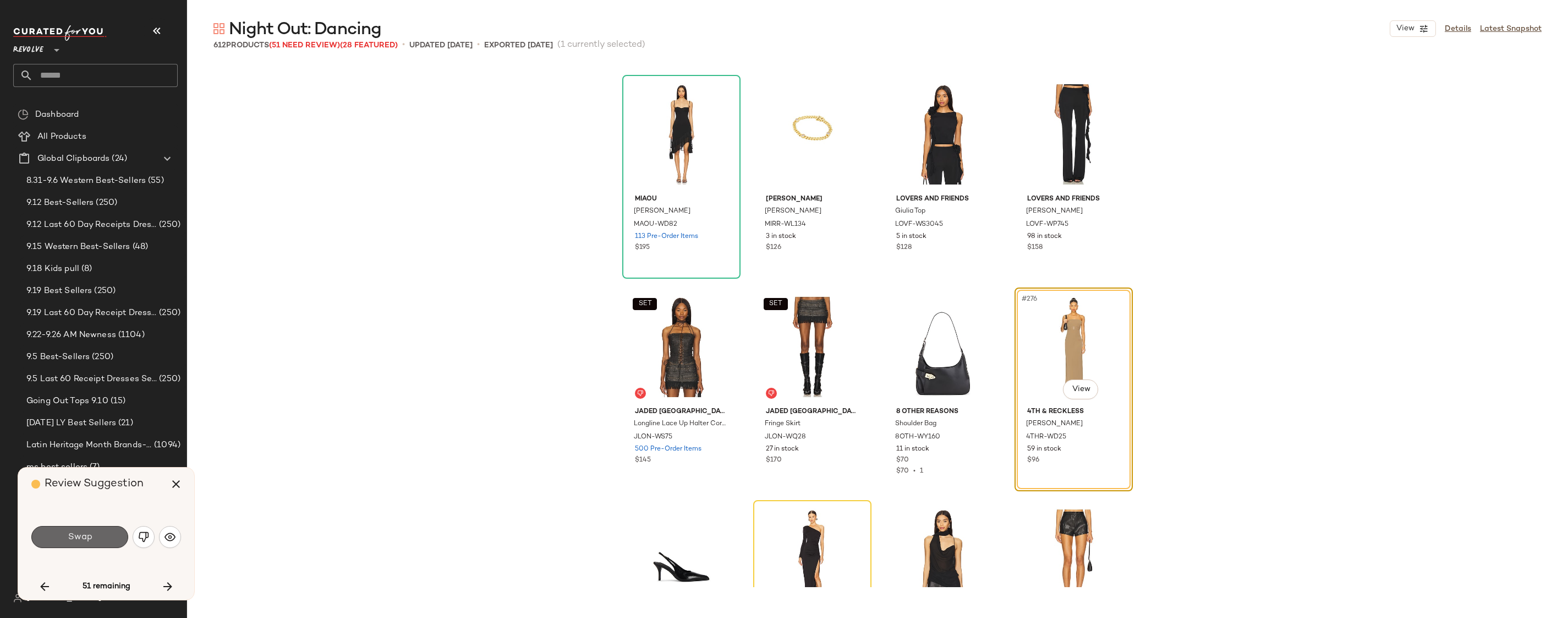
click at [84, 539] on span "Swap" at bounding box center [79, 536] width 25 height 10
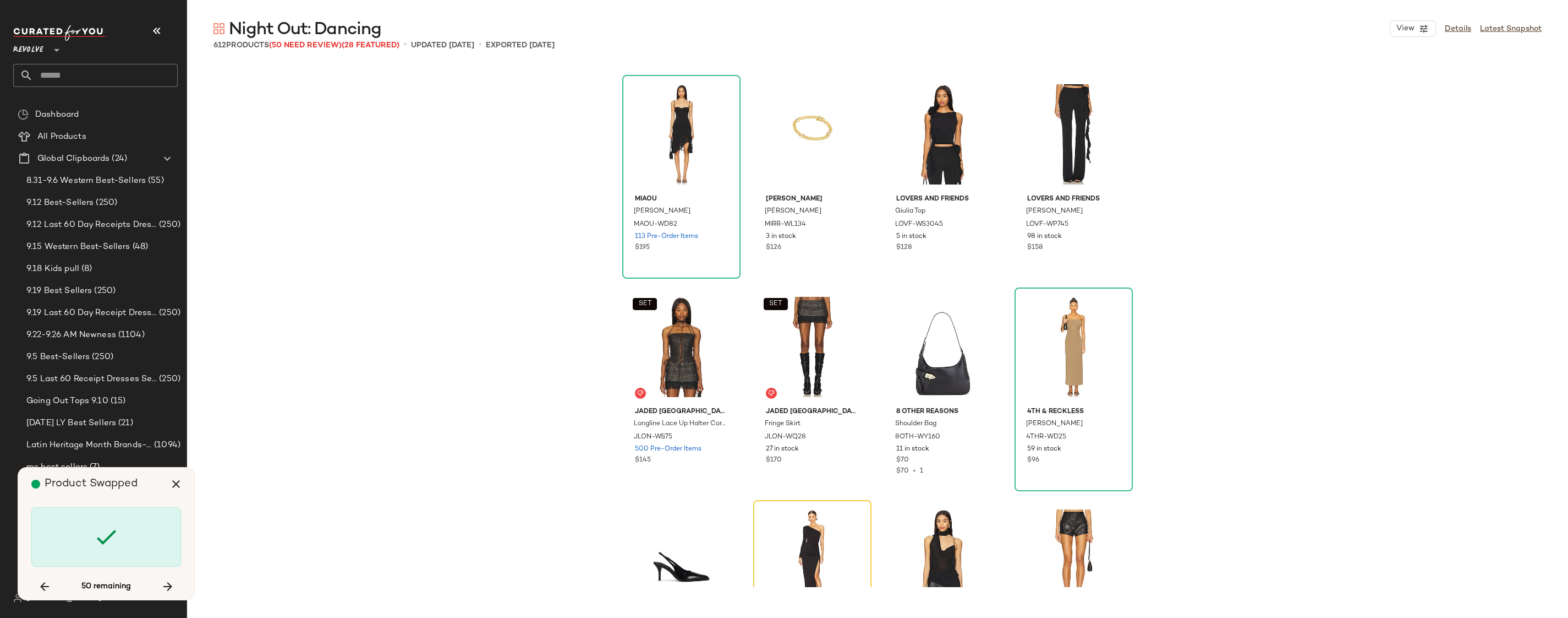
scroll to position [14380, 0]
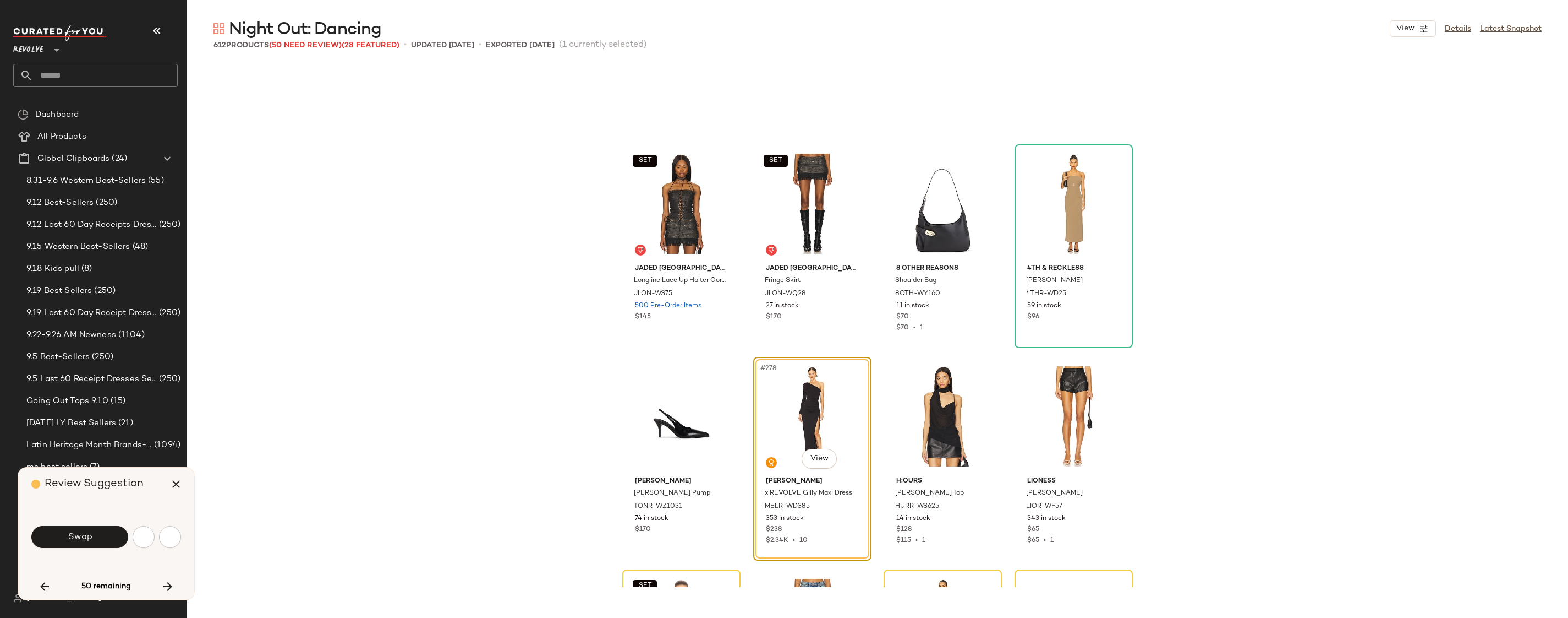
scroll to position [14450, 0]
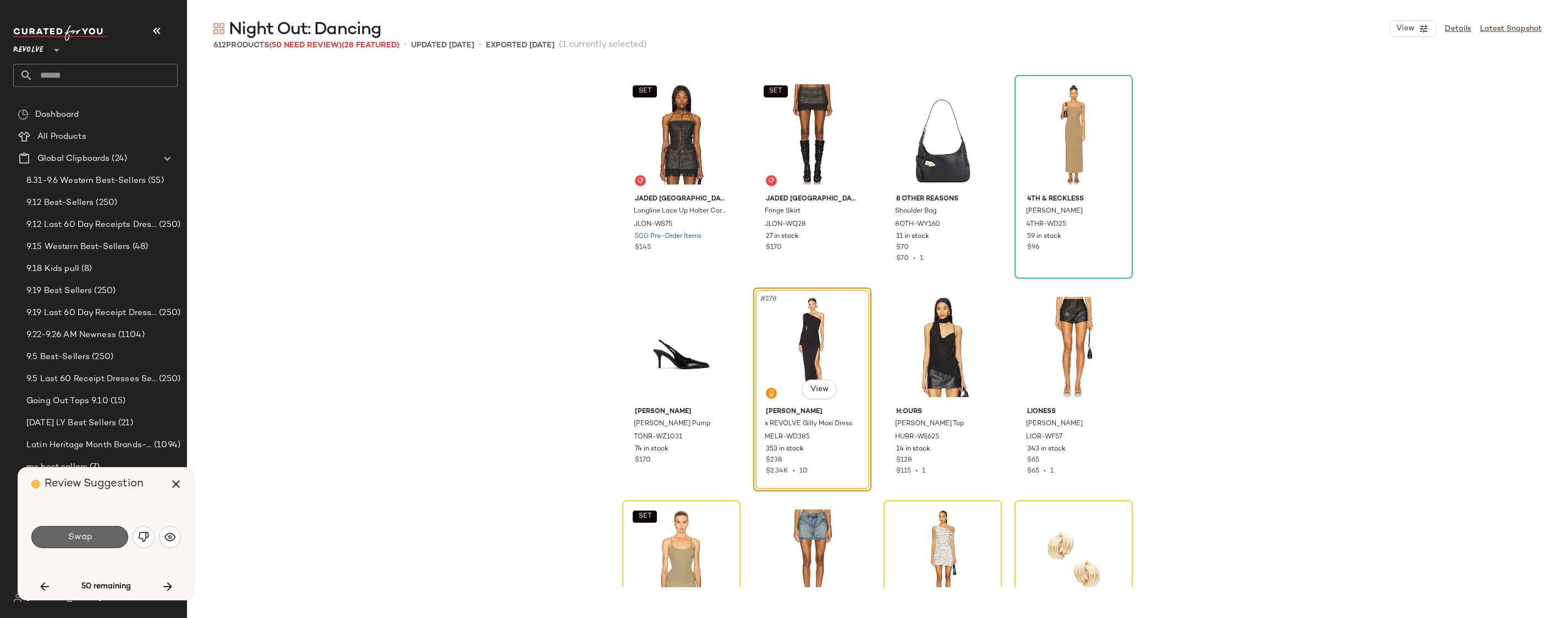
click at [85, 532] on span "Swap" at bounding box center [79, 536] width 25 height 10
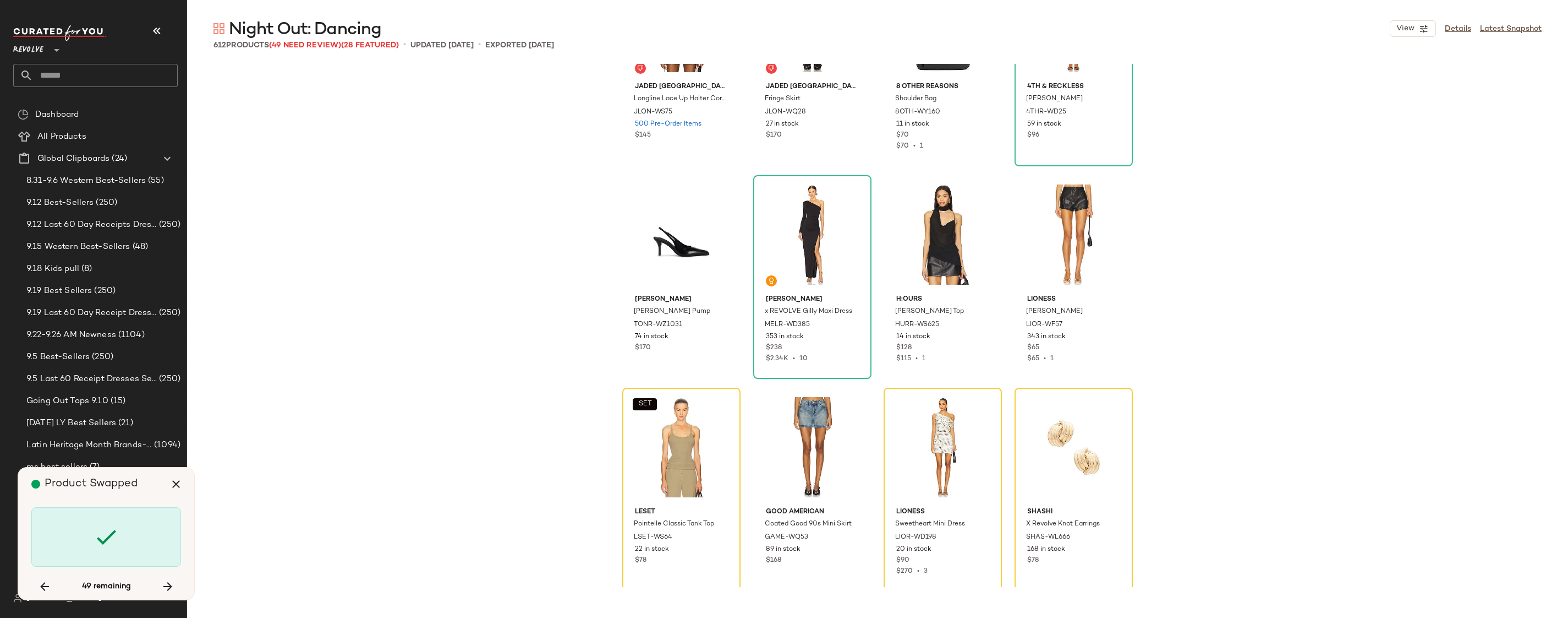
scroll to position [14676, 0]
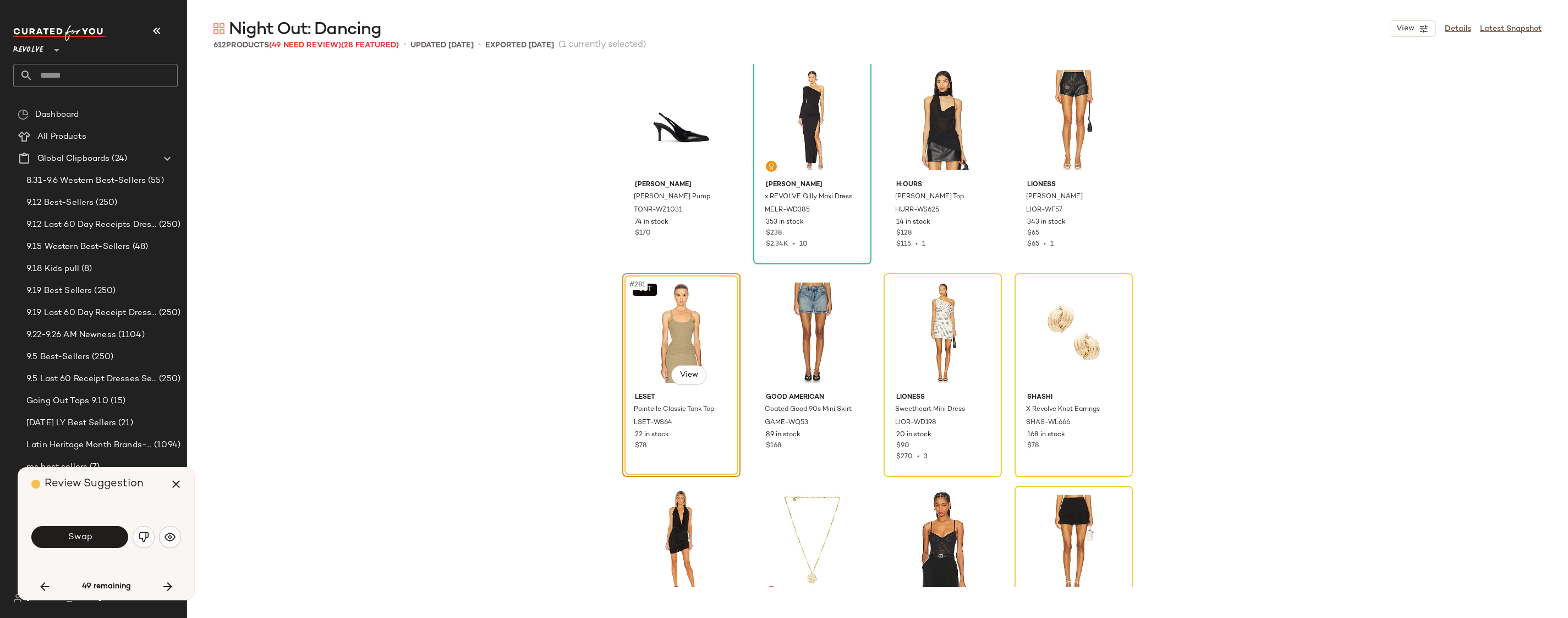
scroll to position [14662, 0]
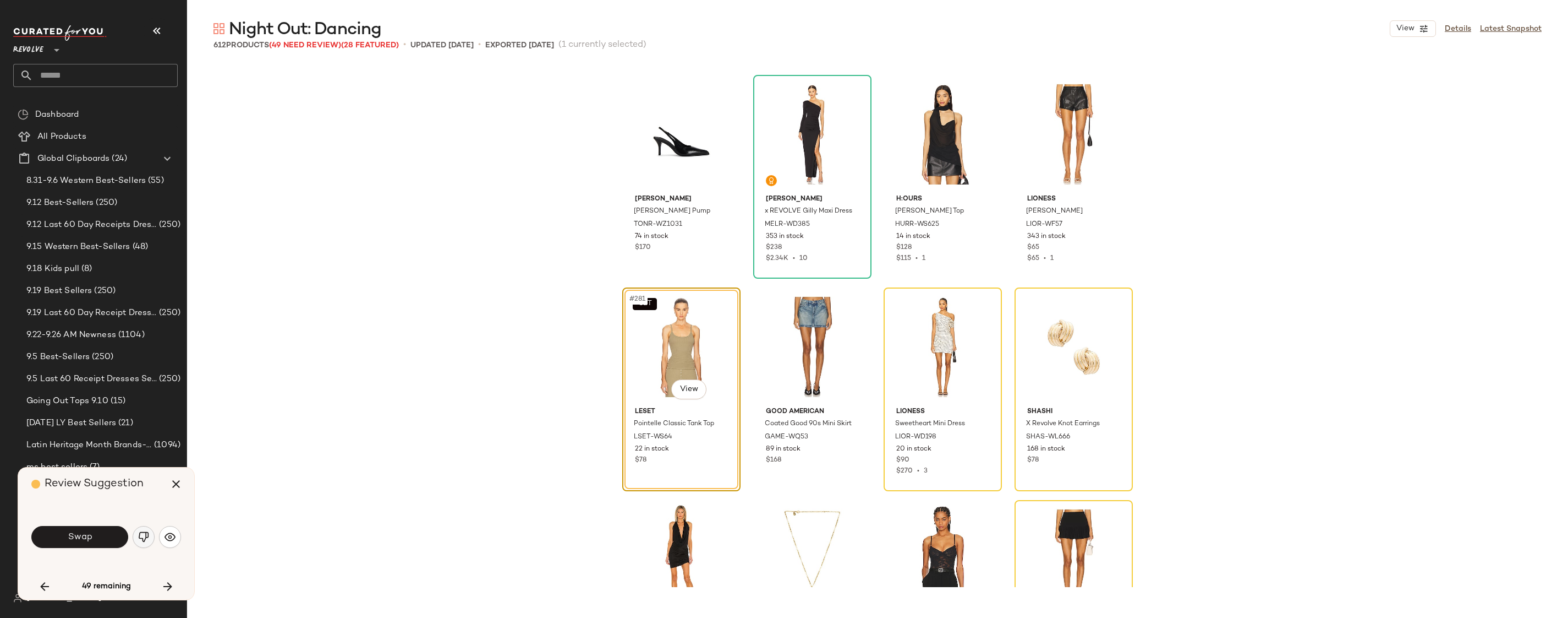
click at [137, 536] on button "button" at bounding box center [144, 537] width 22 height 22
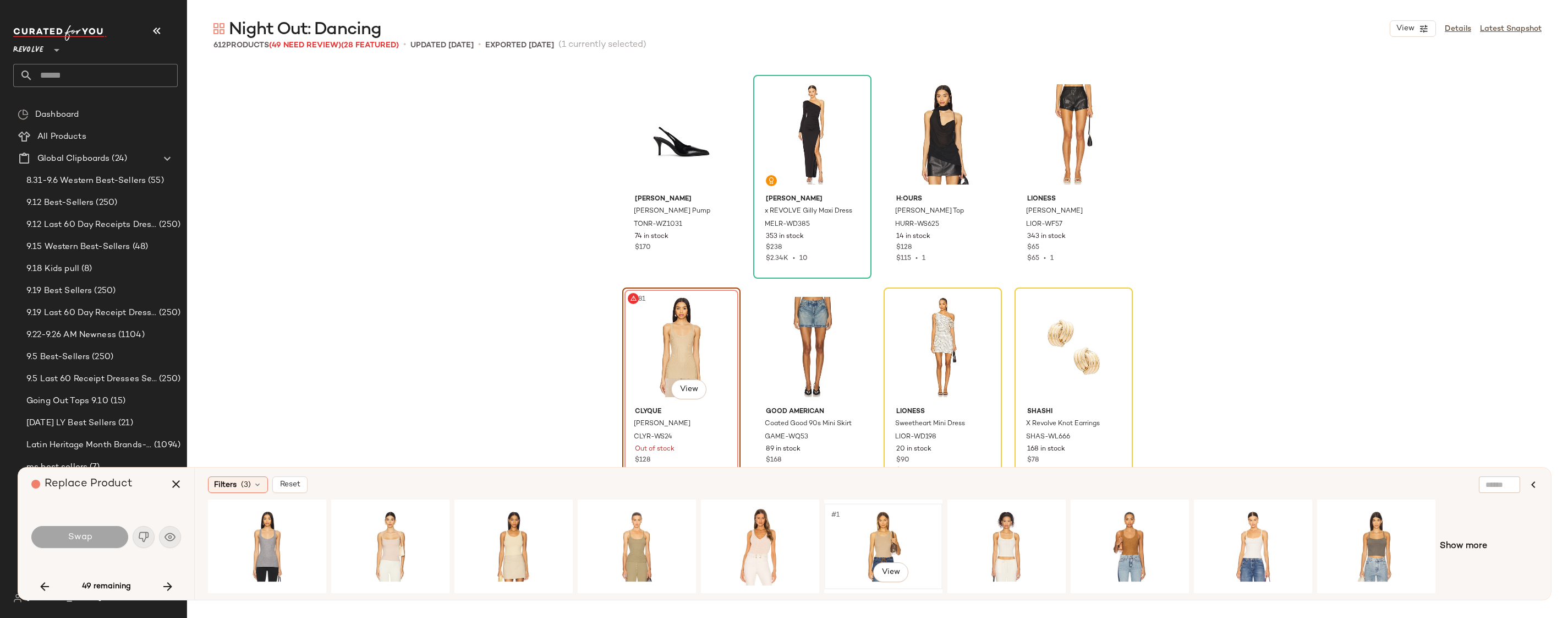
click at [877, 529] on div "#1 View" at bounding box center [883, 546] width 110 height 78
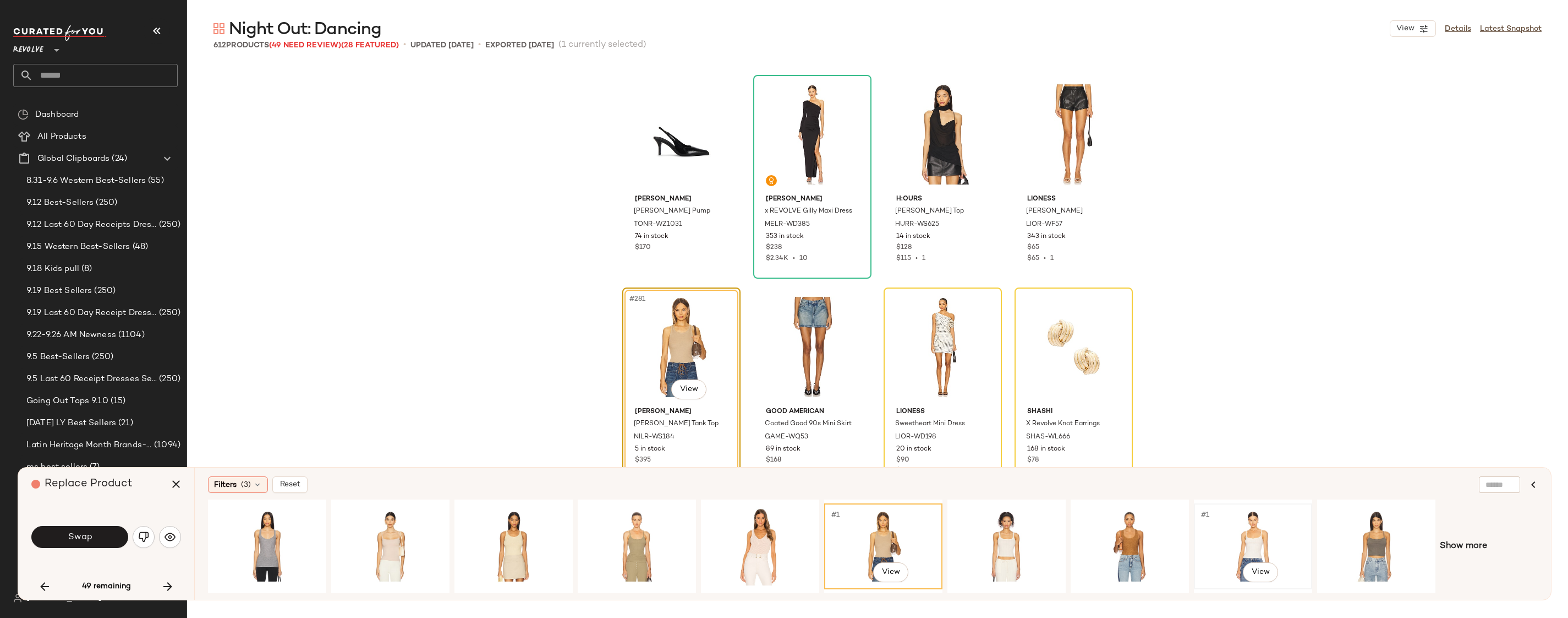
click at [1232, 548] on div "#1 View" at bounding box center [1253, 546] width 110 height 78
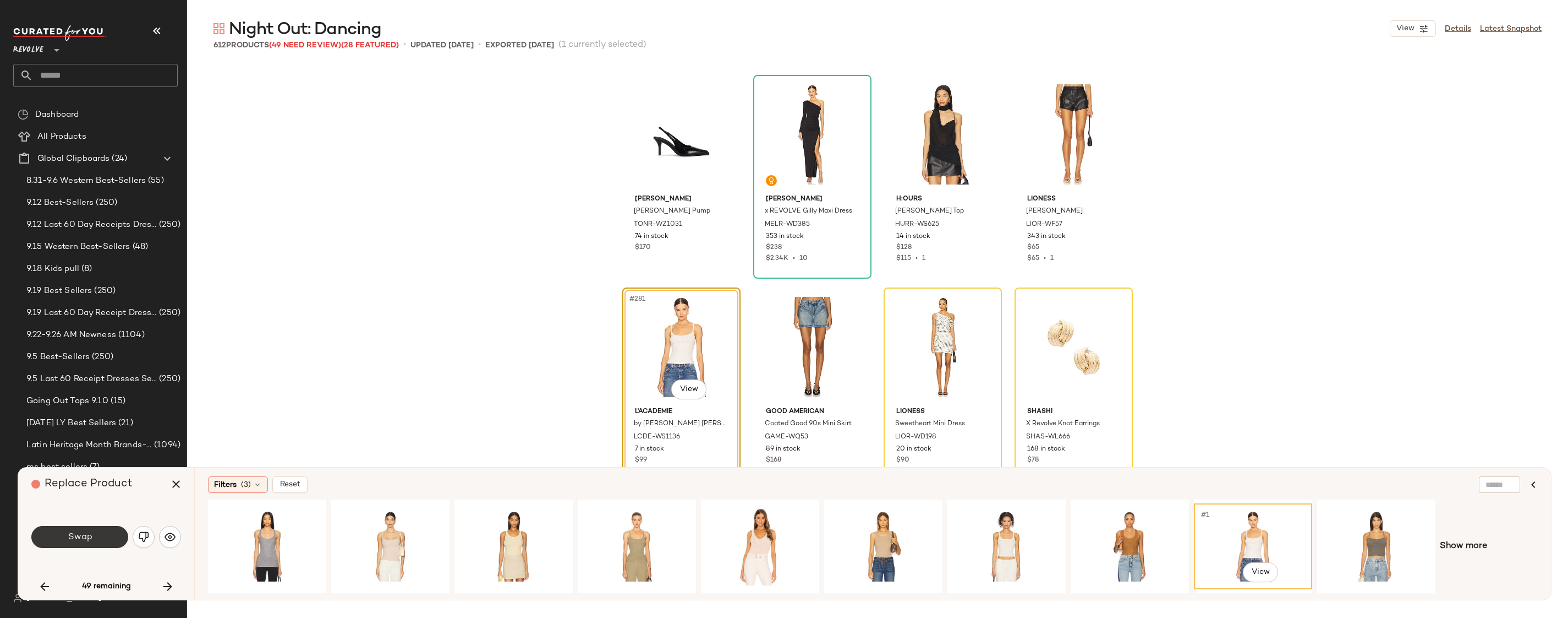
click at [103, 533] on button "Swap" at bounding box center [79, 537] width 97 height 22
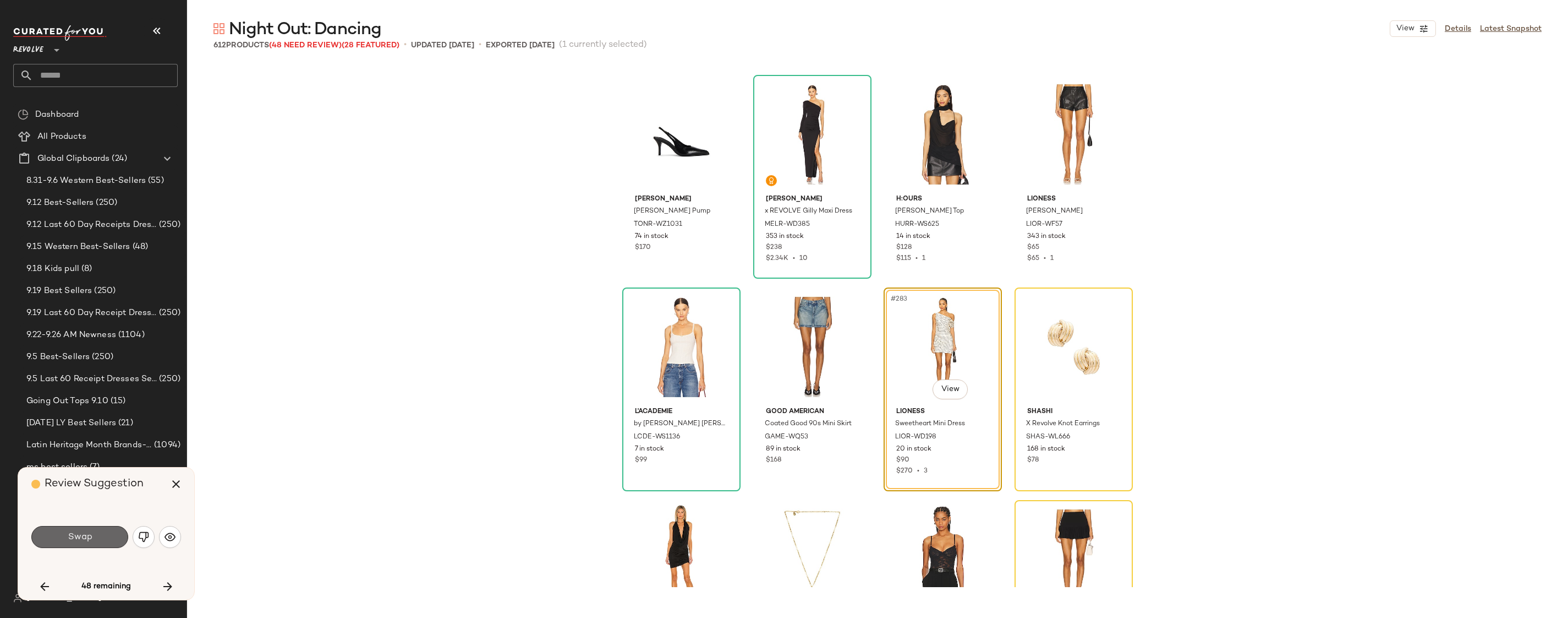
click at [98, 541] on button "Swap" at bounding box center [79, 537] width 97 height 22
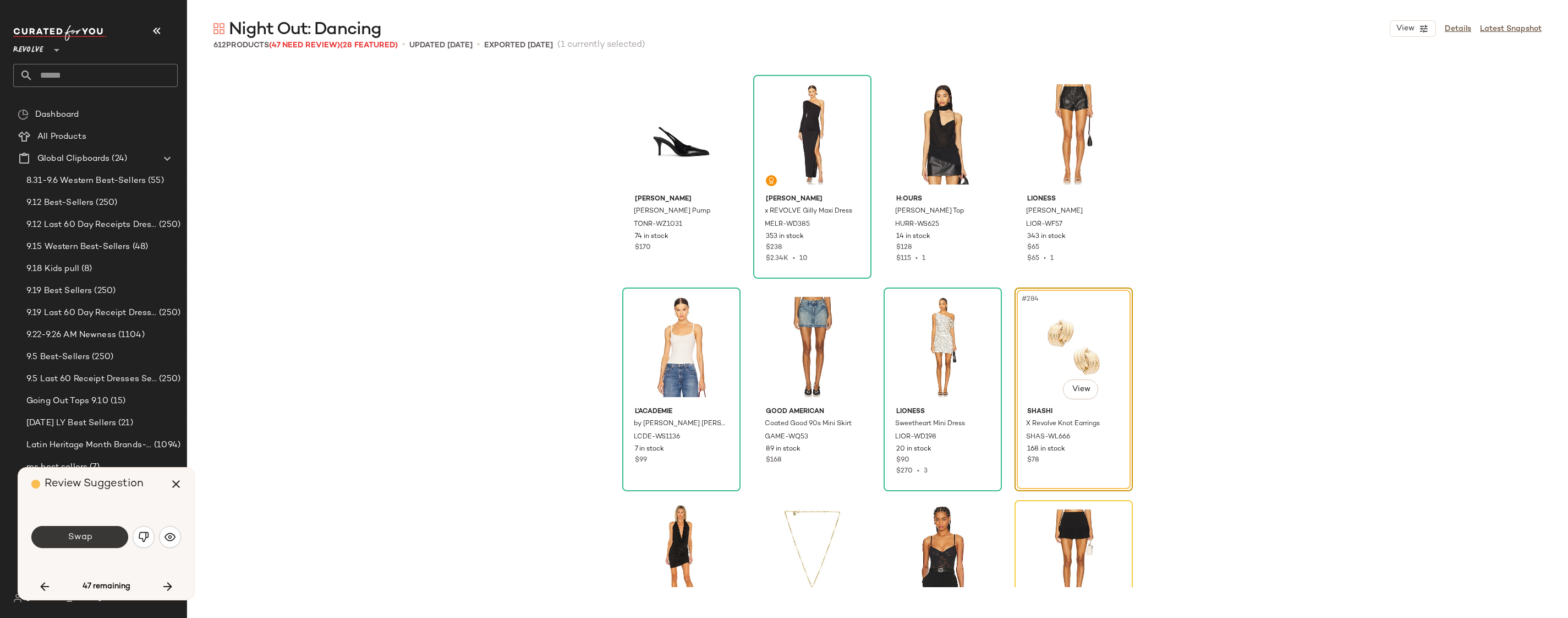
click at [98, 535] on button "Swap" at bounding box center [79, 537] width 97 height 22
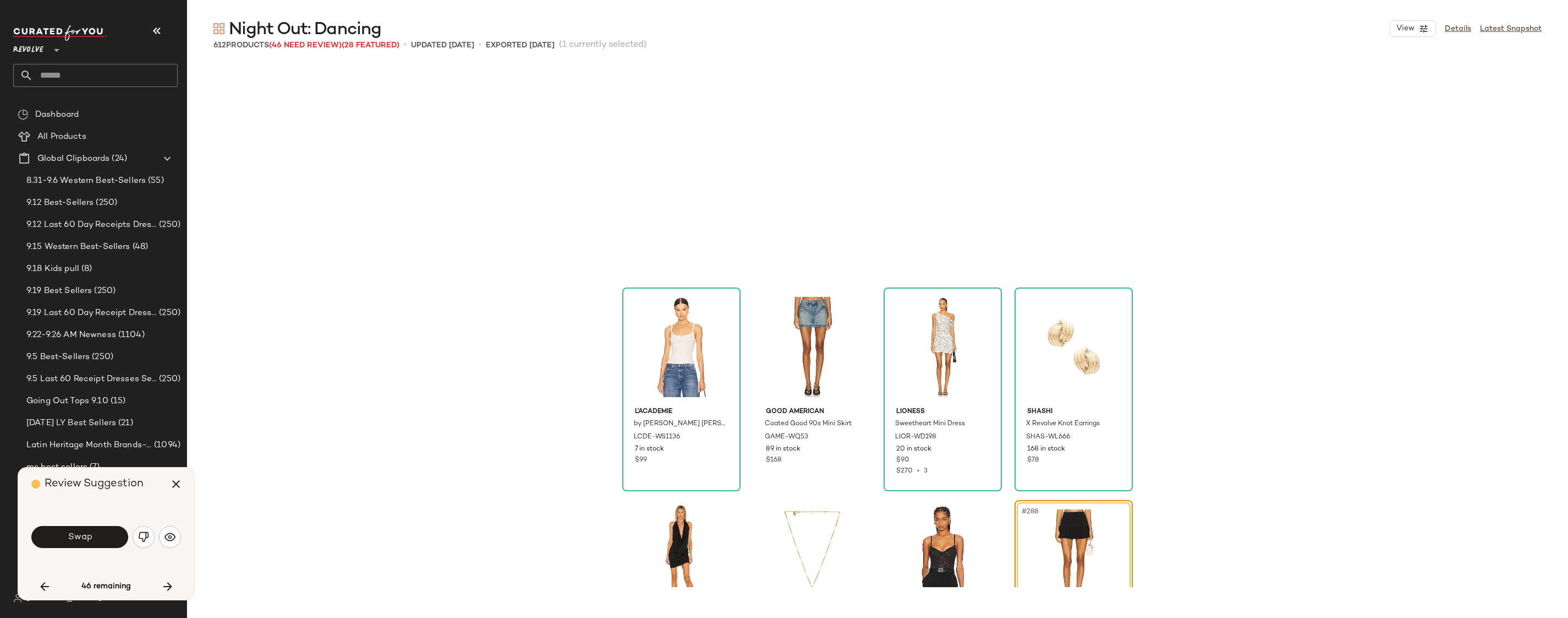
scroll to position [14875, 0]
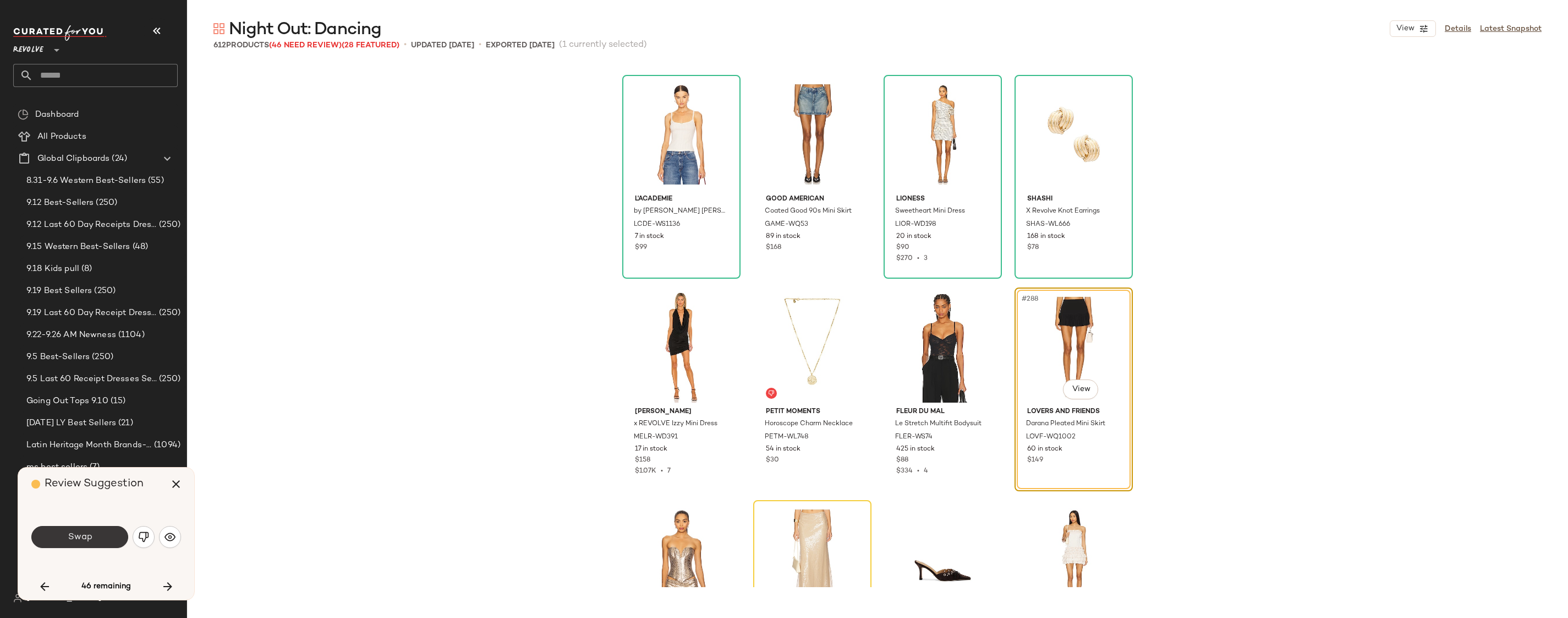
click at [97, 526] on button "Swap" at bounding box center [79, 537] width 97 height 22
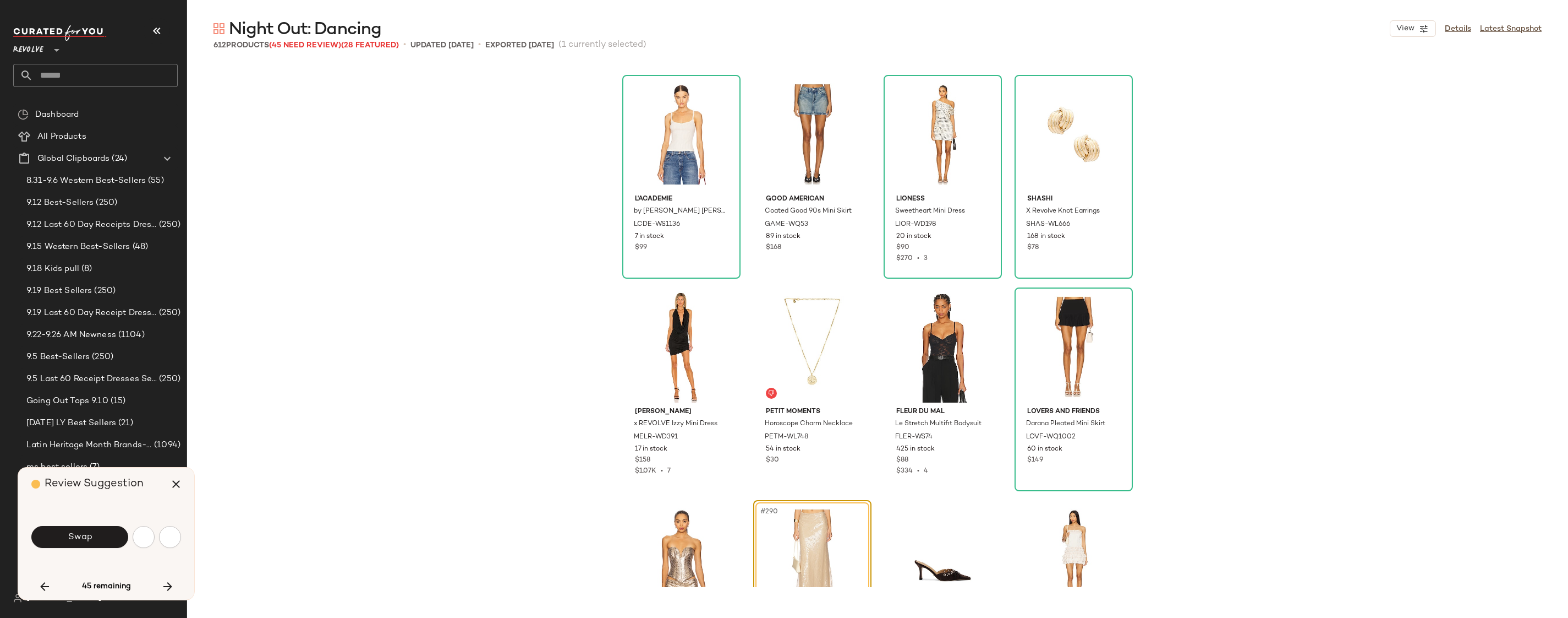
scroll to position [15087, 0]
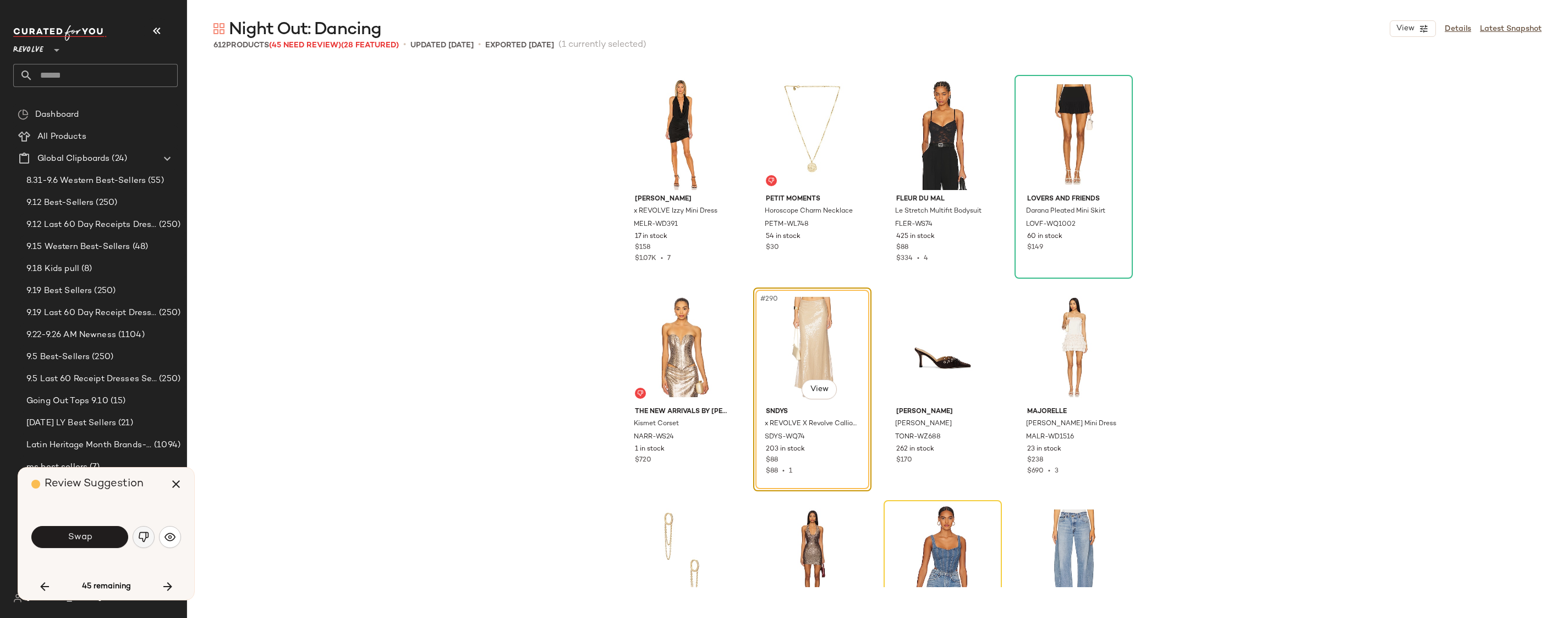
click at [147, 533] on img "button" at bounding box center [144, 537] width 11 height 11
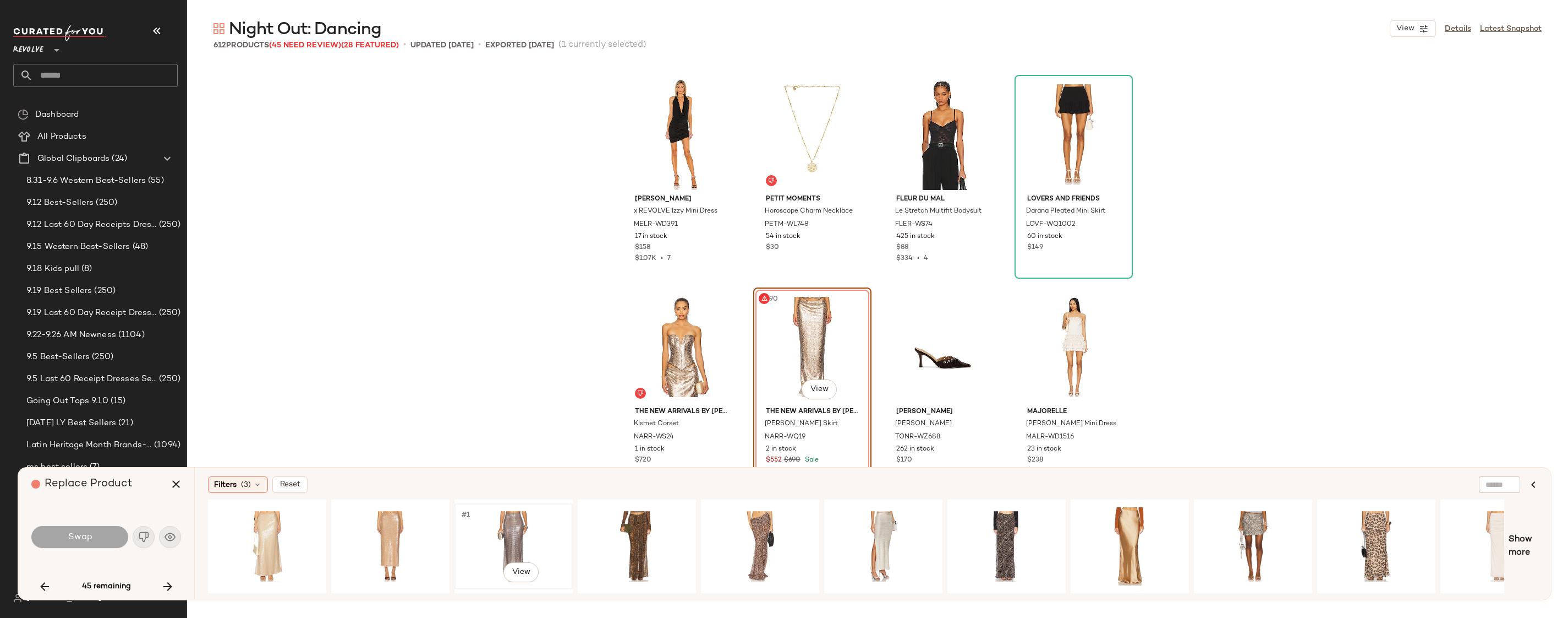
click at [497, 529] on div "#1 View" at bounding box center [513, 546] width 110 height 78
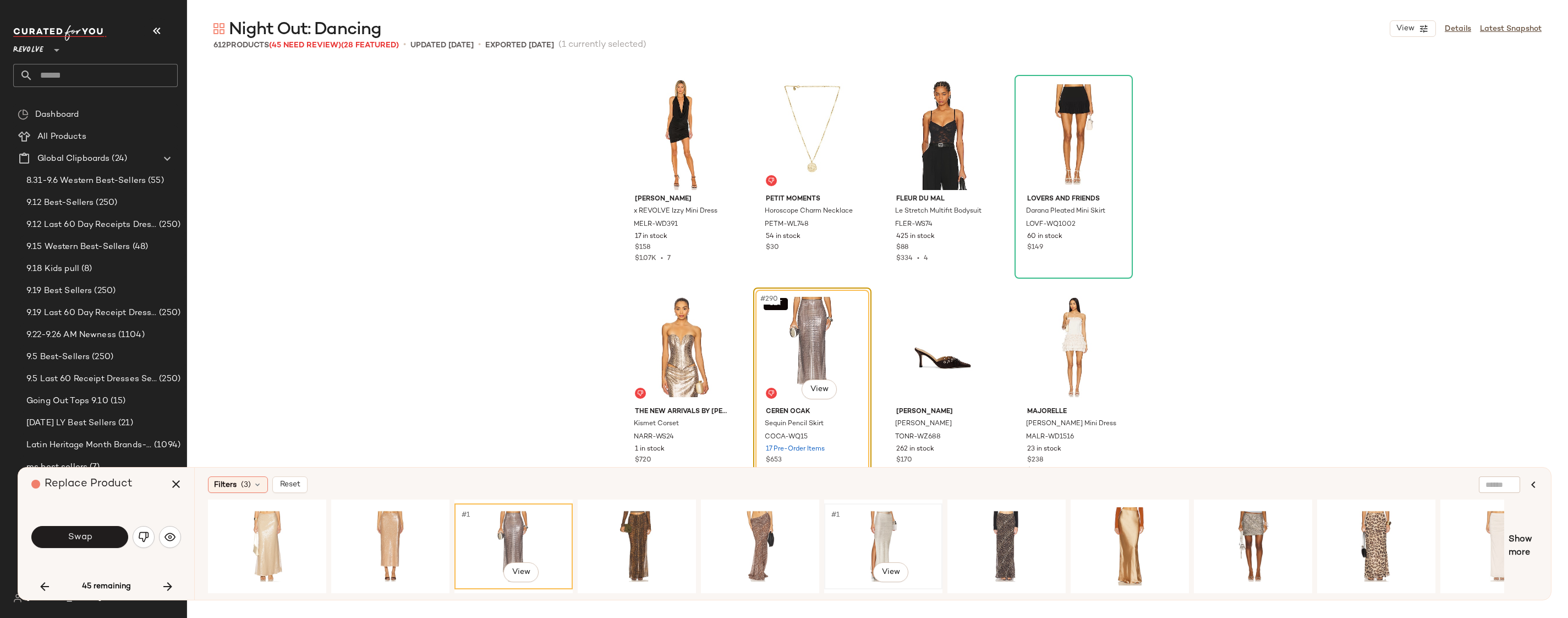
click at [876, 526] on div "#1 View" at bounding box center [883, 546] width 110 height 78
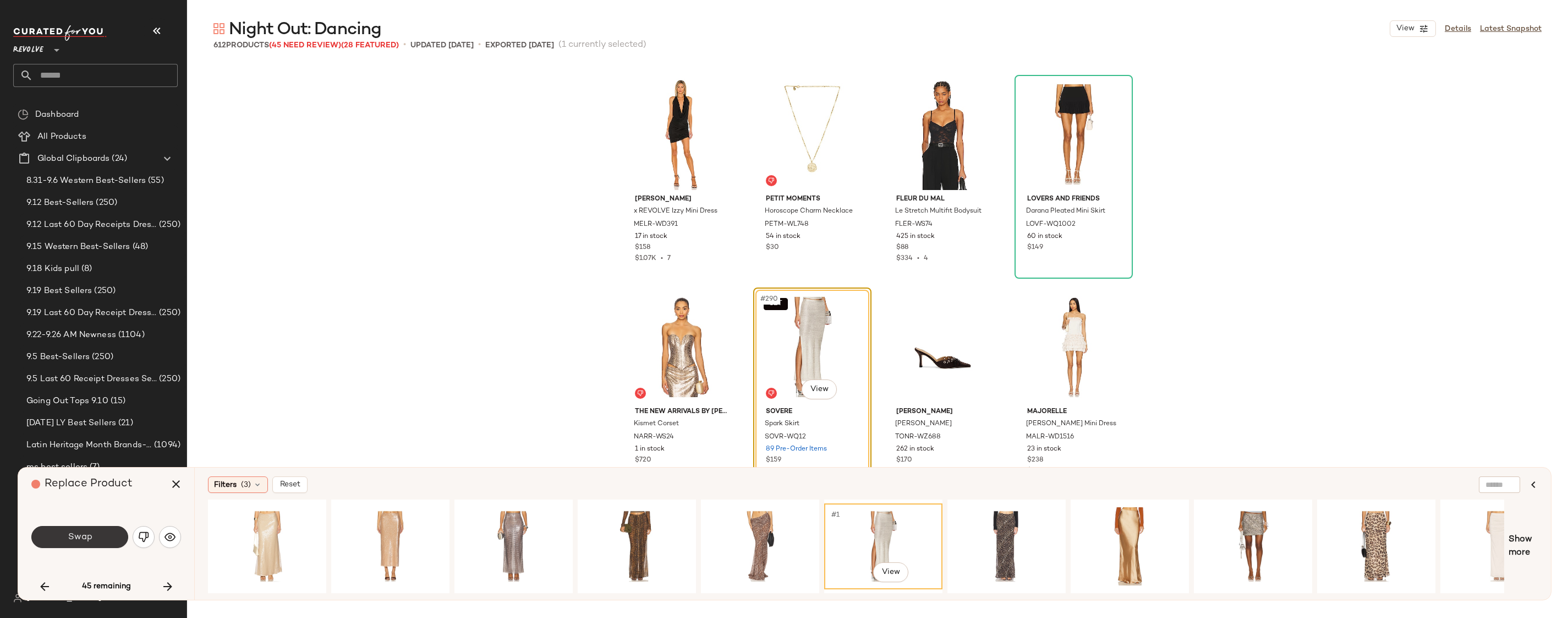
click at [99, 537] on button "Swap" at bounding box center [79, 537] width 97 height 22
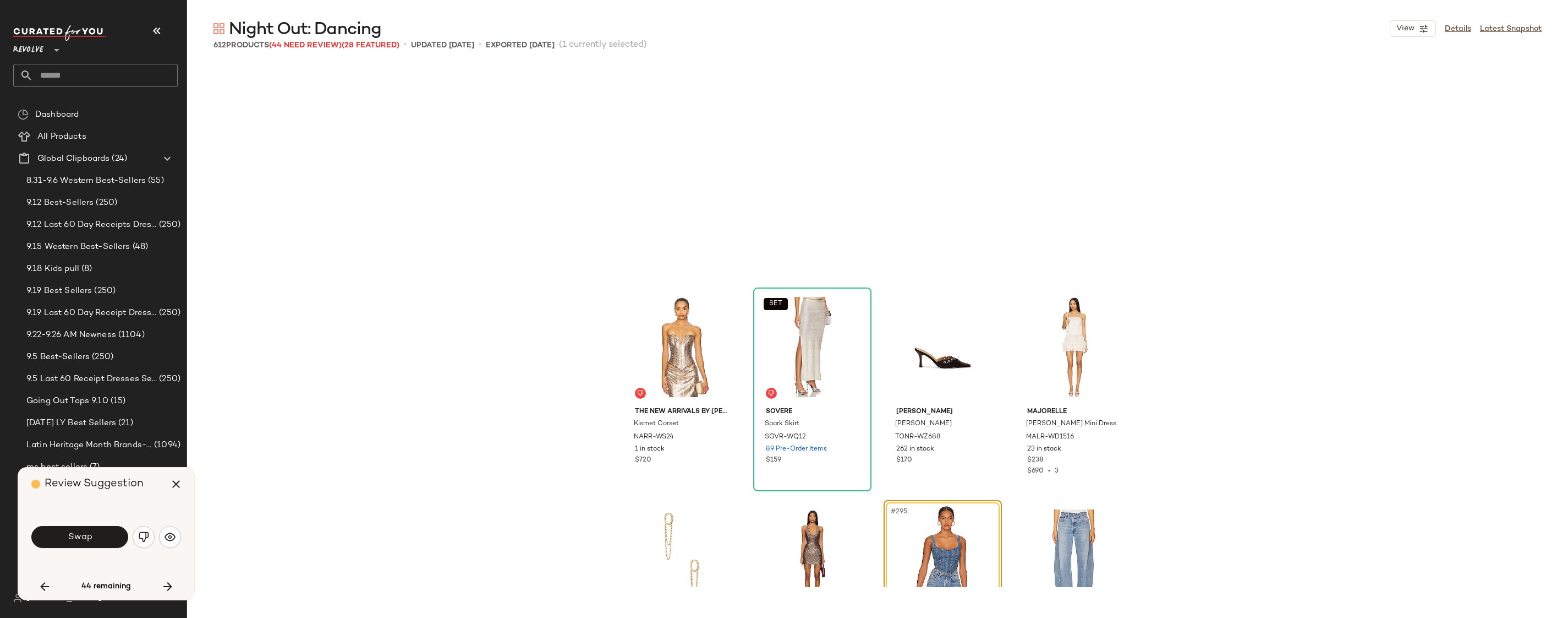
scroll to position [15300, 0]
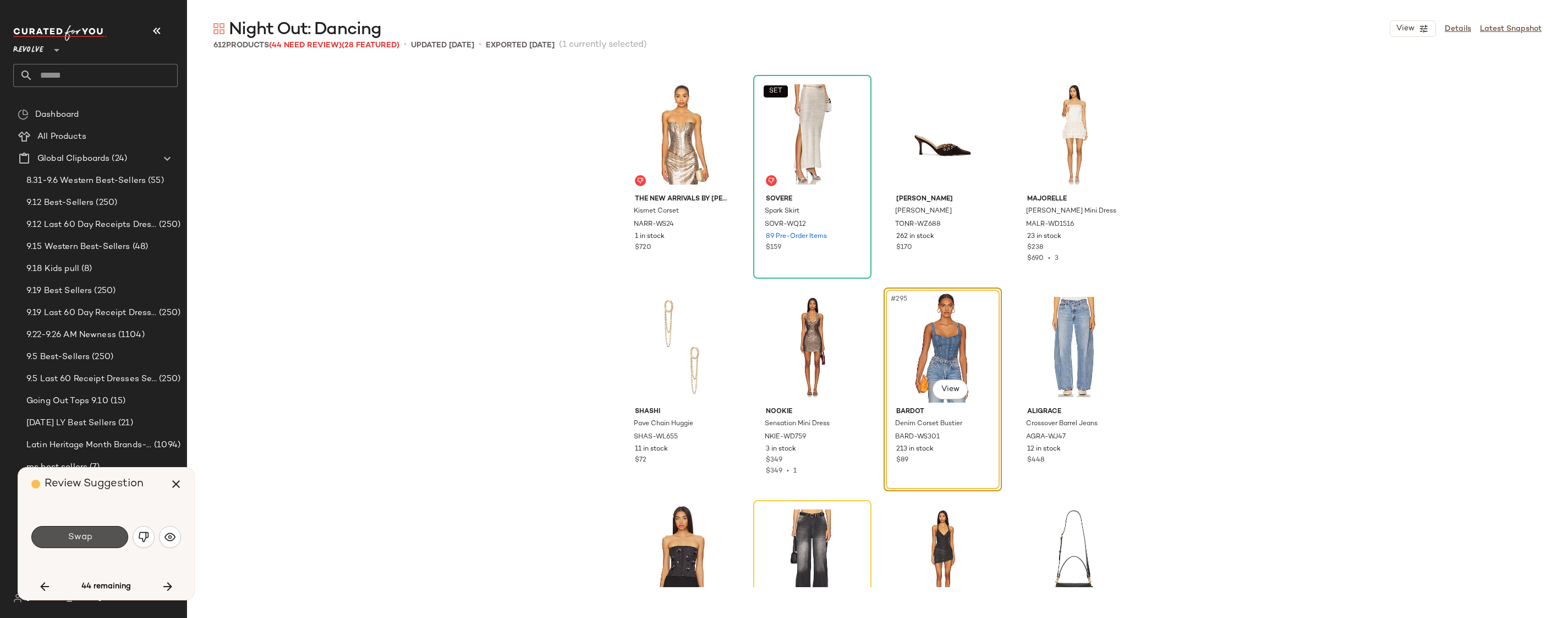
click at [99, 537] on button "Swap" at bounding box center [79, 537] width 97 height 22
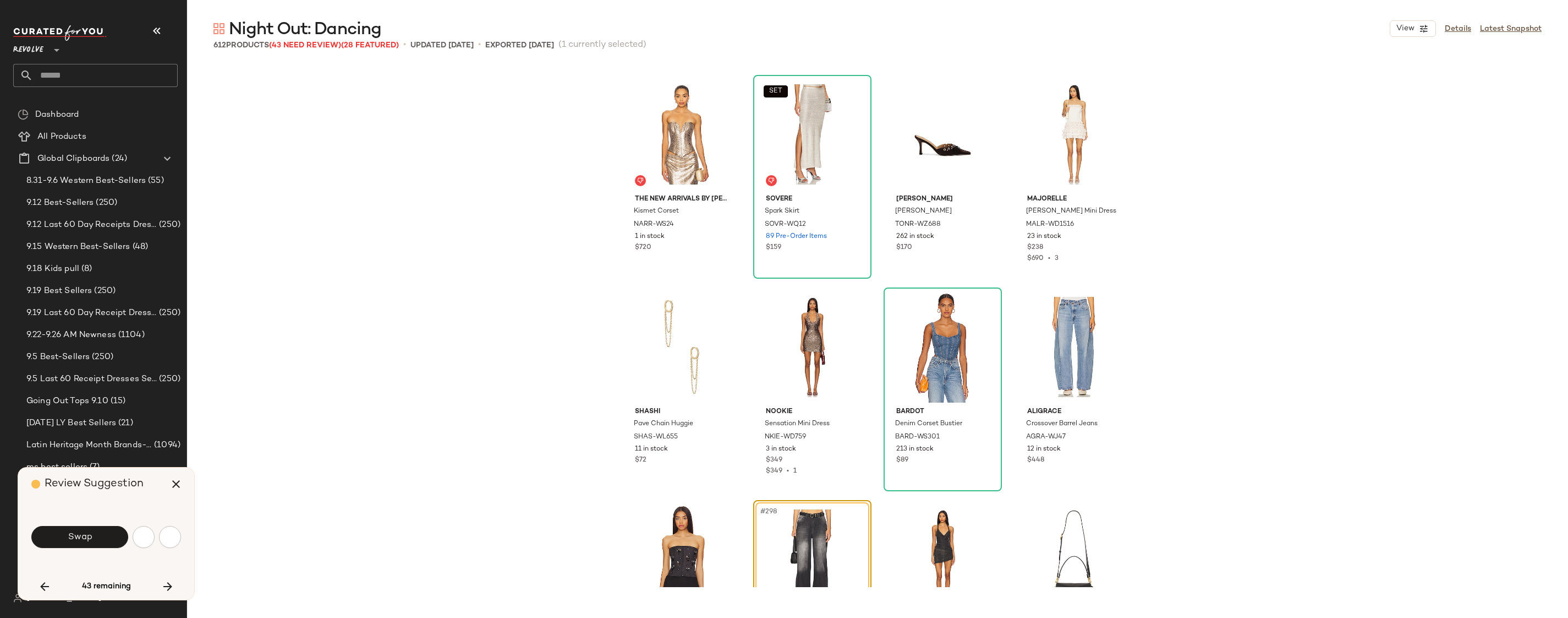
scroll to position [15512, 0]
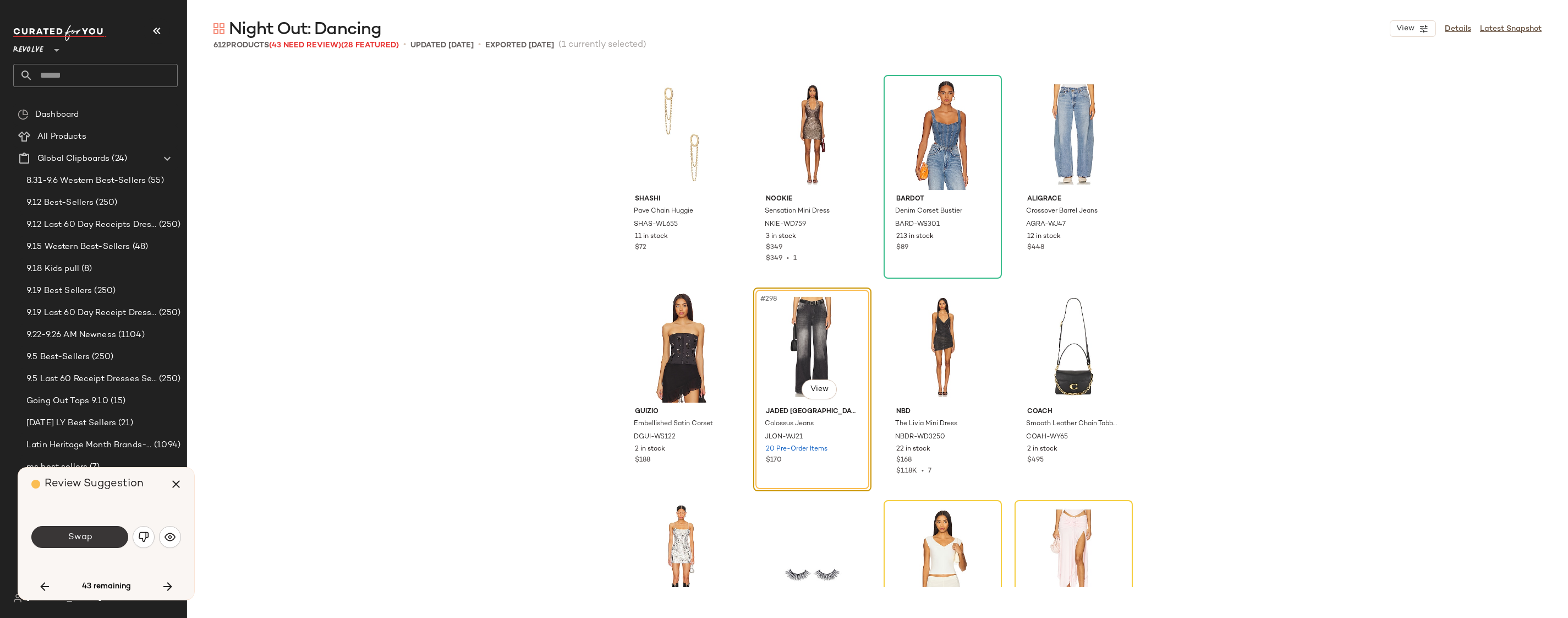
click at [75, 536] on span "Swap" at bounding box center [79, 536] width 25 height 10
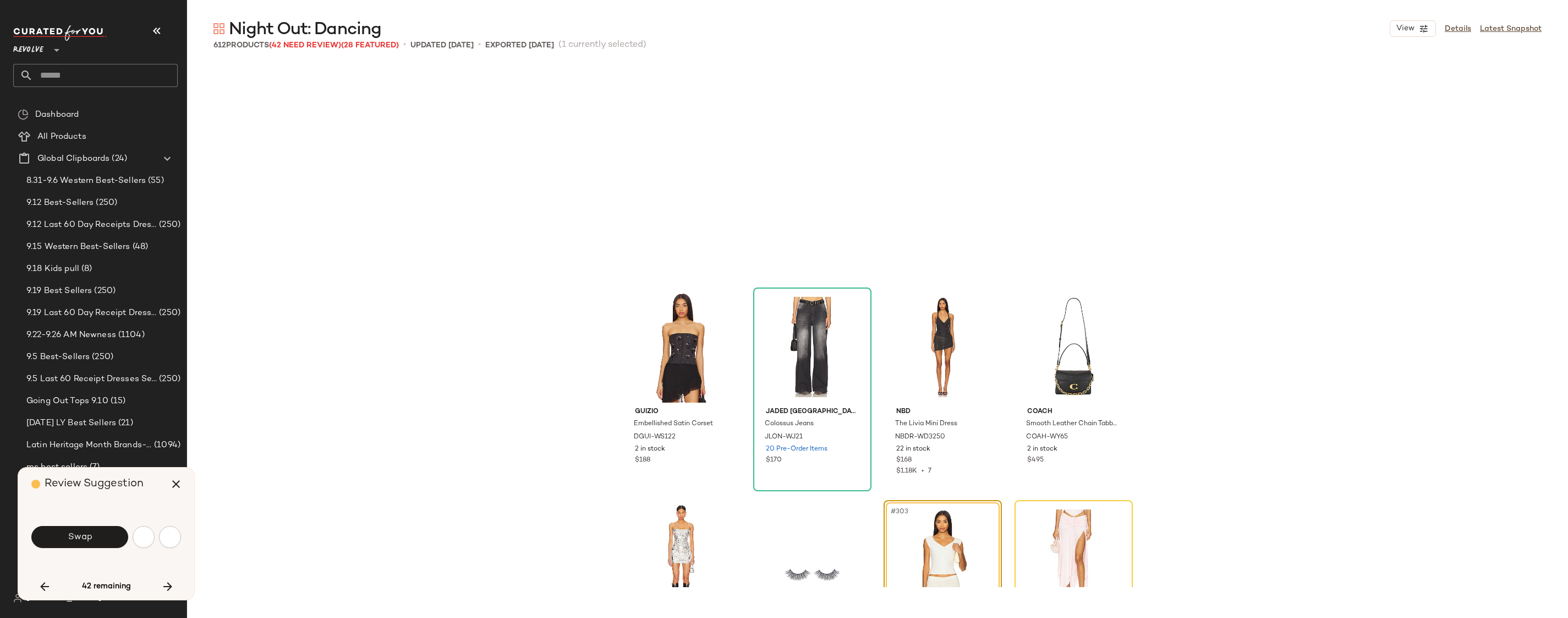
scroll to position [15724, 0]
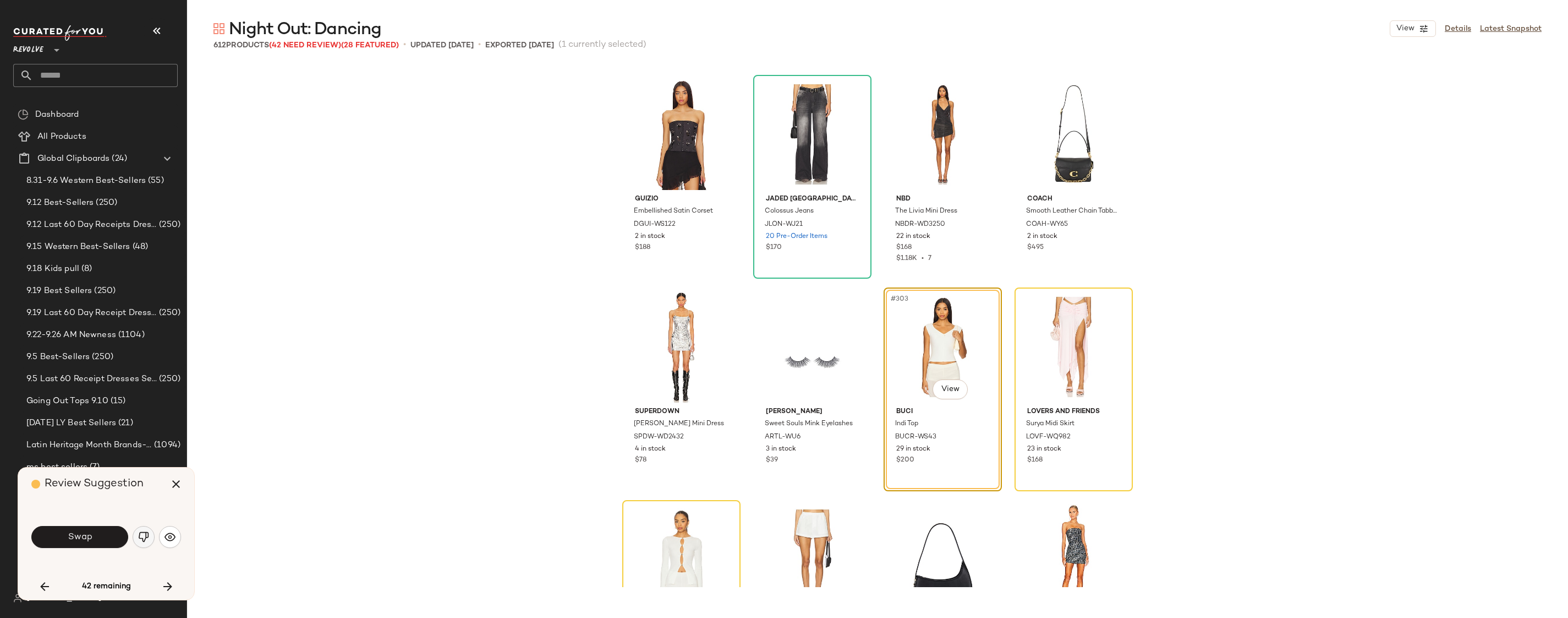
click at [150, 544] on button "button" at bounding box center [144, 537] width 22 height 22
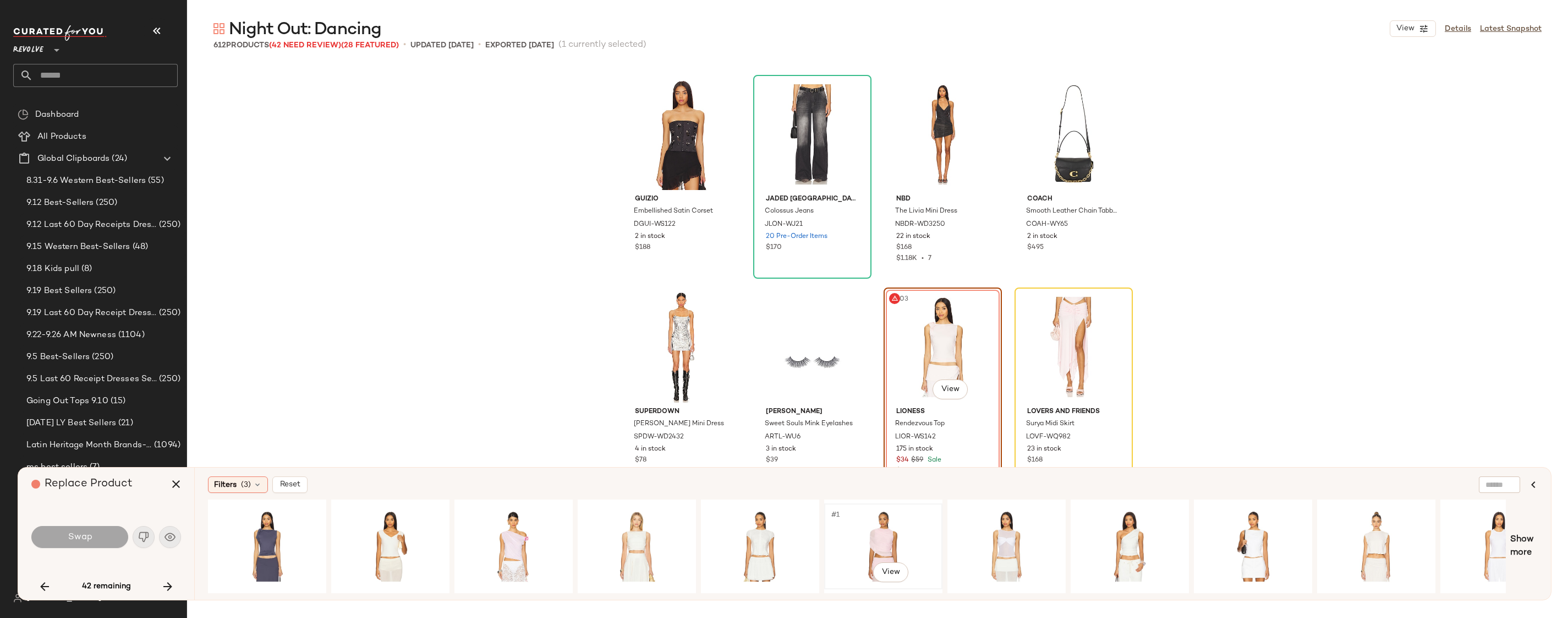
click at [858, 539] on div "#1 View" at bounding box center [883, 546] width 110 height 78
click at [96, 539] on button "Swap" at bounding box center [79, 537] width 97 height 22
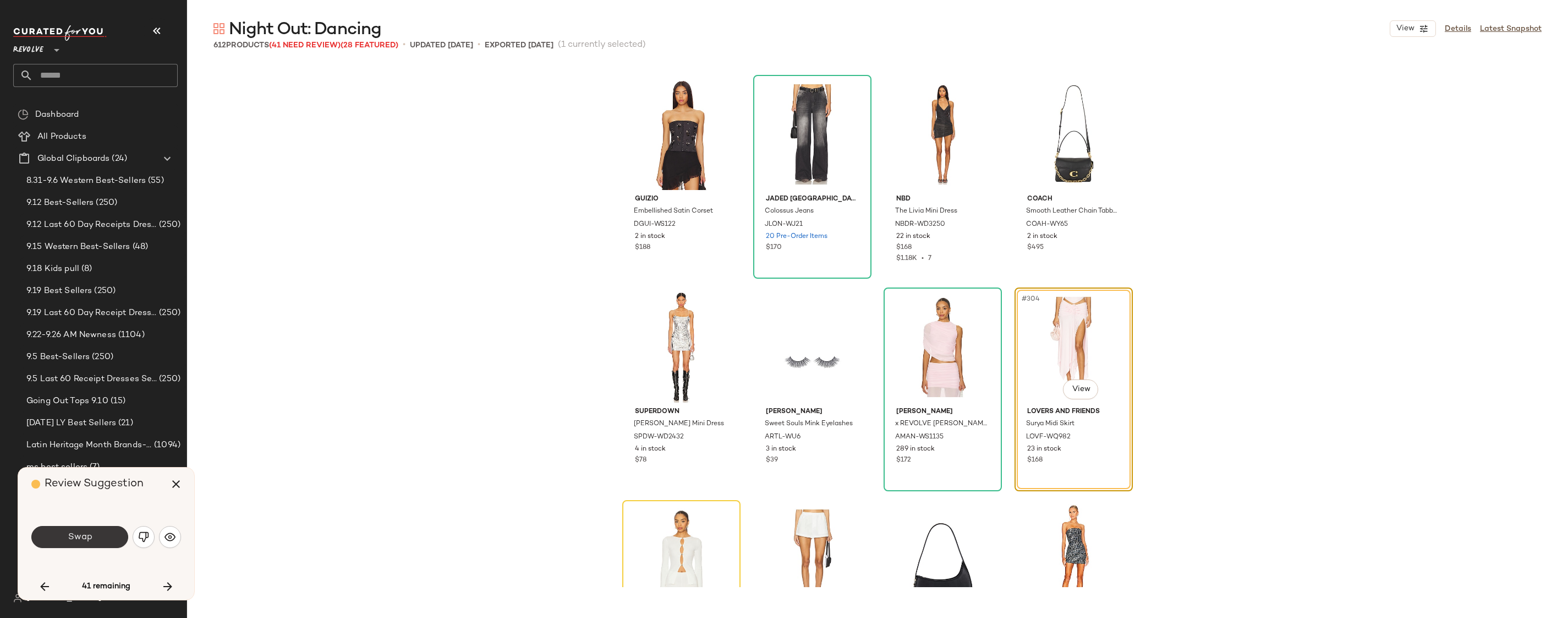
click at [67, 529] on button "Swap" at bounding box center [79, 537] width 97 height 22
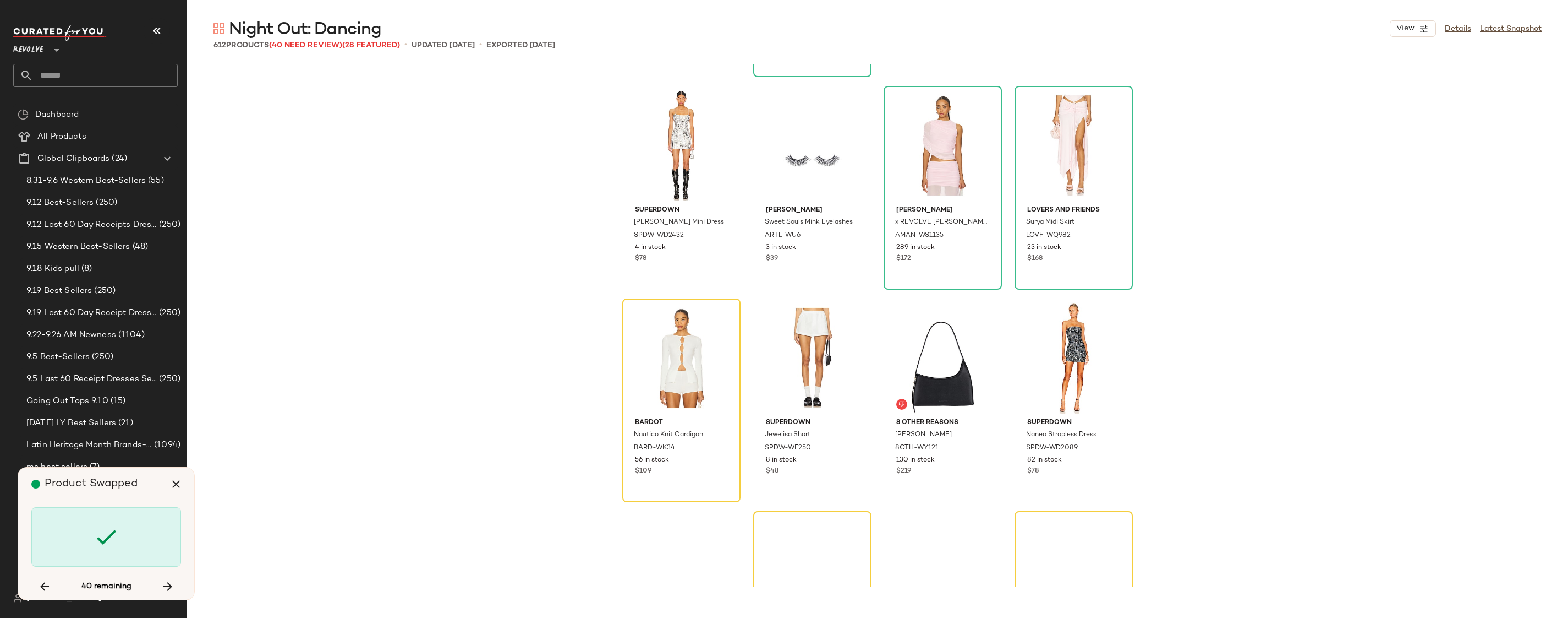
scroll to position [15944, 0]
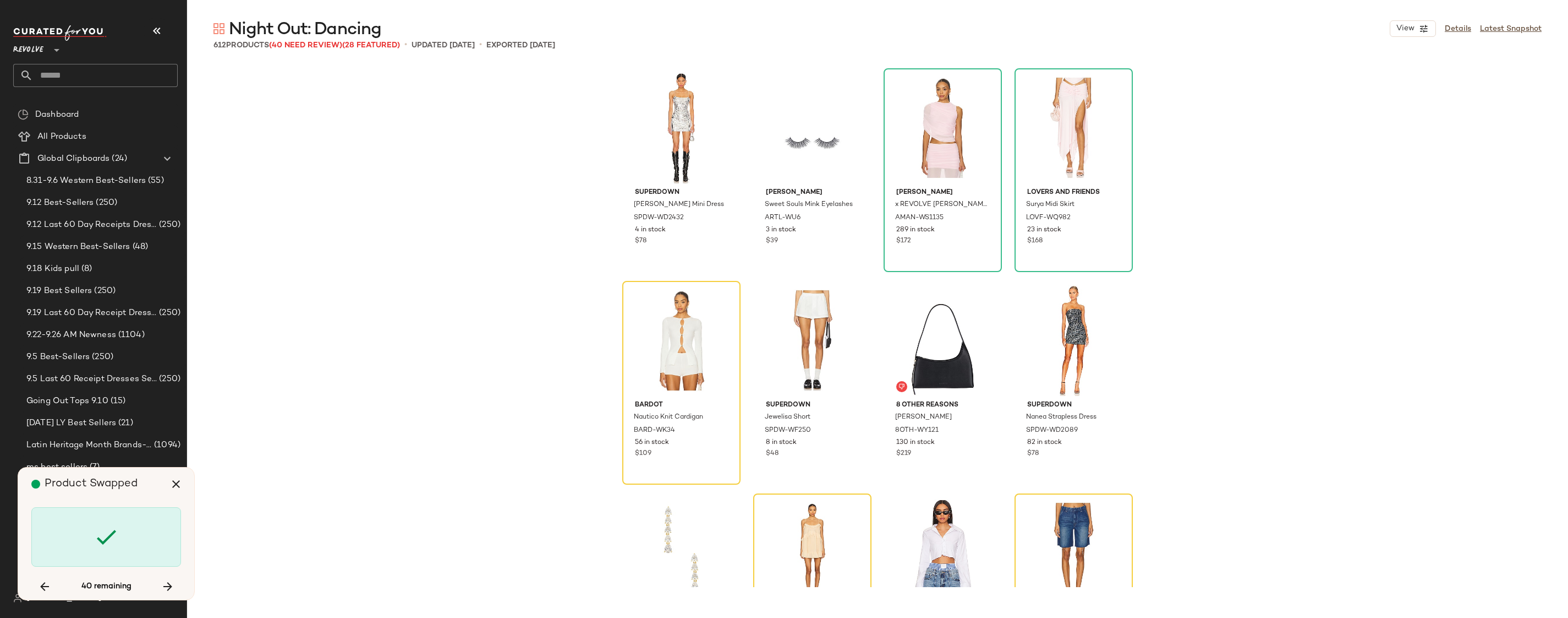
scroll to position [15937, 0]
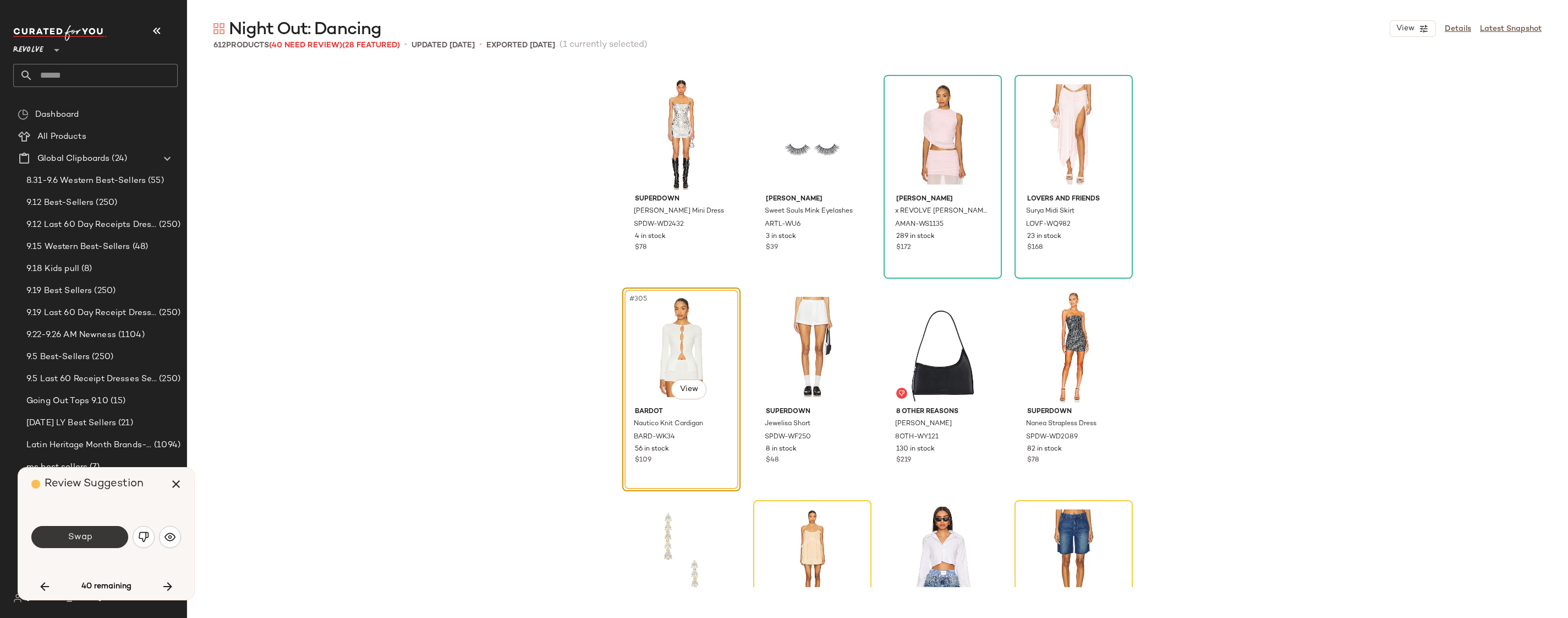
click at [118, 534] on button "Swap" at bounding box center [79, 537] width 97 height 22
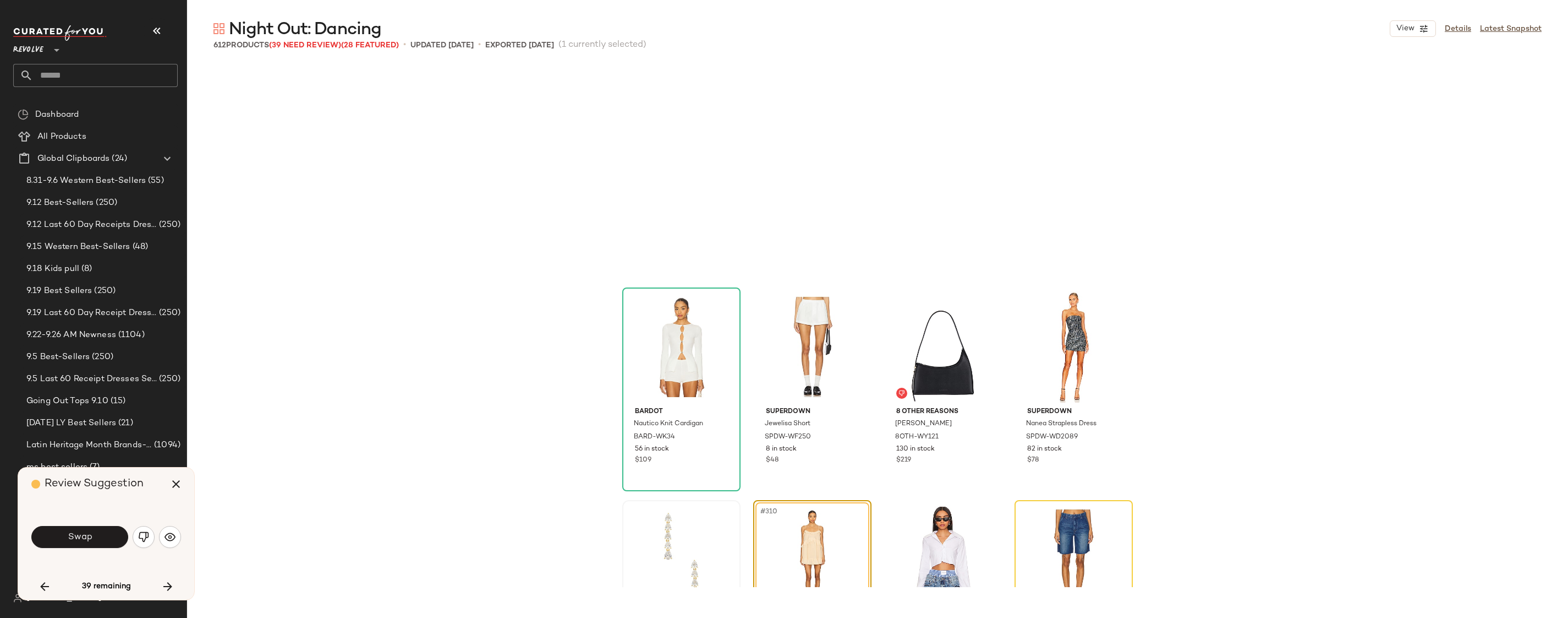
scroll to position [16150, 0]
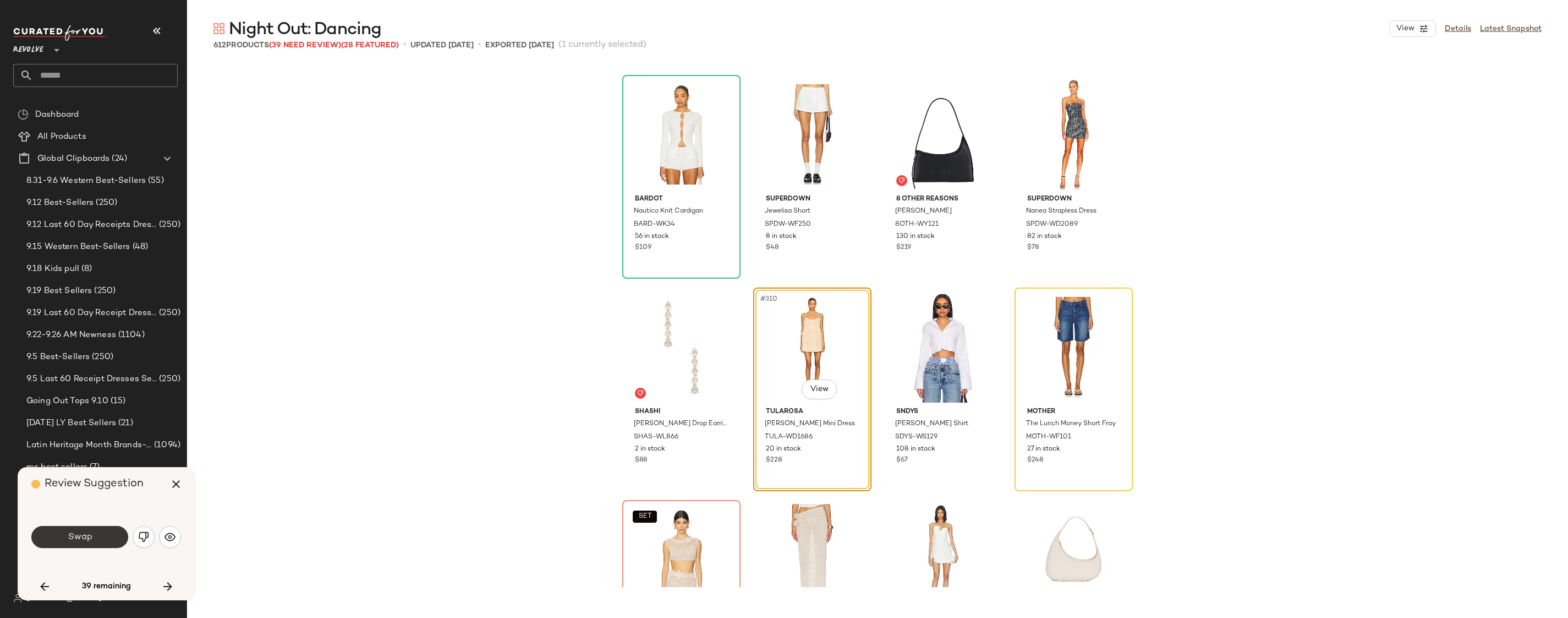
click at [87, 528] on button "Swap" at bounding box center [79, 537] width 97 height 22
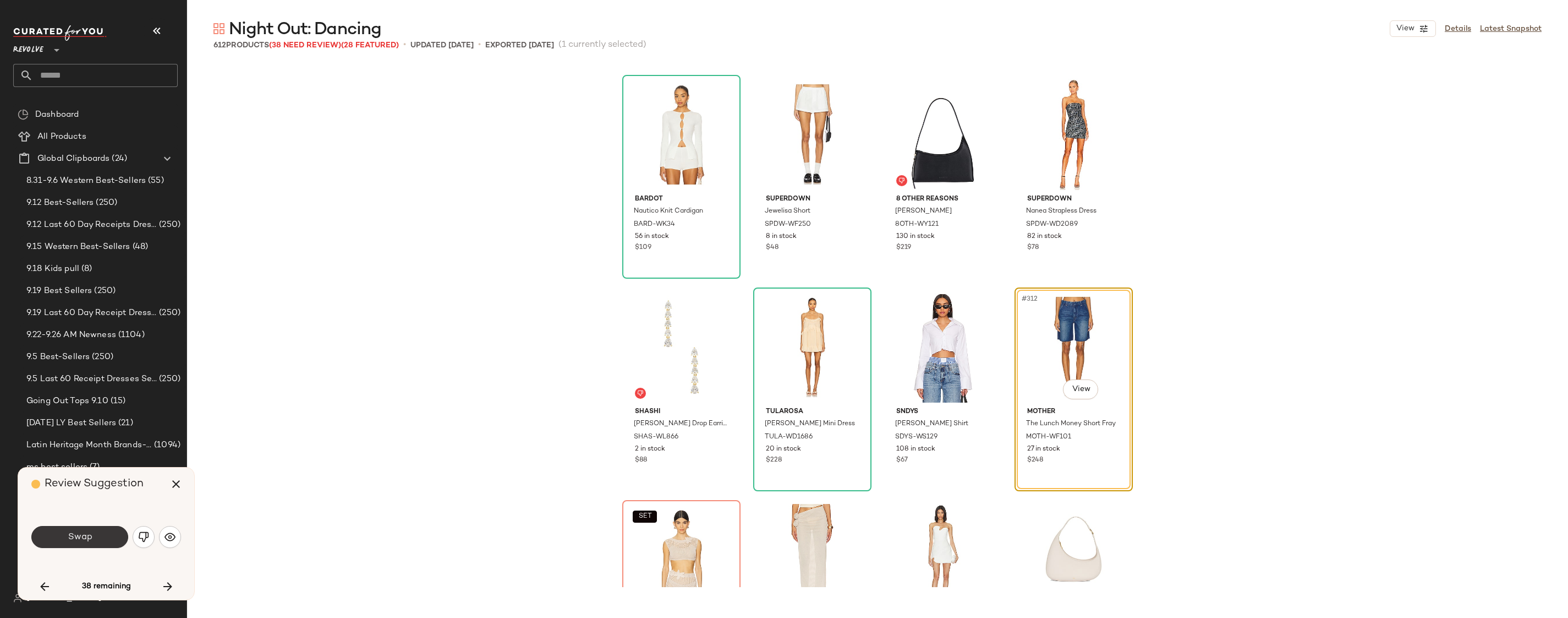
click at [76, 535] on span "Swap" at bounding box center [79, 536] width 25 height 10
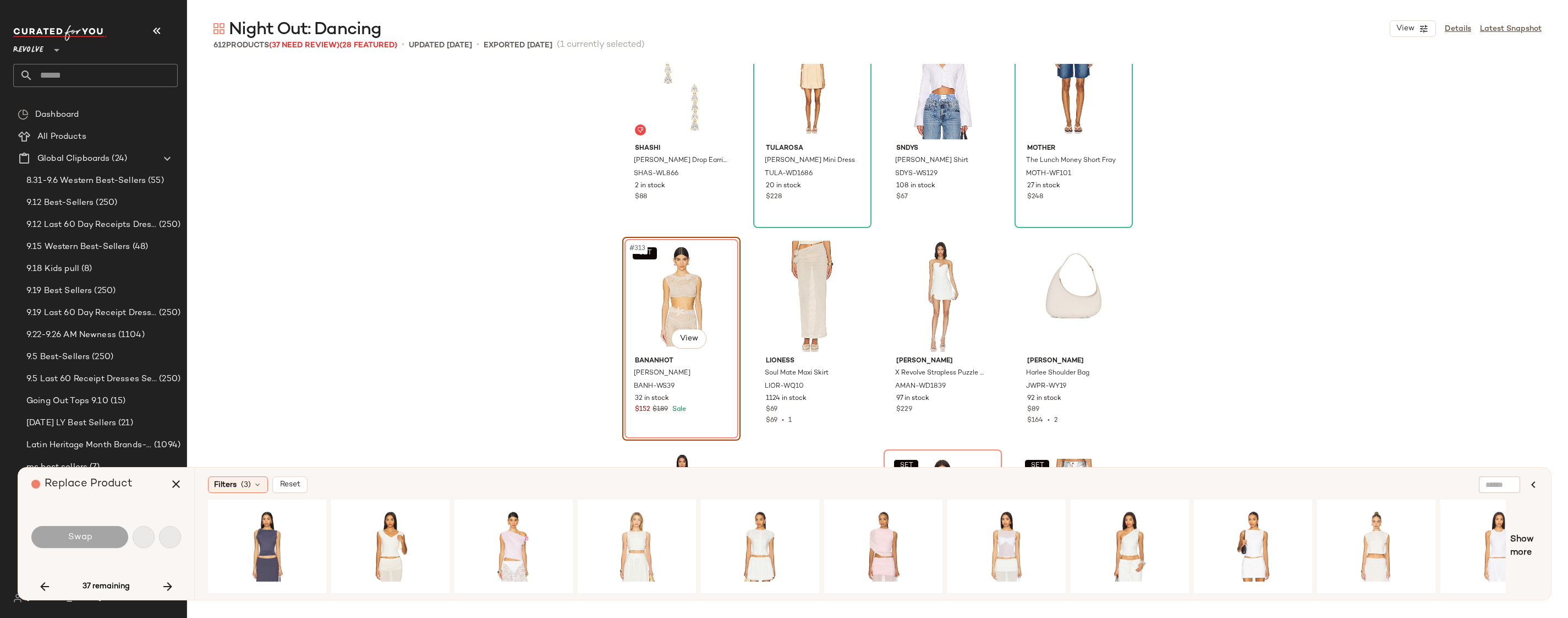
scroll to position [16362, 0]
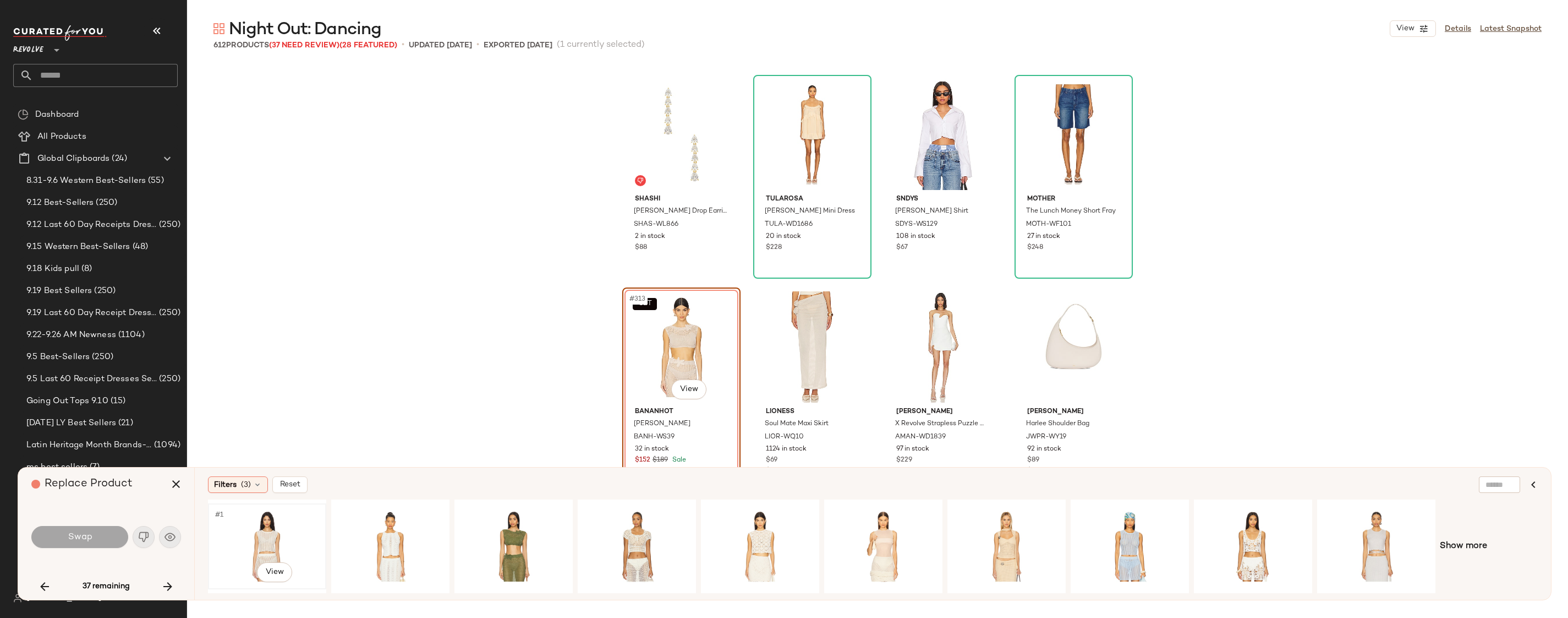
click at [274, 537] on div "#1 View" at bounding box center [267, 546] width 110 height 78
click at [631, 550] on div "#1 View" at bounding box center [636, 546] width 110 height 78
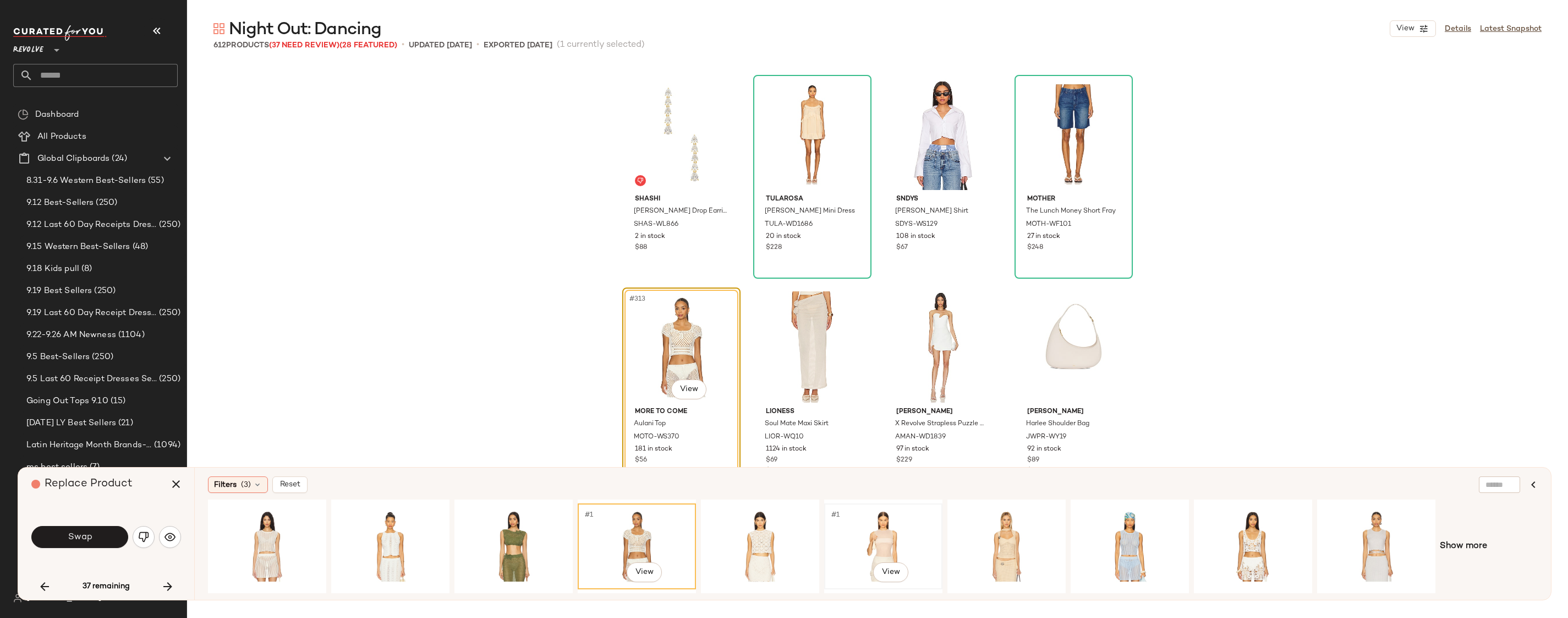
click at [885, 549] on div "#1 View" at bounding box center [883, 546] width 110 height 78
click at [67, 537] on button "Swap" at bounding box center [79, 537] width 97 height 22
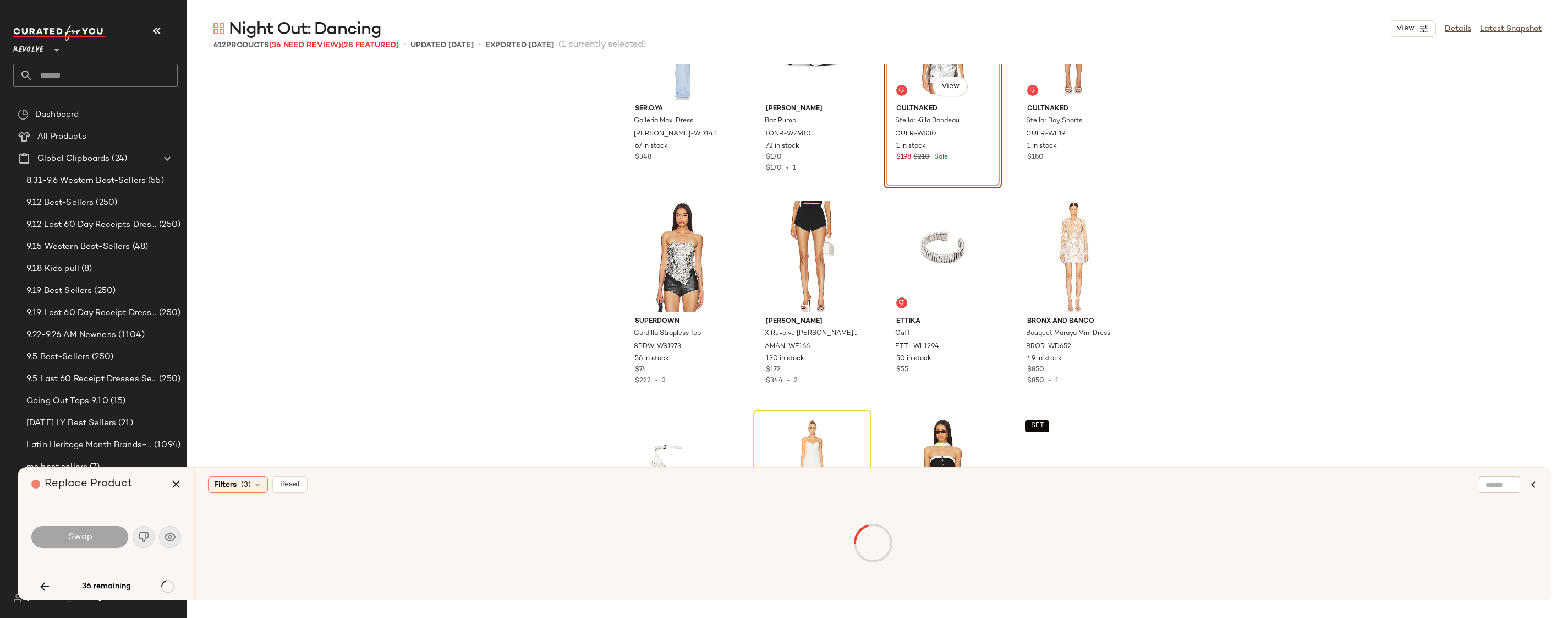
scroll to position [16813, 0]
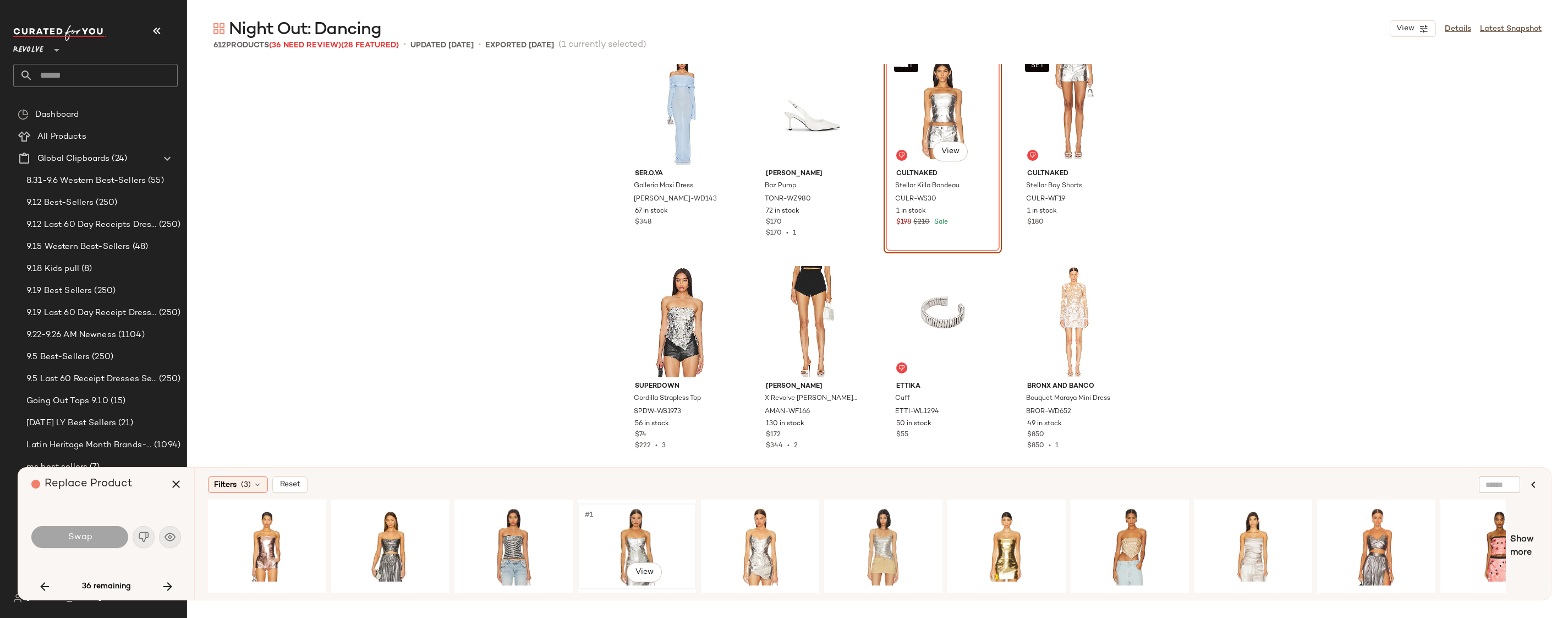
click at [624, 540] on div "#1 View" at bounding box center [636, 546] width 110 height 78
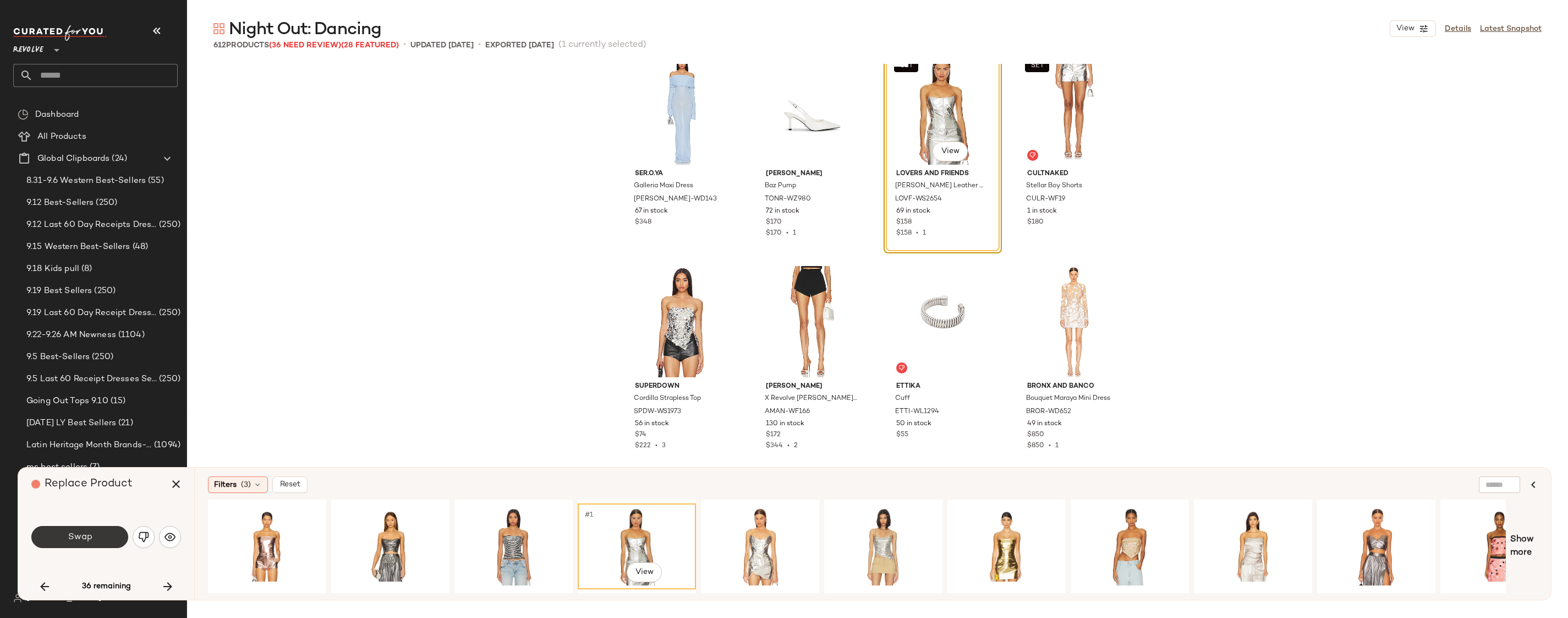
click at [90, 540] on span "Swap" at bounding box center [79, 536] width 25 height 10
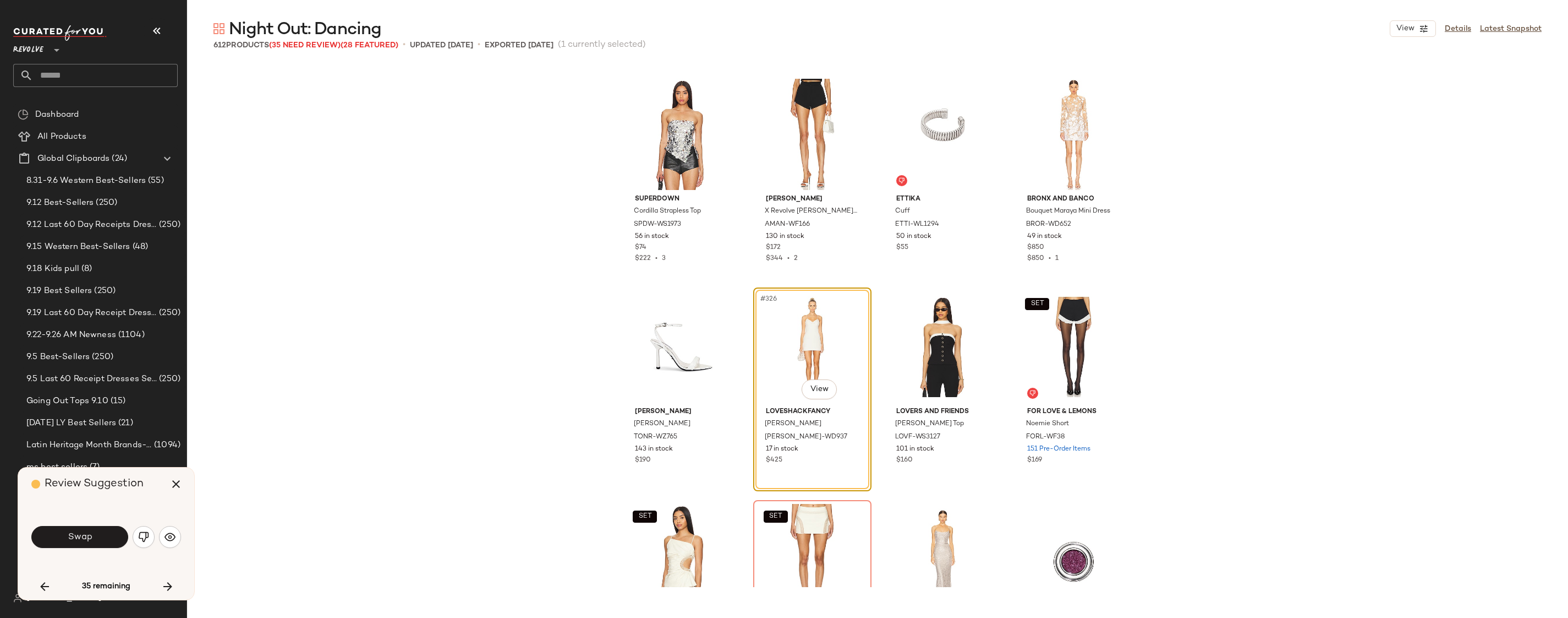
scroll to position [17015, 0]
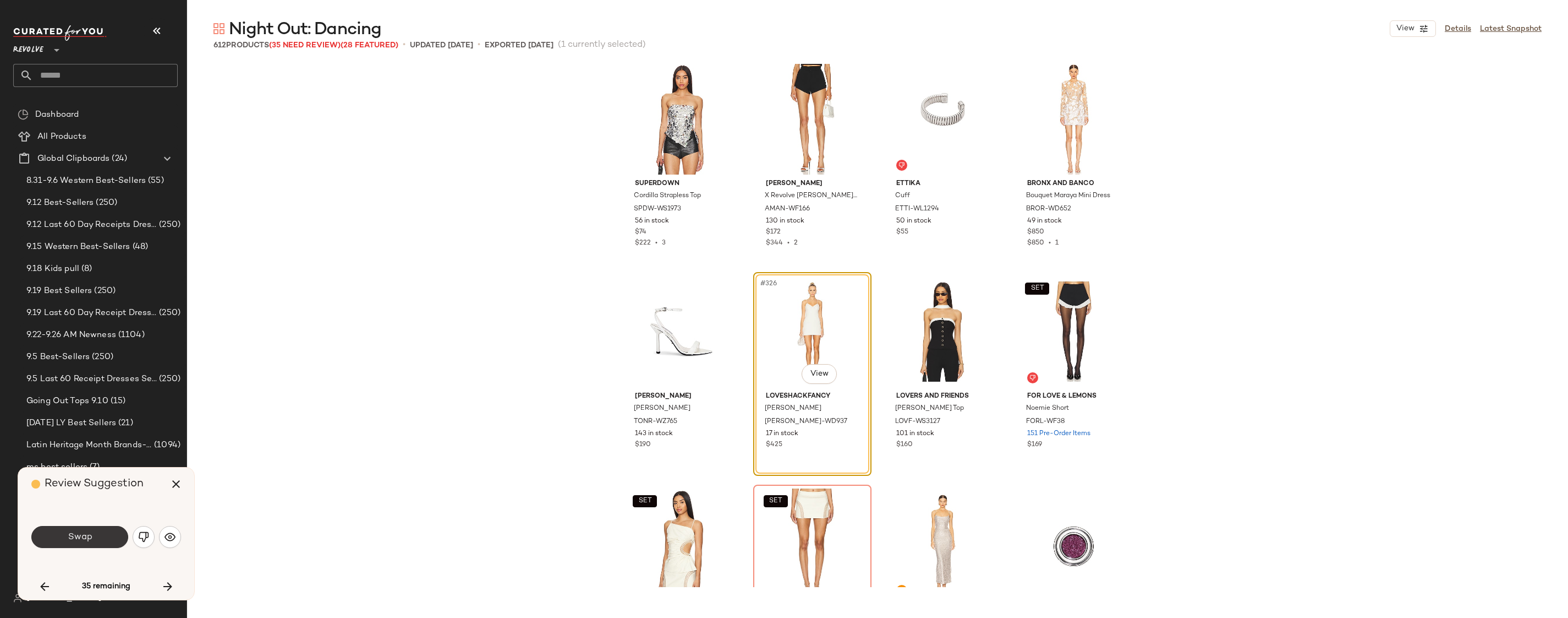
click at [62, 536] on button "Swap" at bounding box center [79, 537] width 97 height 22
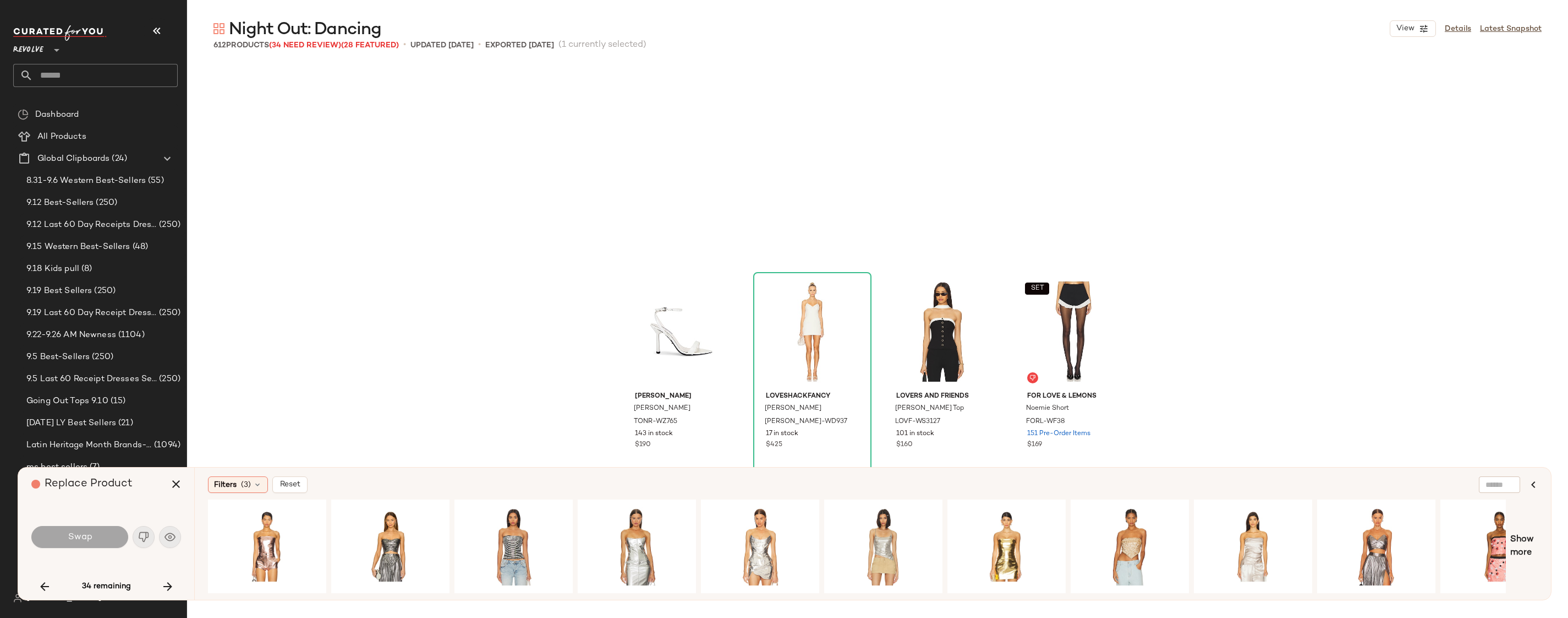
scroll to position [17212, 0]
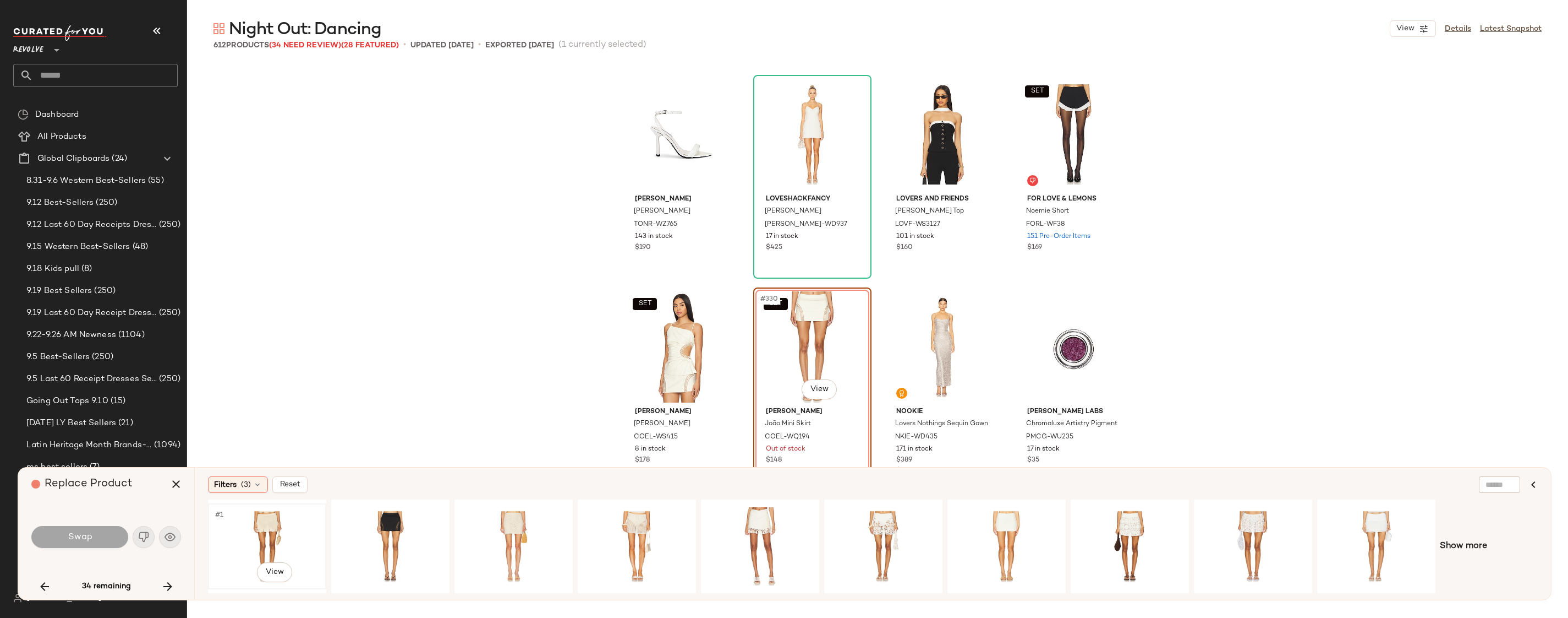
click at [284, 529] on div "#1 View" at bounding box center [267, 546] width 110 height 78
click at [112, 539] on button "Swap" at bounding box center [79, 537] width 97 height 22
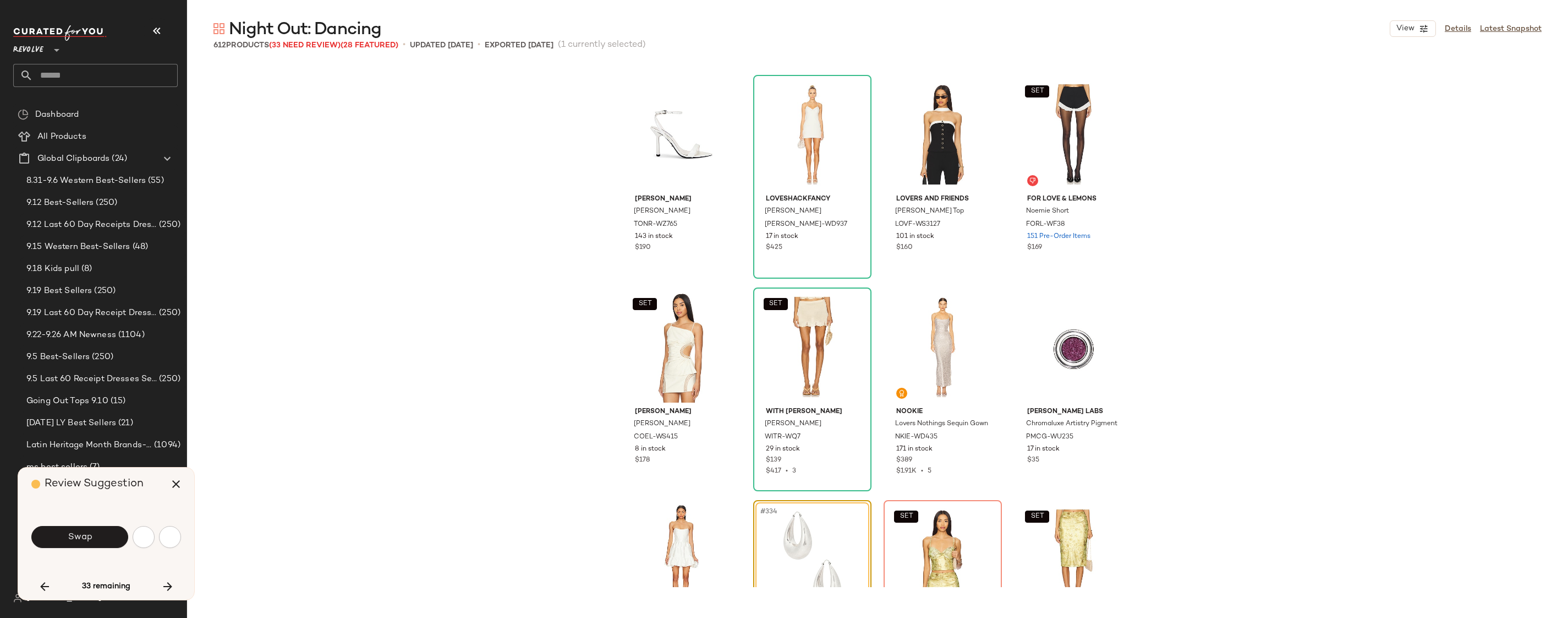
scroll to position [17424, 0]
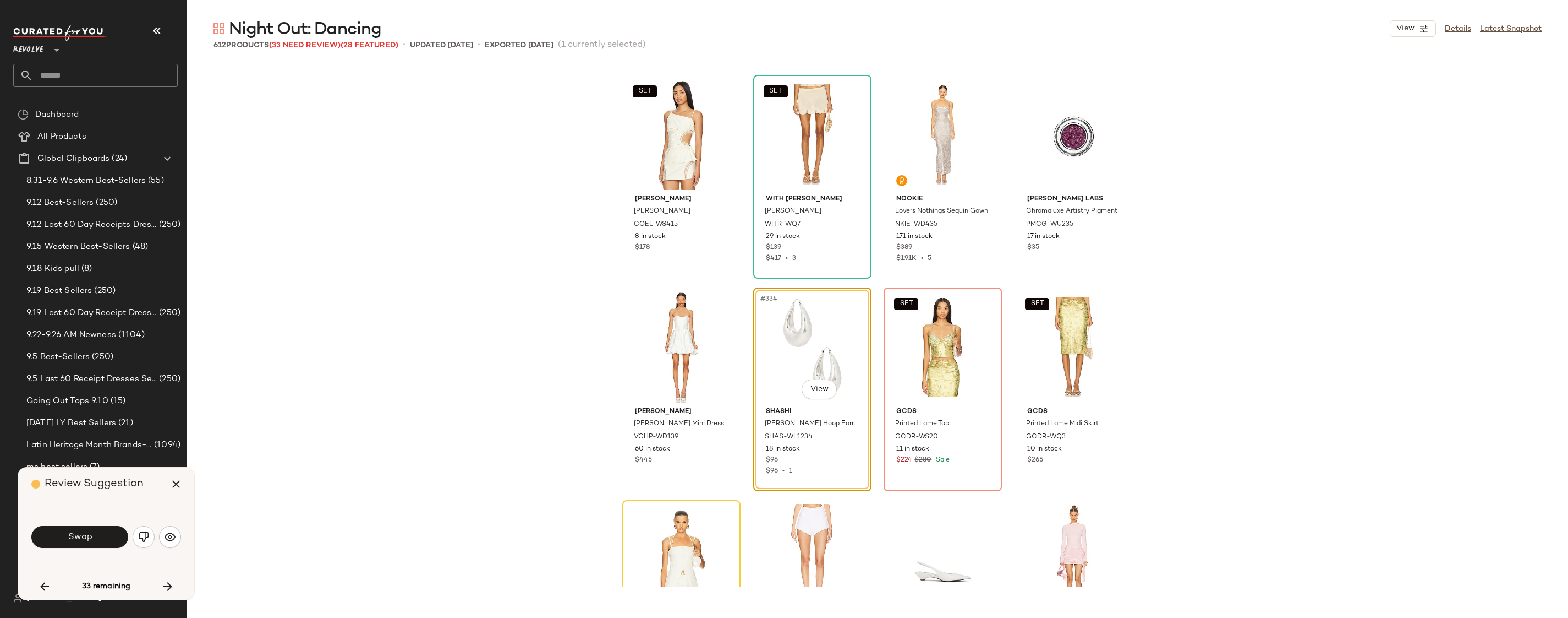
click at [105, 548] on div "Swap" at bounding box center [106, 536] width 149 height 26
click at [119, 534] on button "Swap" at bounding box center [79, 537] width 97 height 22
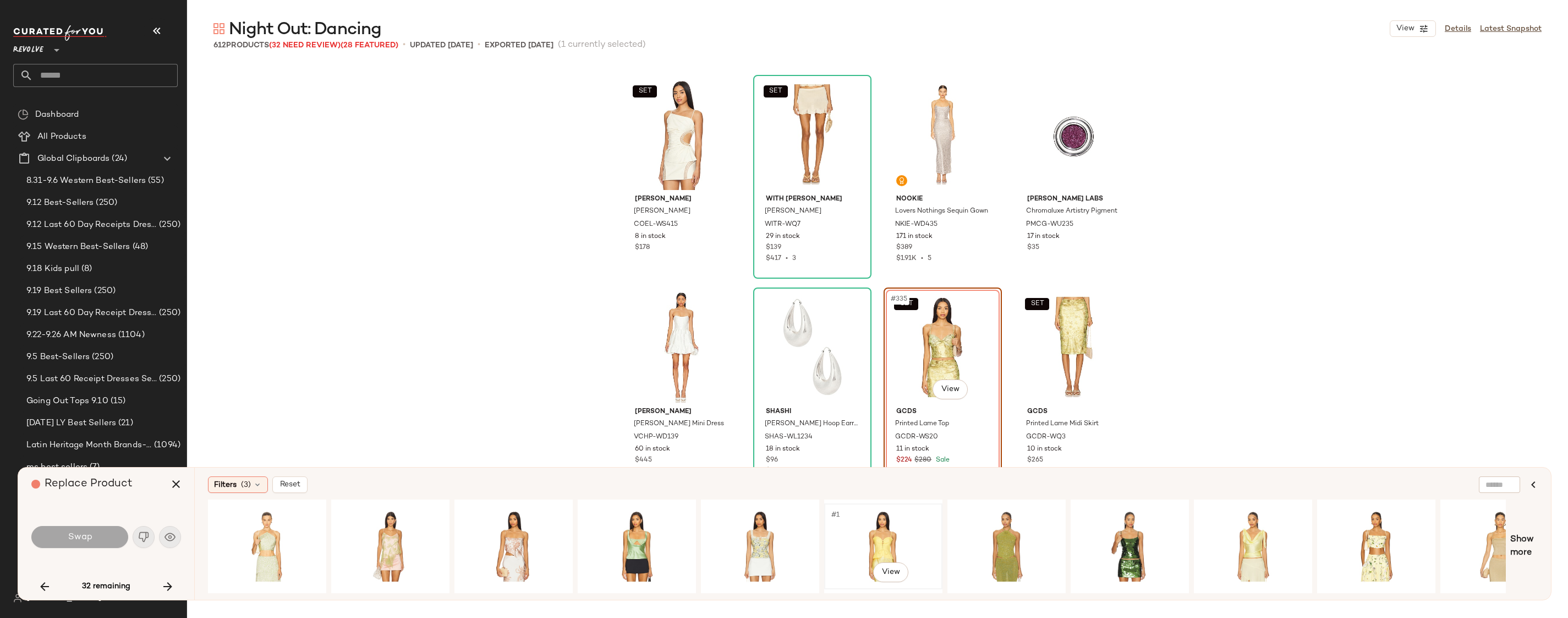
click at [880, 540] on div "#1 View" at bounding box center [883, 546] width 110 height 78
click at [87, 536] on span "Swap" at bounding box center [79, 536] width 25 height 10
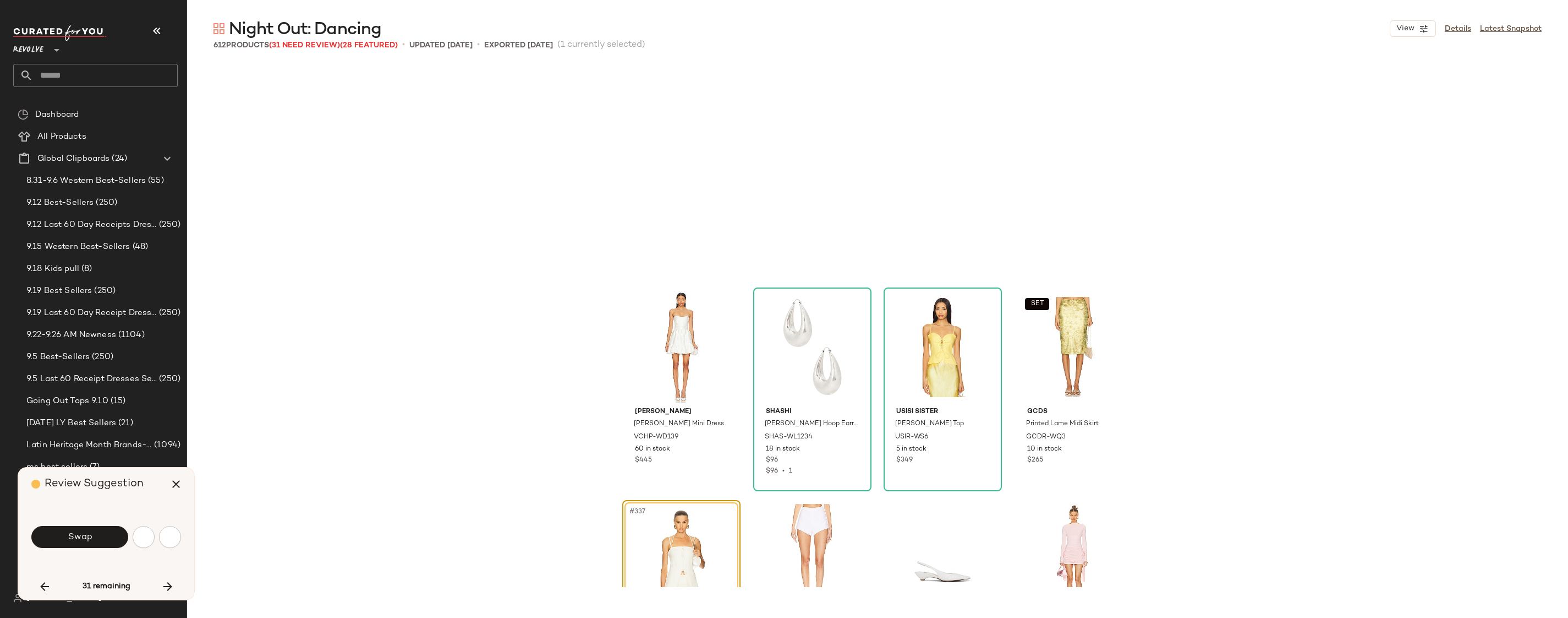
scroll to position [17637, 0]
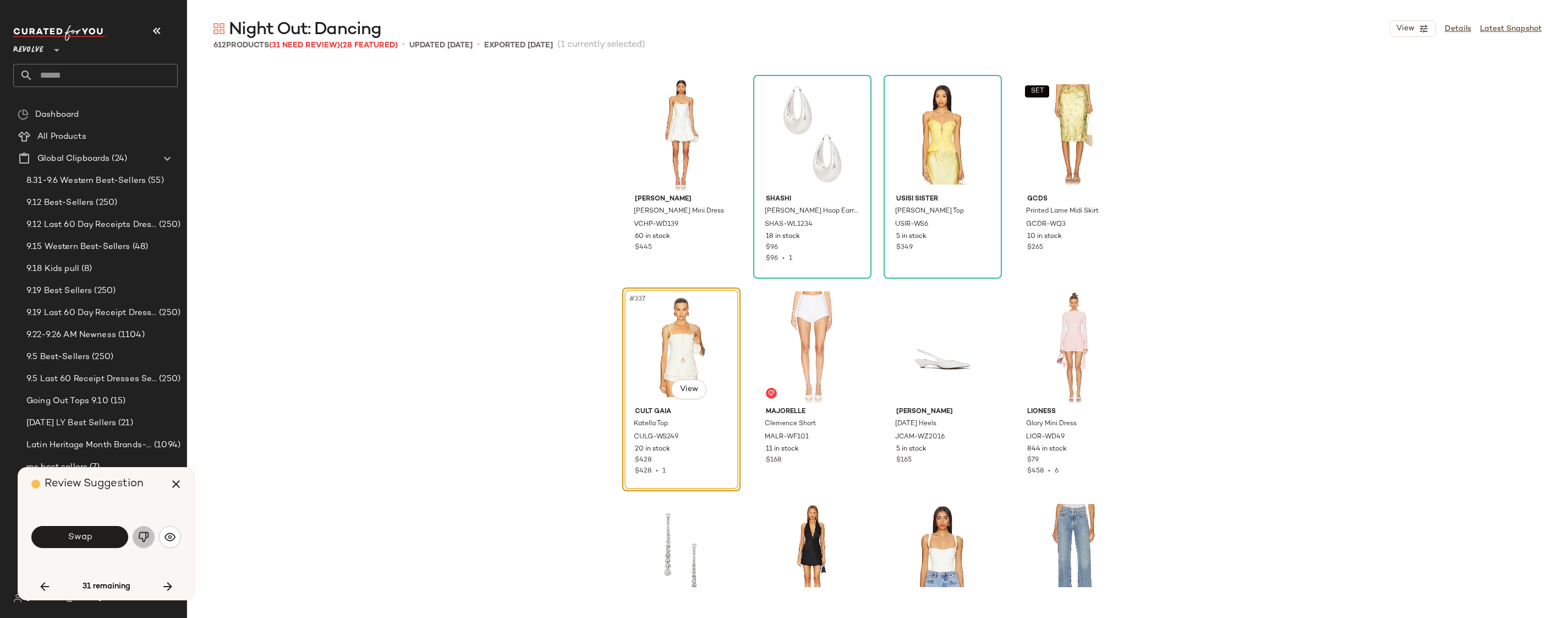
click at [138, 536] on img "button" at bounding box center [144, 537] width 11 height 11
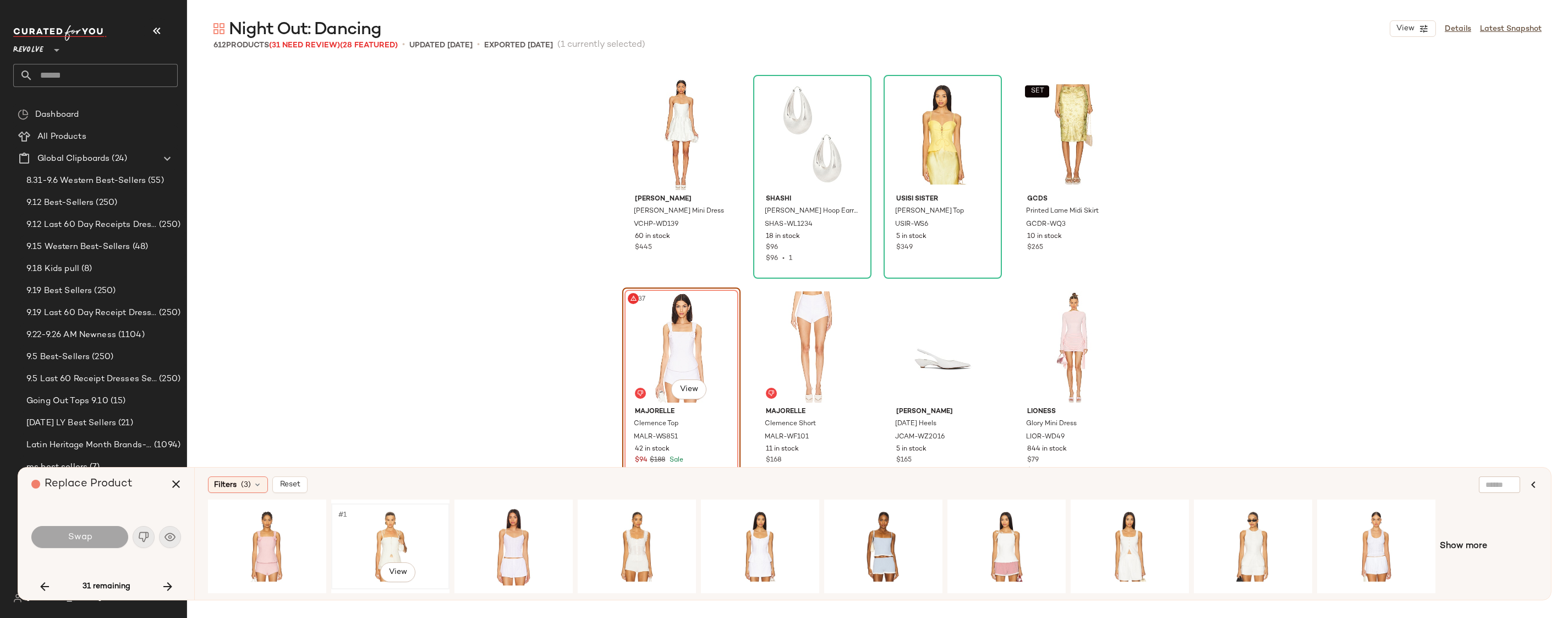
click at [369, 543] on div "#1 View" at bounding box center [390, 546] width 110 height 78
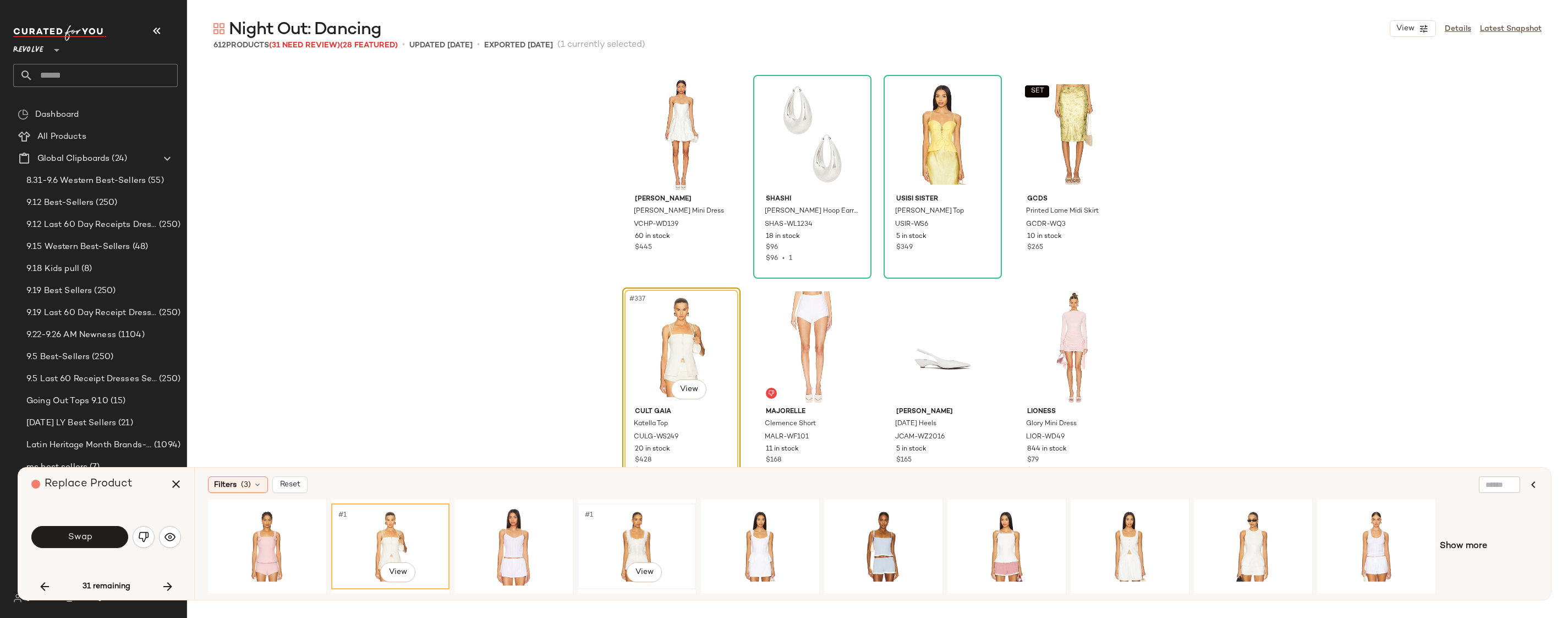
click at [633, 527] on div "#1 View" at bounding box center [636, 546] width 110 height 78
click at [80, 533] on span "Swap" at bounding box center [79, 536] width 25 height 10
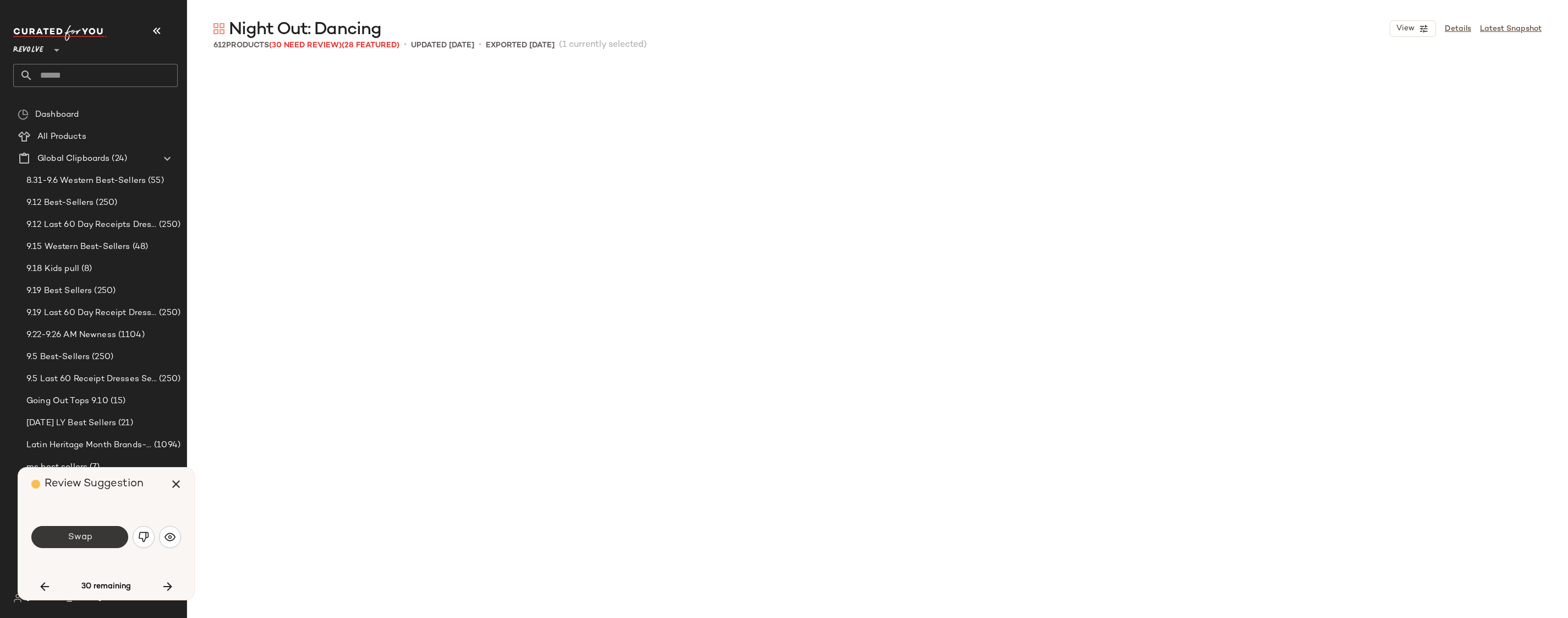
scroll to position [18275, 0]
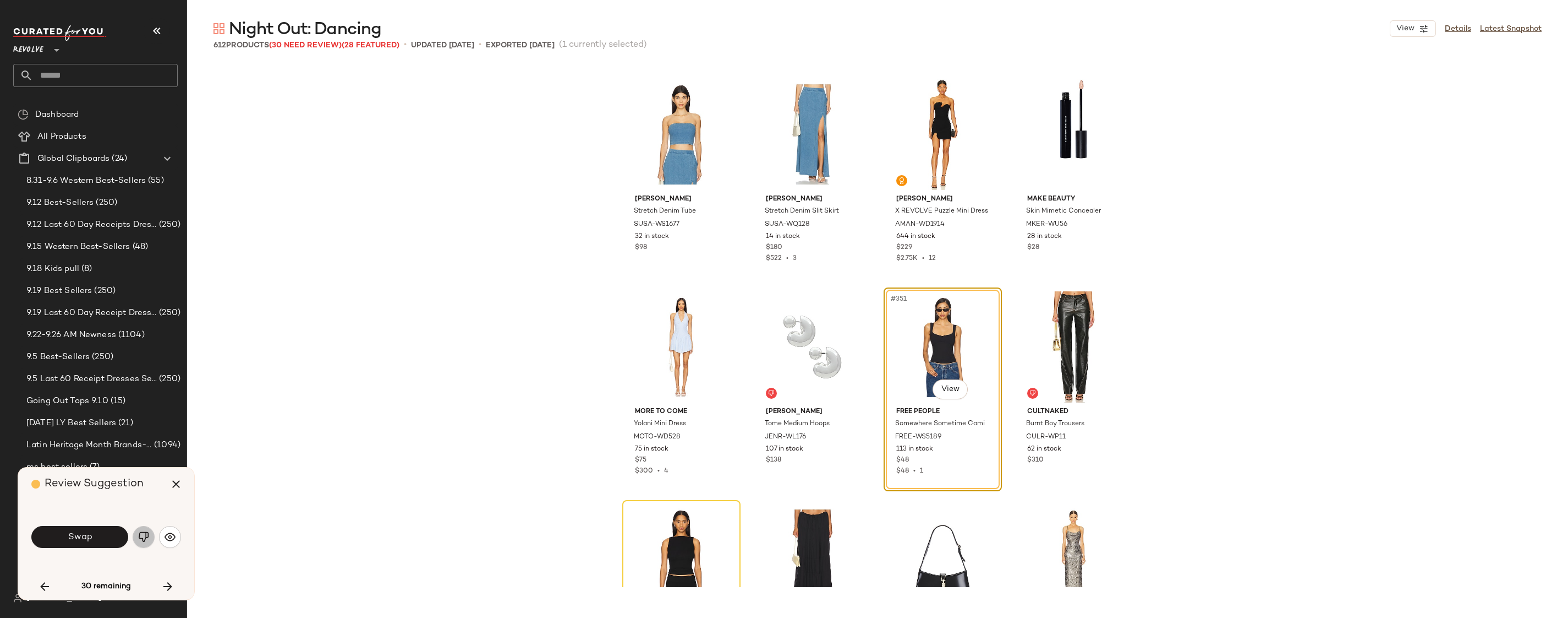
click at [142, 533] on img "button" at bounding box center [144, 537] width 11 height 11
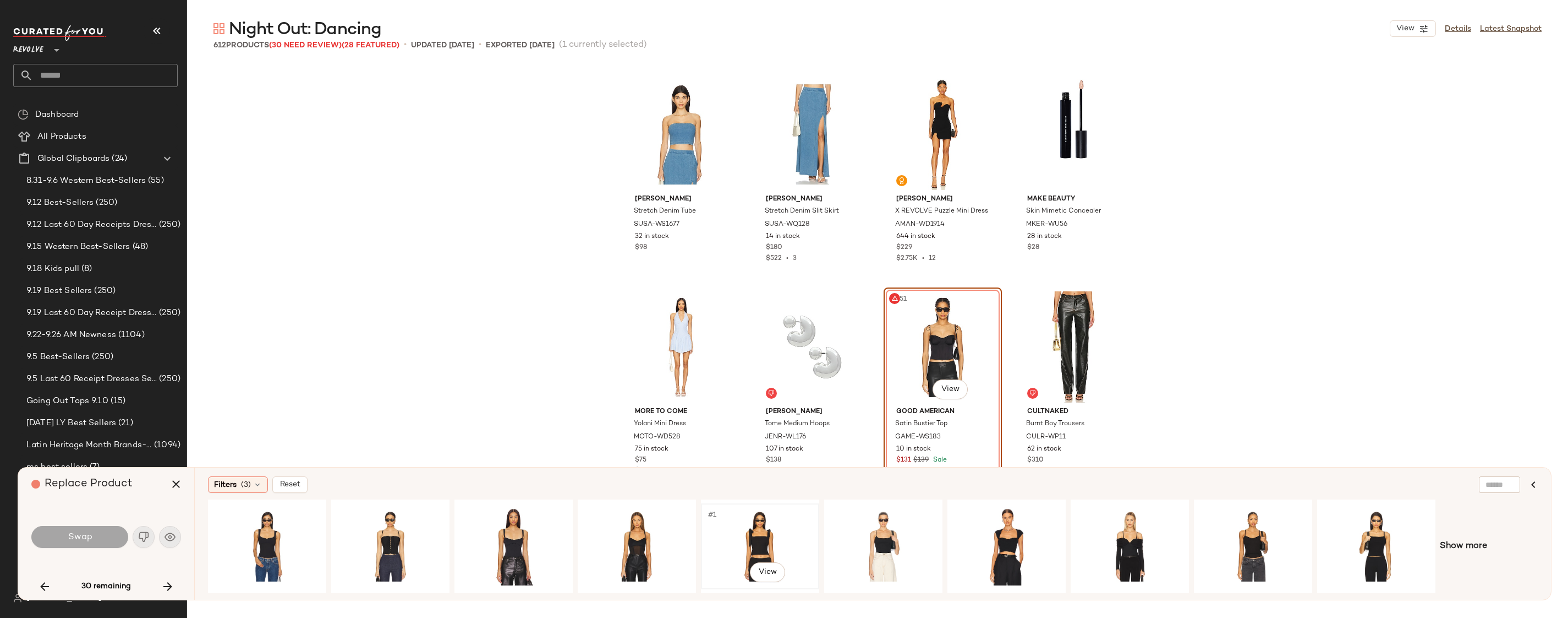
click at [737, 546] on div "#1 View" at bounding box center [760, 546] width 110 height 78
click at [372, 550] on div "#1 View" at bounding box center [390, 546] width 110 height 78
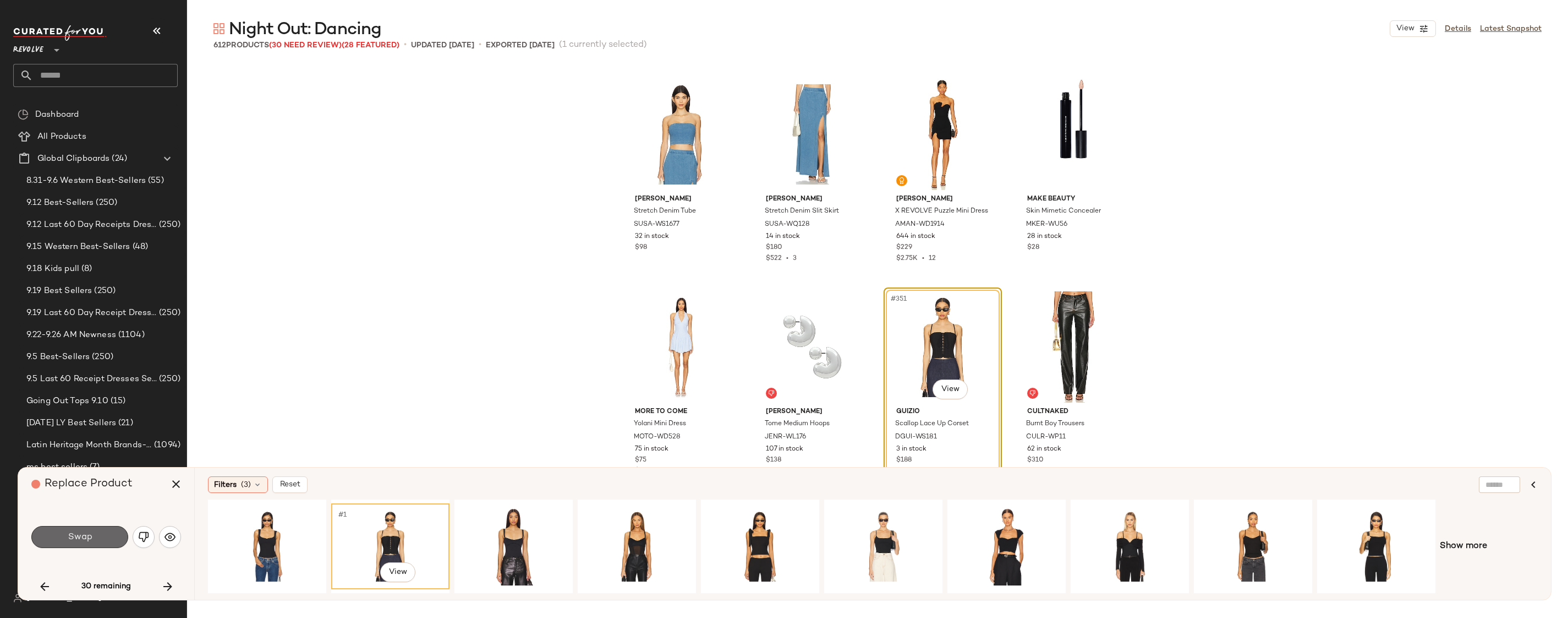
click at [87, 540] on span "Swap" at bounding box center [79, 536] width 25 height 10
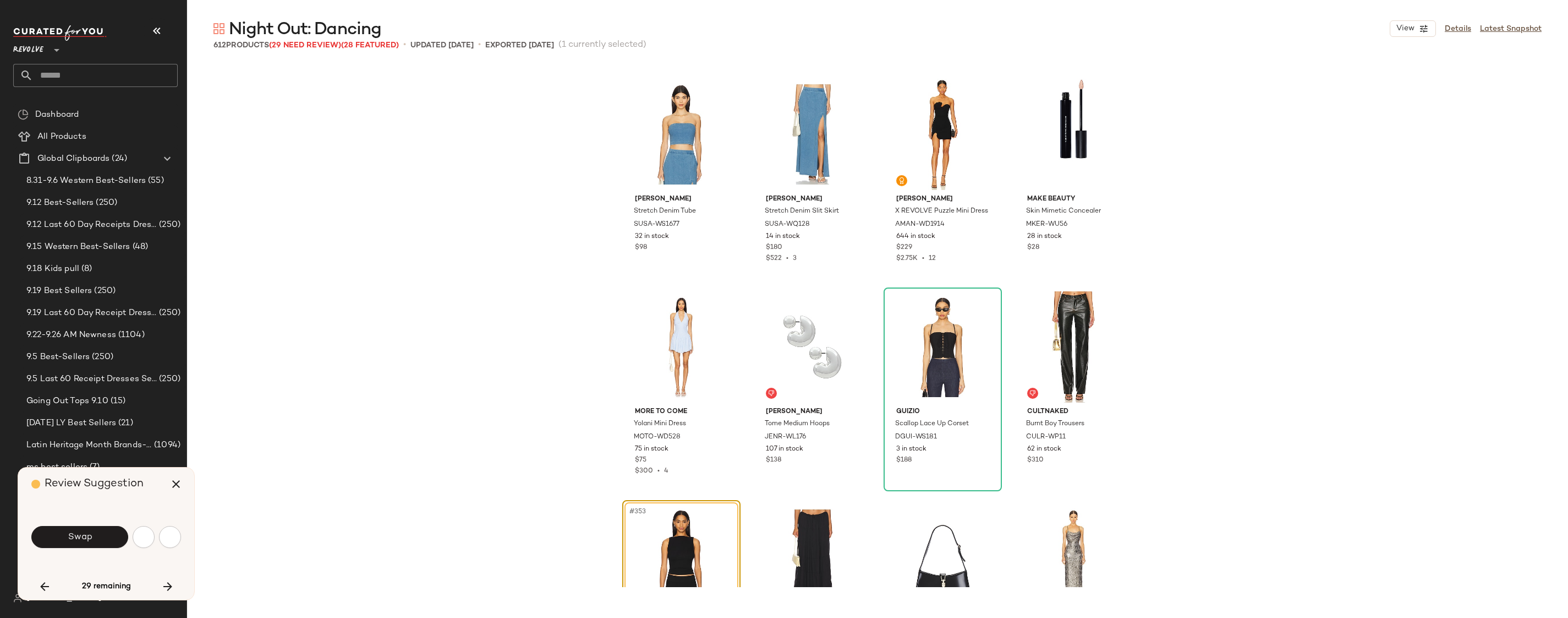
scroll to position [18487, 0]
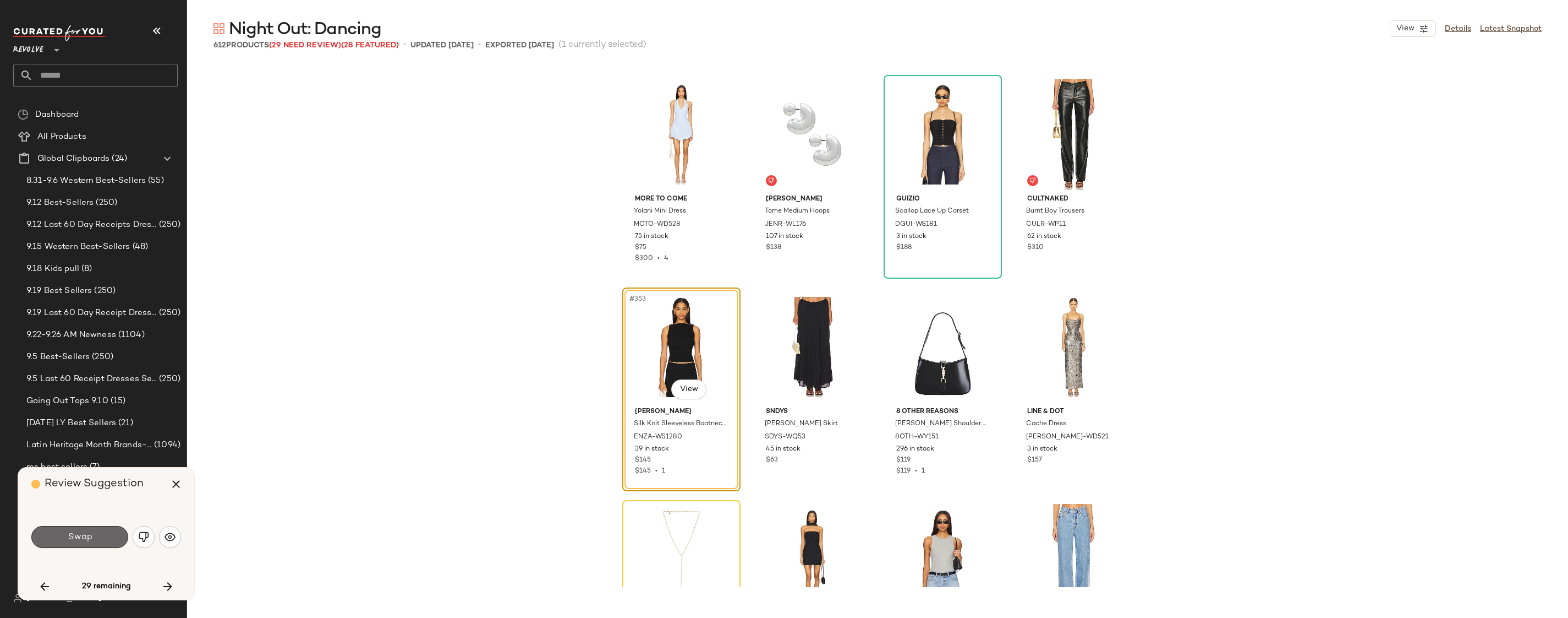
click at [90, 531] on span "Swap" at bounding box center [79, 536] width 25 height 10
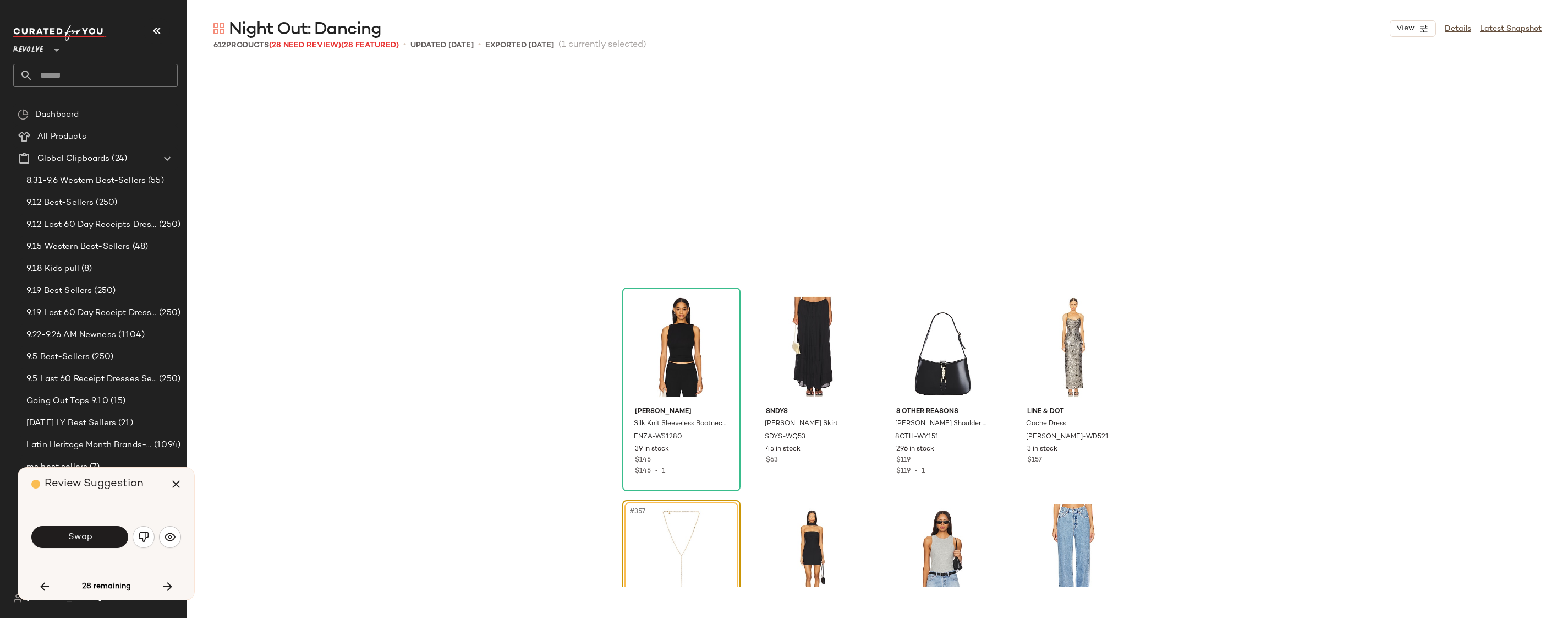
scroll to position [18700, 0]
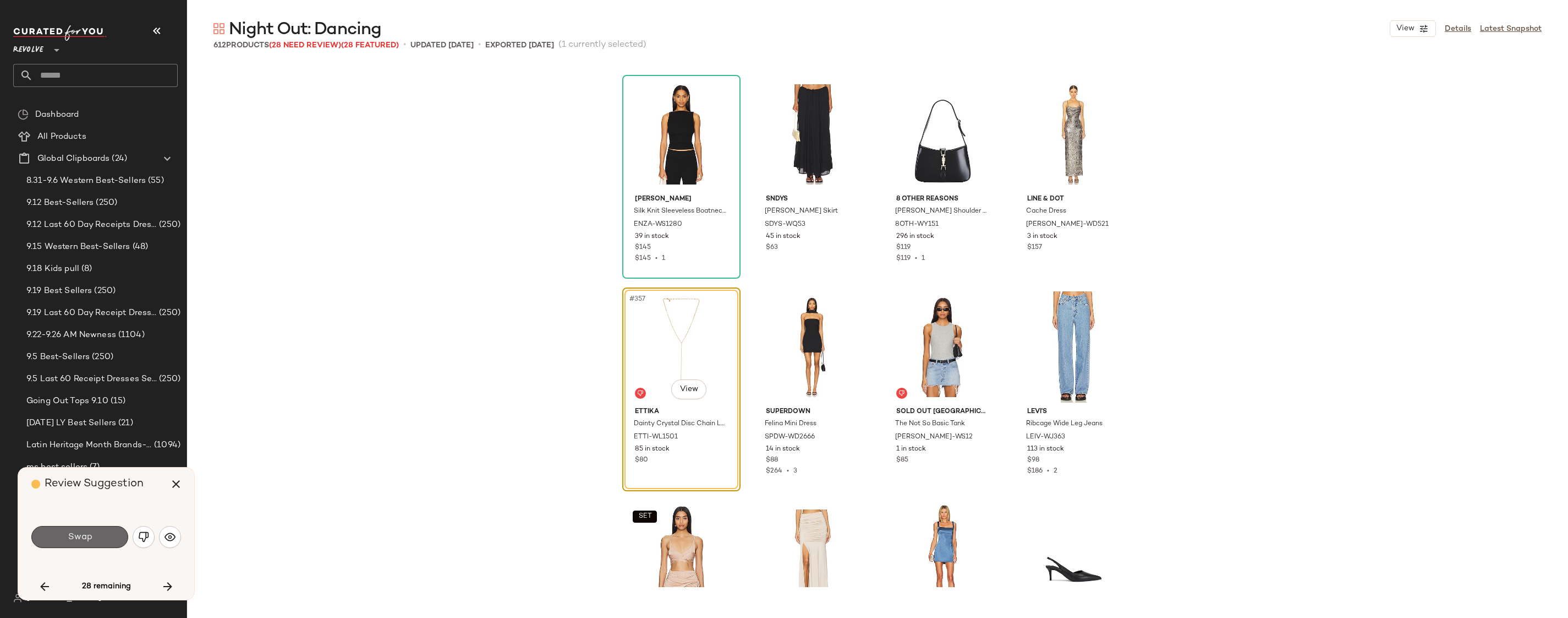
click at [95, 534] on button "Swap" at bounding box center [79, 537] width 97 height 22
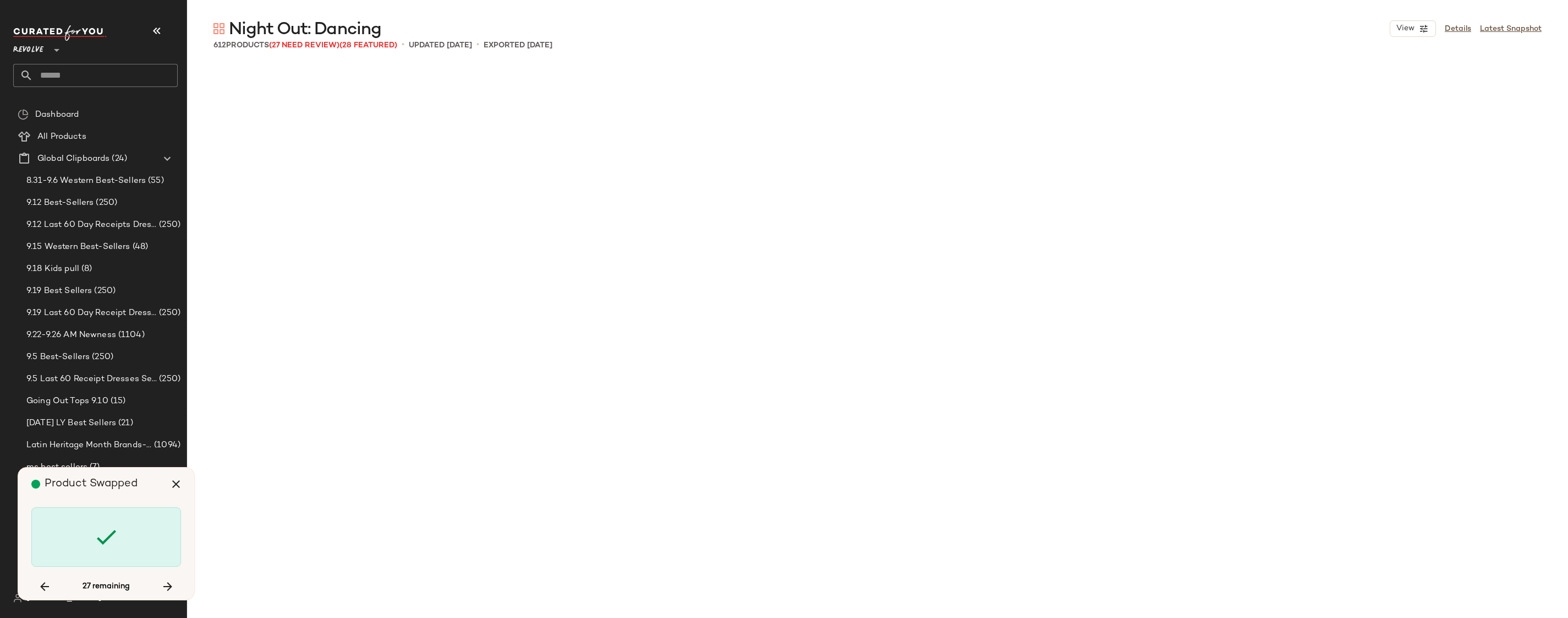
scroll to position [20399, 0]
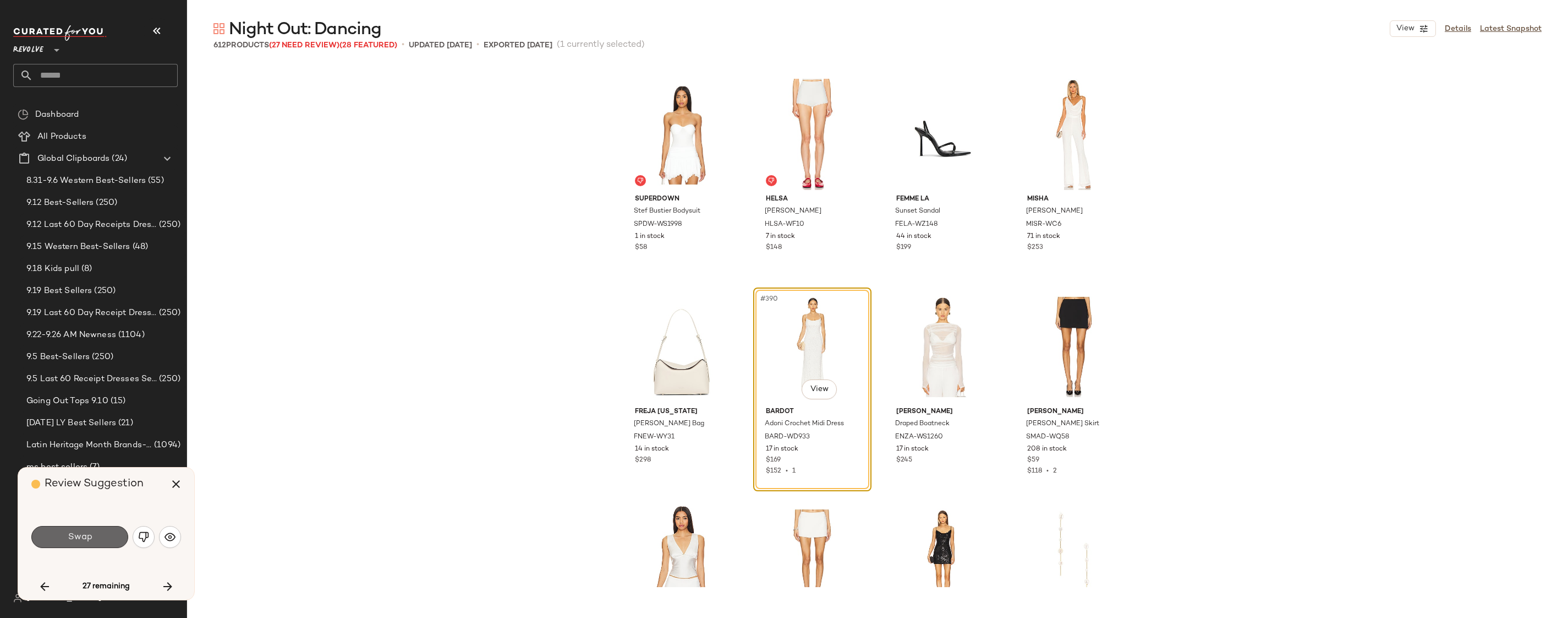
click at [78, 534] on span "Swap" at bounding box center [79, 536] width 25 height 10
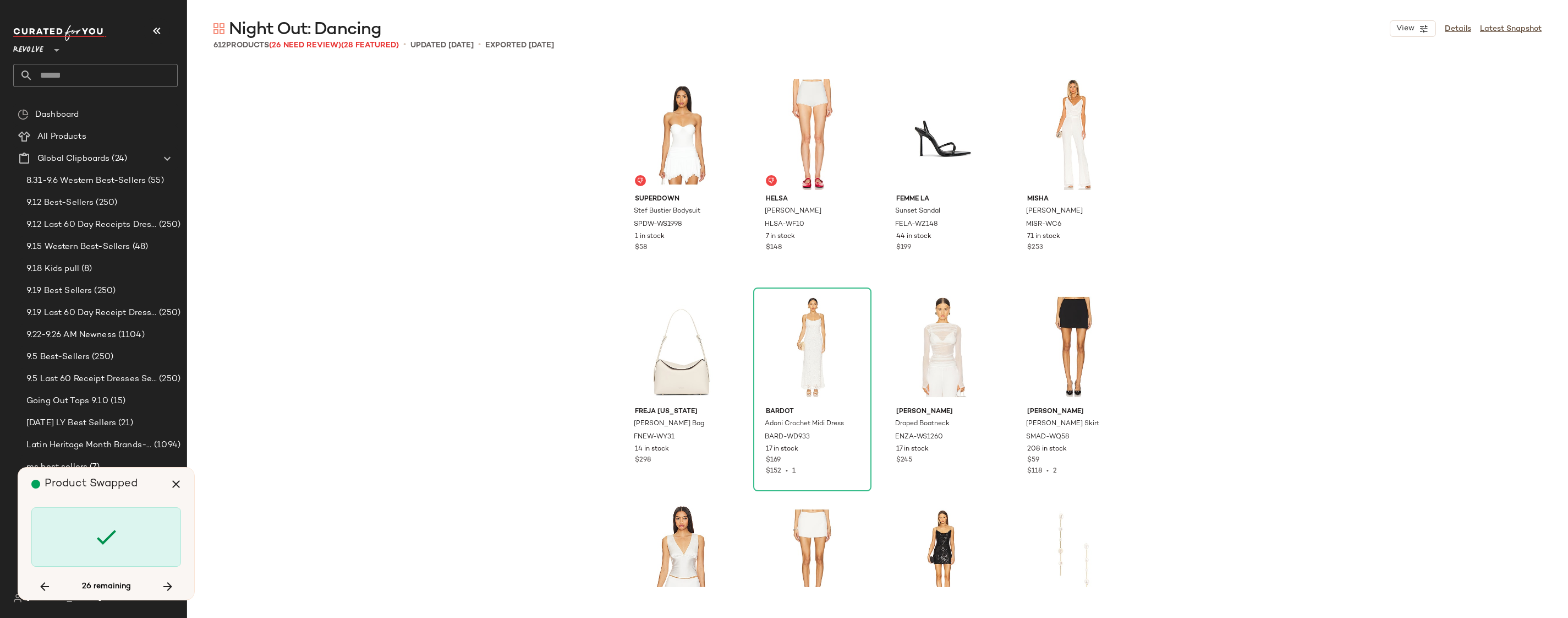
scroll to position [21675, 0]
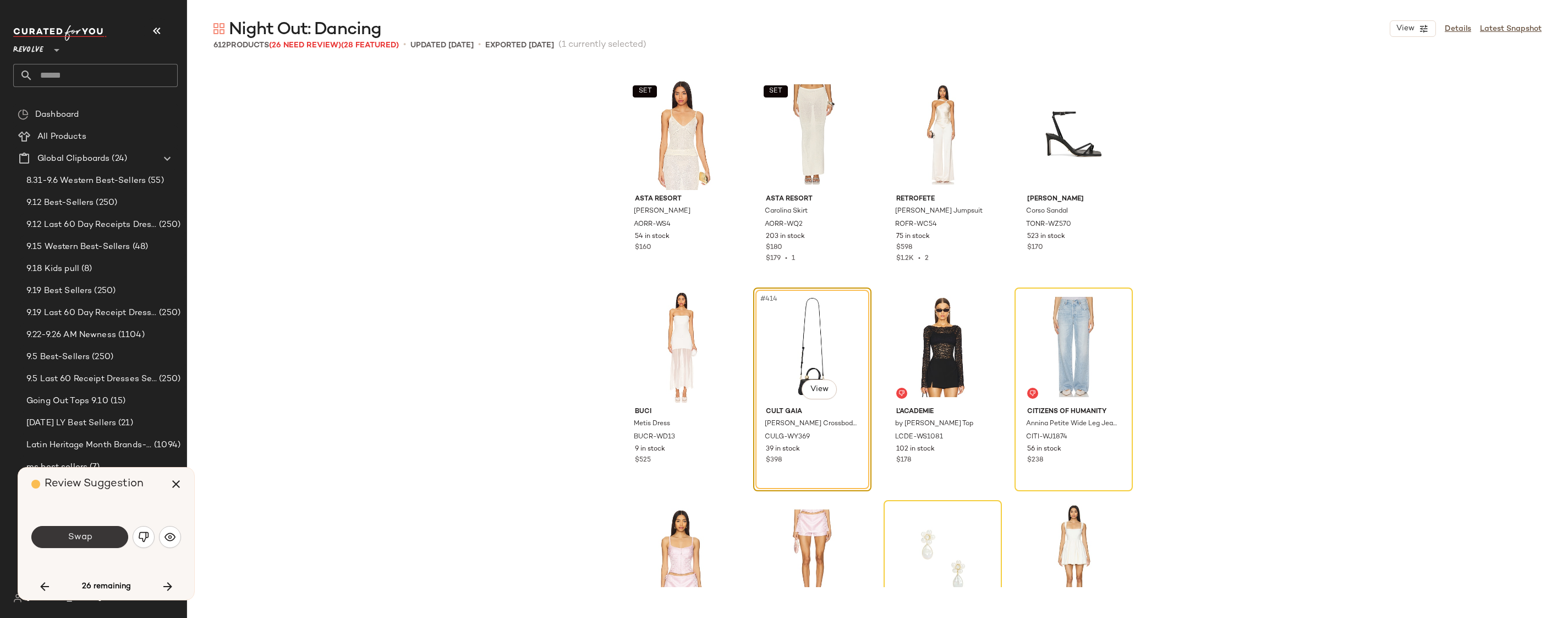
click at [91, 541] on span "Swap" at bounding box center [79, 536] width 25 height 10
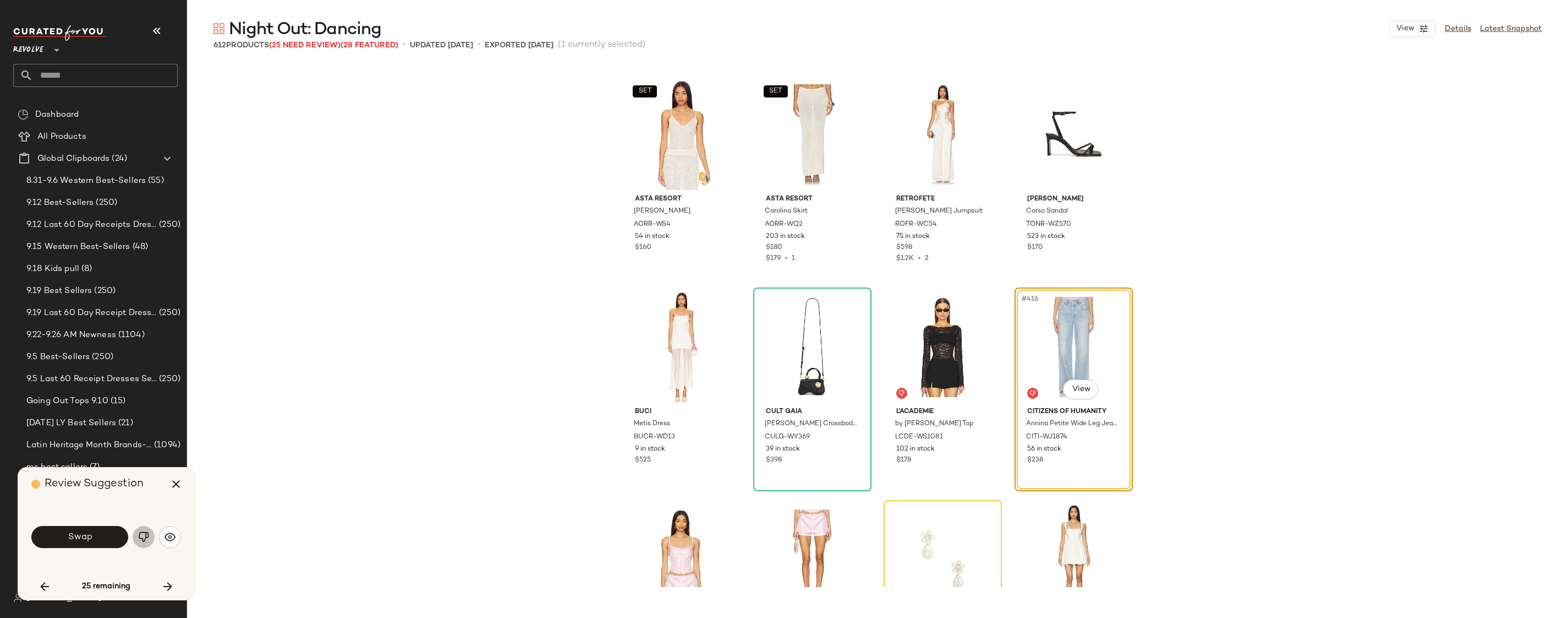
click at [142, 541] on img "button" at bounding box center [144, 537] width 11 height 11
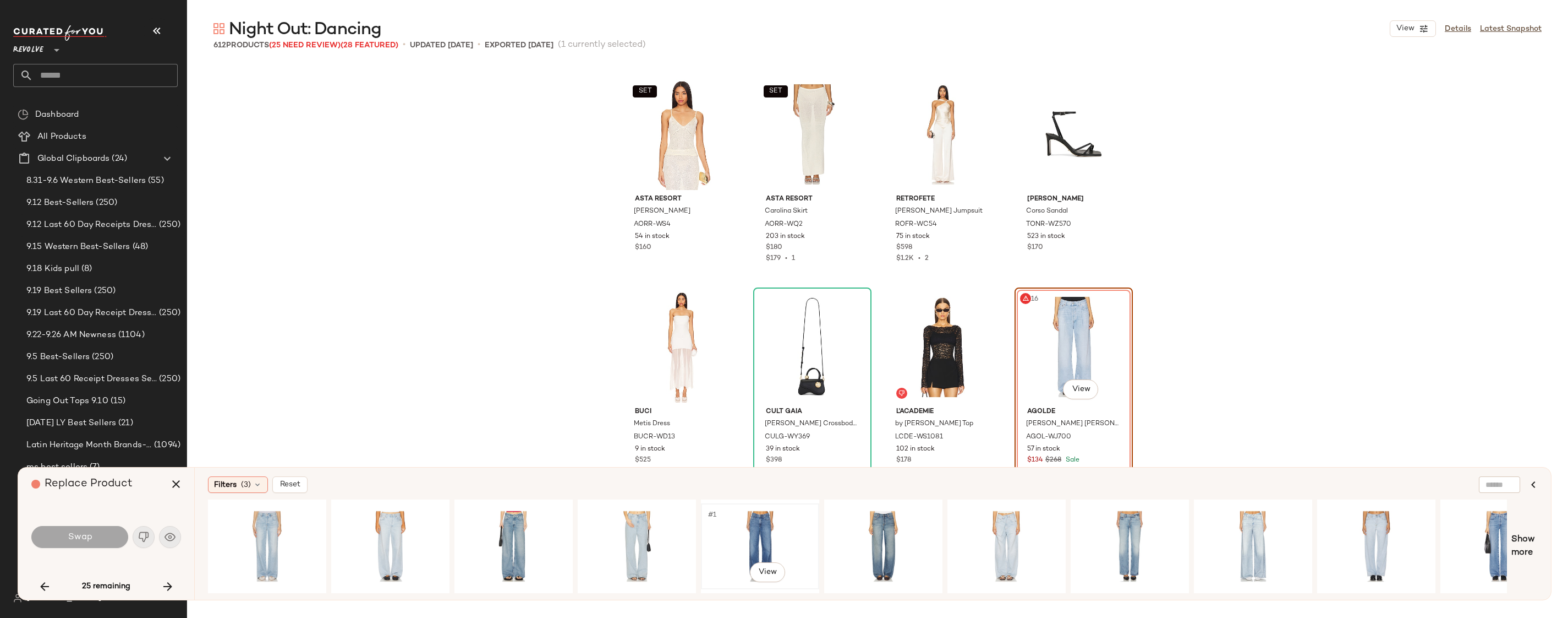
click at [744, 531] on div "#1 View" at bounding box center [760, 546] width 110 height 78
click at [78, 538] on span "Swap" at bounding box center [79, 536] width 25 height 10
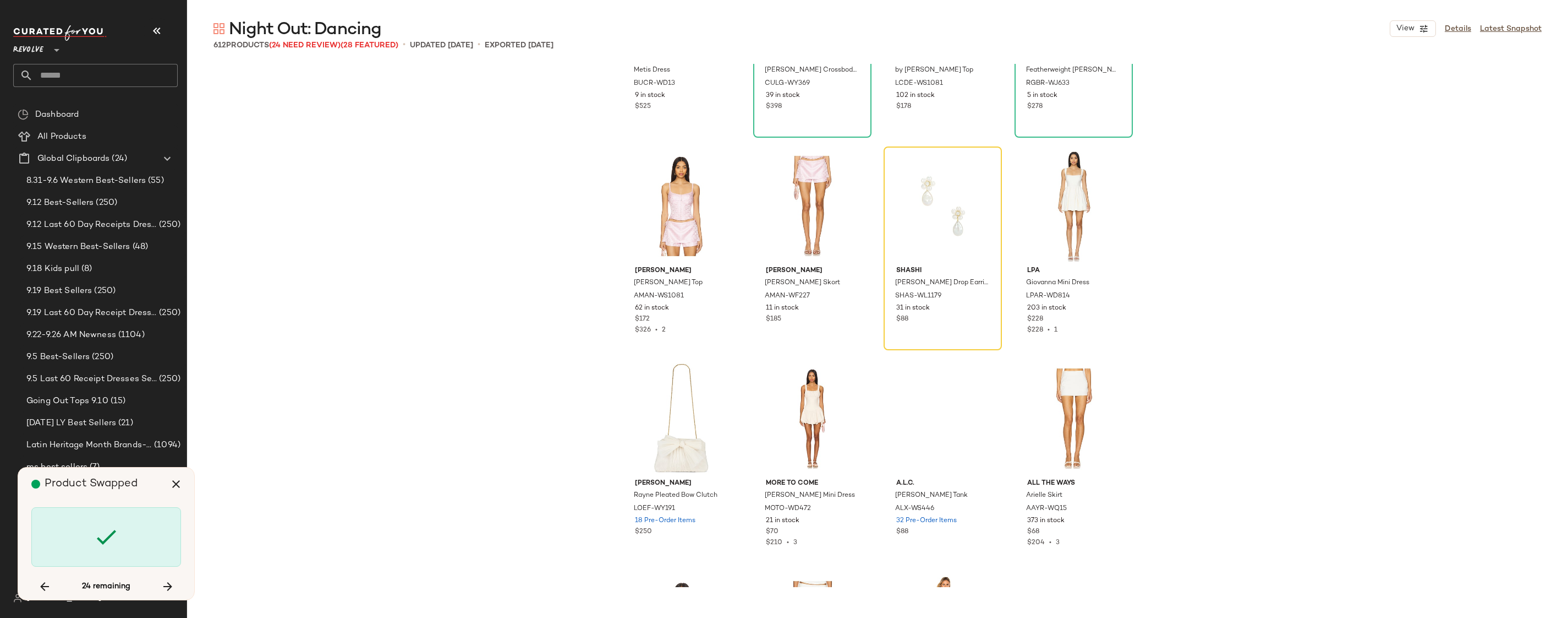
scroll to position [21887, 0]
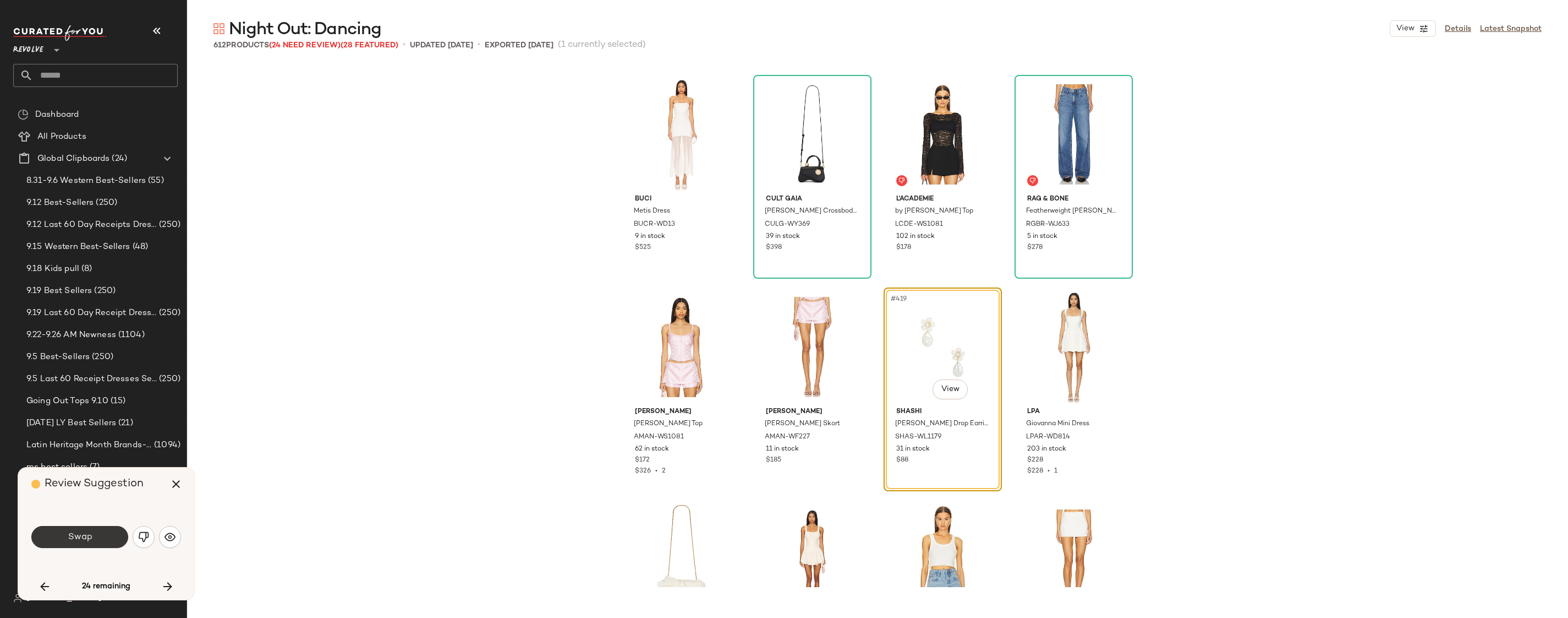
click at [77, 540] on span "Swap" at bounding box center [79, 536] width 25 height 10
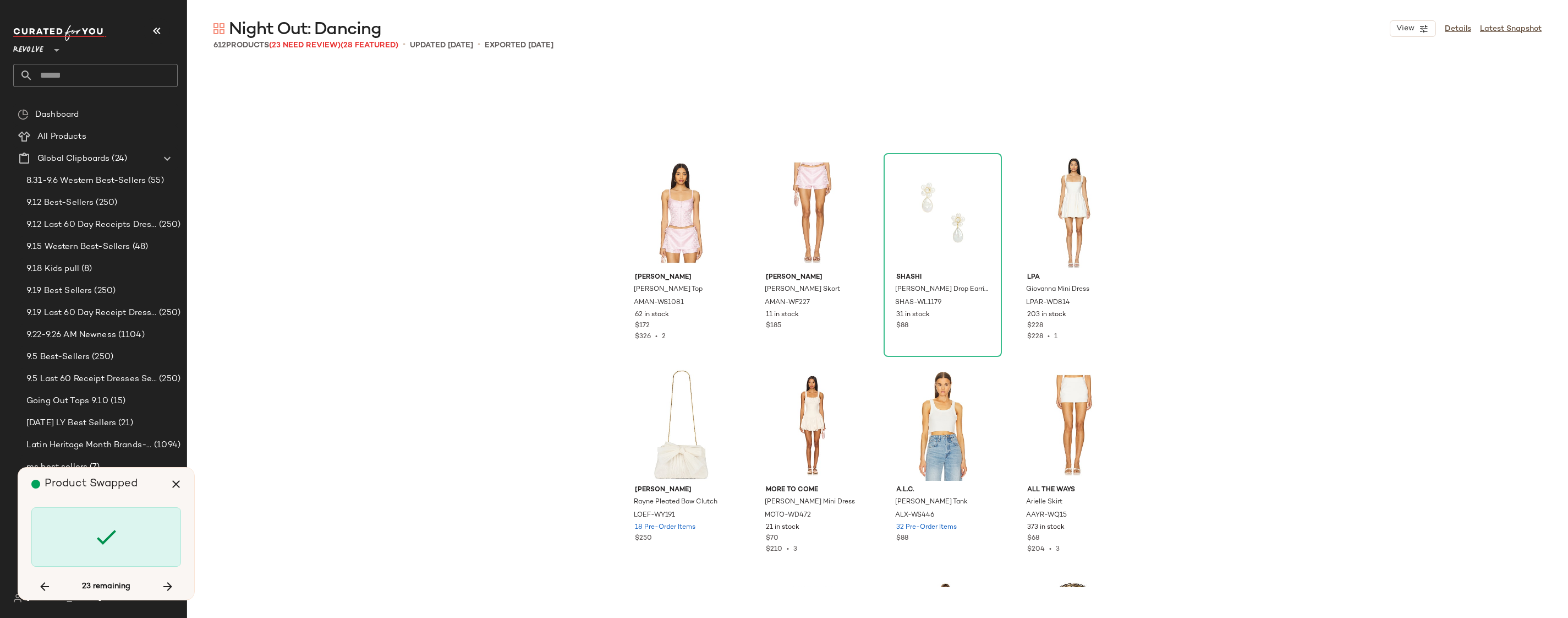
scroll to position [22195, 0]
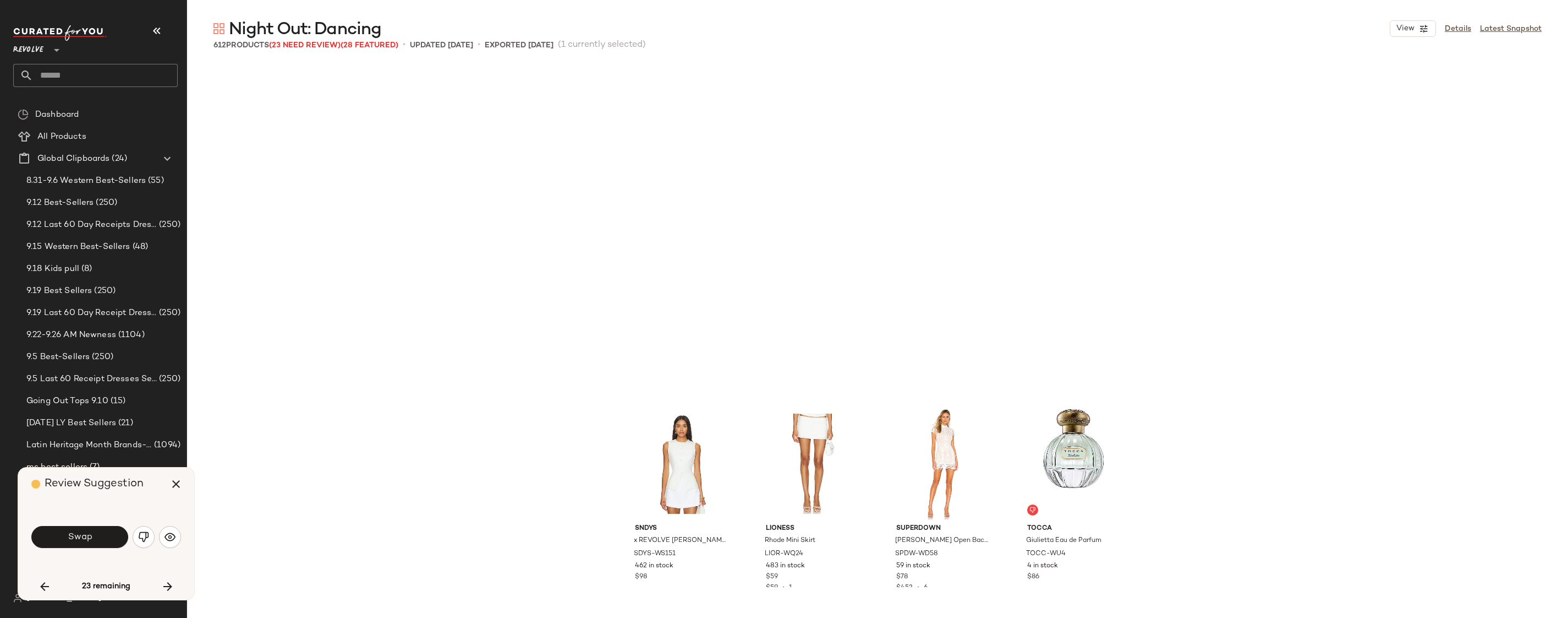
scroll to position [22524, 0]
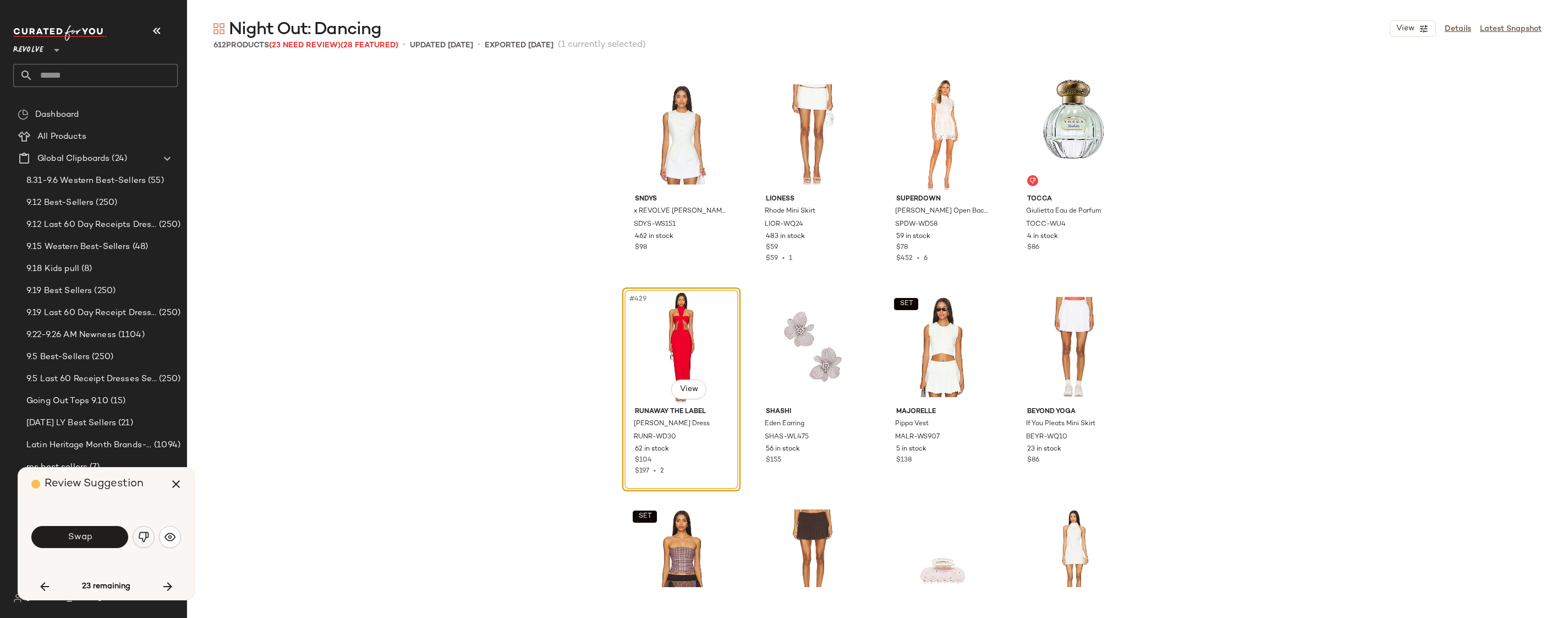
click at [143, 540] on img "button" at bounding box center [144, 537] width 11 height 11
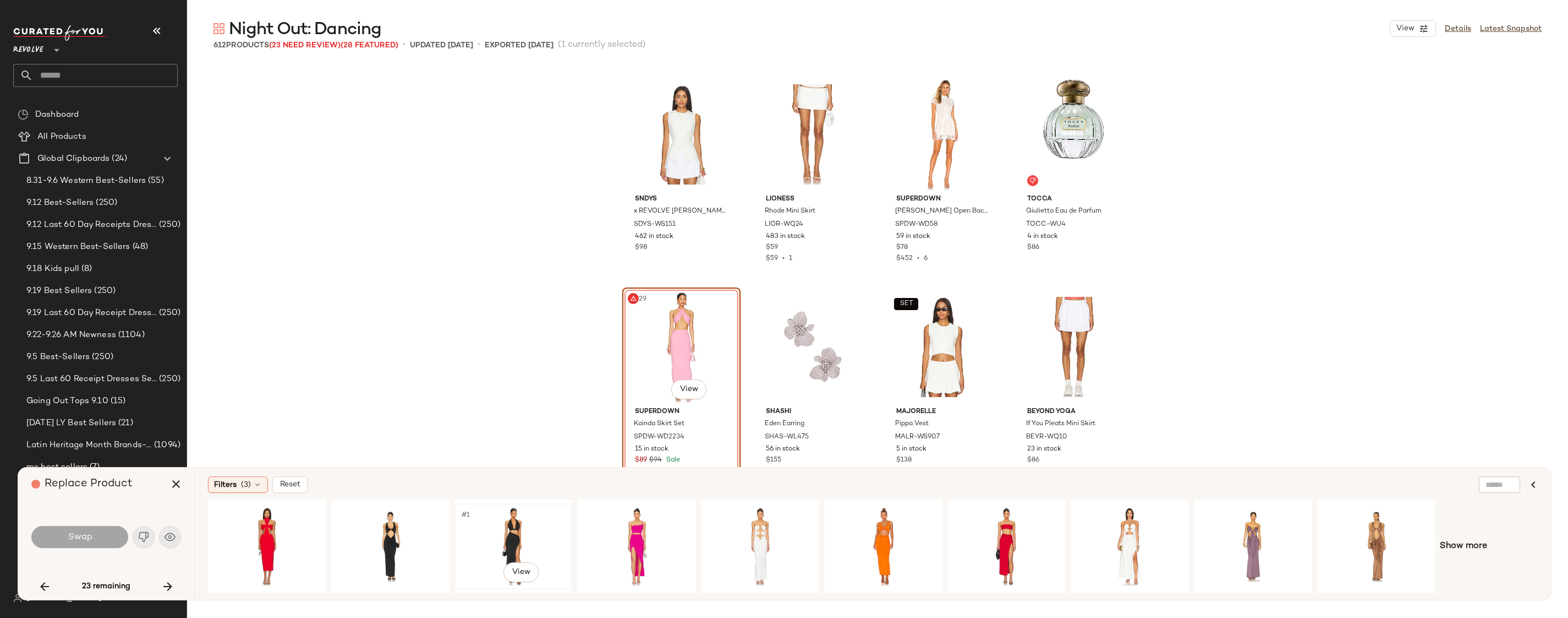
click at [537, 539] on div "#1 View" at bounding box center [513, 546] width 110 height 78
click at [87, 535] on span "Swap" at bounding box center [79, 536] width 25 height 10
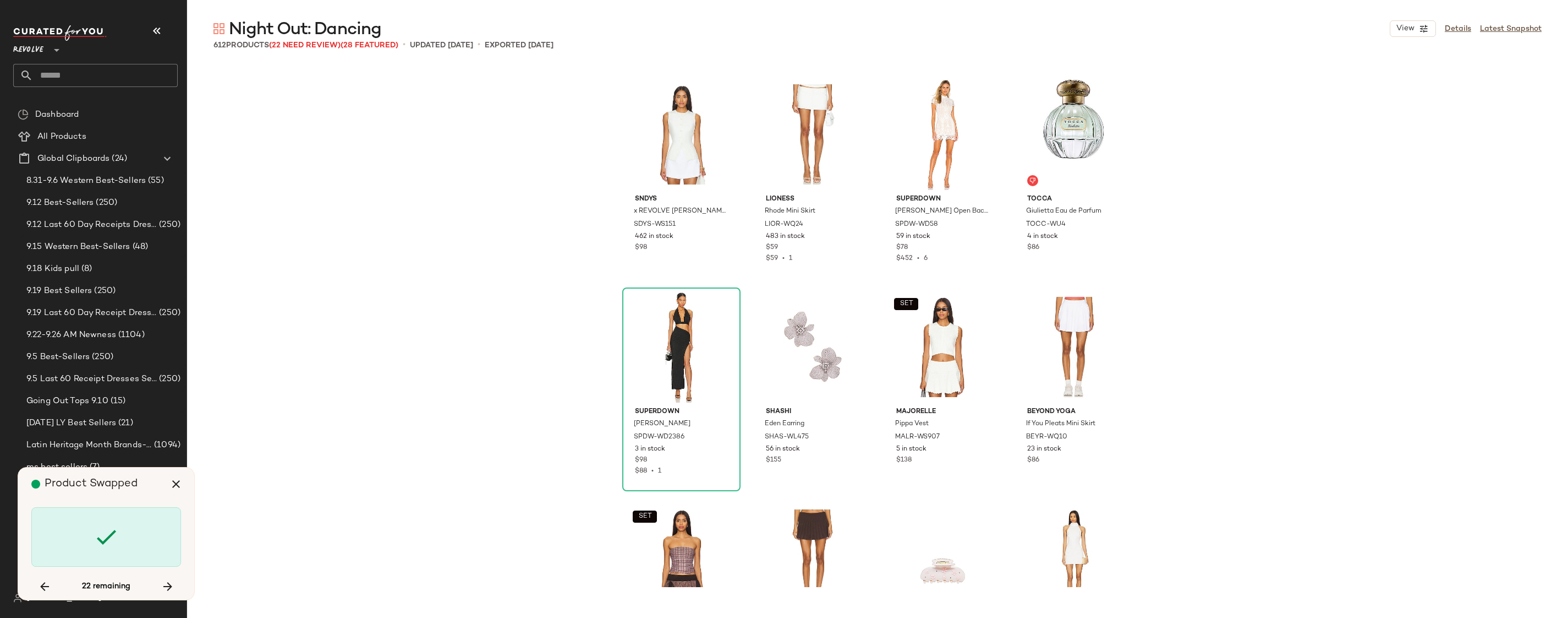
scroll to position [22599, 0]
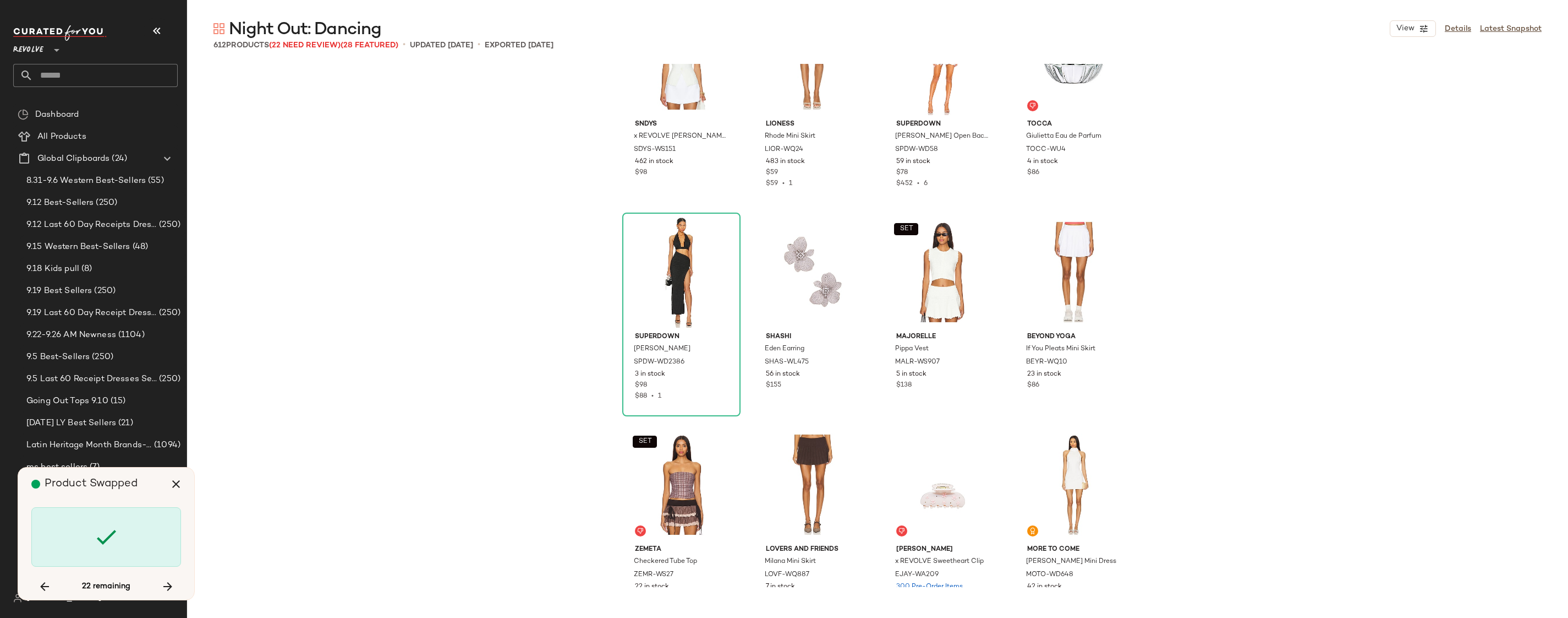
scroll to position [24012, 0]
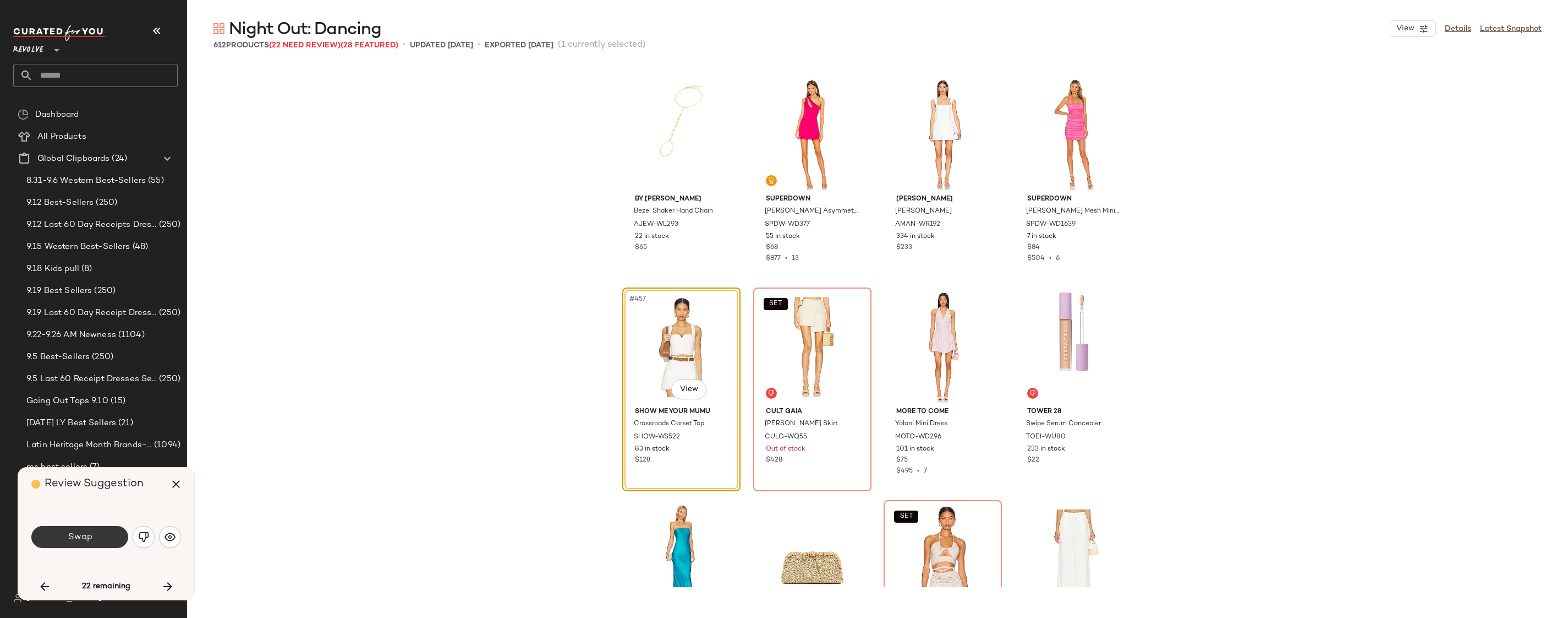
click at [79, 538] on span "Swap" at bounding box center [79, 536] width 25 height 10
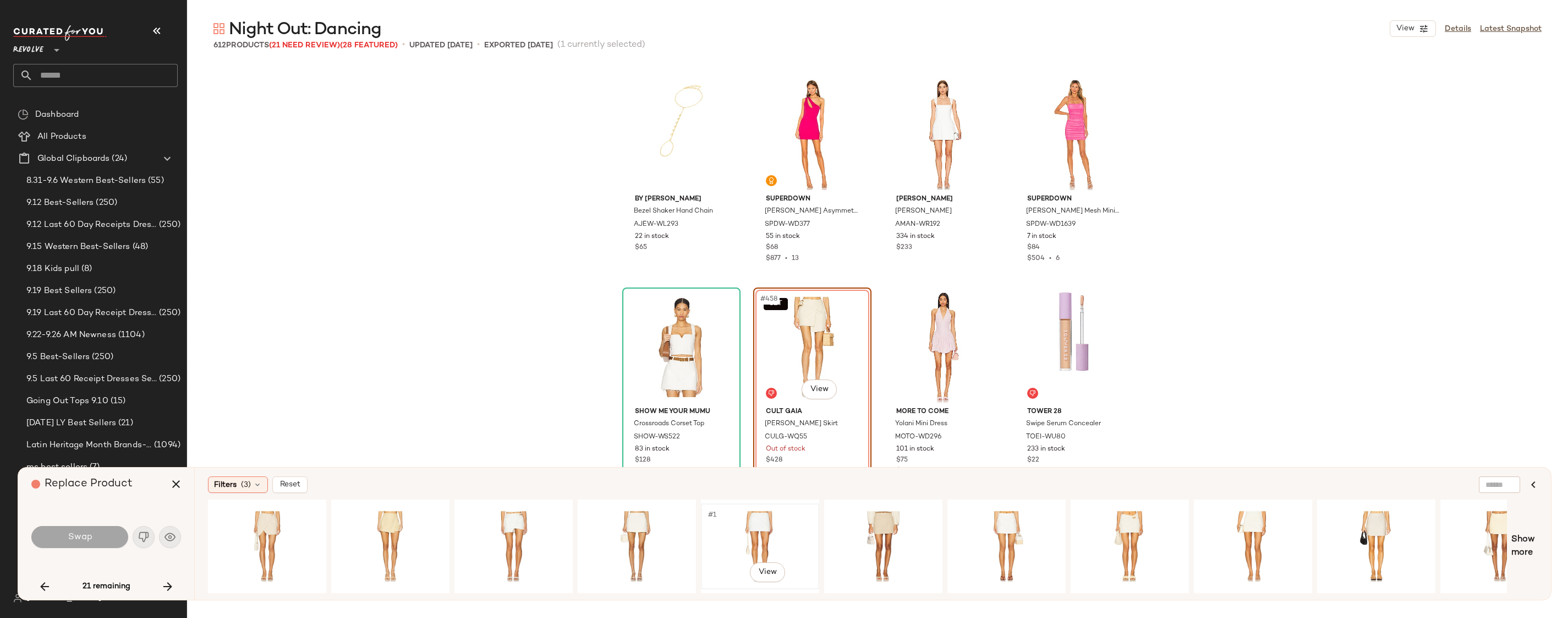
click at [775, 526] on div "#1 View" at bounding box center [760, 546] width 110 height 78
click at [57, 544] on button "Swap" at bounding box center [79, 537] width 97 height 22
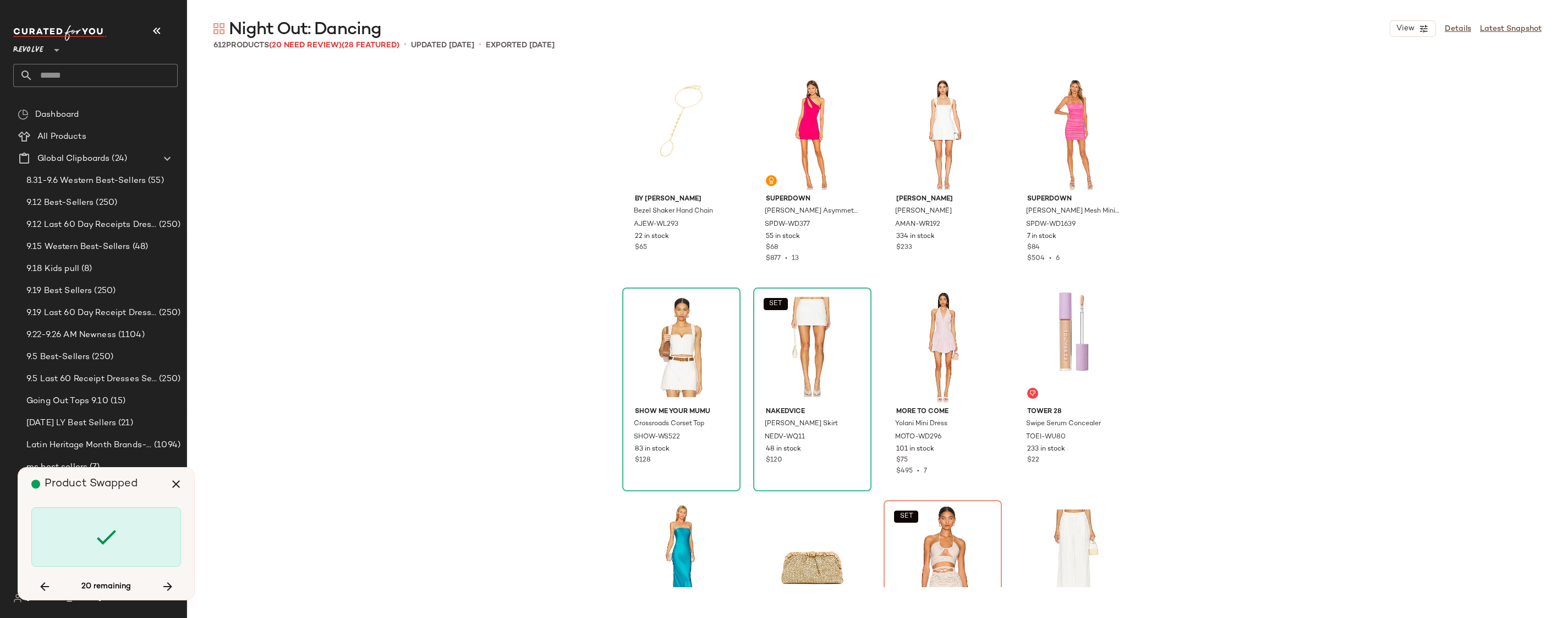
scroll to position [24224, 0]
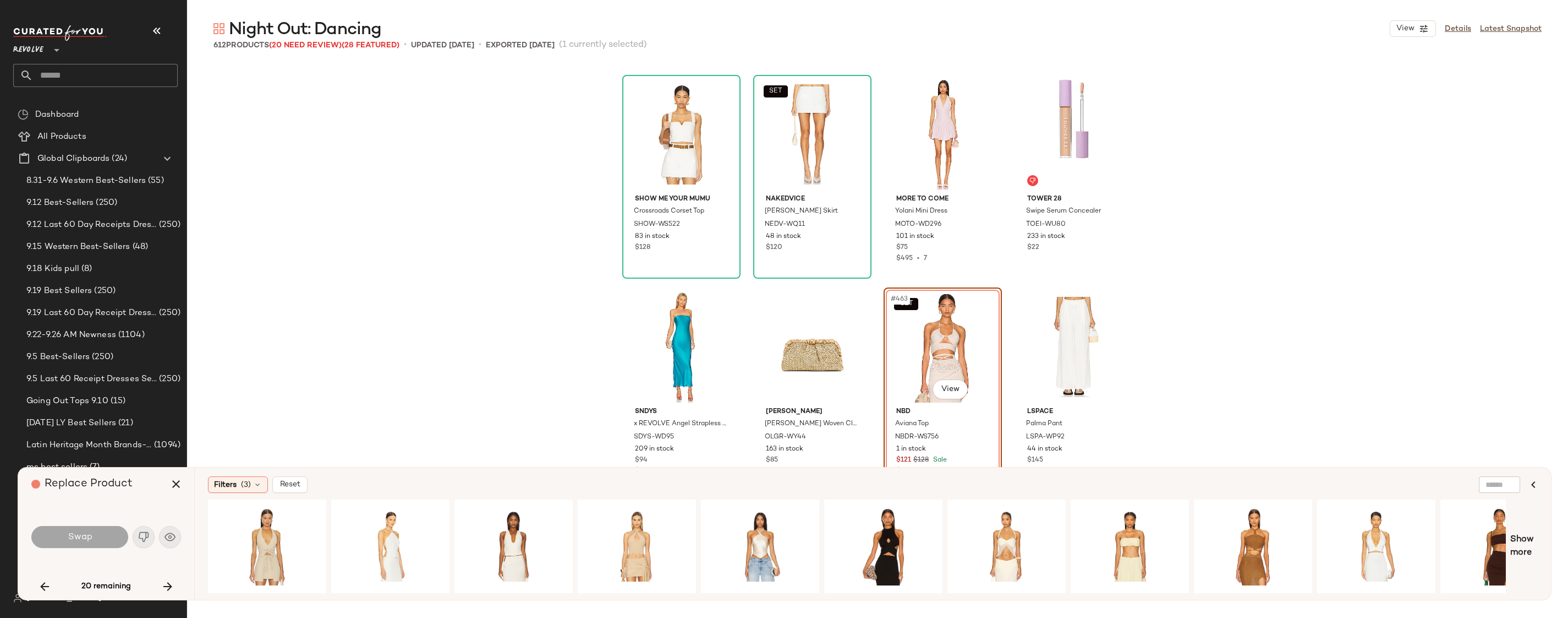
click at [98, 541] on div "Swap" at bounding box center [79, 537] width 97 height 22
click at [284, 536] on div "#1 View" at bounding box center [267, 546] width 110 height 78
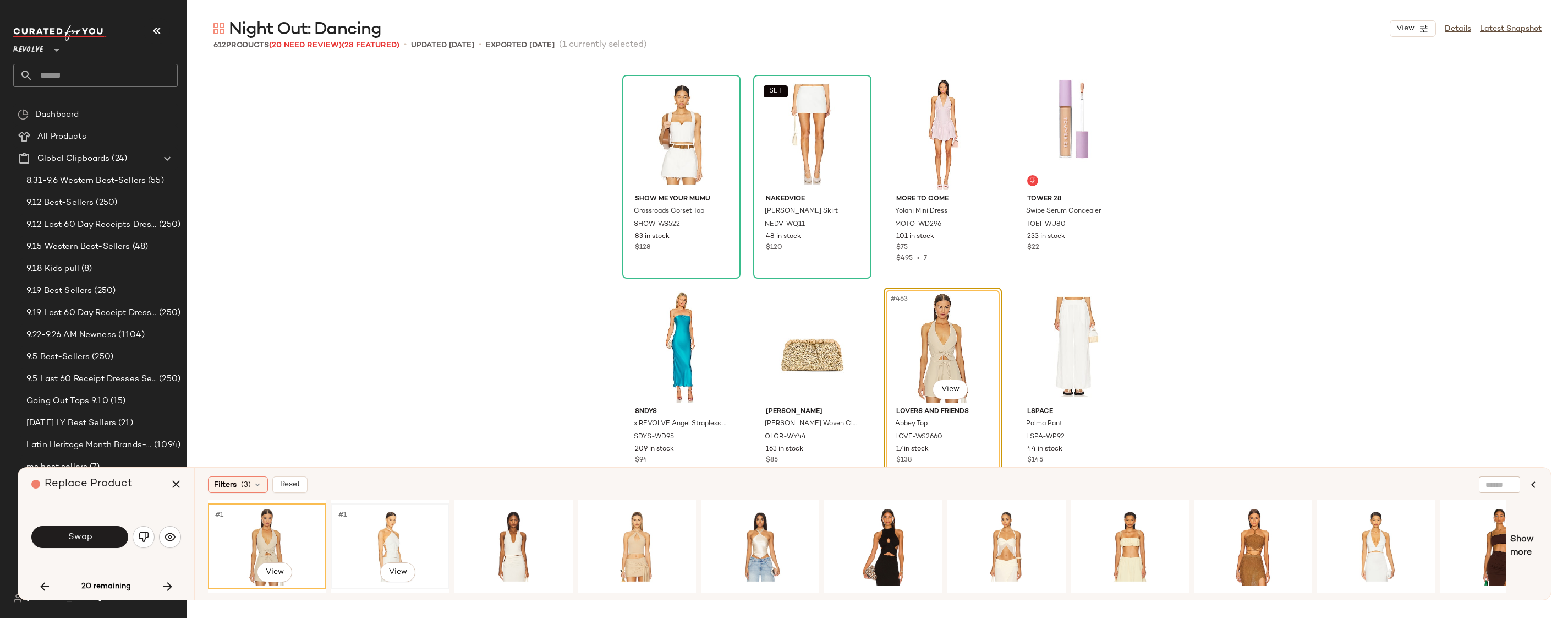
click at [381, 534] on div "#1 View" at bounding box center [390, 546] width 110 height 78
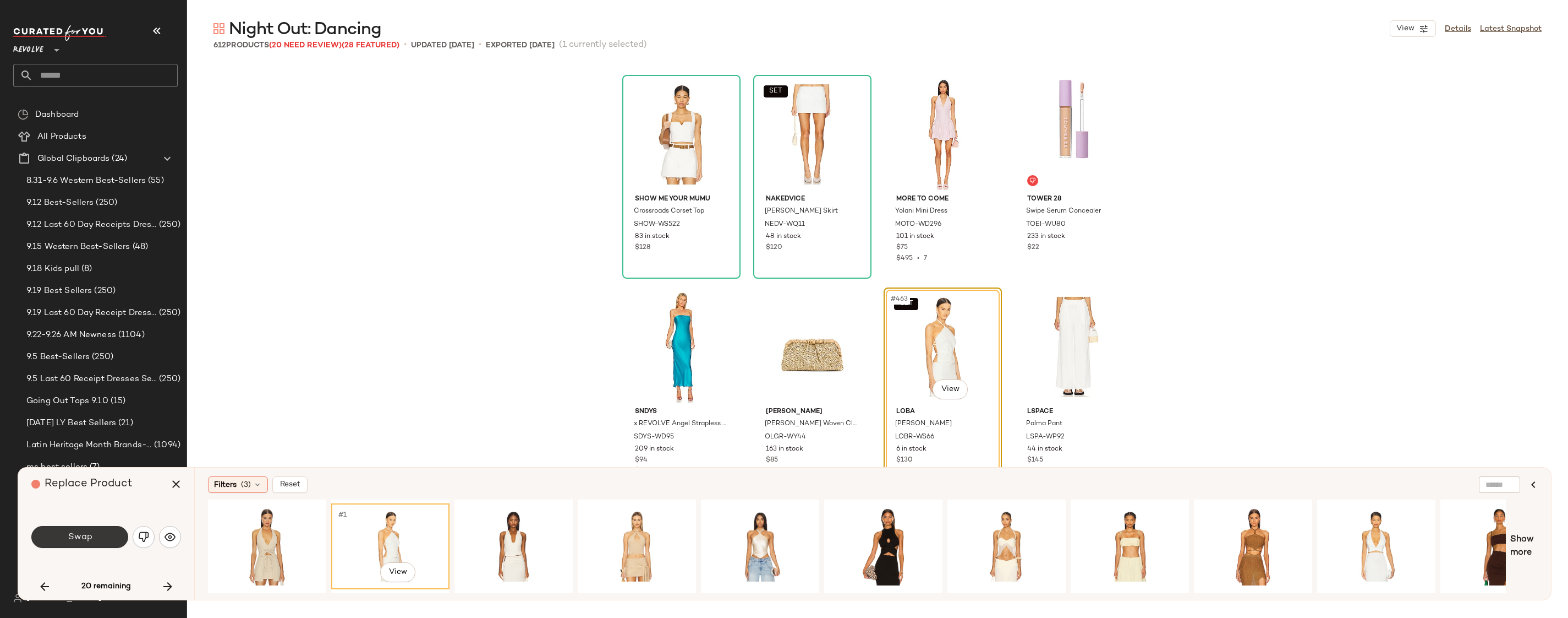
click at [113, 543] on button "Swap" at bounding box center [79, 537] width 97 height 22
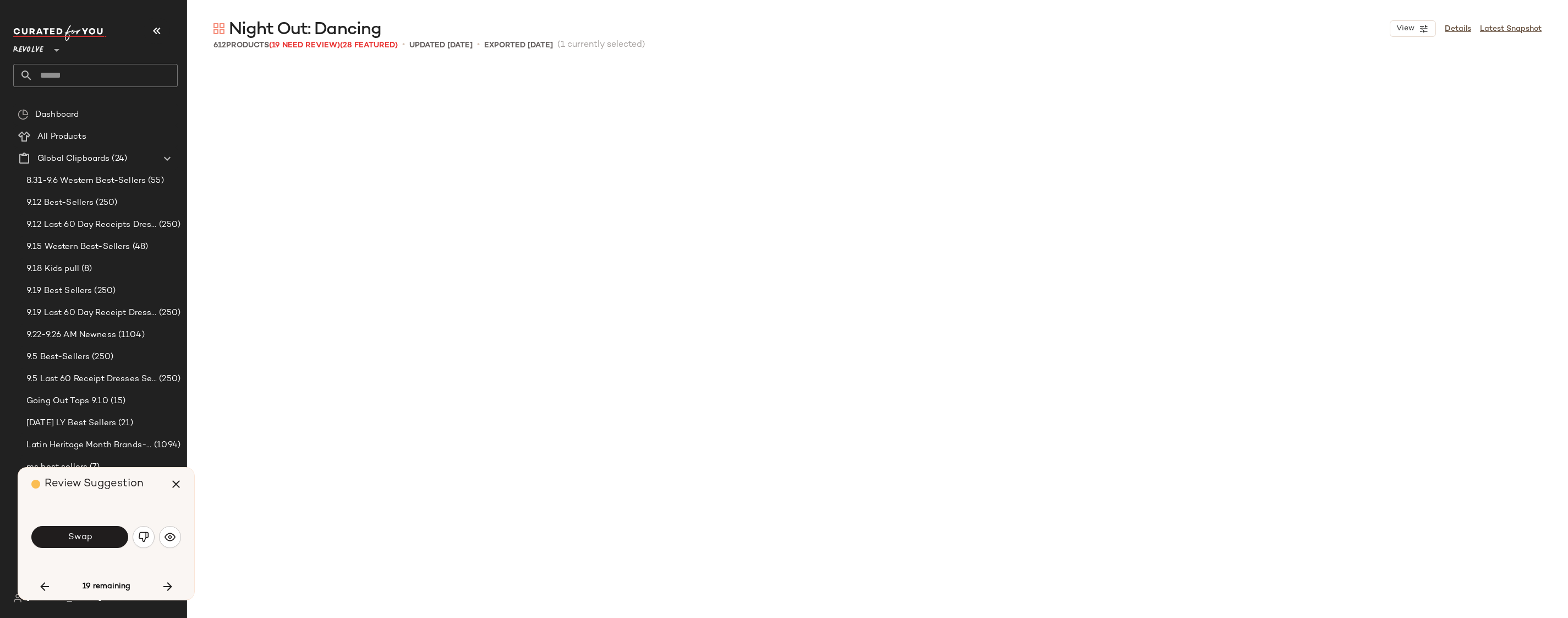
scroll to position [24862, 0]
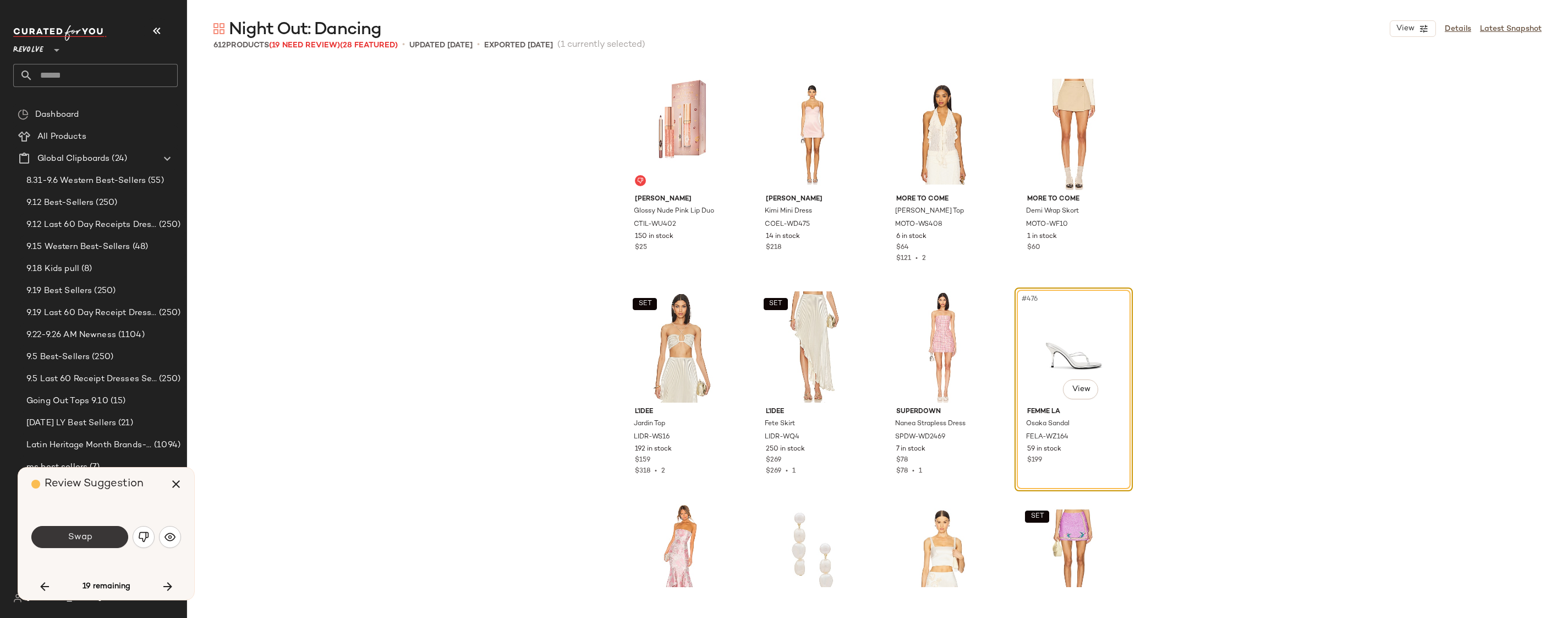
click at [118, 534] on button "Swap" at bounding box center [79, 537] width 97 height 22
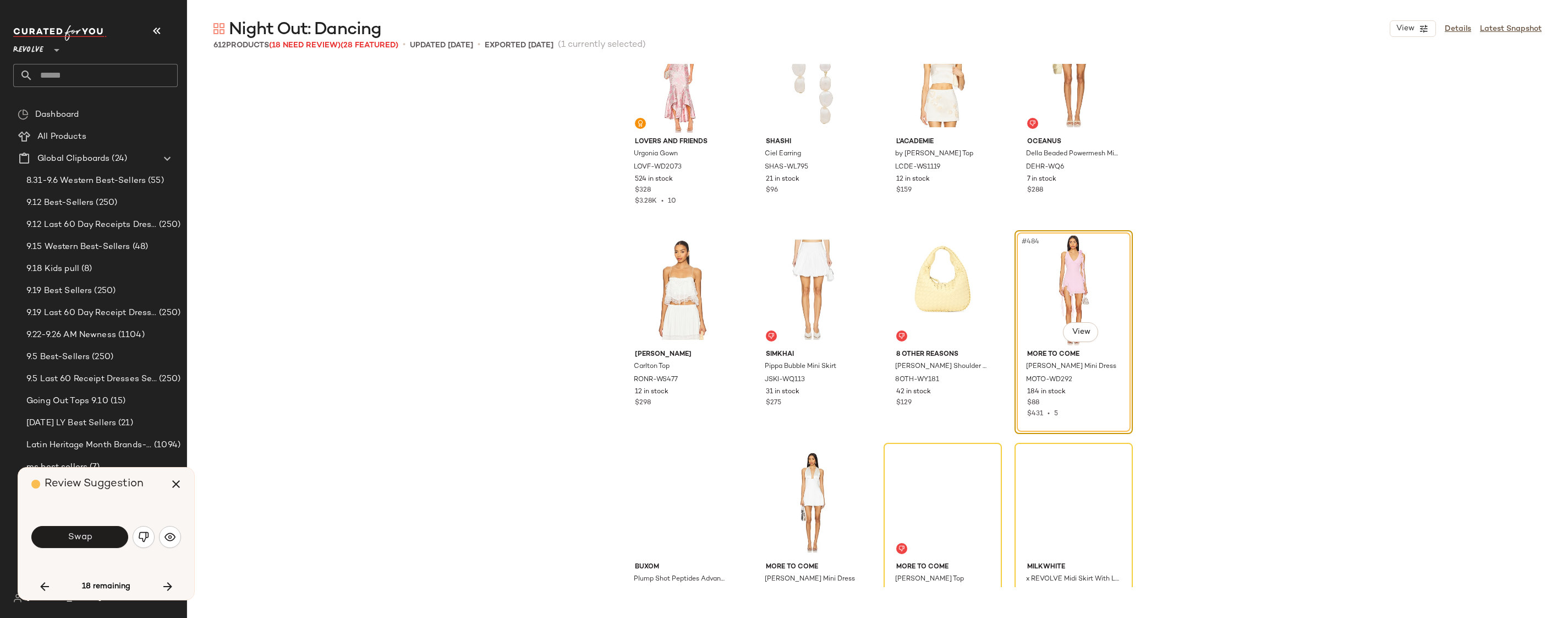
scroll to position [25351, 0]
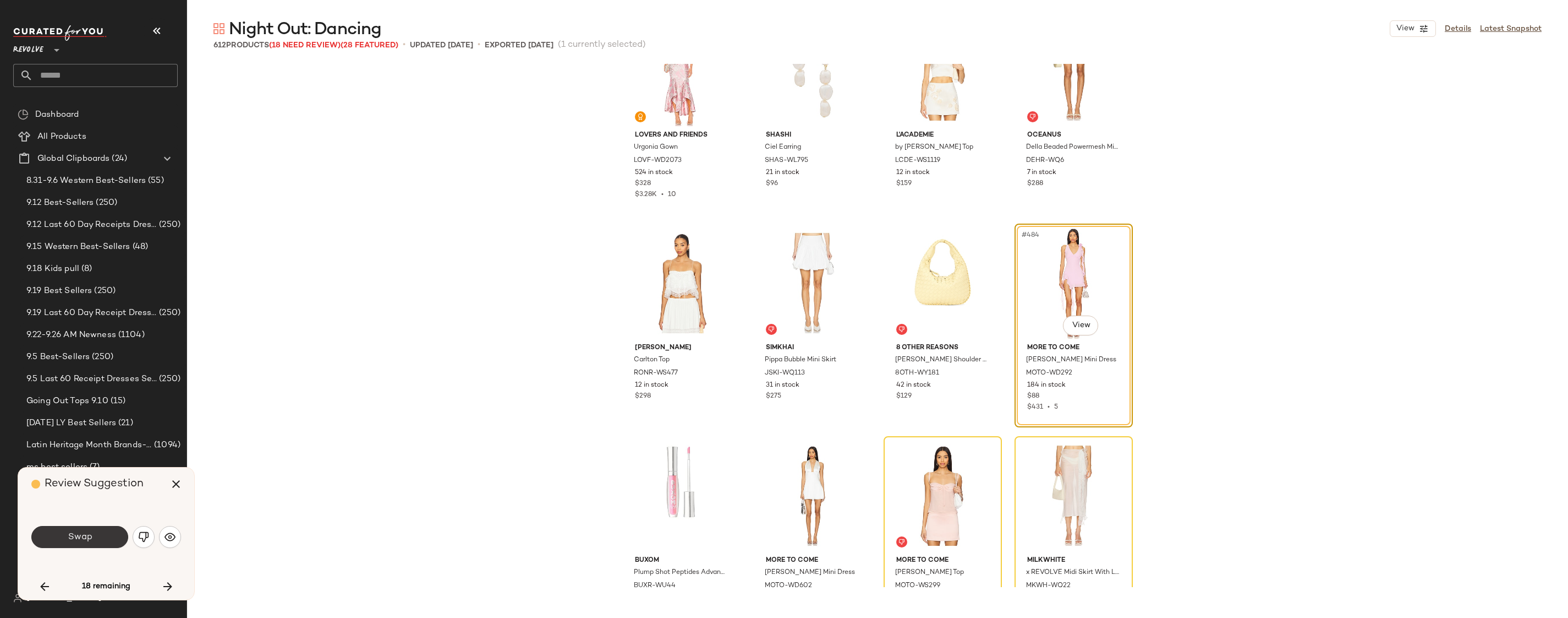
click at [73, 537] on span "Swap" at bounding box center [79, 536] width 25 height 10
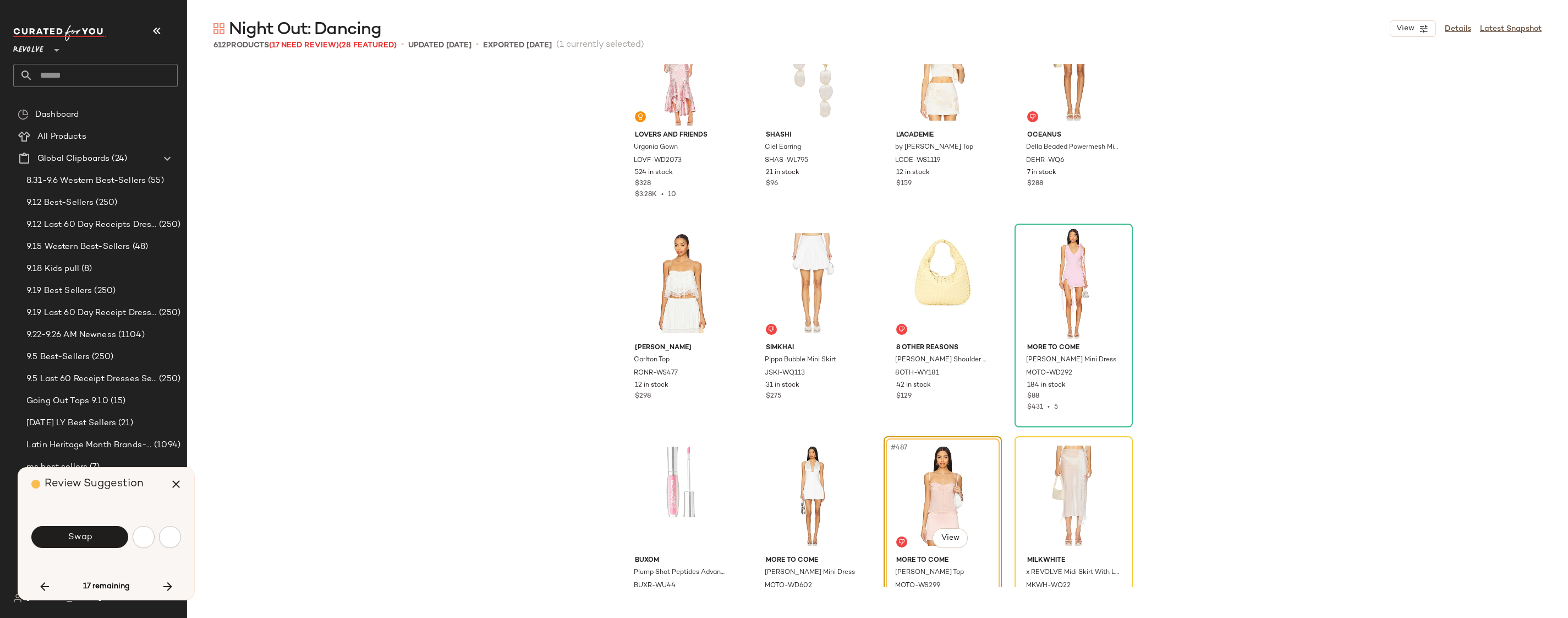
scroll to position [25499, 0]
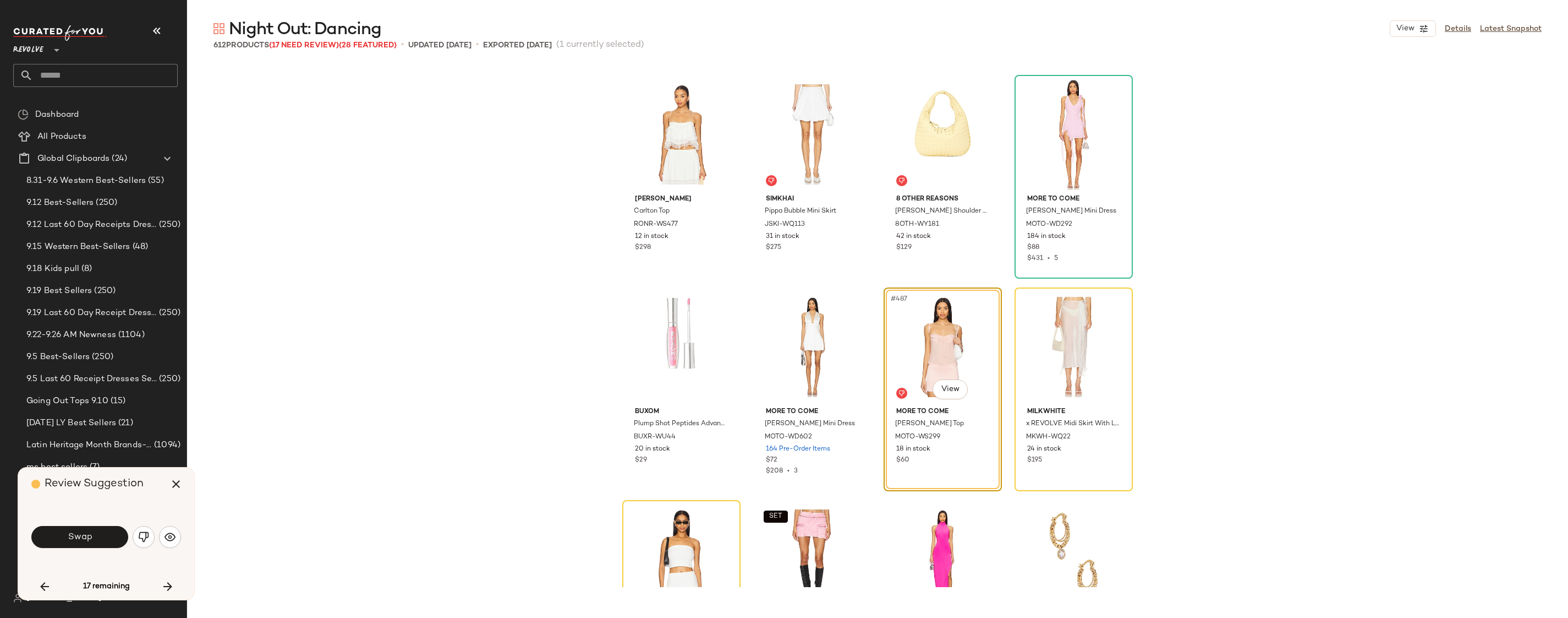
click at [69, 549] on div "Swap" at bounding box center [106, 536] width 149 height 26
click at [67, 537] on button "Swap" at bounding box center [79, 537] width 97 height 22
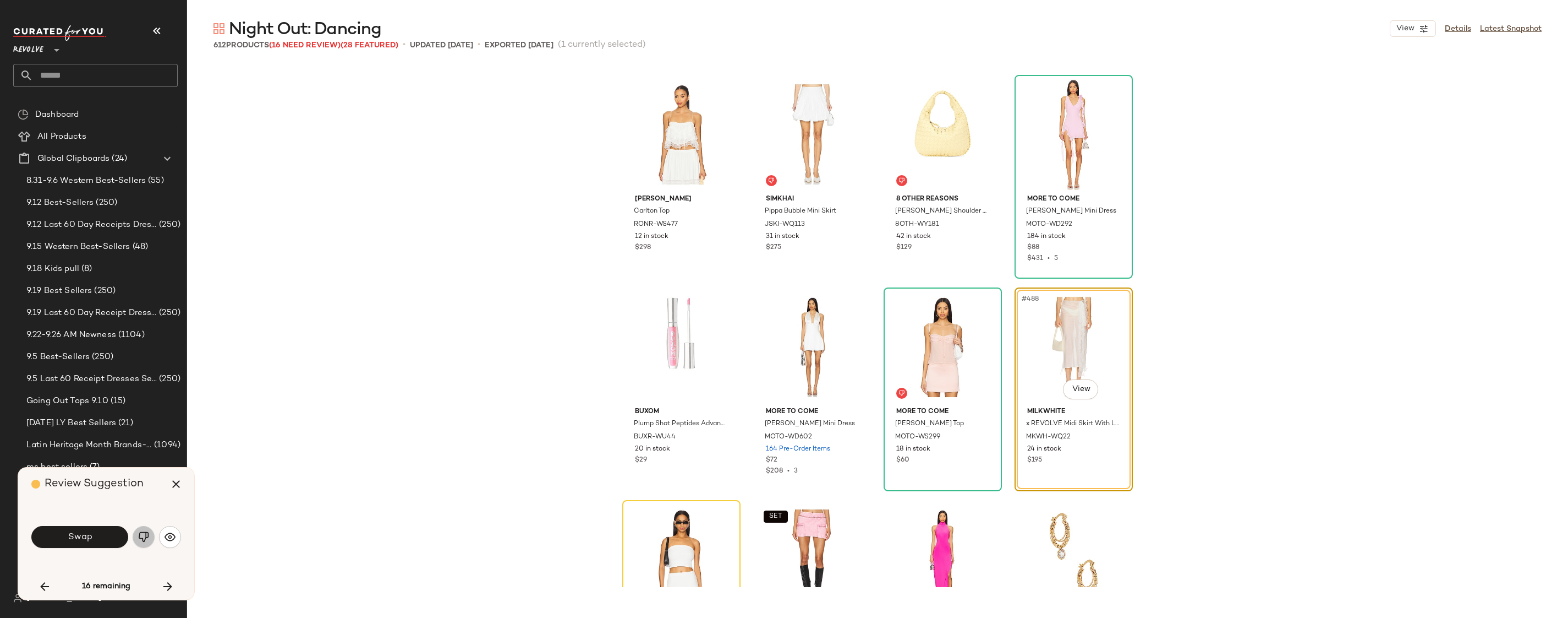
click at [142, 541] on img "button" at bounding box center [144, 537] width 11 height 11
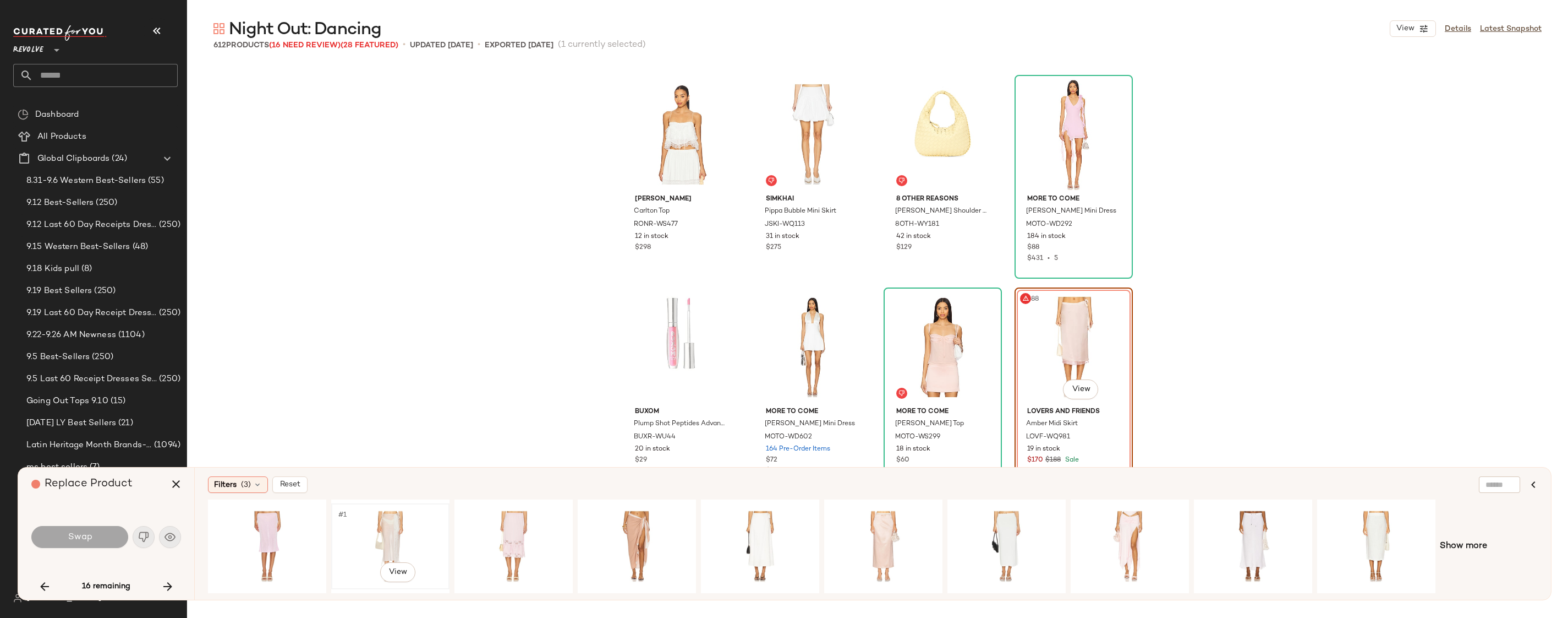
click at [395, 533] on div "#1 View" at bounding box center [390, 546] width 110 height 78
click at [904, 522] on div "#1 View" at bounding box center [883, 546] width 110 height 78
click at [1107, 546] on div "#1 View" at bounding box center [1130, 546] width 110 height 78
click at [890, 524] on div "#1 View" at bounding box center [883, 546] width 110 height 78
click at [111, 526] on button "Swap" at bounding box center [79, 537] width 97 height 22
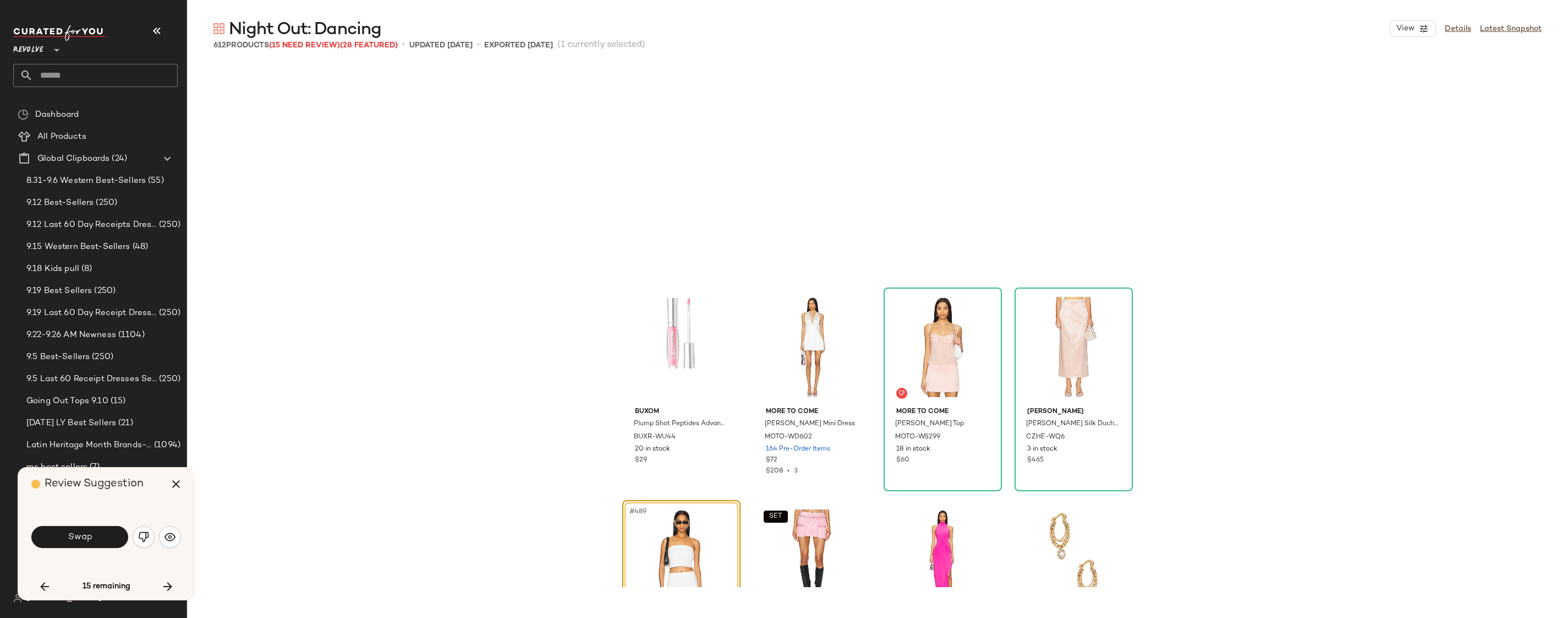
scroll to position [25712, 0]
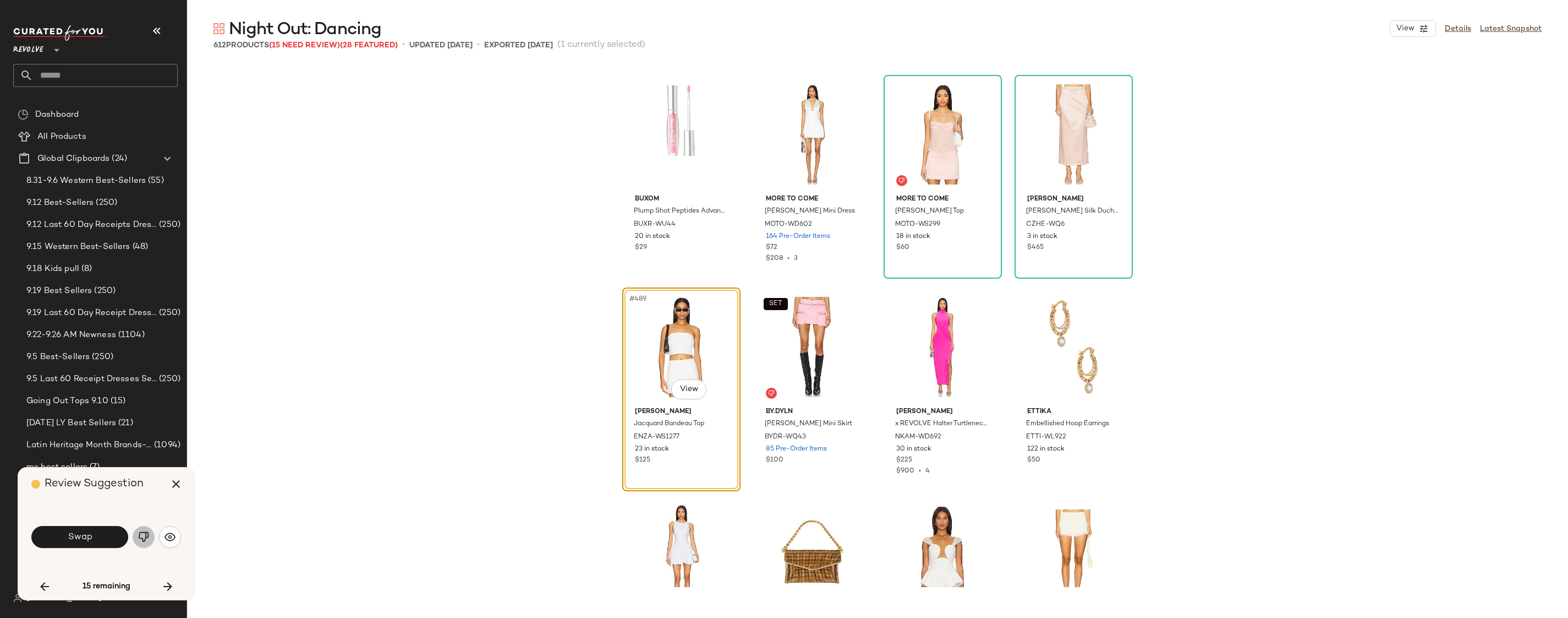
click at [146, 544] on button "button" at bounding box center [144, 537] width 22 height 22
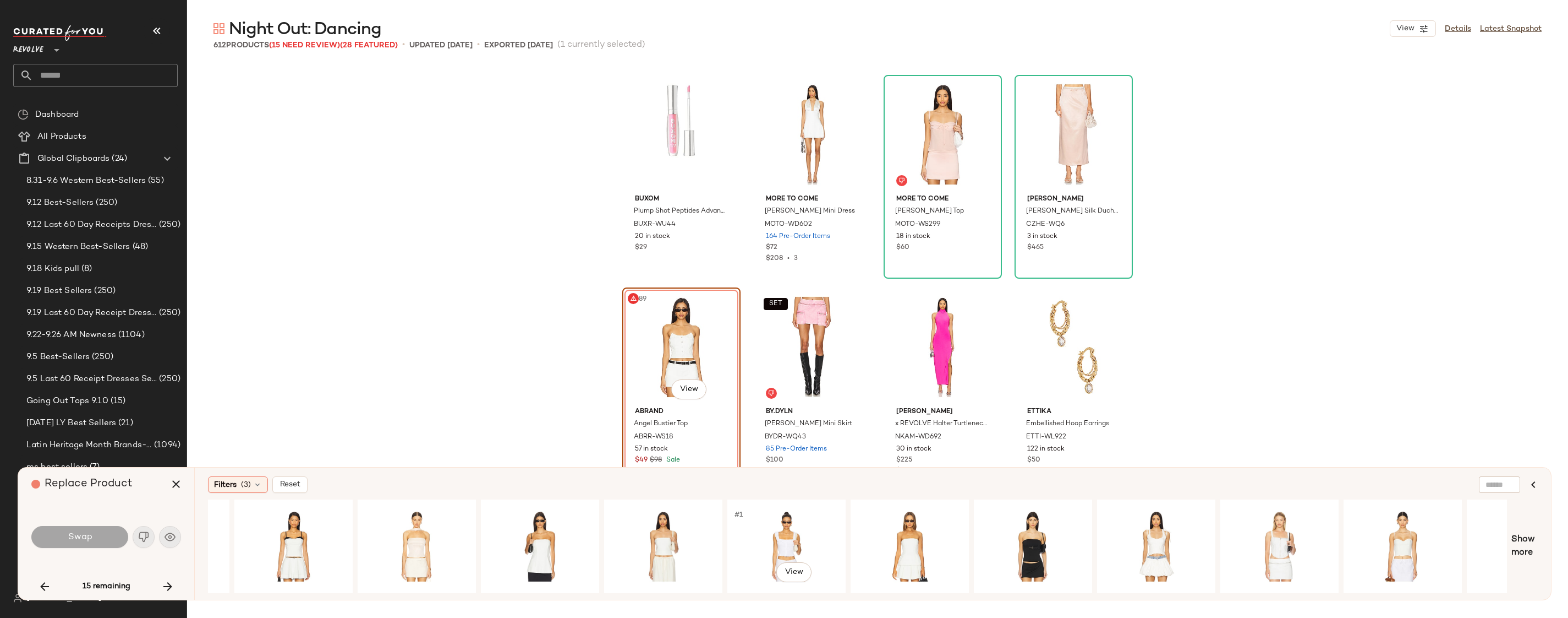
scroll to position [0, 1037]
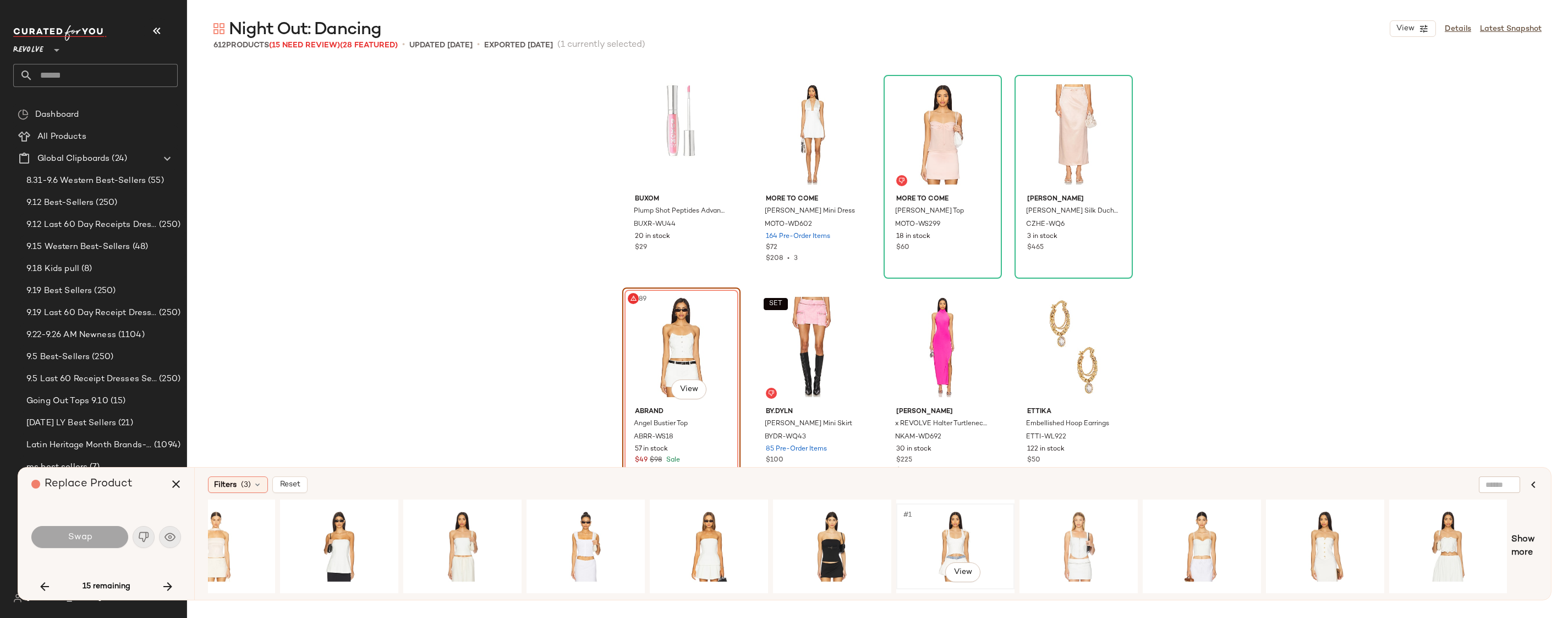
click at [958, 545] on div "#1 View" at bounding box center [955, 546] width 110 height 78
click at [1102, 529] on div "#1 View" at bounding box center [1078, 546] width 110 height 78
click at [95, 538] on button "Swap" at bounding box center [79, 537] width 97 height 22
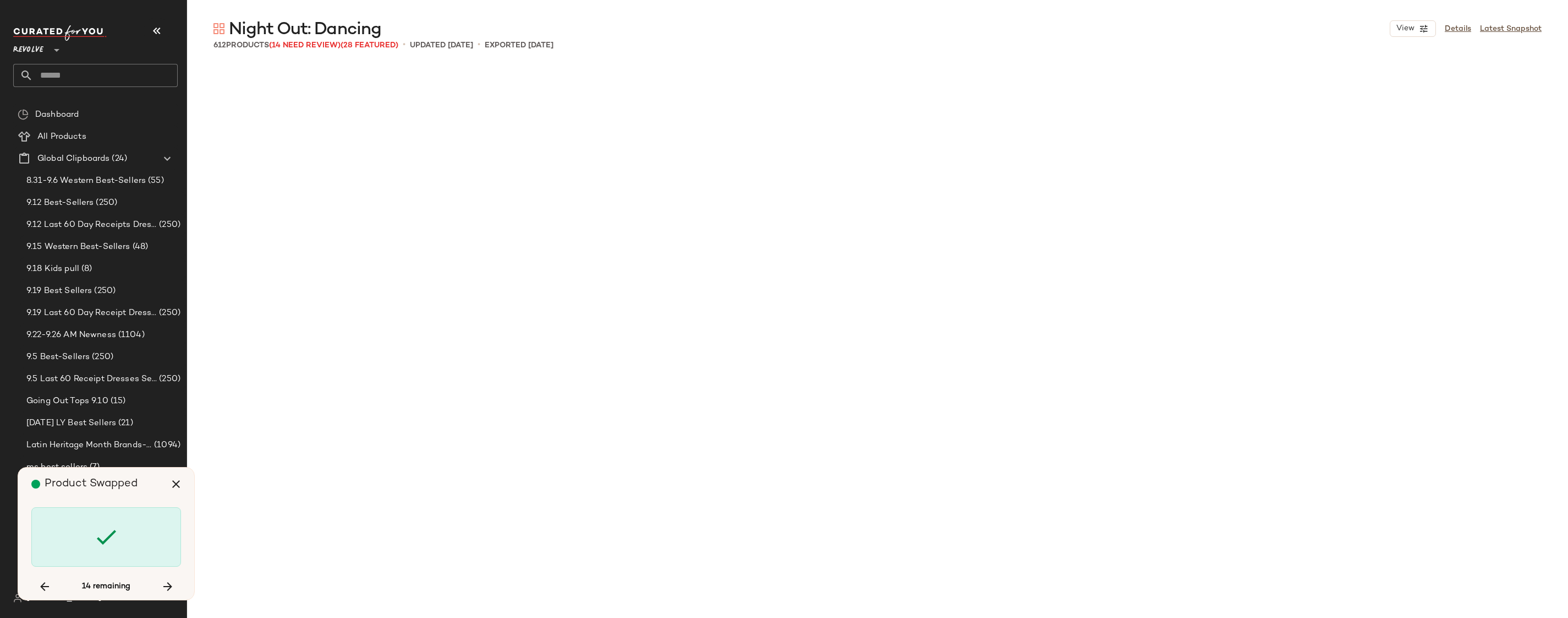
scroll to position [26562, 0]
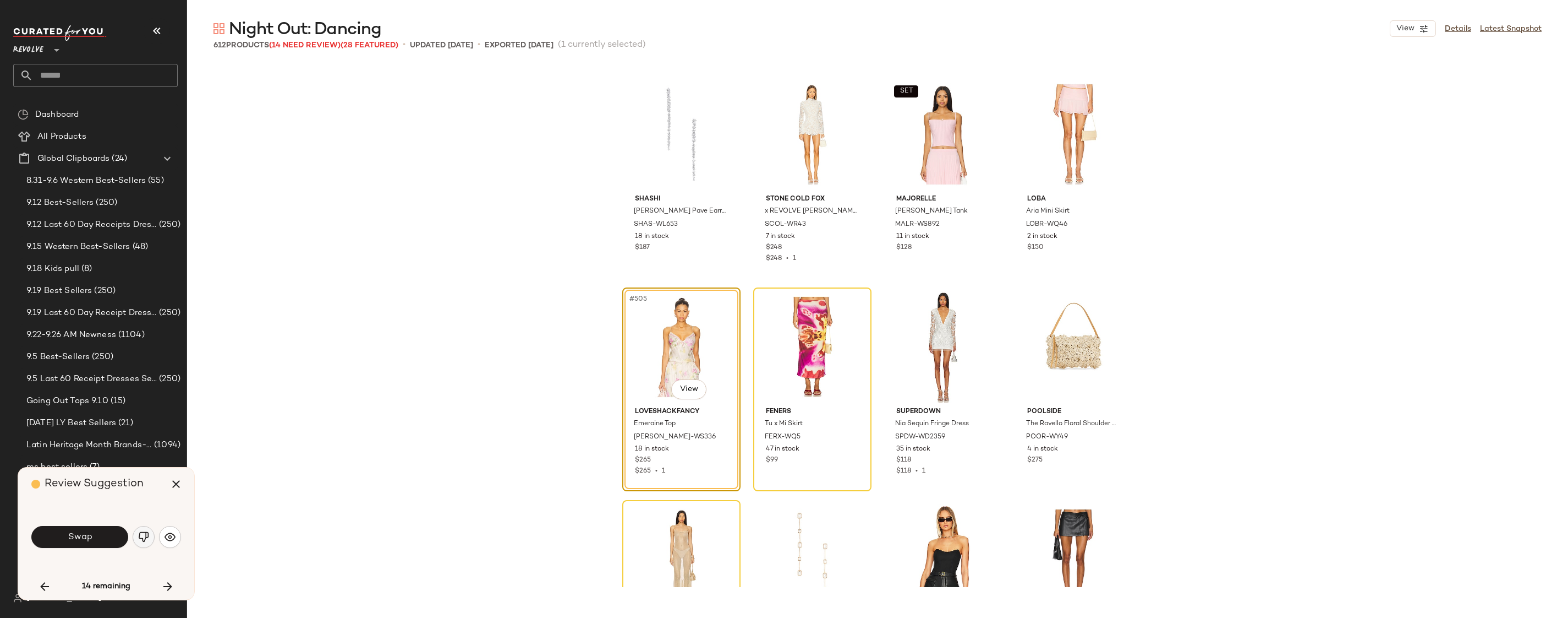
click at [141, 542] on button "button" at bounding box center [144, 537] width 22 height 22
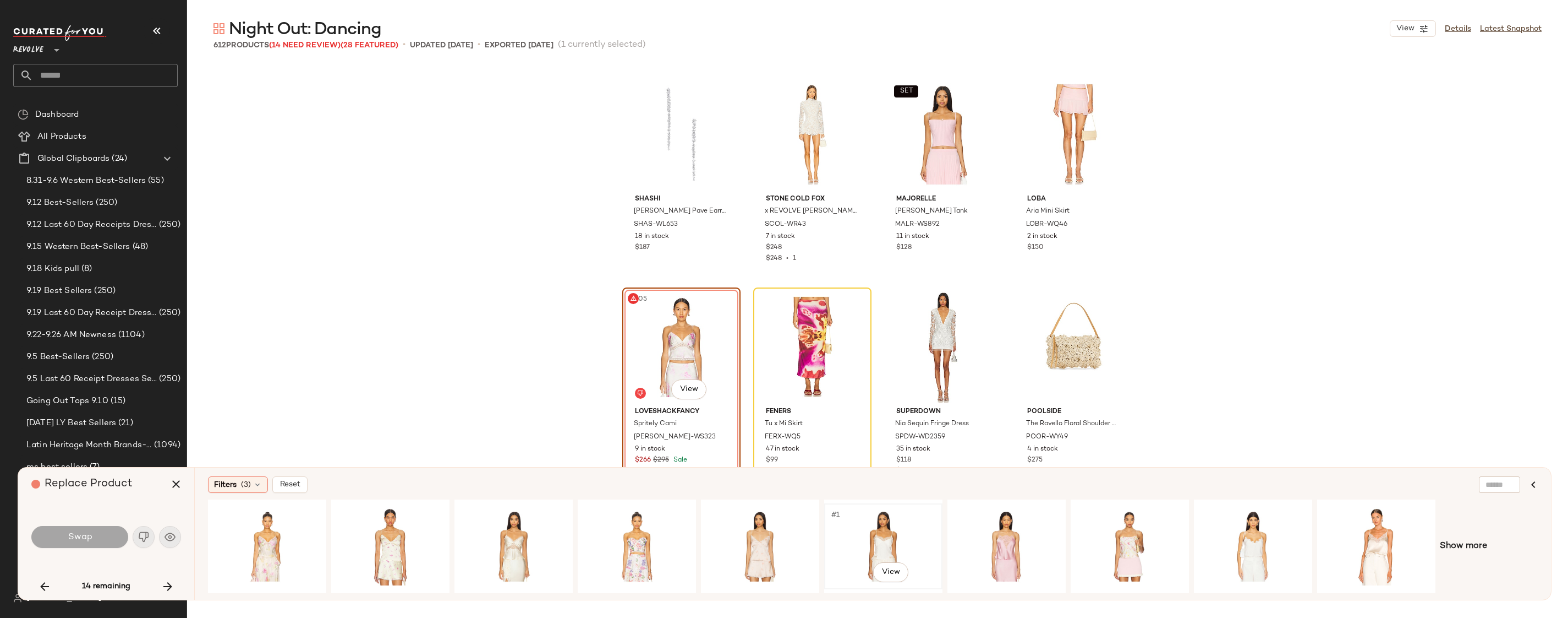
click at [920, 536] on div "#1 View" at bounding box center [883, 546] width 110 height 78
click at [965, 540] on div "#1 View" at bounding box center [1006, 546] width 110 height 78
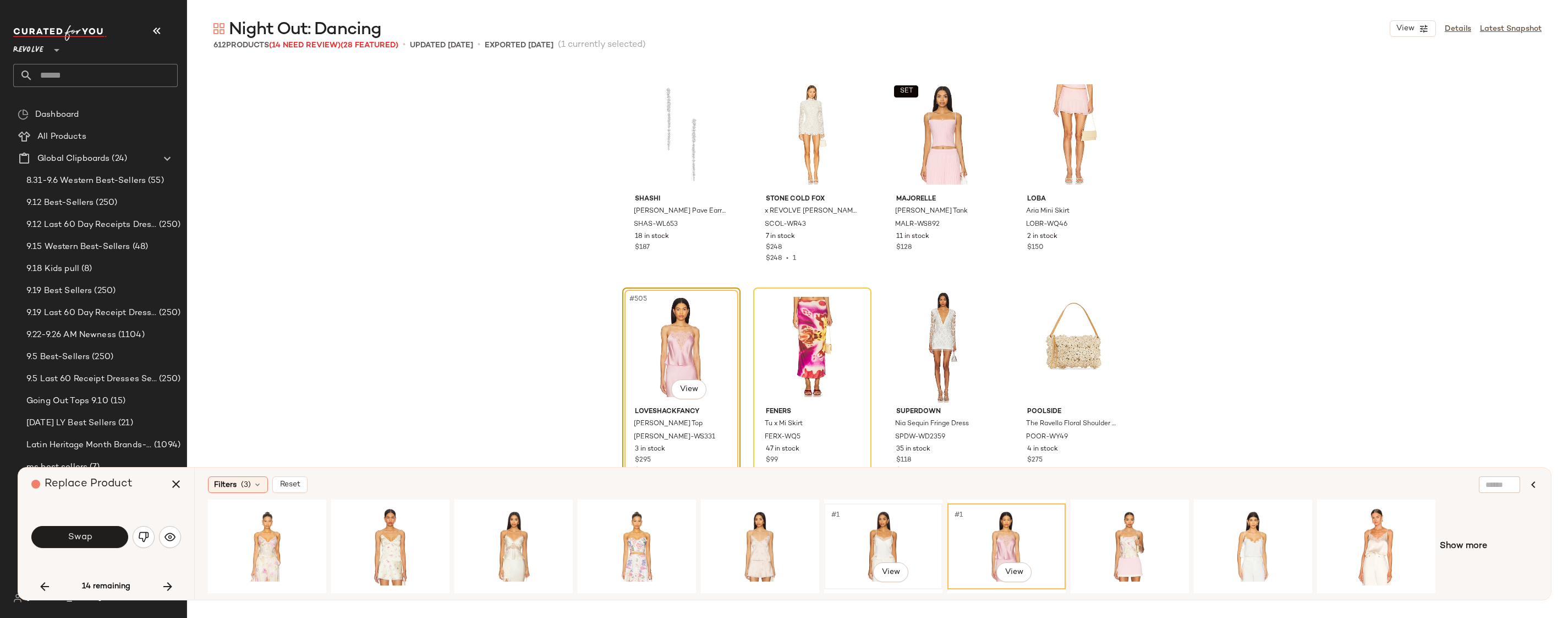
click at [913, 540] on div "#1 View" at bounding box center [883, 546] width 110 height 78
click at [87, 539] on span "Swap" at bounding box center [79, 536] width 25 height 10
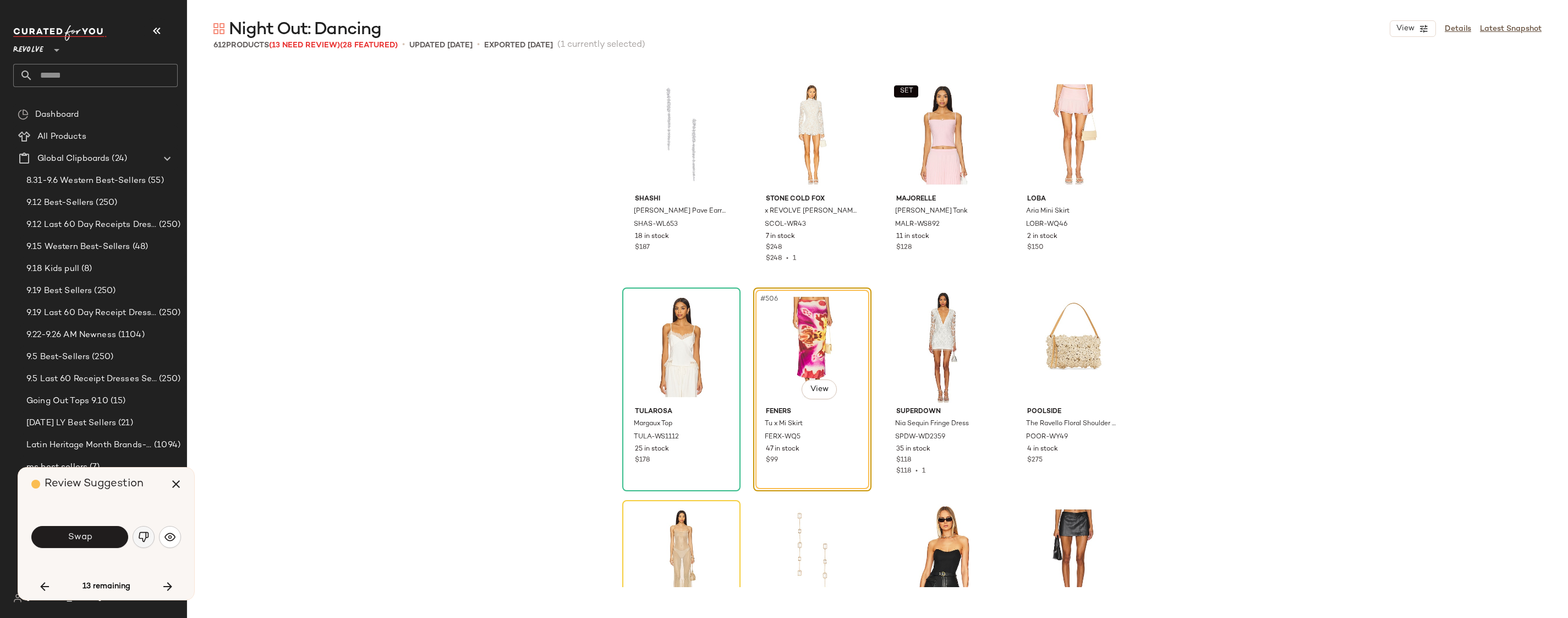
click at [147, 536] on img "button" at bounding box center [144, 537] width 11 height 11
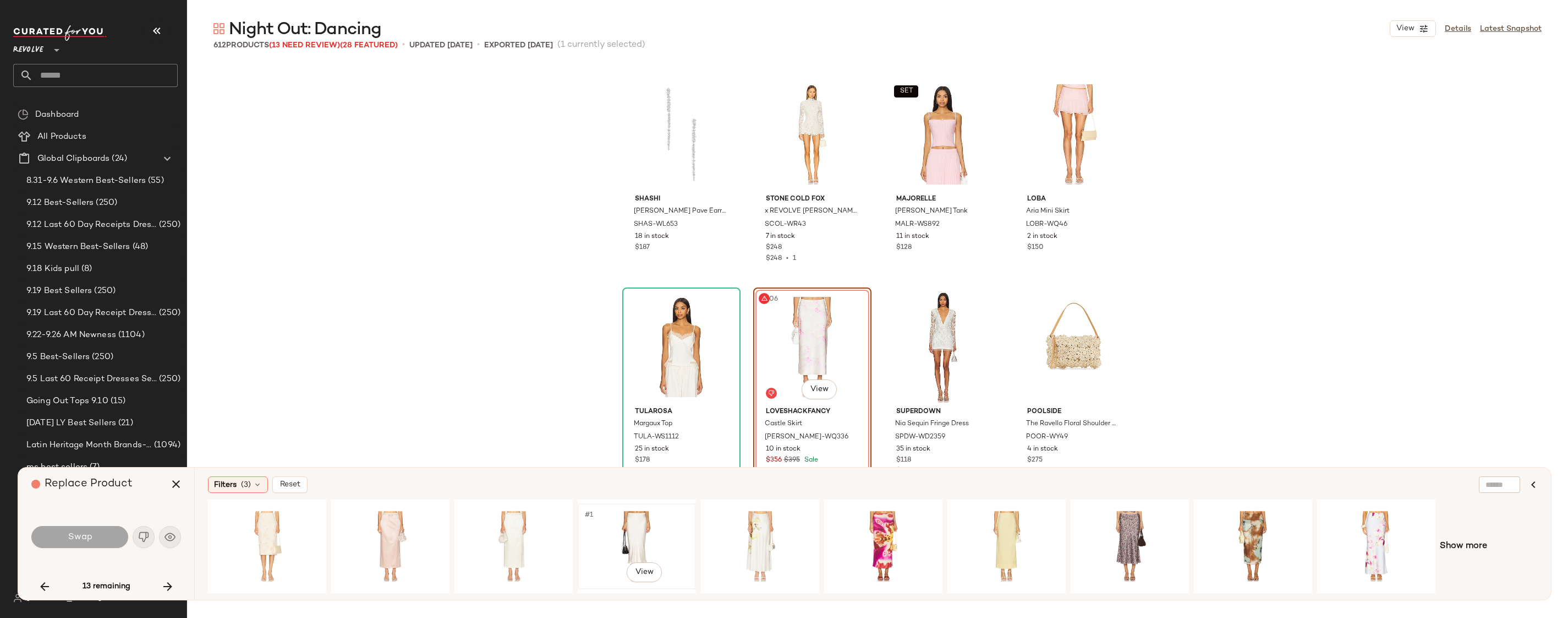
click at [632, 529] on div "#1 View" at bounding box center [636, 546] width 110 height 78
click at [97, 534] on button "Swap" at bounding box center [79, 537] width 97 height 22
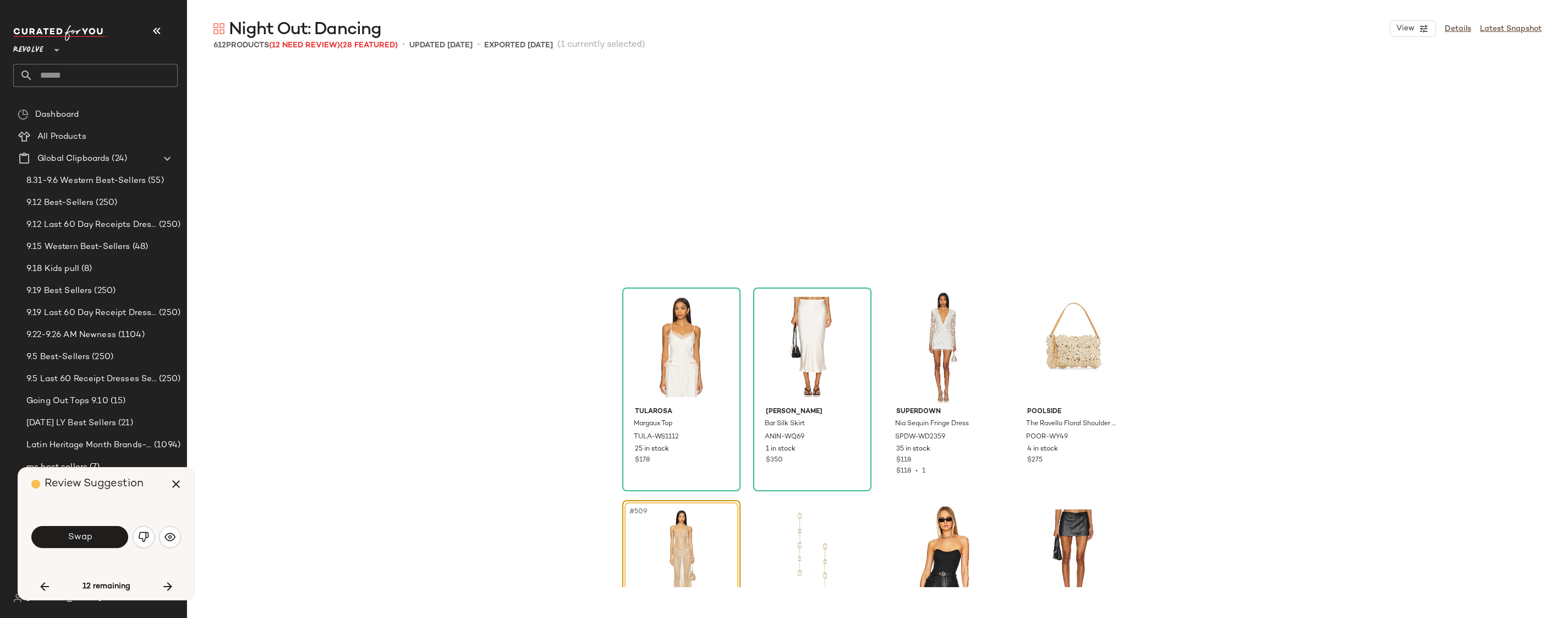
scroll to position [26775, 0]
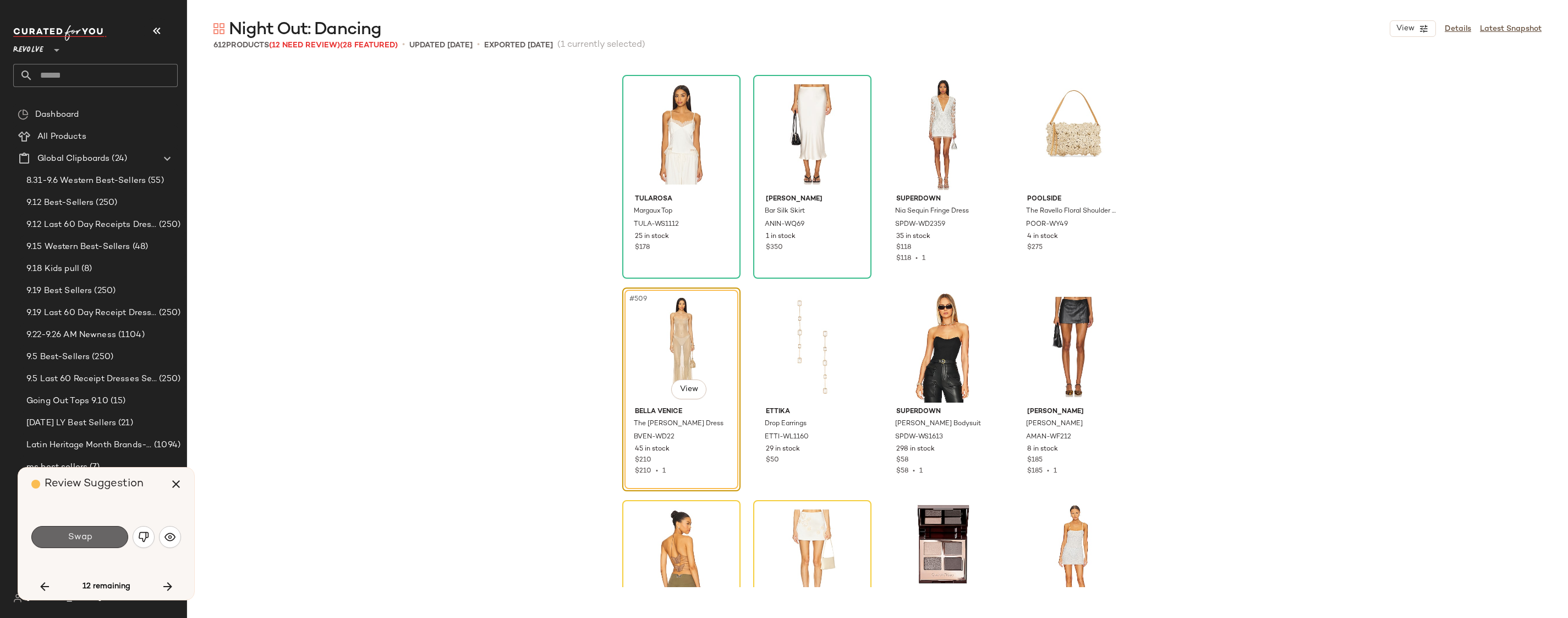
click at [101, 530] on button "Swap" at bounding box center [79, 537] width 97 height 22
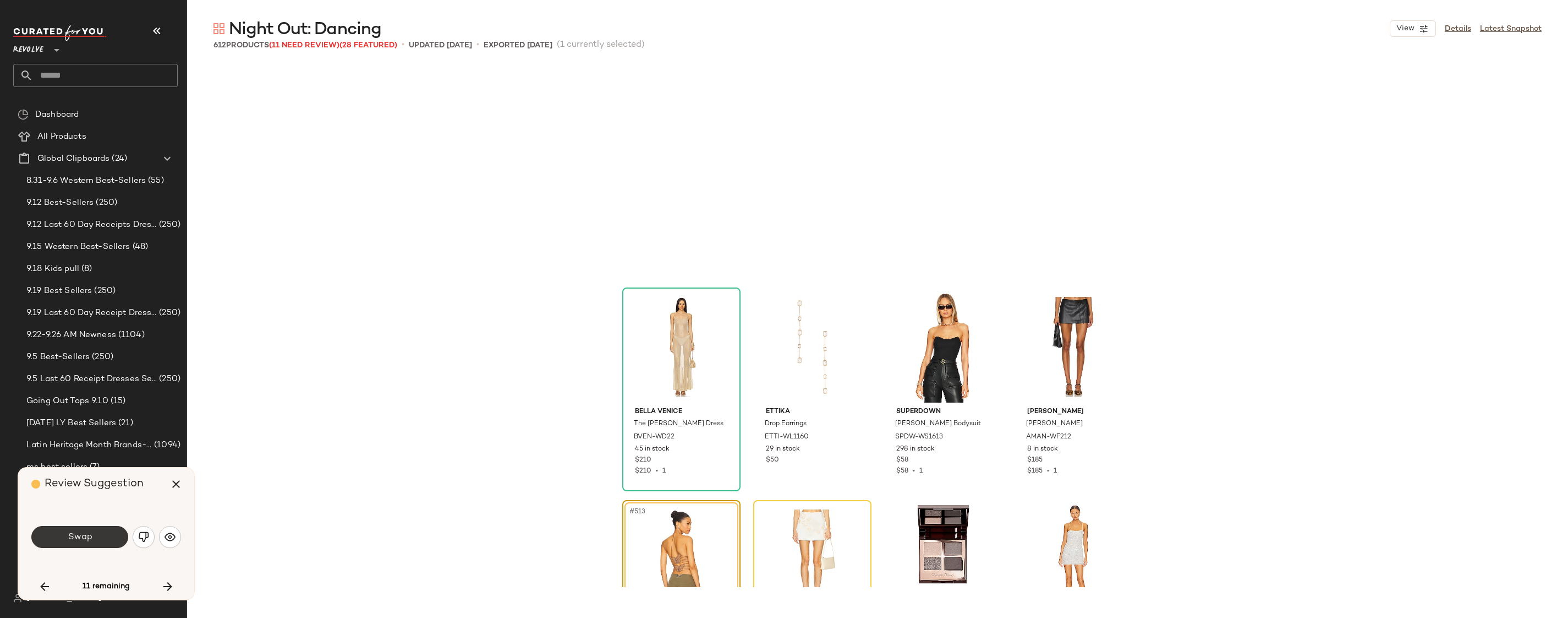
scroll to position [26987, 0]
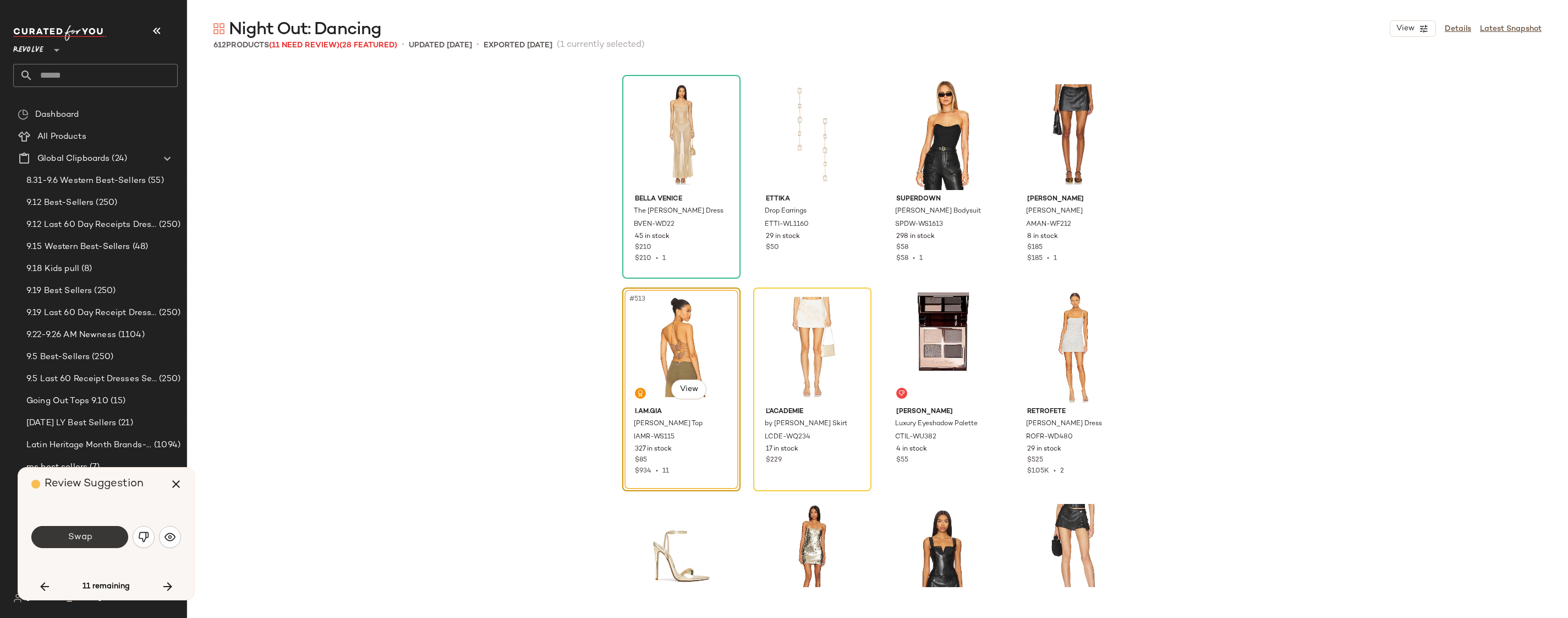
click at [105, 539] on button "Swap" at bounding box center [79, 537] width 97 height 22
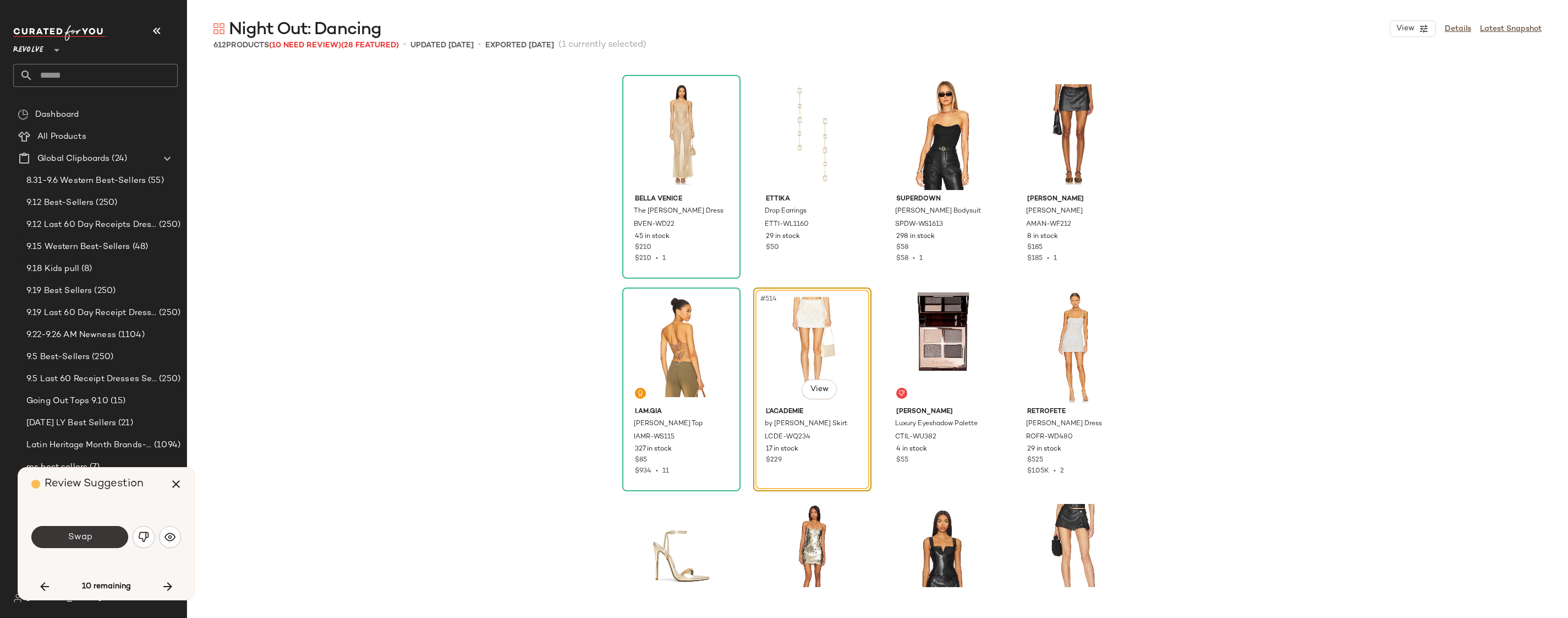
click at [109, 539] on button "Swap" at bounding box center [79, 537] width 97 height 22
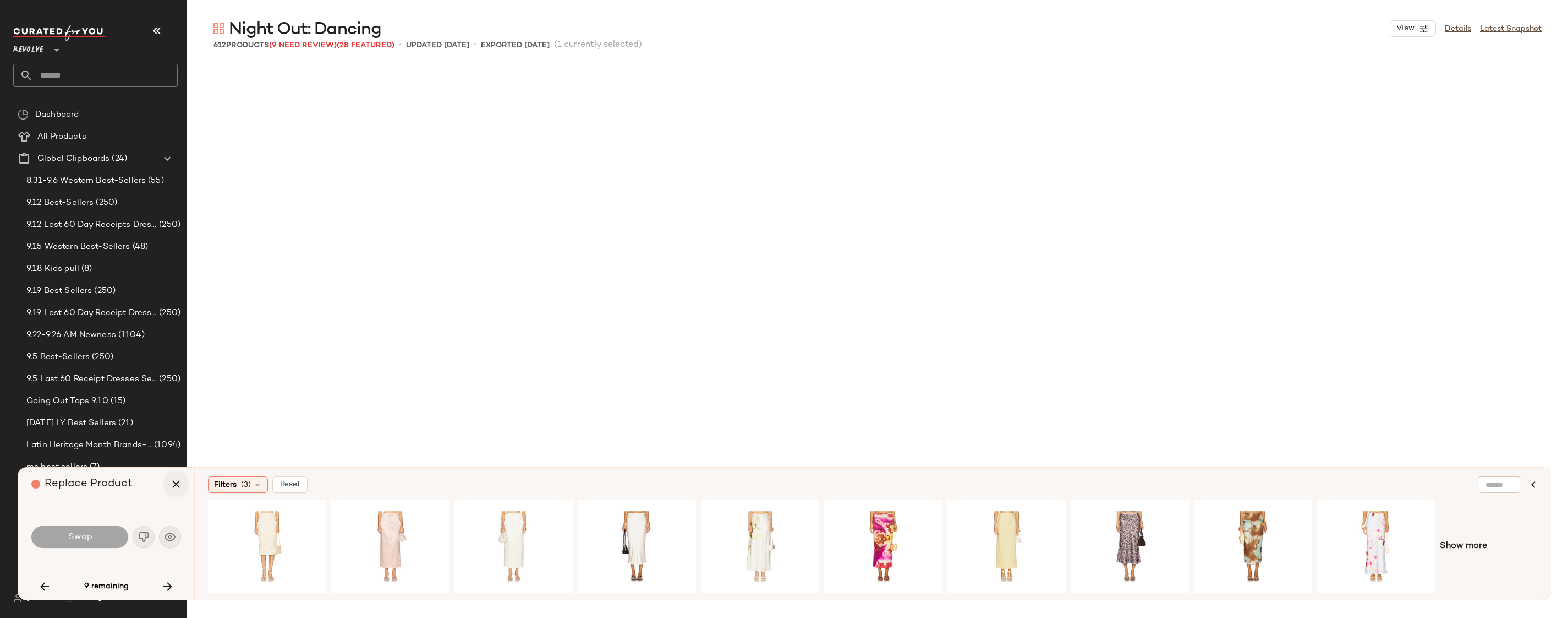
scroll to position [27412, 0]
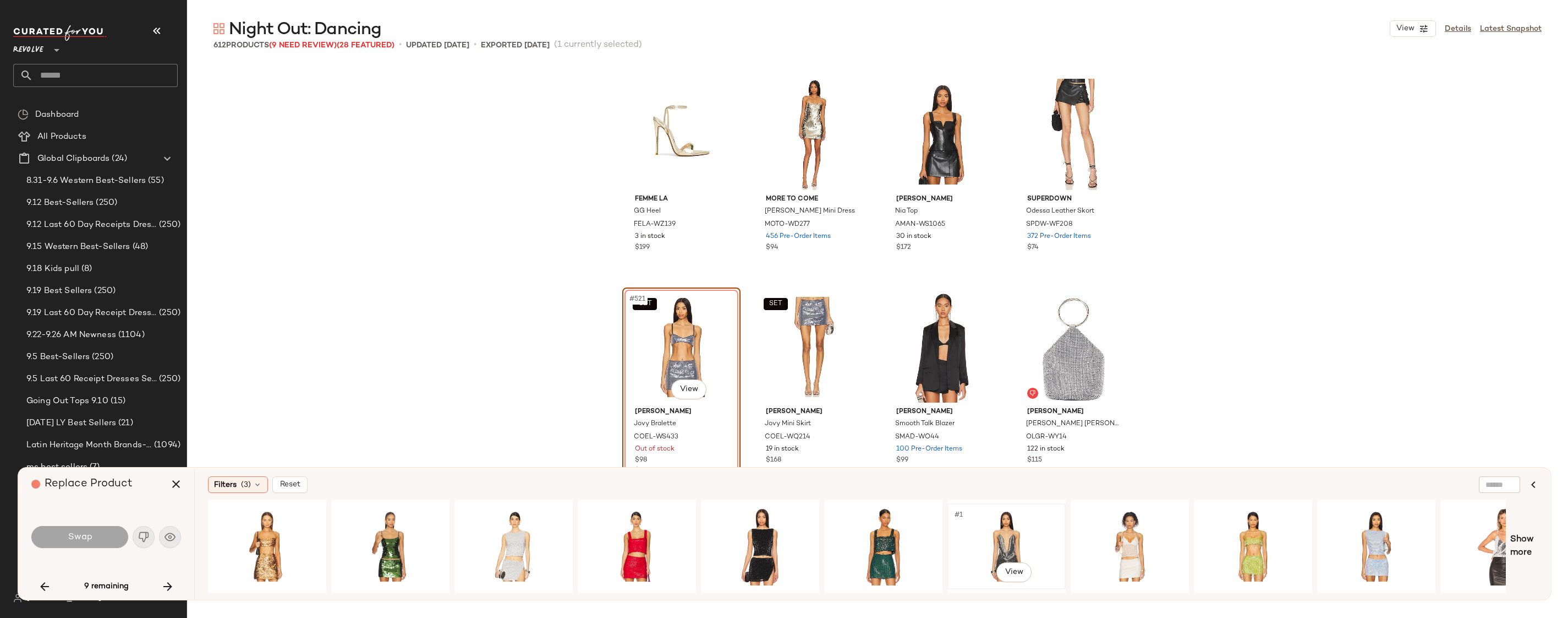
click at [1007, 522] on div "#1 View" at bounding box center [1006, 546] width 110 height 78
click at [115, 529] on button "Swap" at bounding box center [79, 537] width 97 height 22
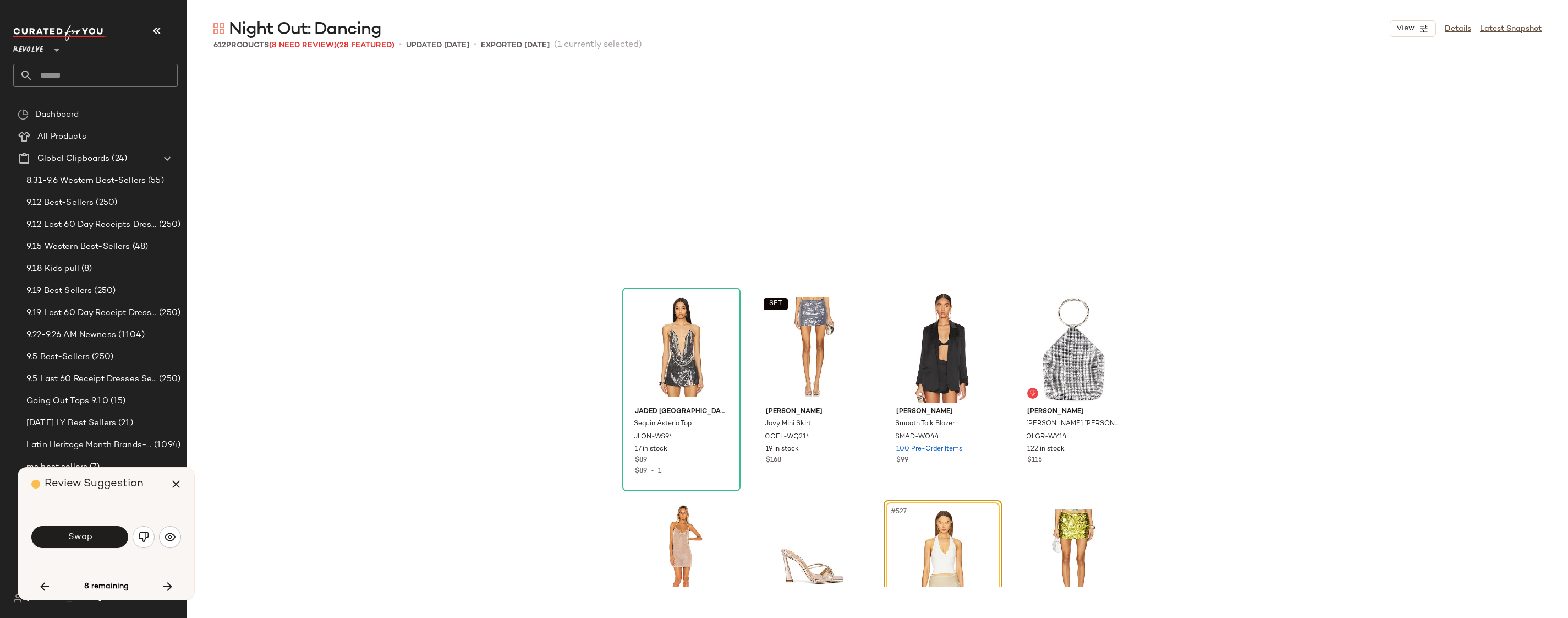
scroll to position [27624, 0]
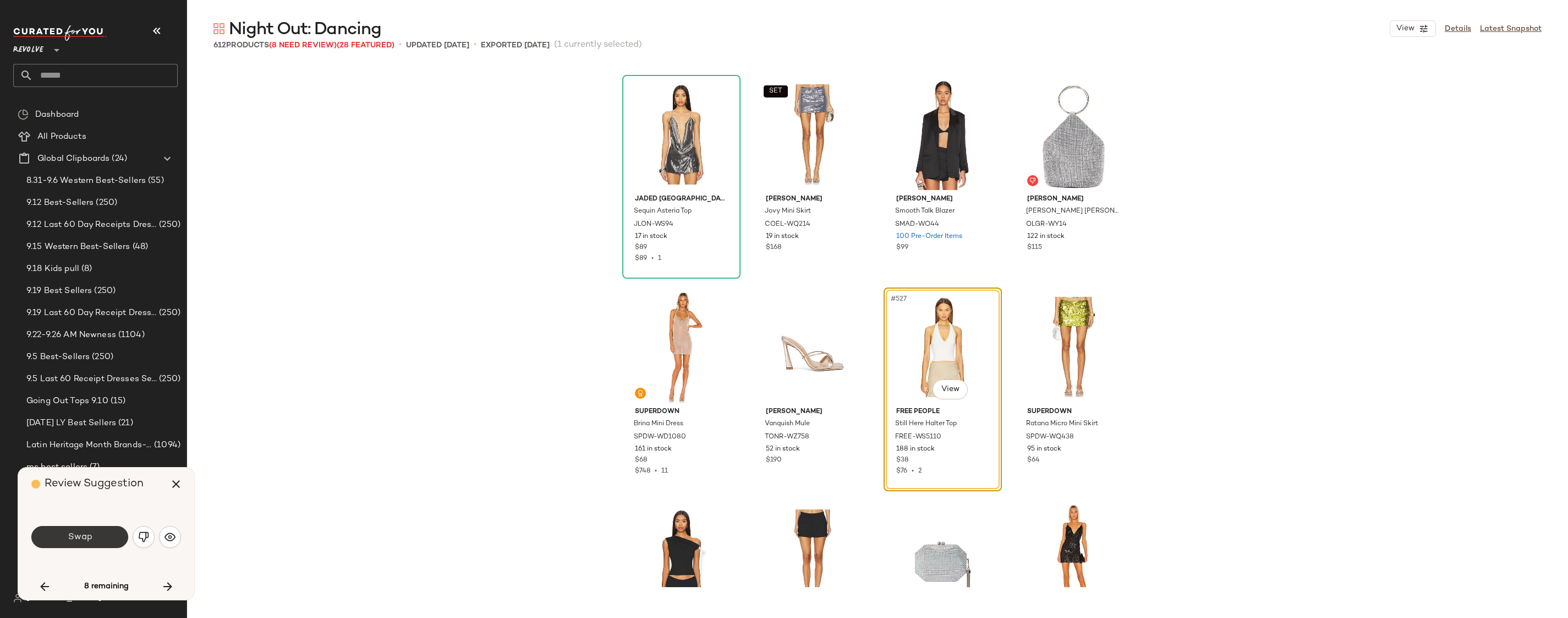
click at [106, 532] on button "Swap" at bounding box center [79, 537] width 97 height 22
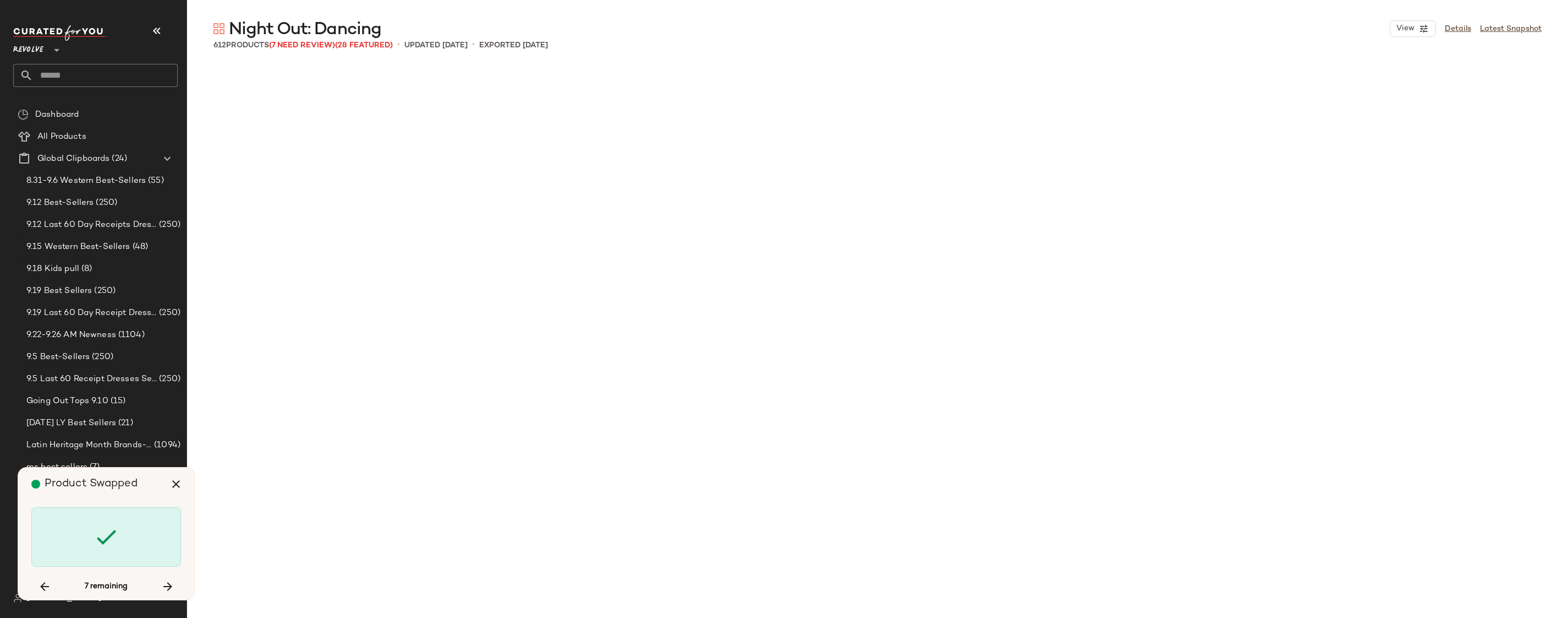
scroll to position [28899, 0]
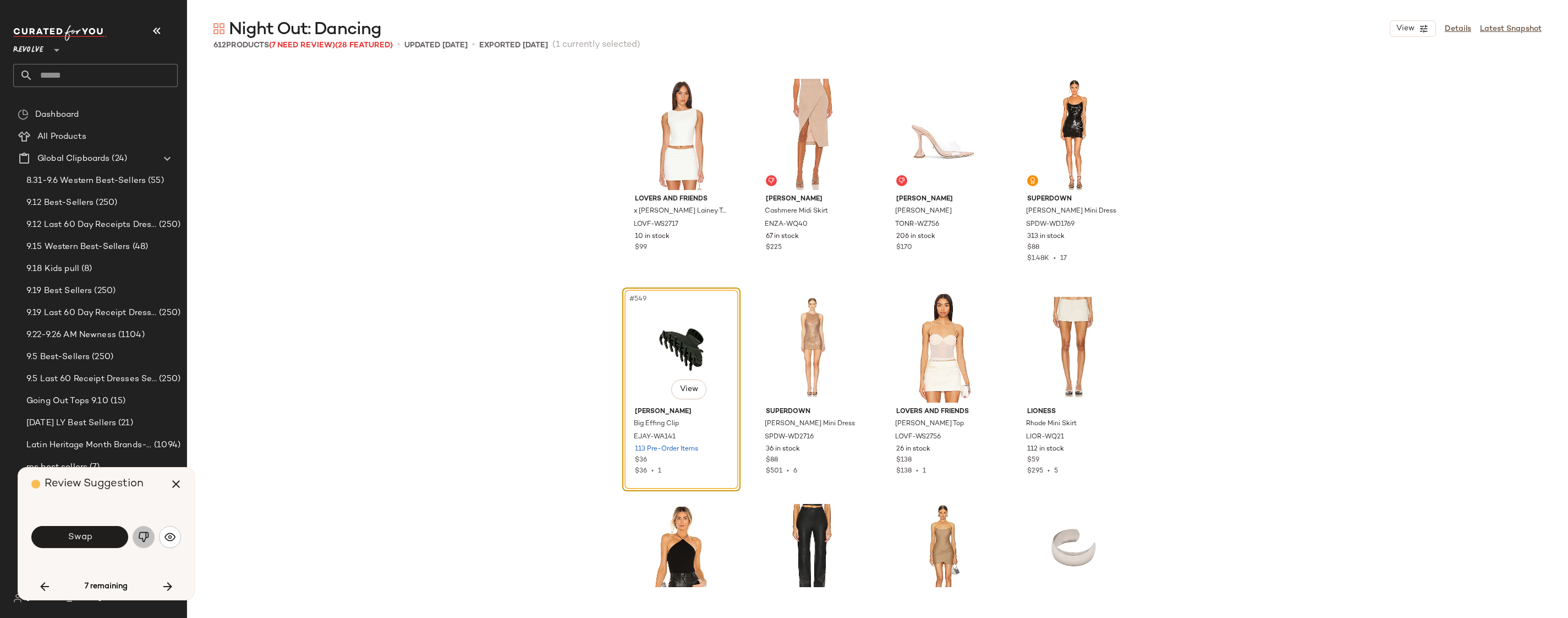
click at [139, 538] on img "button" at bounding box center [144, 537] width 11 height 11
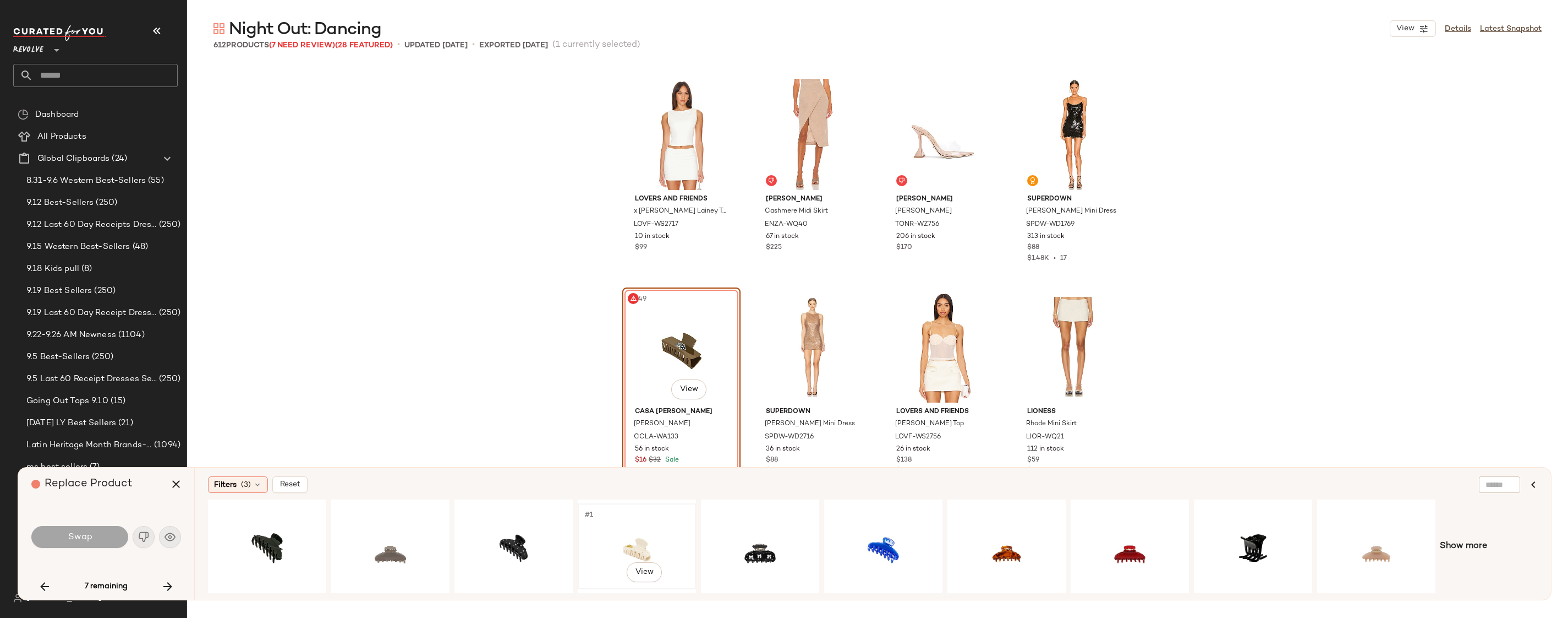
click at [600, 539] on div "#1 View" at bounding box center [636, 546] width 110 height 78
click at [107, 542] on button "Swap" at bounding box center [79, 537] width 97 height 22
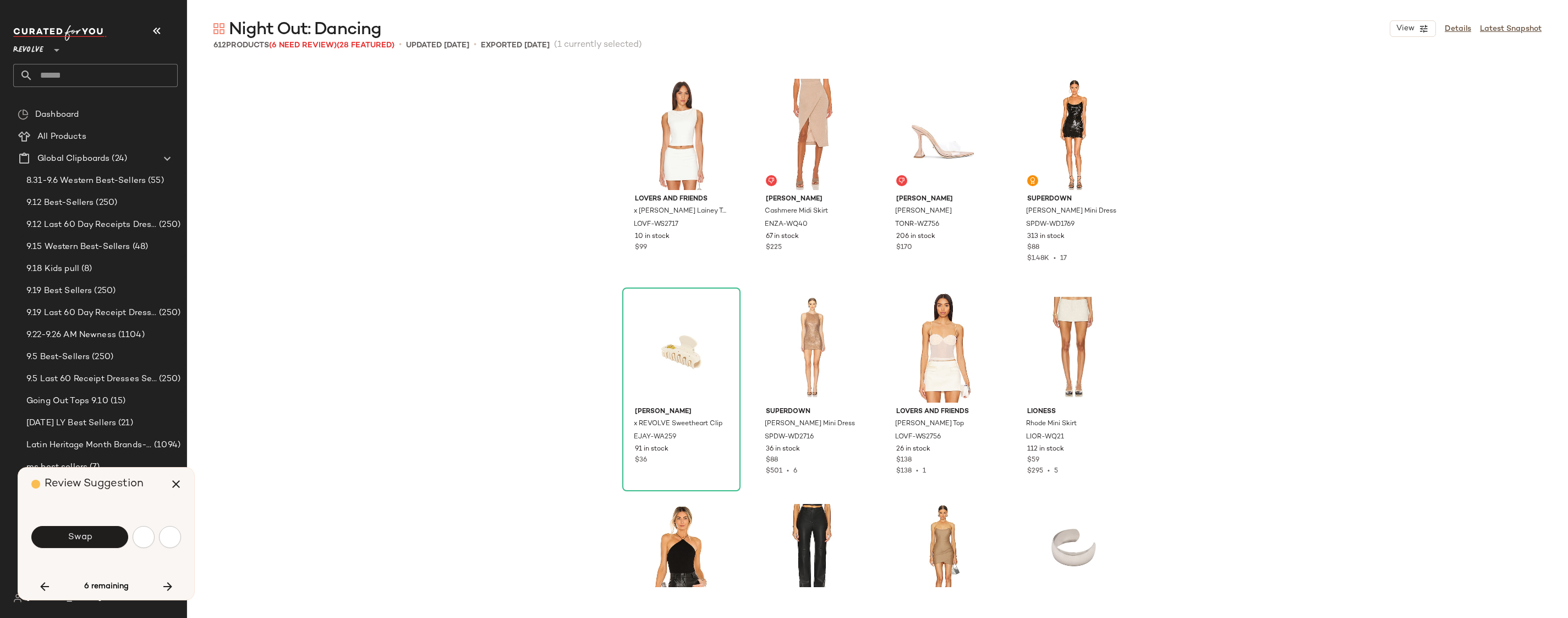
scroll to position [29537, 0]
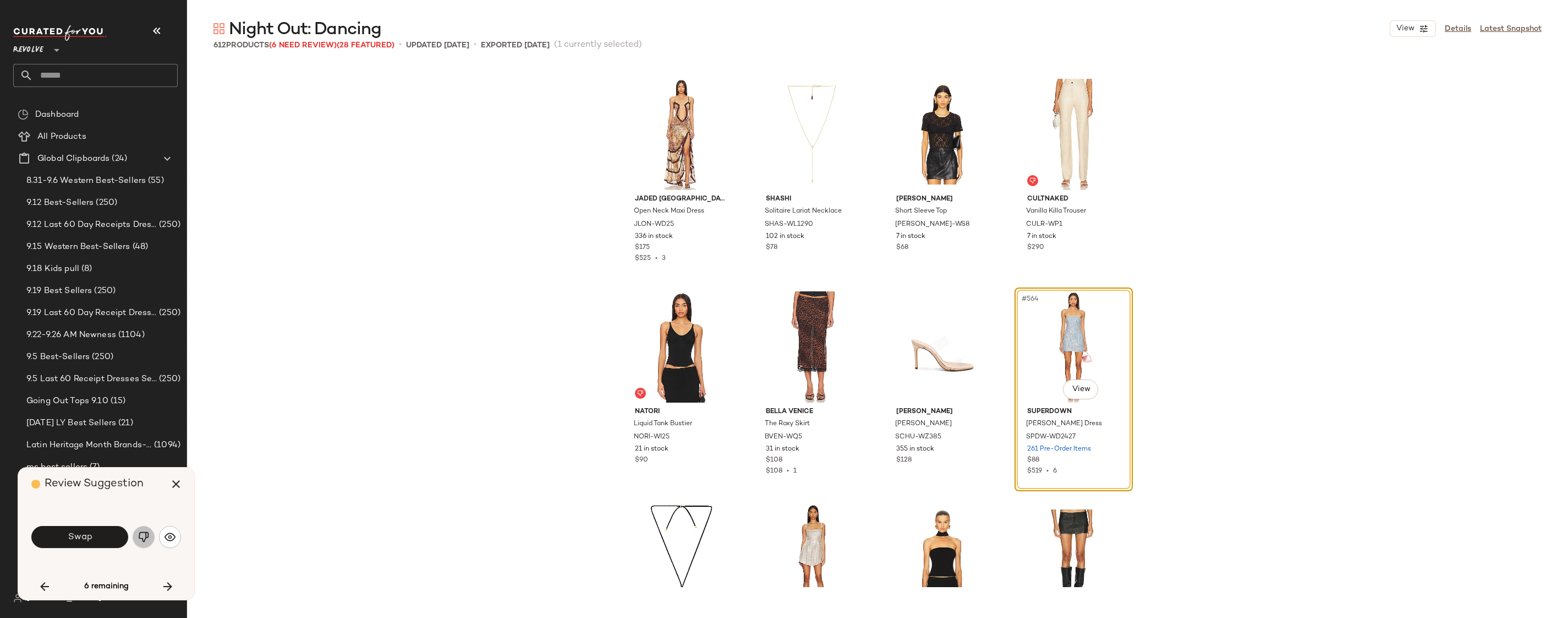
click at [137, 538] on button "button" at bounding box center [144, 537] width 22 height 22
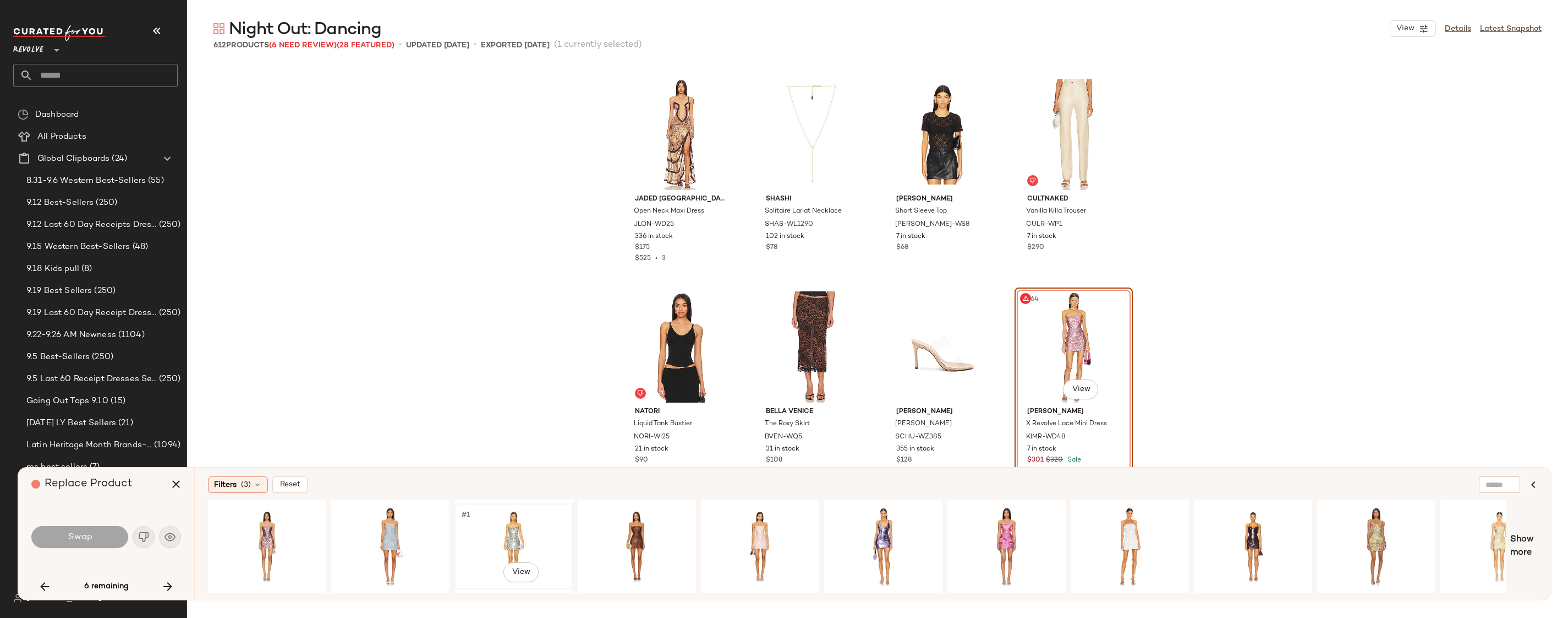
click at [499, 523] on div "#1 View" at bounding box center [513, 546] width 110 height 78
click at [121, 540] on button "Swap" at bounding box center [79, 537] width 97 height 22
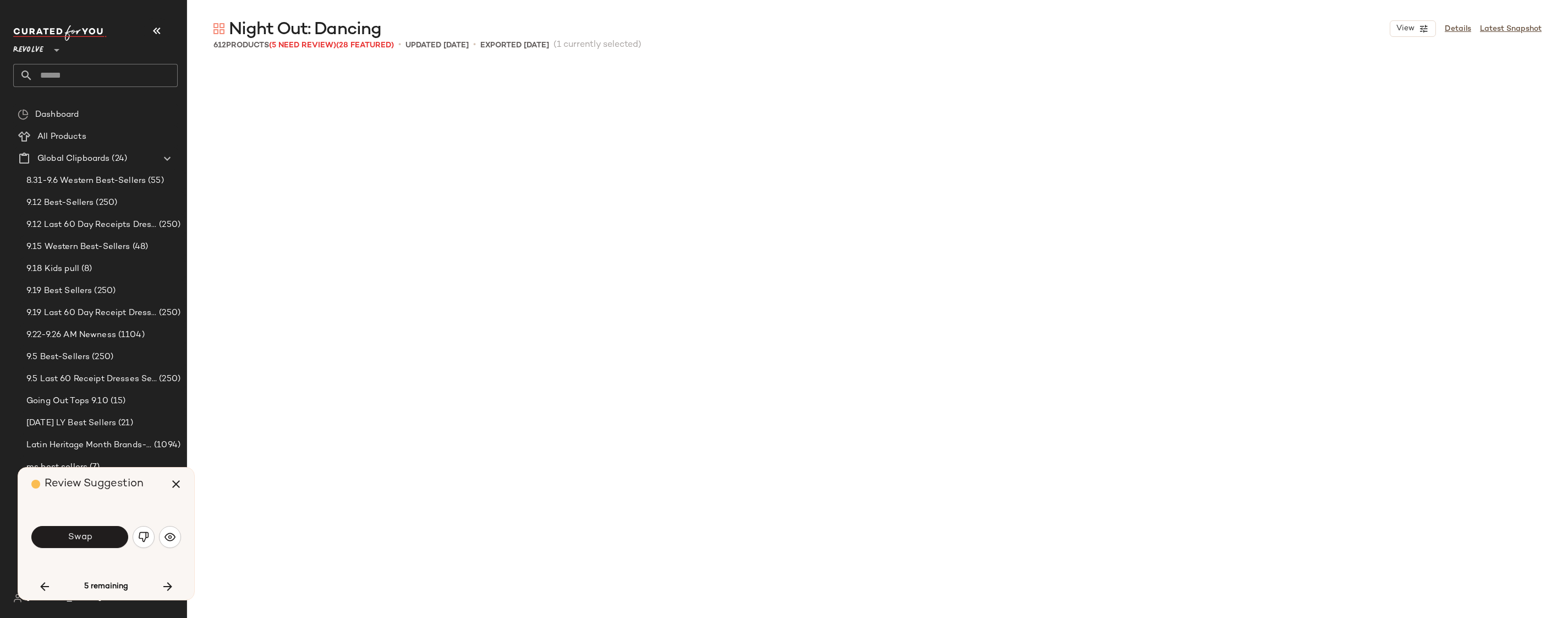
scroll to position [30174, 0]
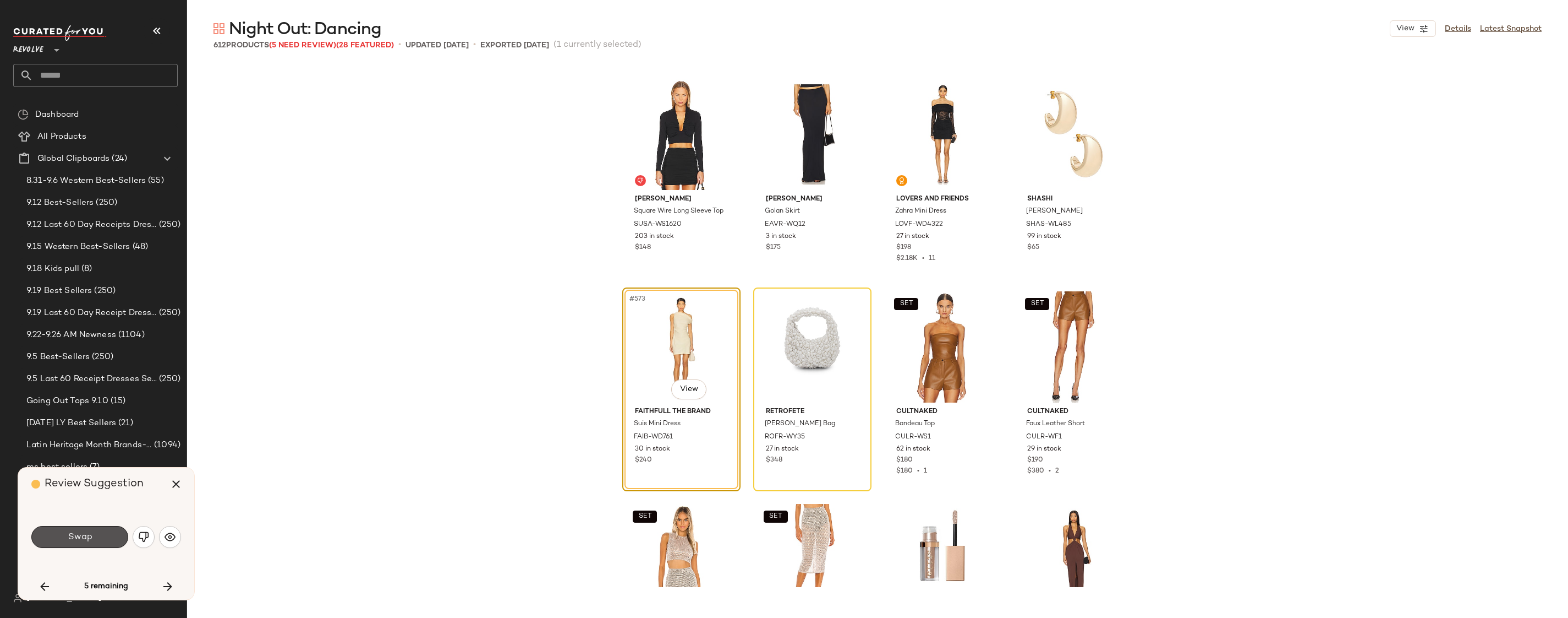
click at [122, 539] on button "Swap" at bounding box center [79, 537] width 97 height 22
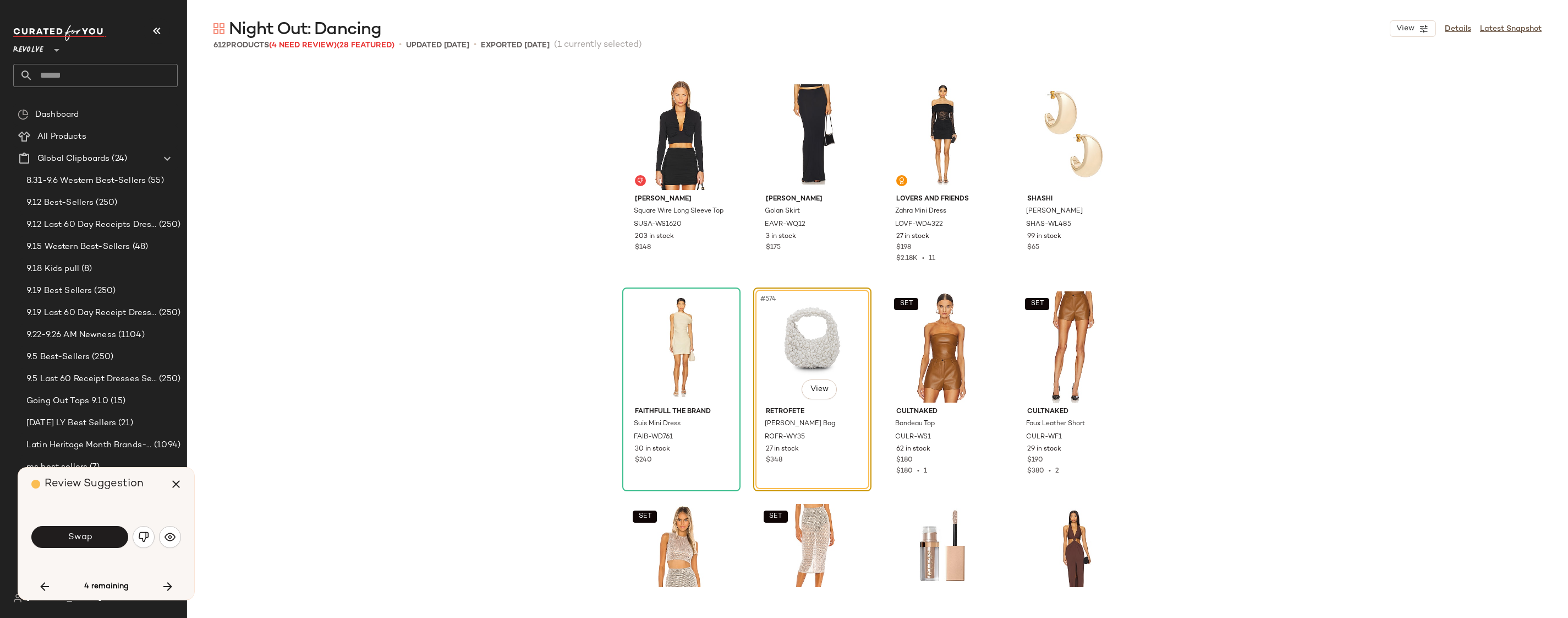
click at [122, 539] on button "Swap" at bounding box center [79, 537] width 97 height 22
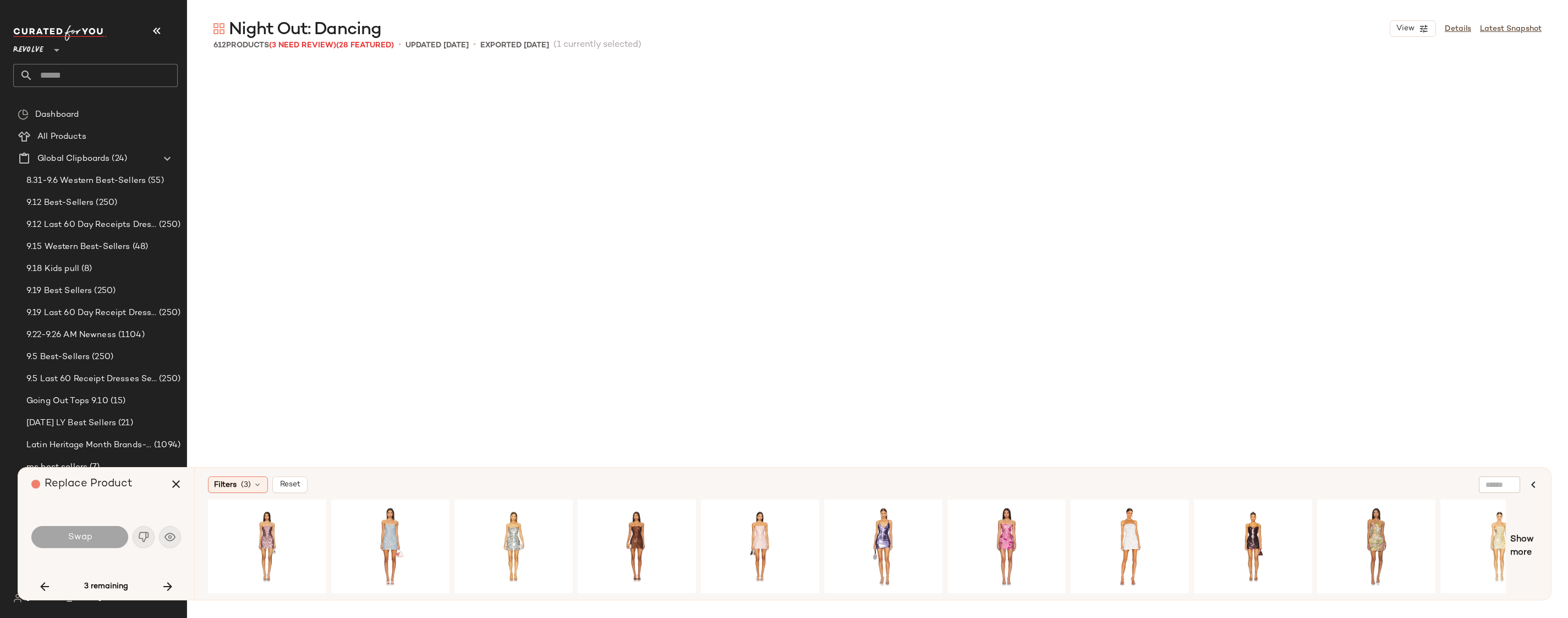
scroll to position [30599, 0]
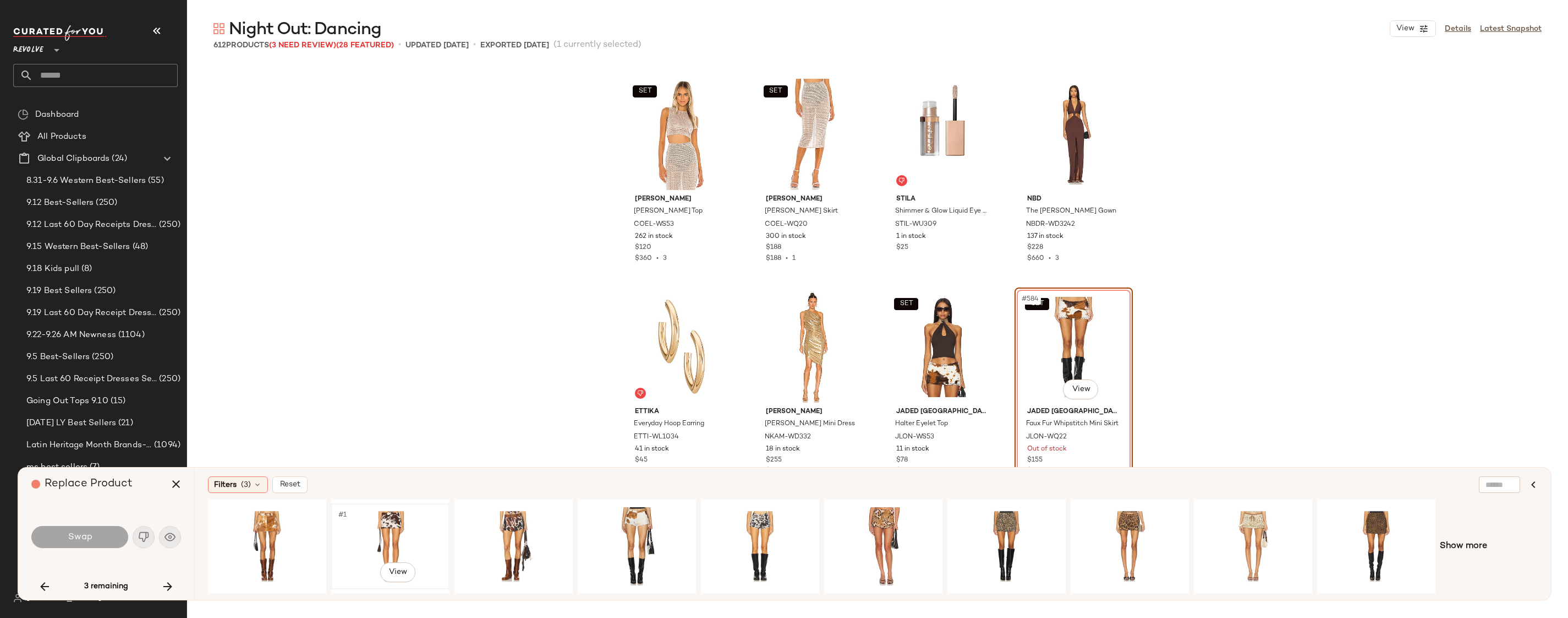
click at [416, 527] on div "#1 View" at bounding box center [390, 546] width 110 height 78
click at [118, 535] on button "Swap" at bounding box center [79, 537] width 97 height 22
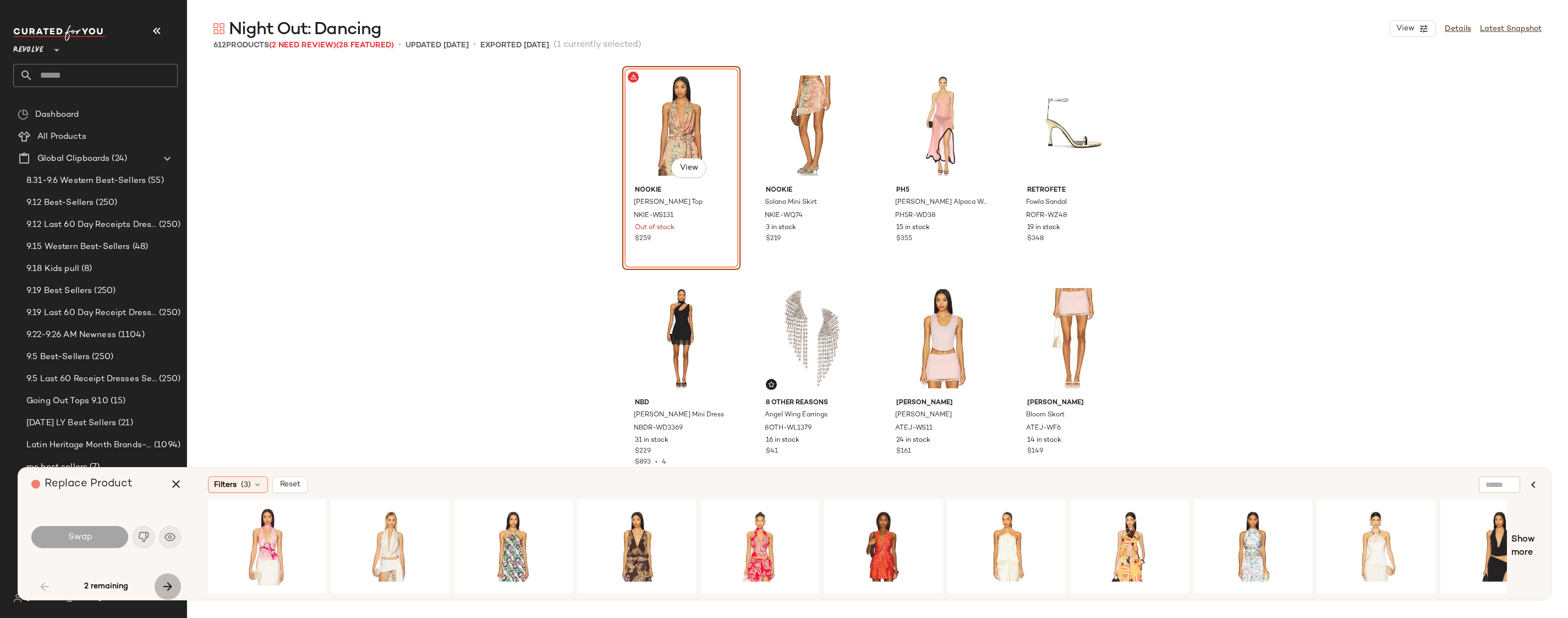
click at [159, 585] on button "button" at bounding box center [168, 586] width 26 height 26
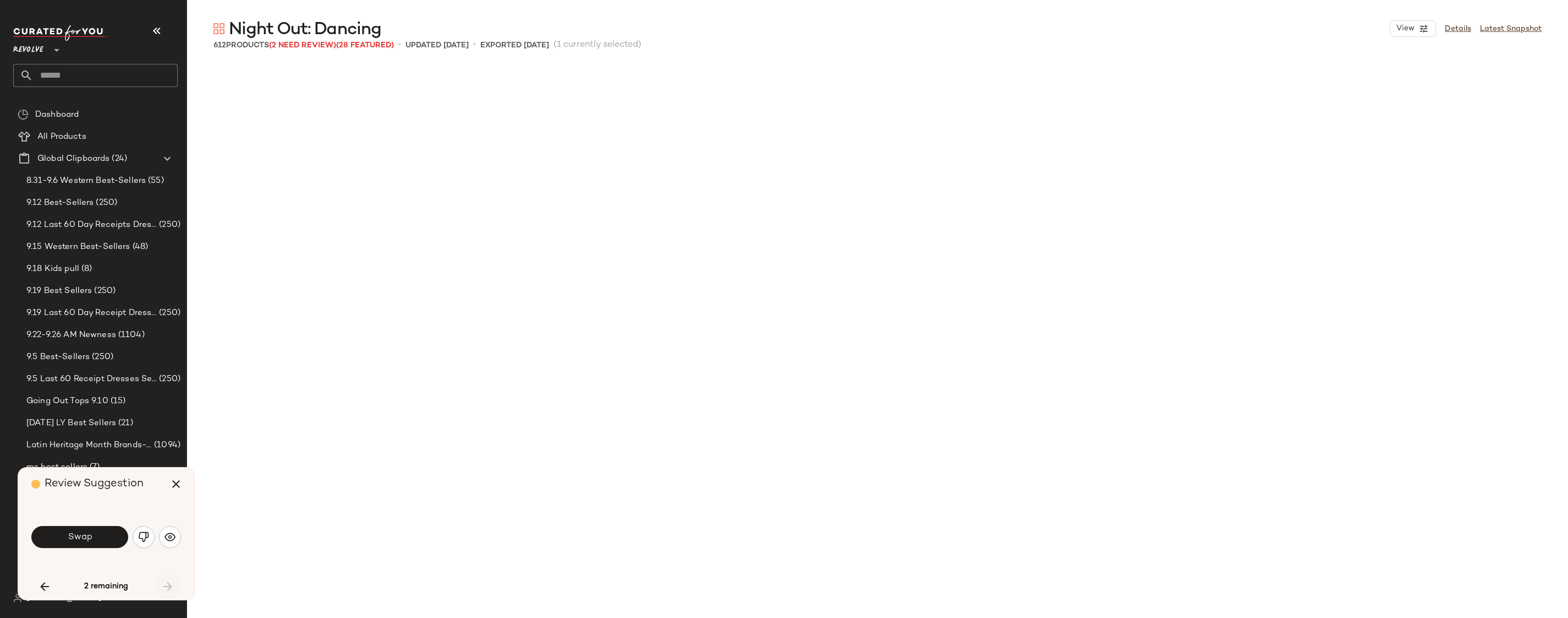
scroll to position [31024, 0]
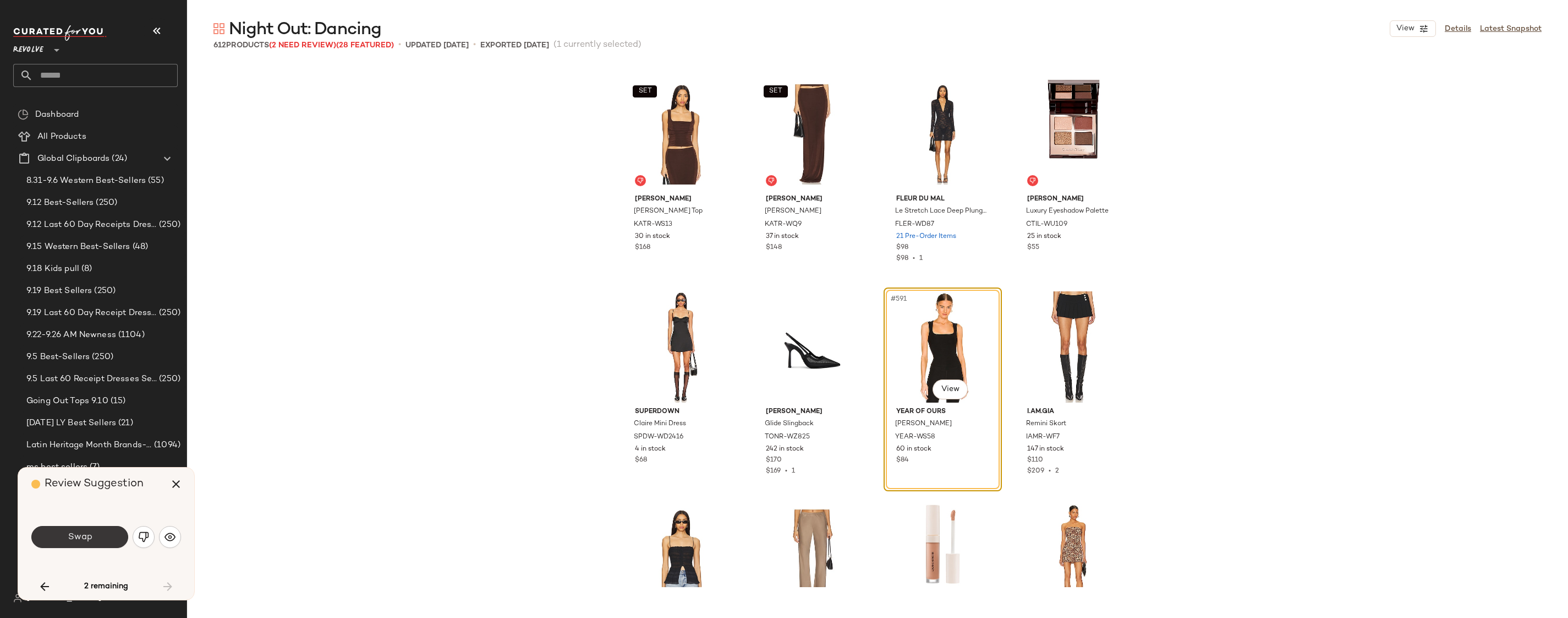
click at [104, 537] on button "Swap" at bounding box center [79, 537] width 97 height 22
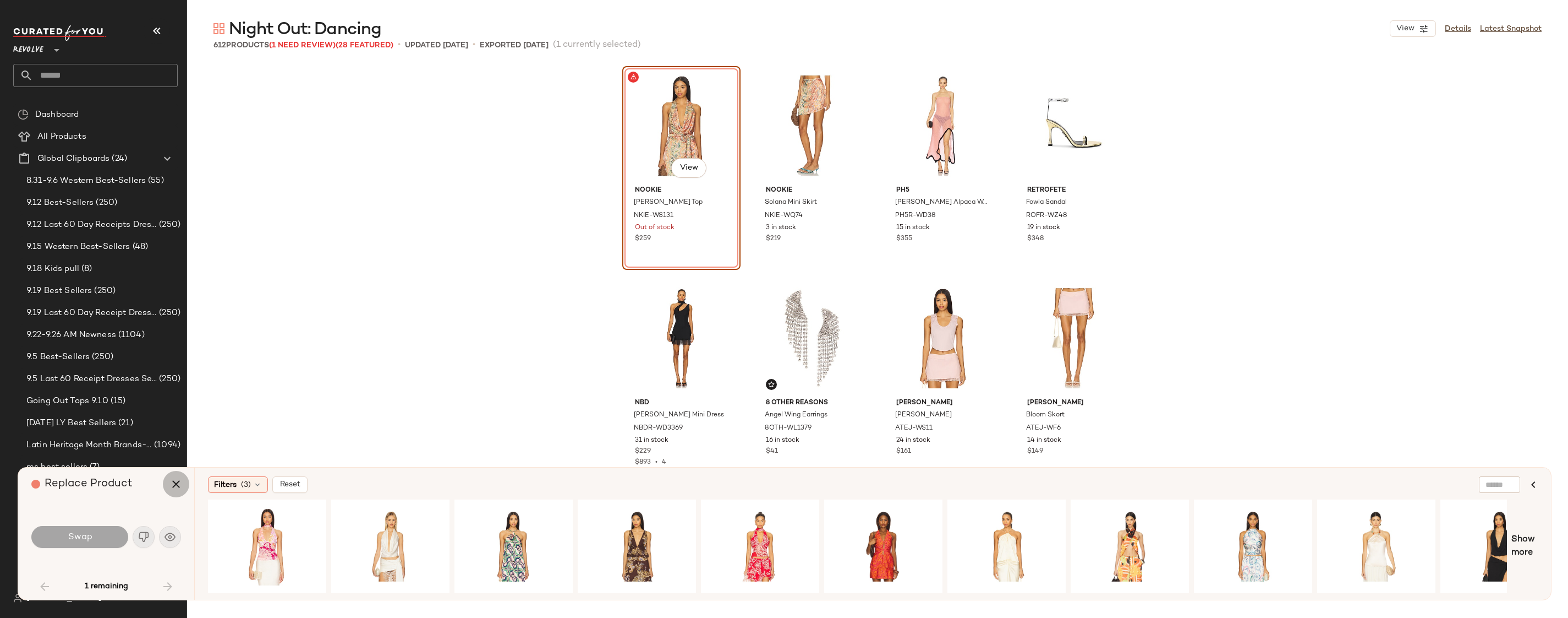
click at [174, 483] on icon "button" at bounding box center [176, 484] width 13 height 13
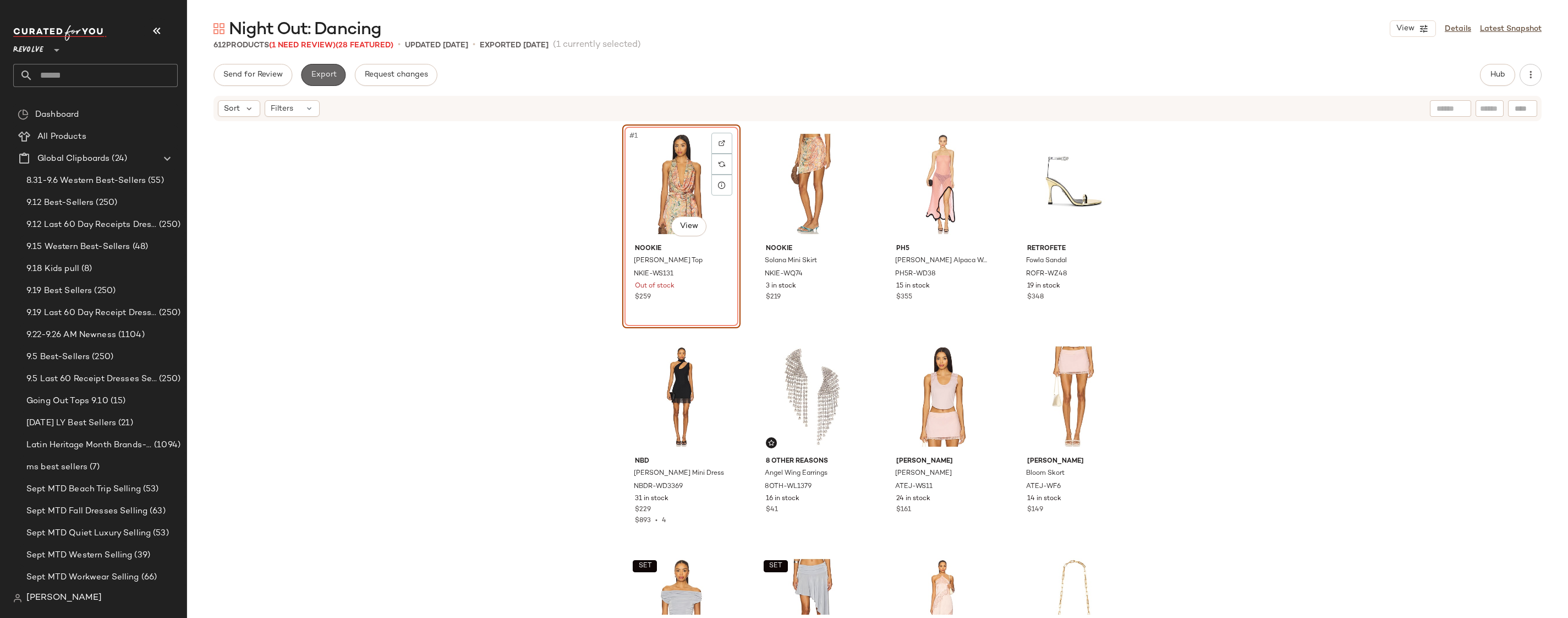
click at [323, 72] on span "Export" at bounding box center [323, 75] width 26 height 9
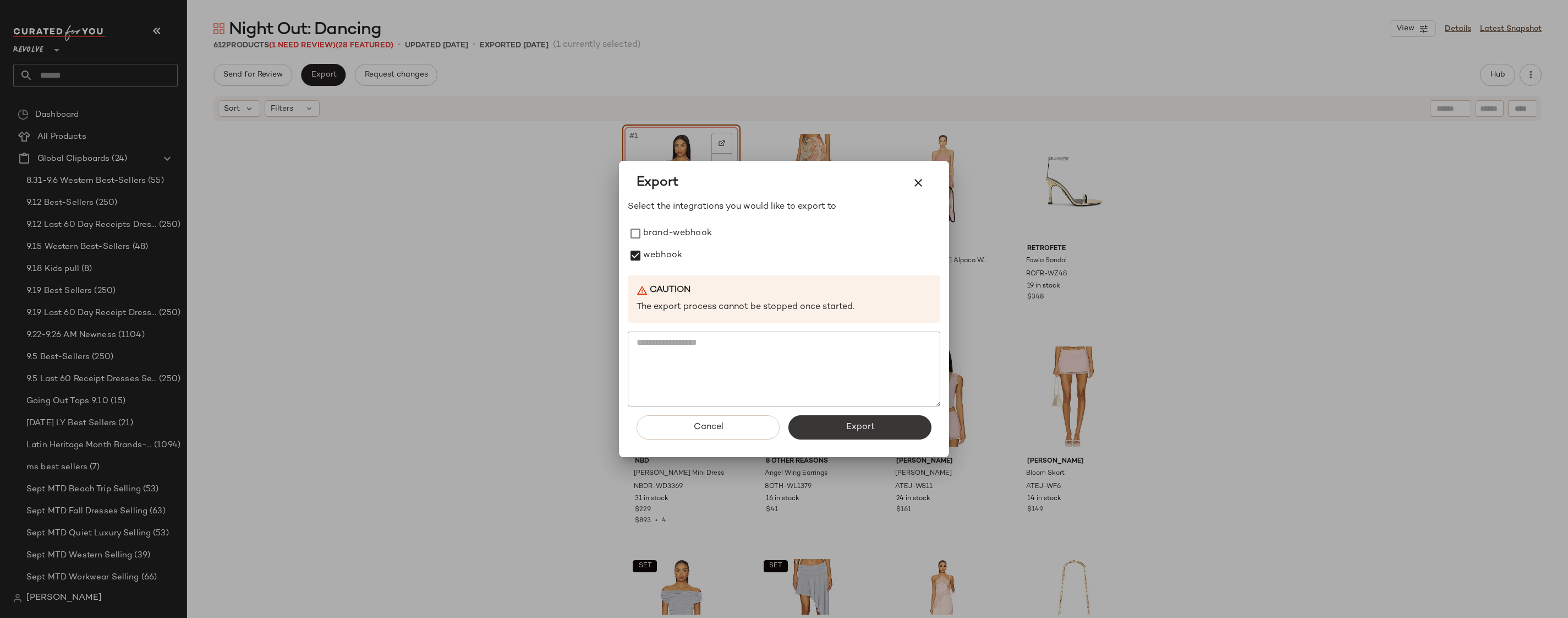
click at [815, 425] on button "Export" at bounding box center [859, 427] width 143 height 25
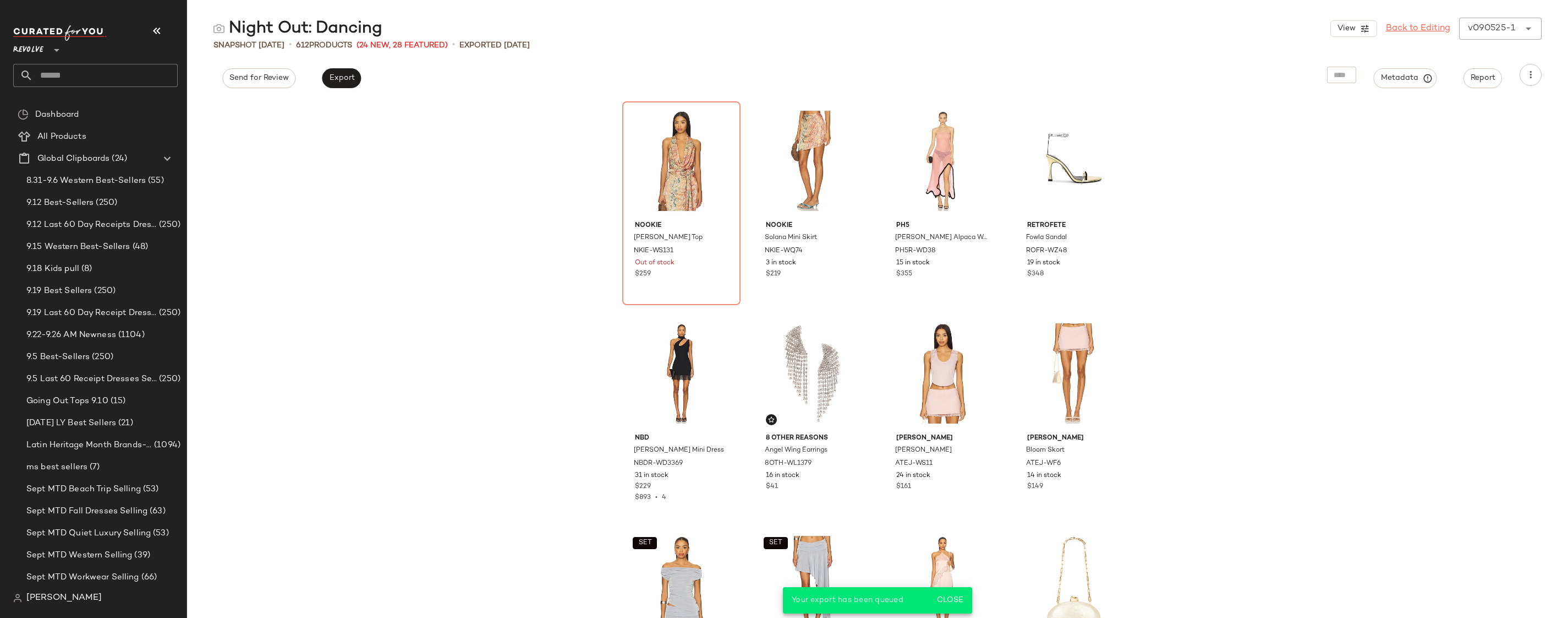
click at [1402, 29] on link "Back to Editing" at bounding box center [1418, 28] width 65 height 13
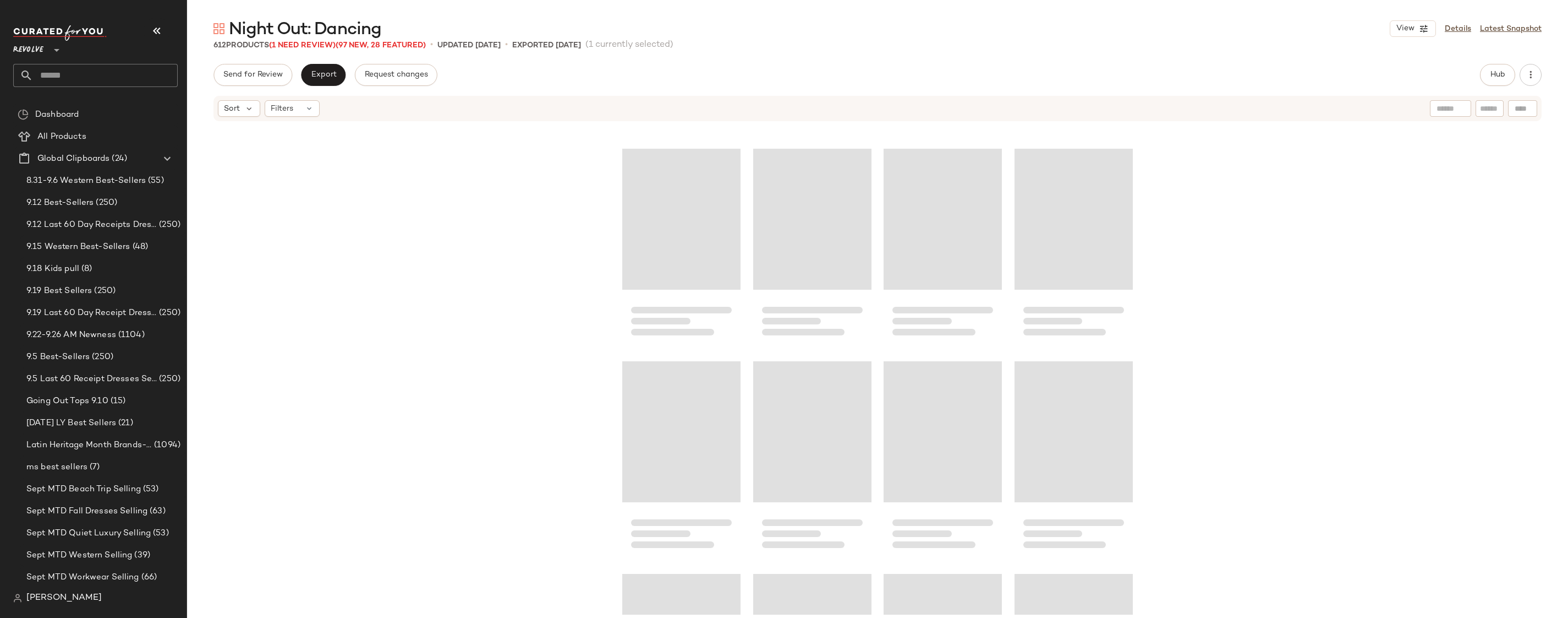
scroll to position [32022, 0]
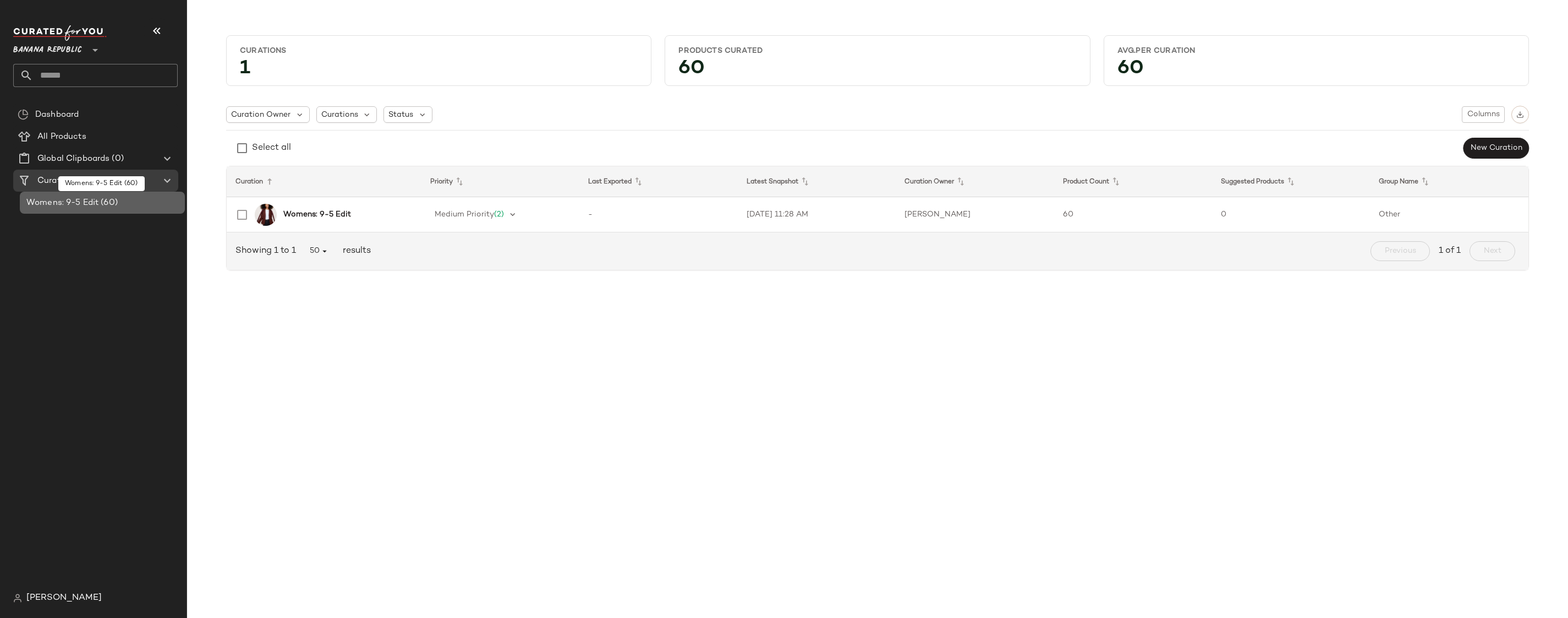
click at [132, 206] on div "Womens: 9-5 Edit (60)" at bounding box center [101, 203] width 158 height 13
